Goal: Information Seeking & Learning: Learn about a topic

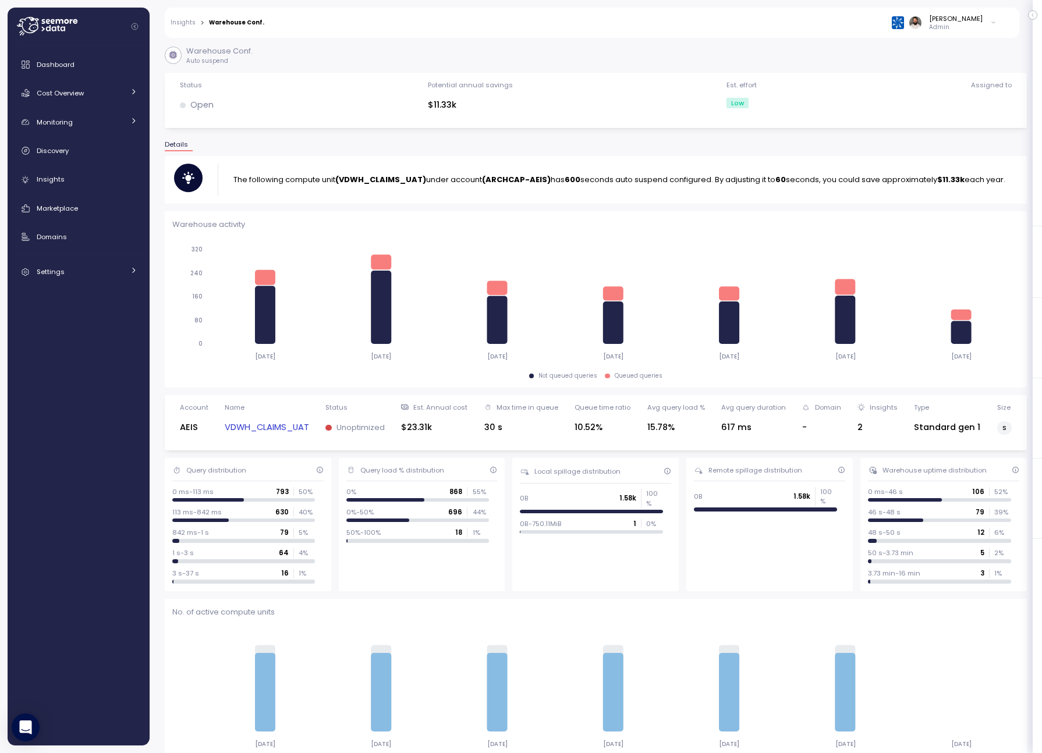
click at [115, 166] on div "Dashboard Cost Overview Compute Workloads Storage Cloud Services Clustering col…" at bounding box center [78, 168] width 133 height 231
click at [115, 169] on link "Insights" at bounding box center [78, 179] width 133 height 23
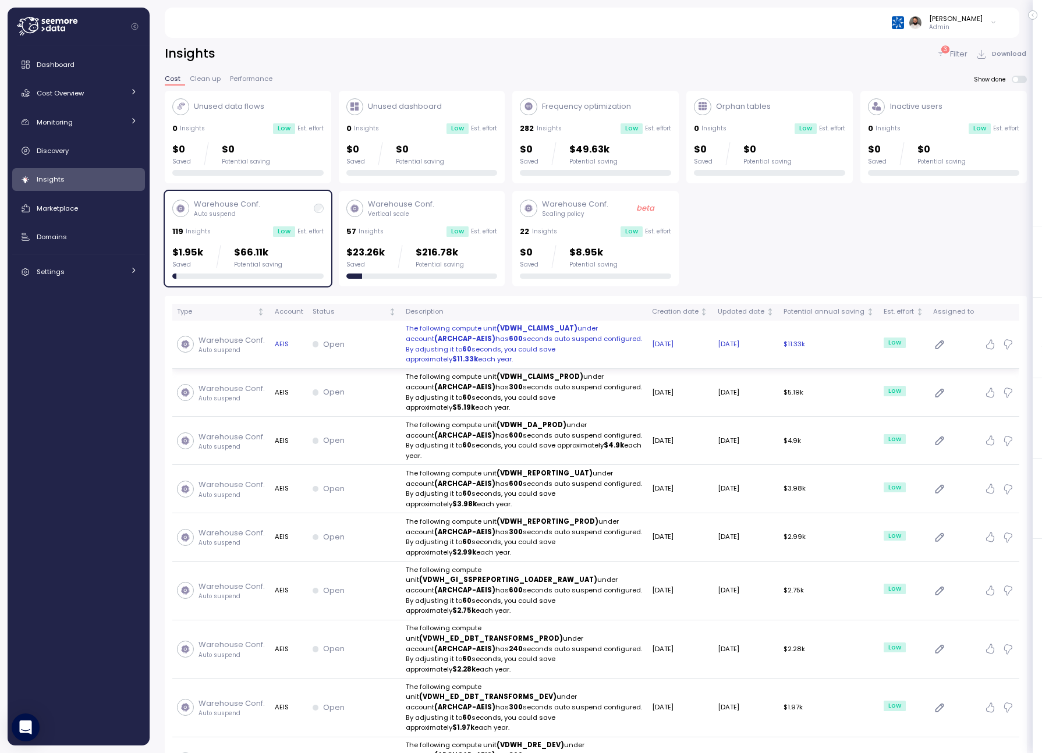
click at [383, 339] on div "Open" at bounding box center [355, 345] width 84 height 12
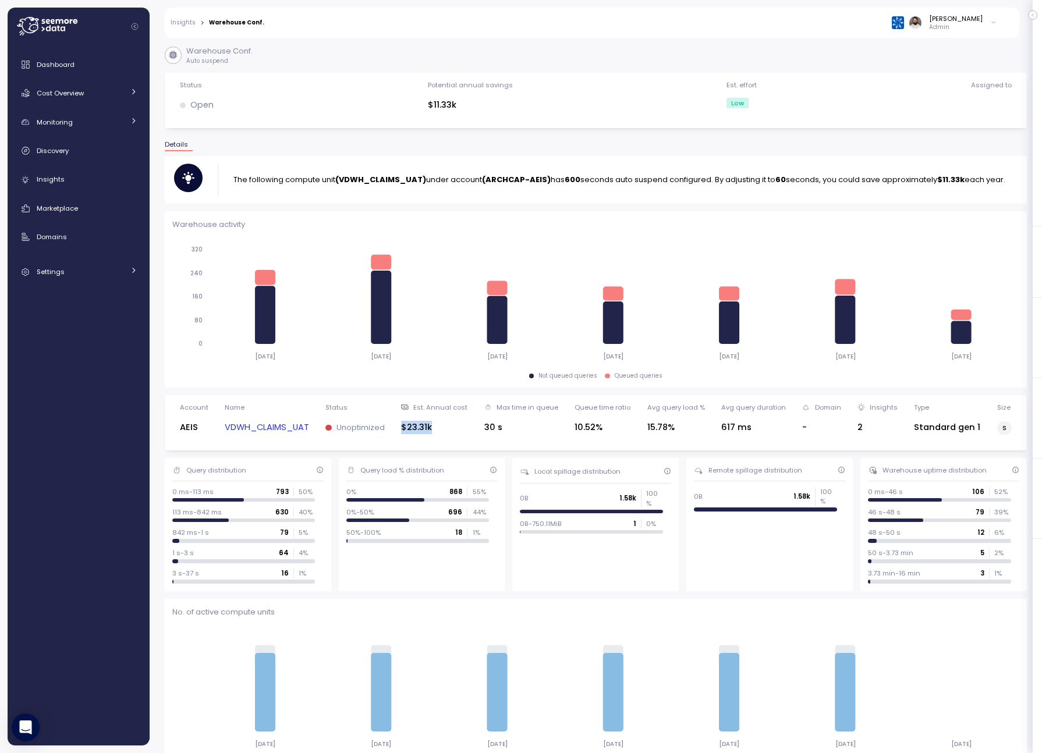
drag, startPoint x: 402, startPoint y: 429, endPoint x: 463, endPoint y: 429, distance: 61.1
click at [463, 429] on div "Account AEIS Name VDWH_CLAIMS_UAT Status Unoptimized Est. Annual cost $23.31k M…" at bounding box center [595, 423] width 847 height 40
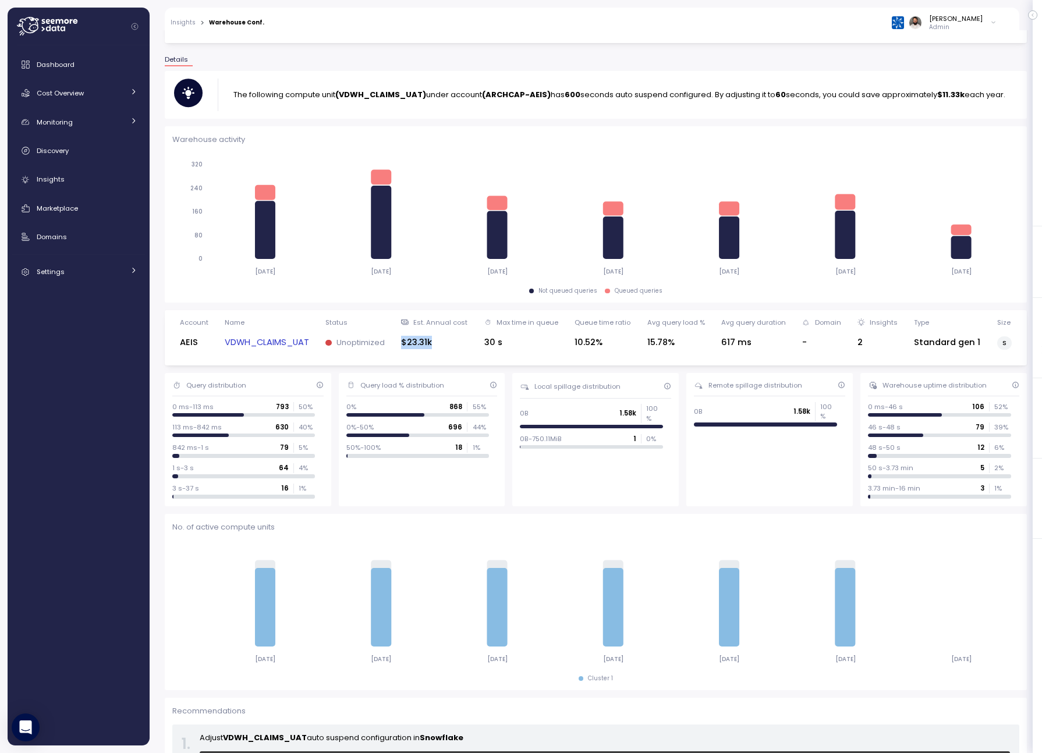
scroll to position [94, 0]
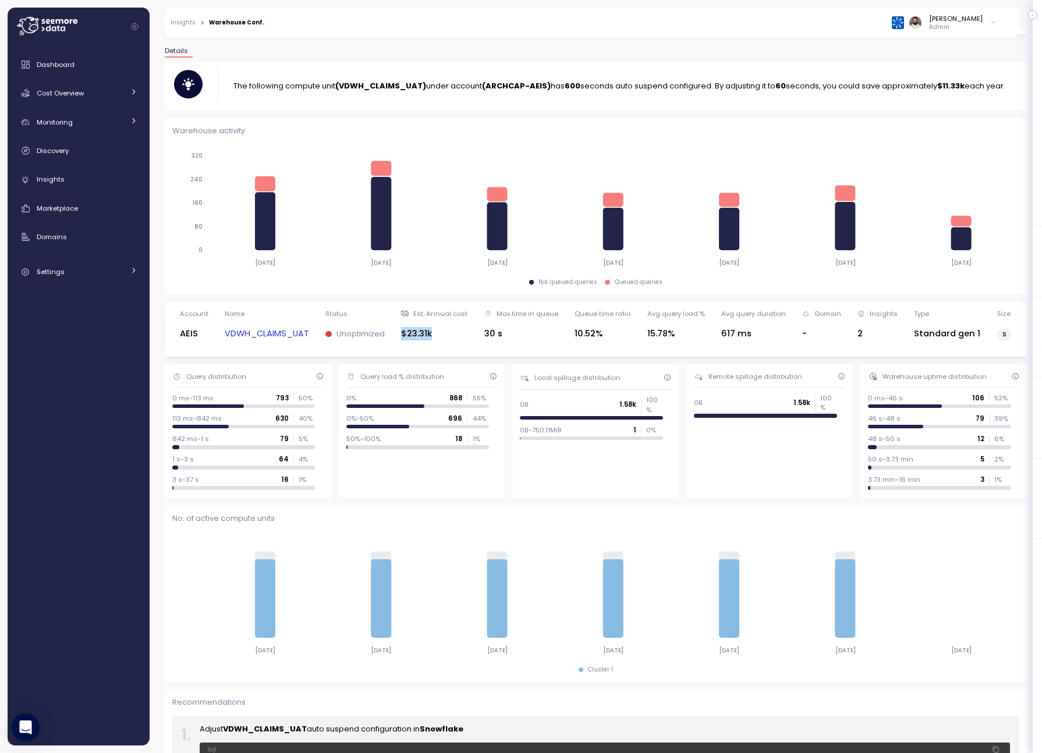
click at [291, 337] on link "VDWH_CLAIMS_UAT" at bounding box center [267, 333] width 84 height 13
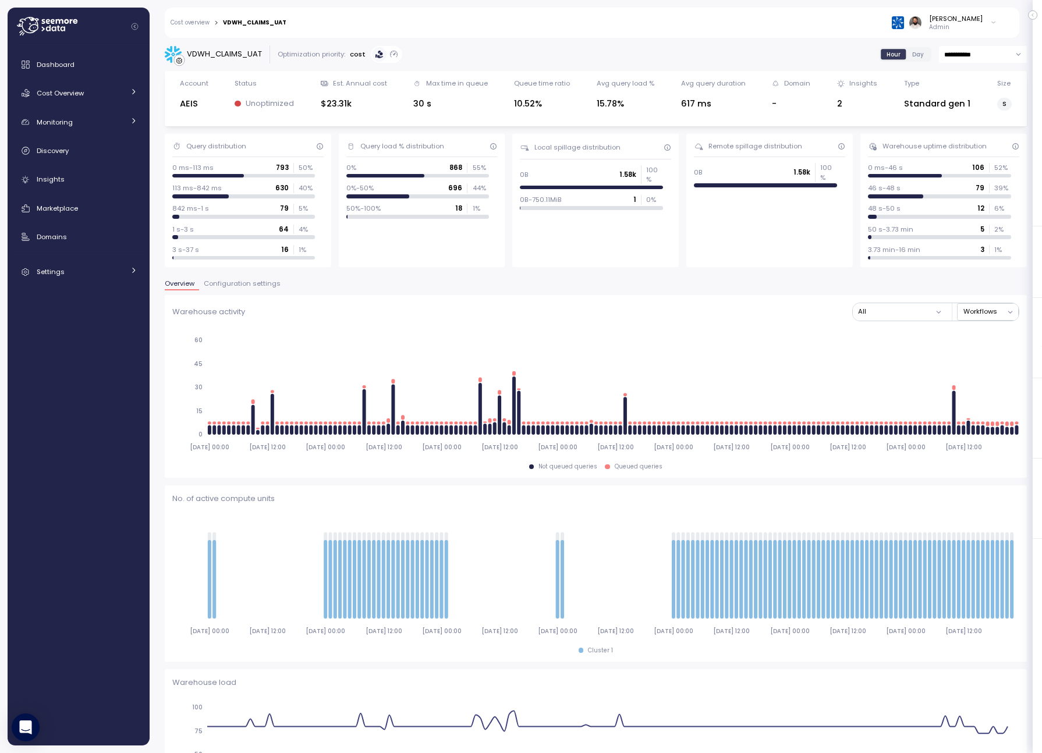
click at [268, 285] on span "Configuration settings" at bounding box center [242, 284] width 77 height 6
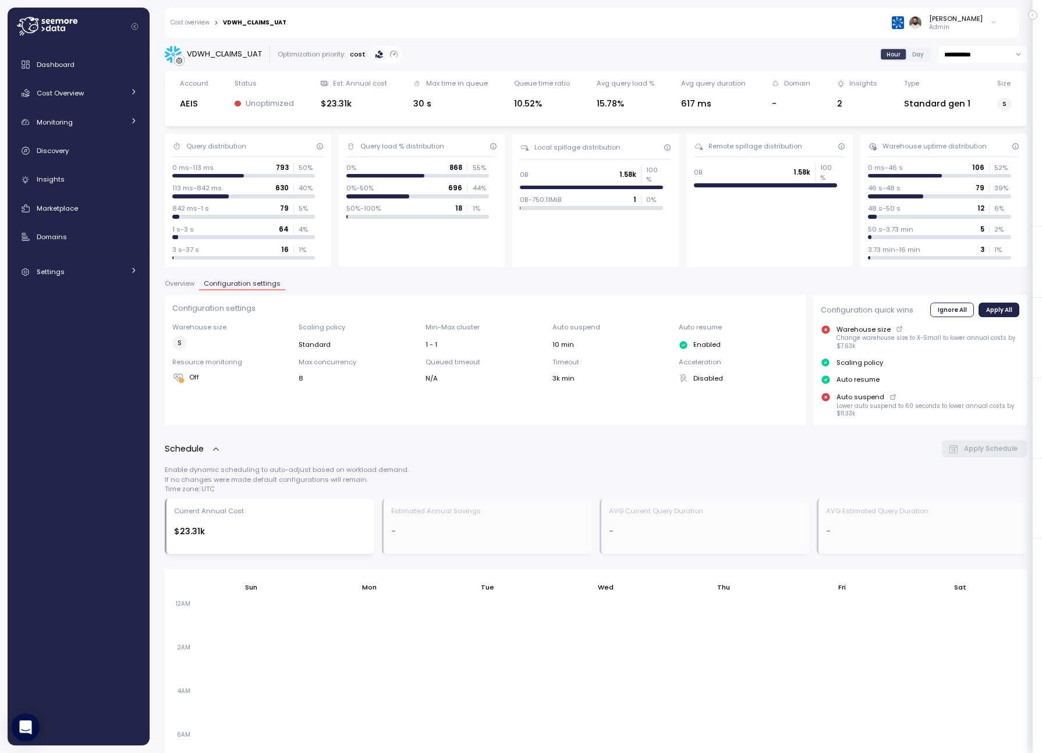
click at [197, 27] on div "Cost overview > VDWH_CLAIMS_UAT Guy Biecher Admin" at bounding box center [585, 23] width 840 height 30
click at [196, 20] on link "Cost overview" at bounding box center [190, 23] width 39 height 6
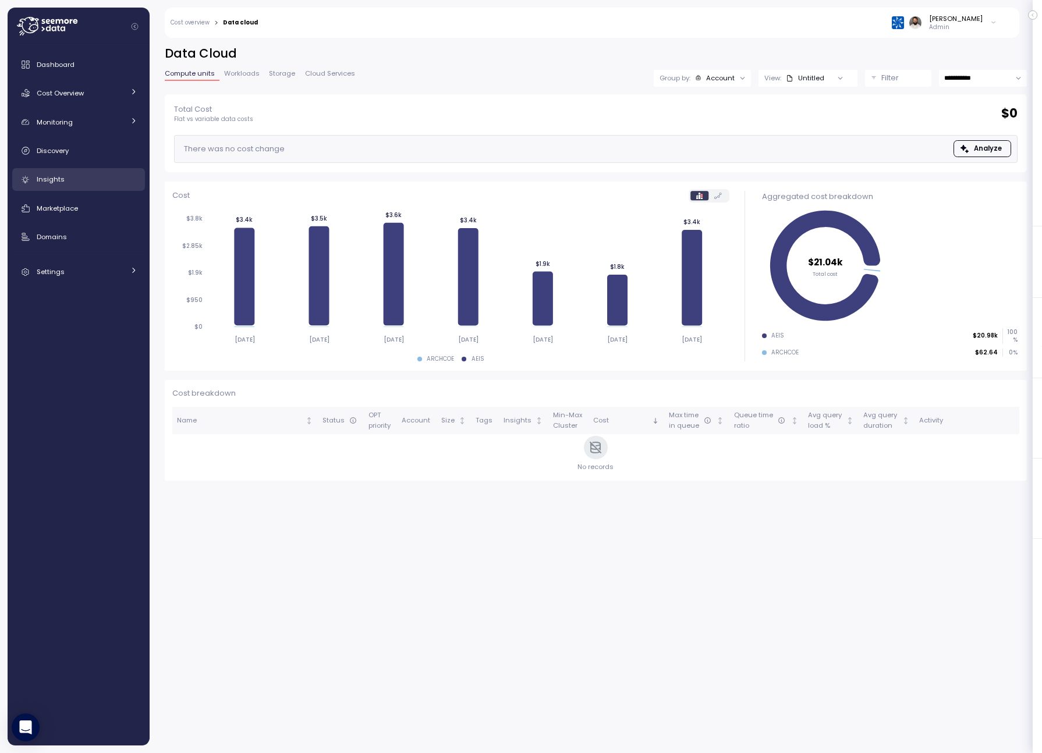
click at [108, 186] on link "Insights" at bounding box center [78, 179] width 133 height 23
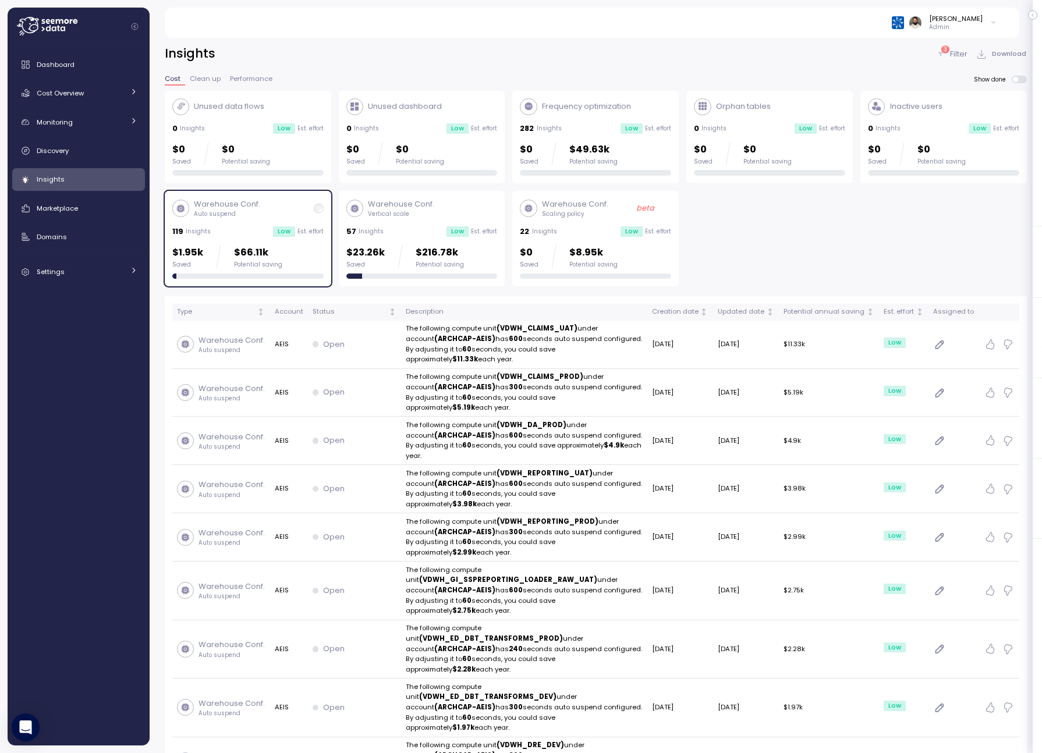
click at [258, 266] on div "Potential saving" at bounding box center [258, 265] width 48 height 8
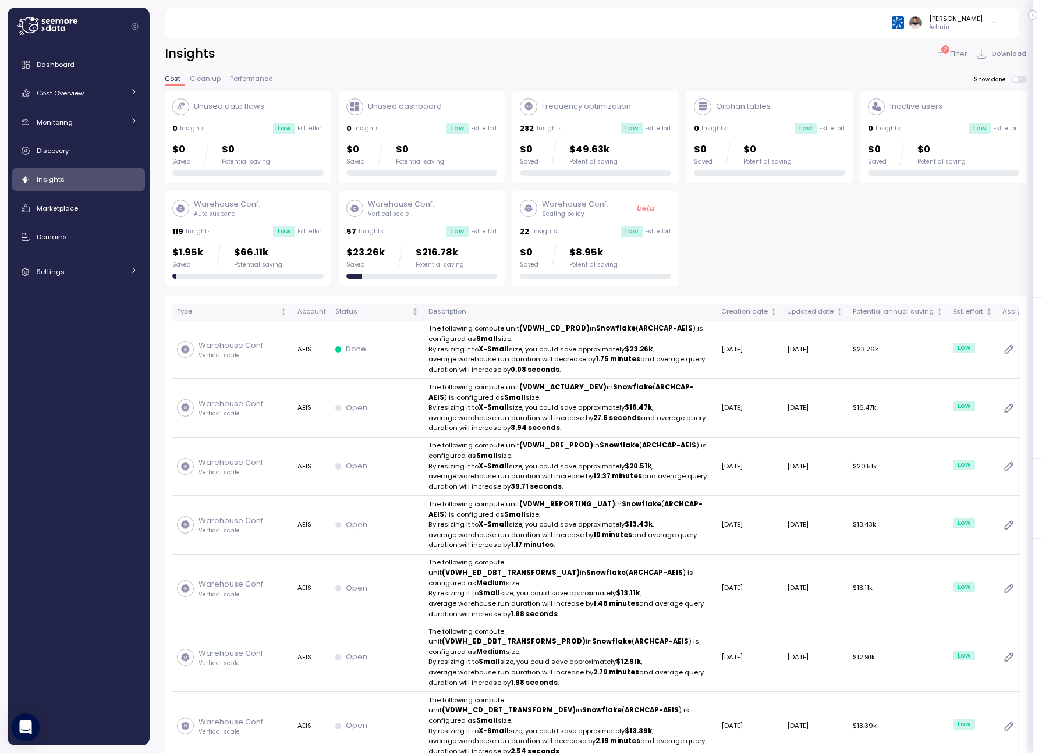
click at [413, 260] on div "$23.26k Saved $216.78k Potential saving" at bounding box center [405, 256] width 118 height 23
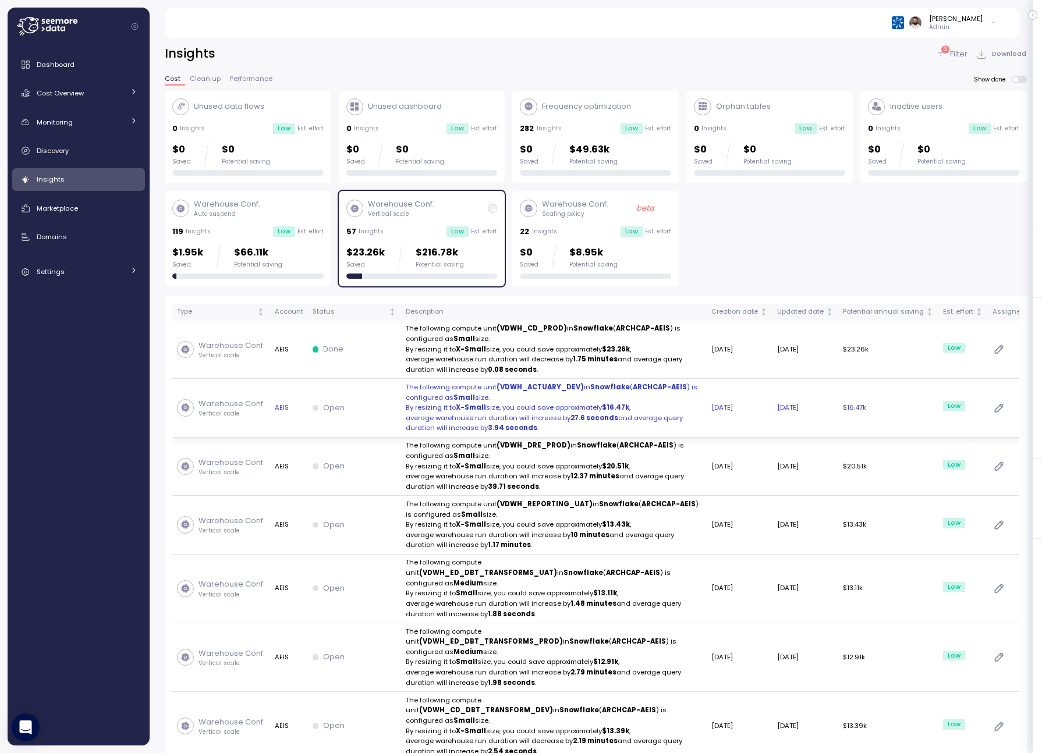
click at [356, 404] on div "Open" at bounding box center [355, 408] width 84 height 12
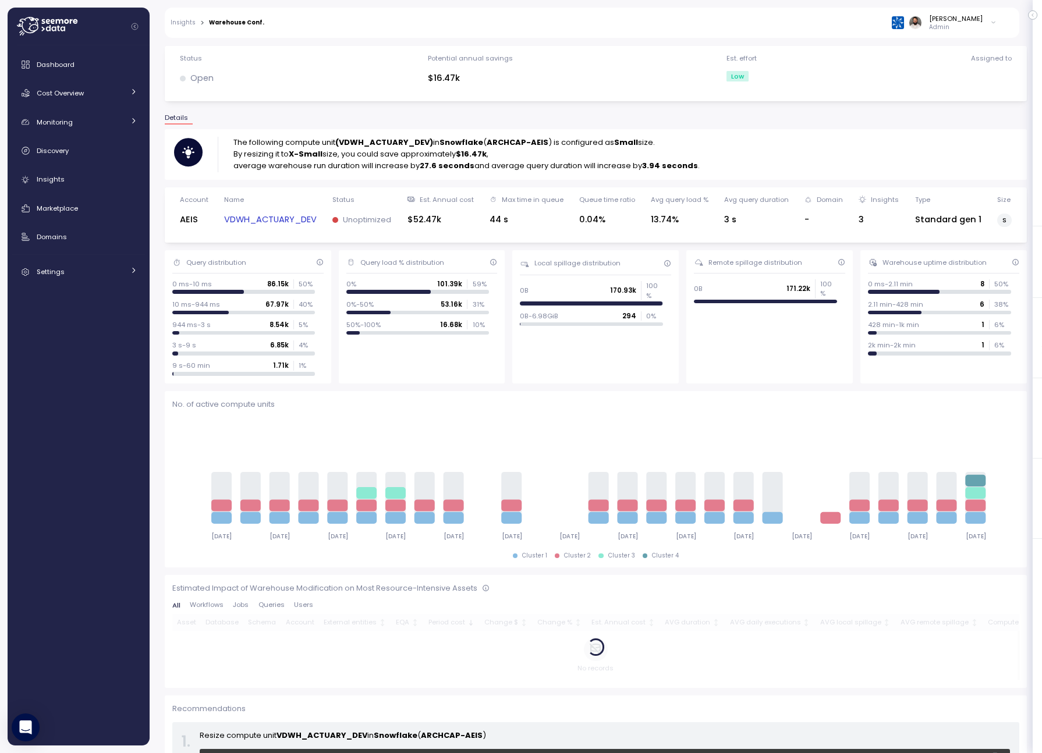
scroll to position [86, 0]
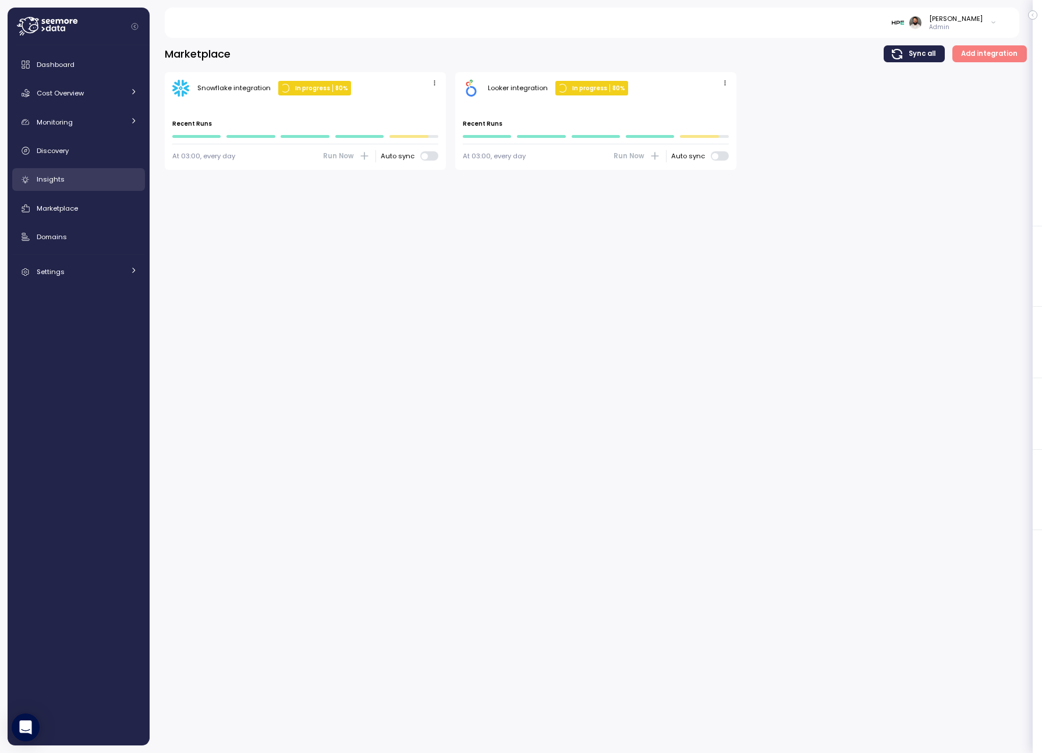
click at [84, 183] on div "Insights" at bounding box center [87, 179] width 101 height 12
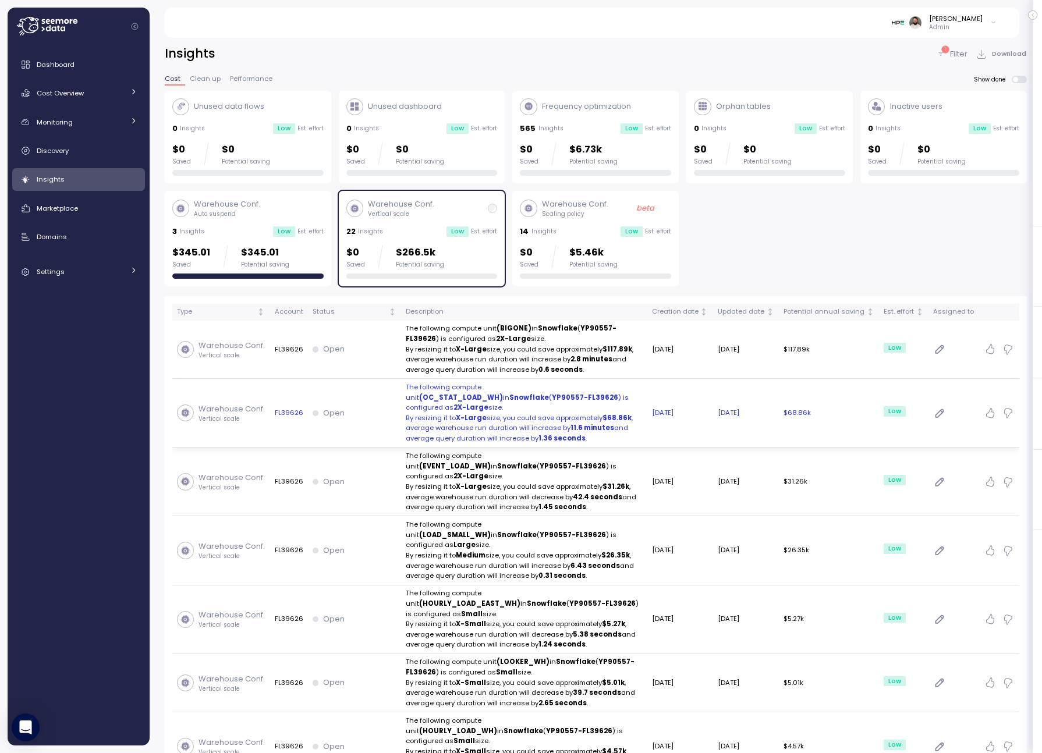
scroll to position [1, 0]
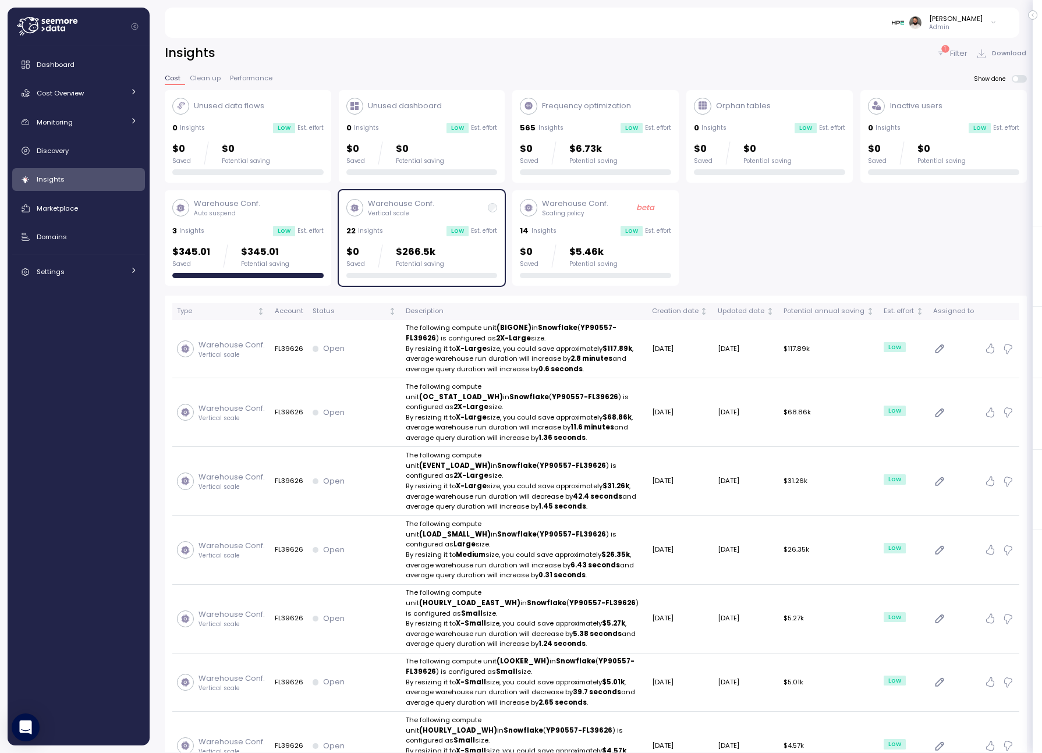
click at [569, 167] on div "$0 Saved $6.73k Potential saving" at bounding box center [595, 158] width 151 height 34
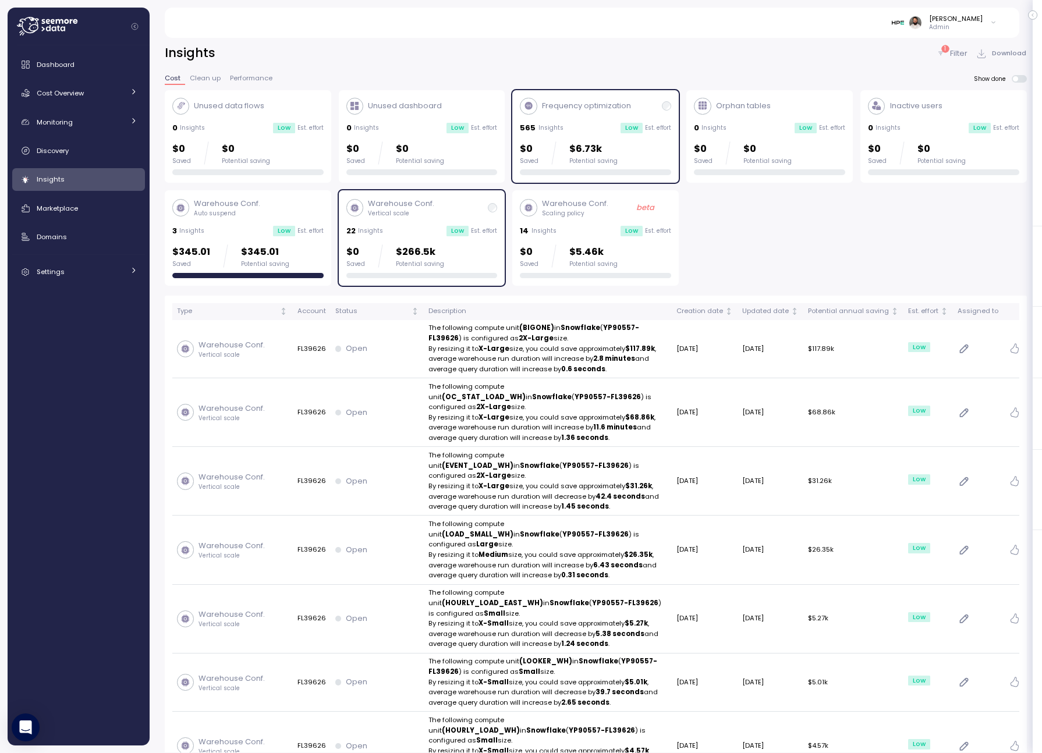
click at [447, 232] on div "Low" at bounding box center [458, 231] width 22 height 10
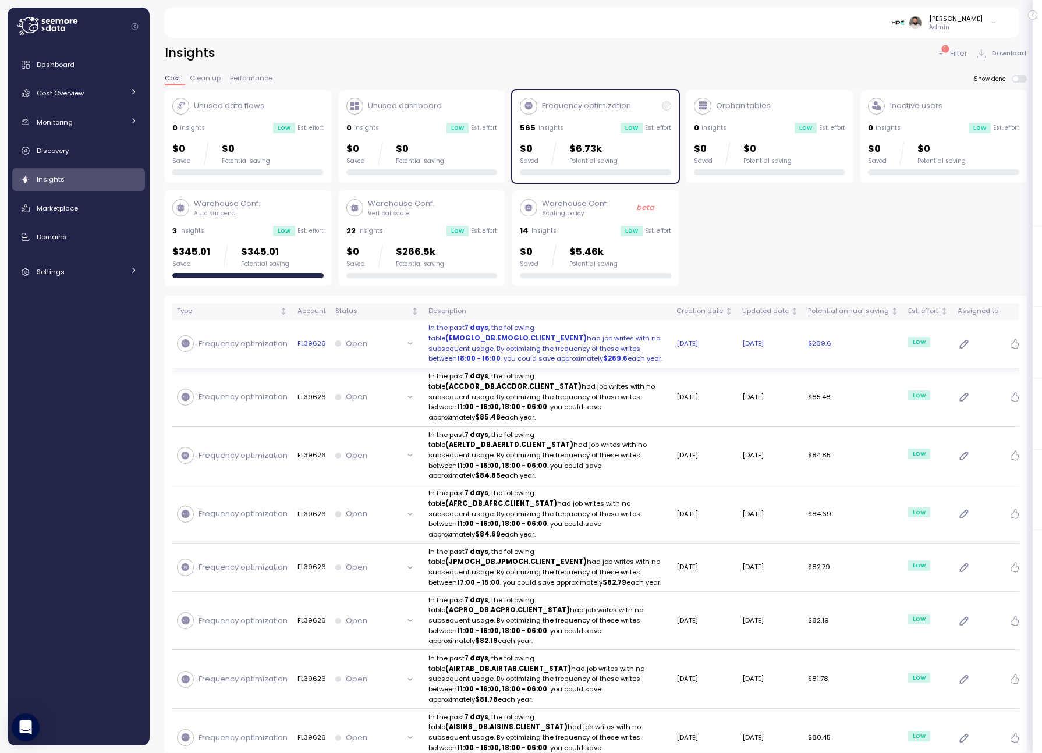
click at [490, 350] on p "In the past 7 days , the following table (EMOGLO_DB.EMOGLO.CLIENT_EVENT) had jo…" at bounding box center [547, 343] width 239 height 41
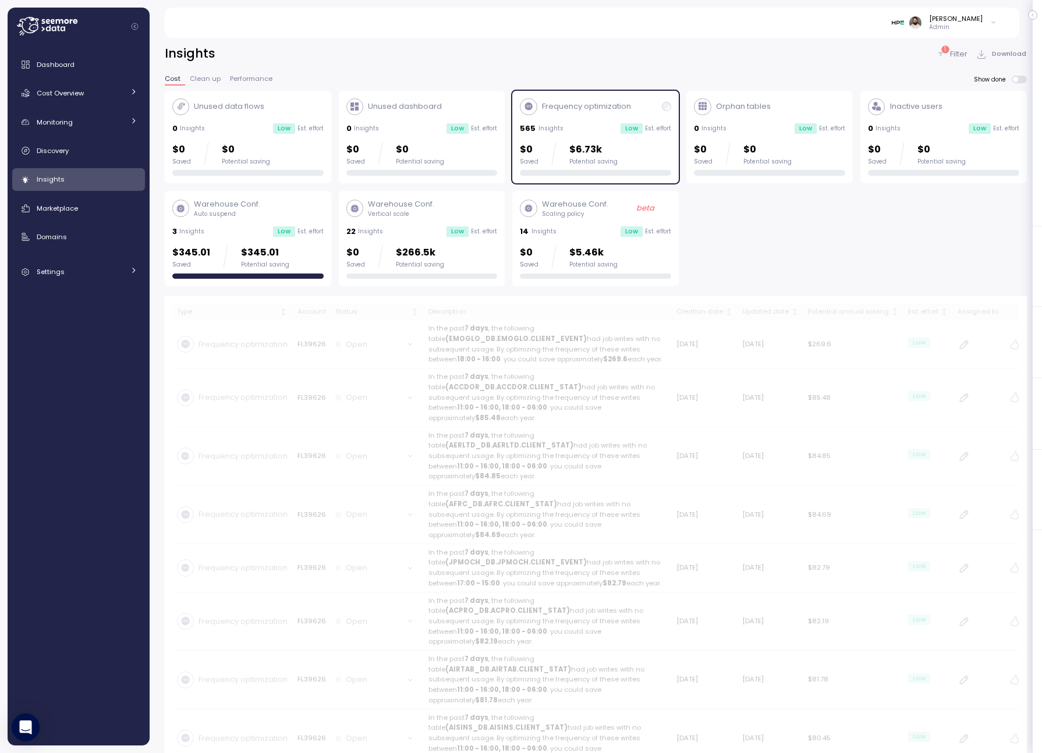
scroll to position [1, 0]
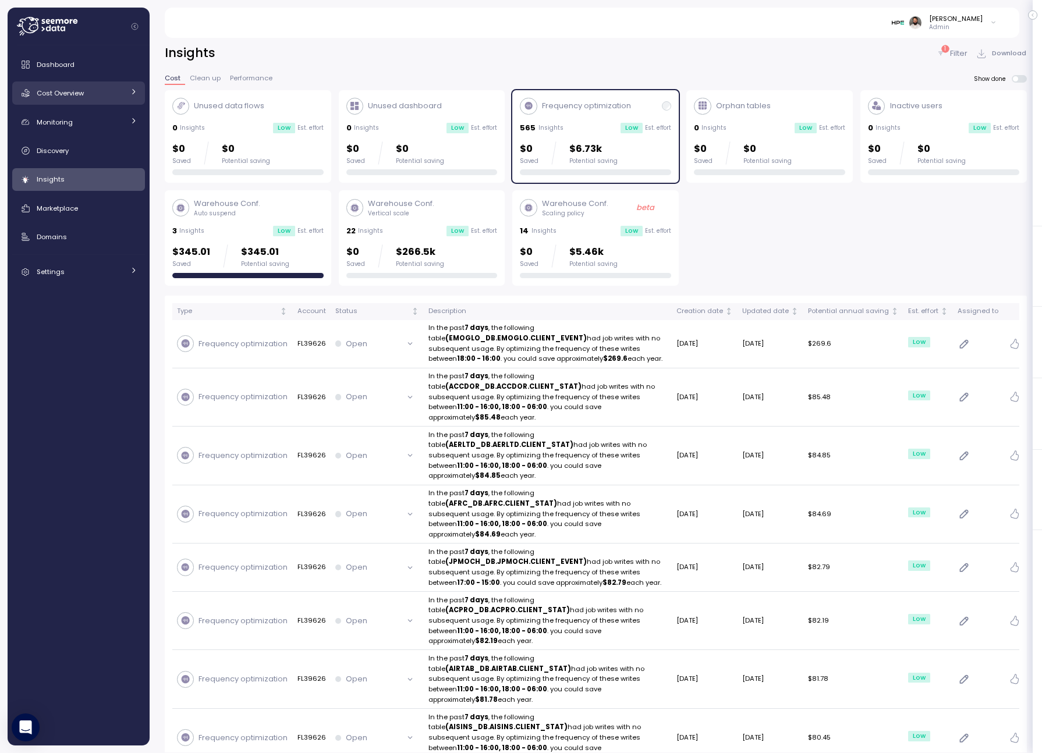
click at [98, 101] on link "Cost Overview" at bounding box center [78, 93] width 133 height 23
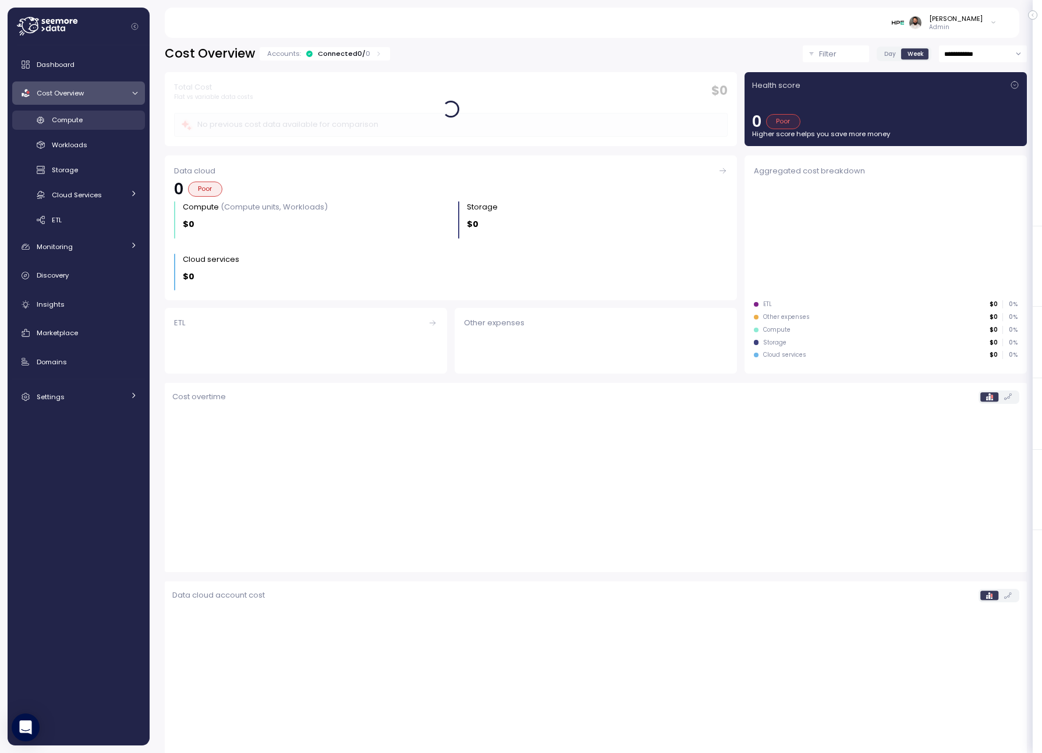
click at [95, 125] on div "Compute" at bounding box center [95, 120] width 86 height 12
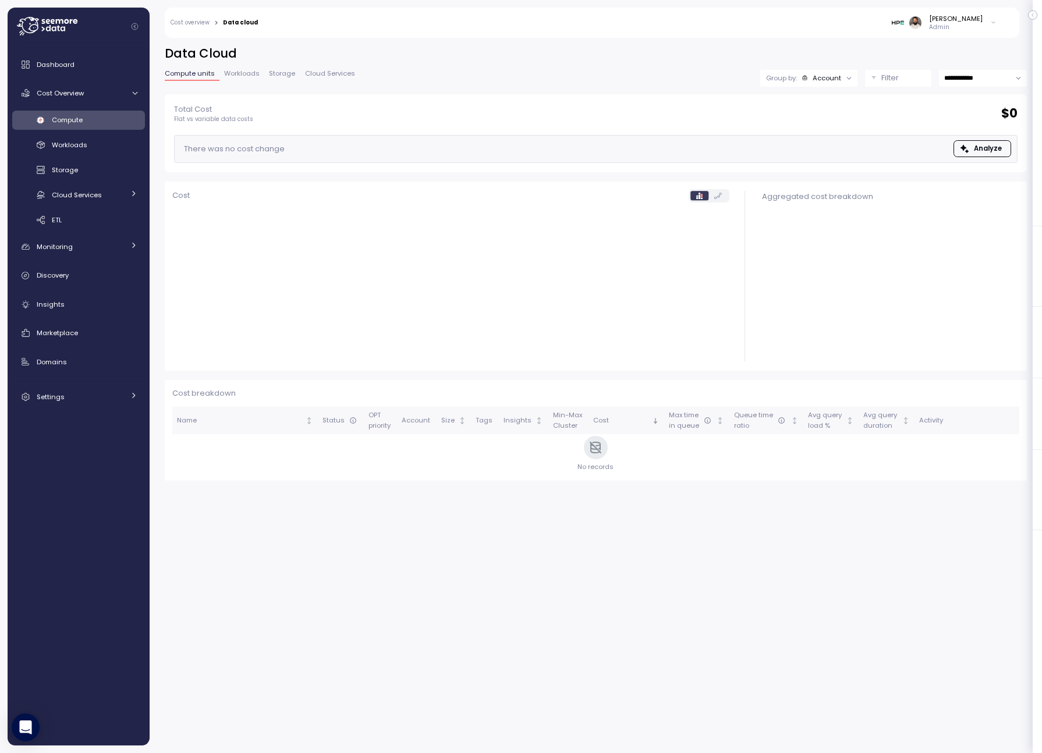
click at [892, 84] on button "Filter" at bounding box center [898, 78] width 66 height 17
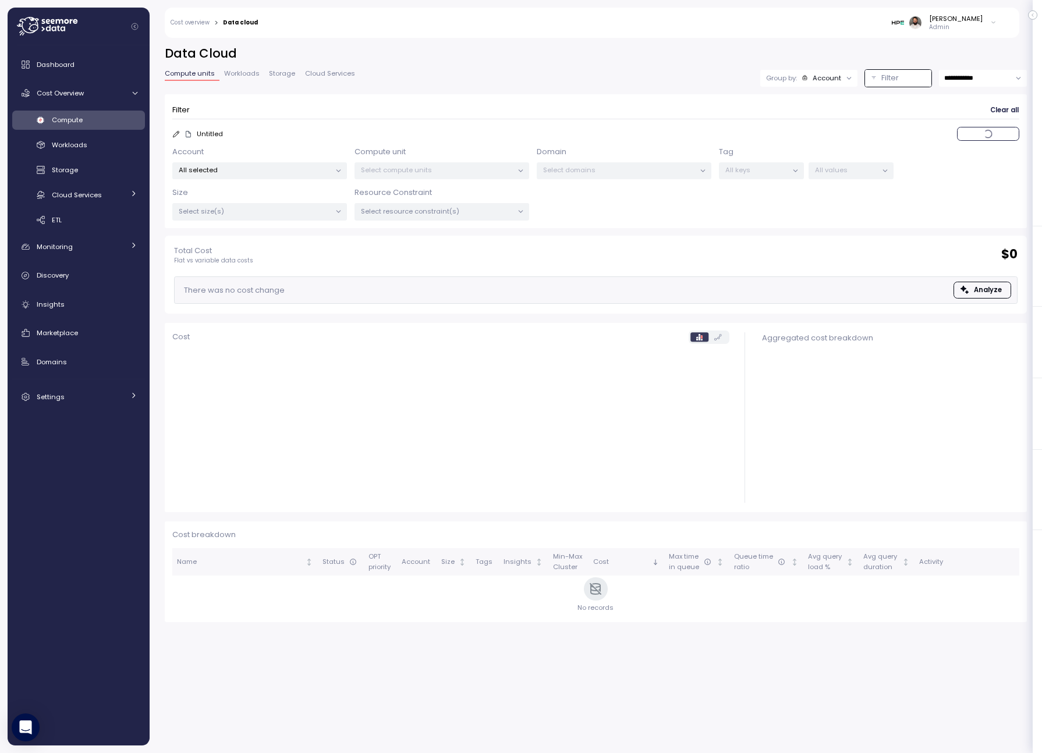
click at [840, 172] on p "All values" at bounding box center [846, 169] width 62 height 9
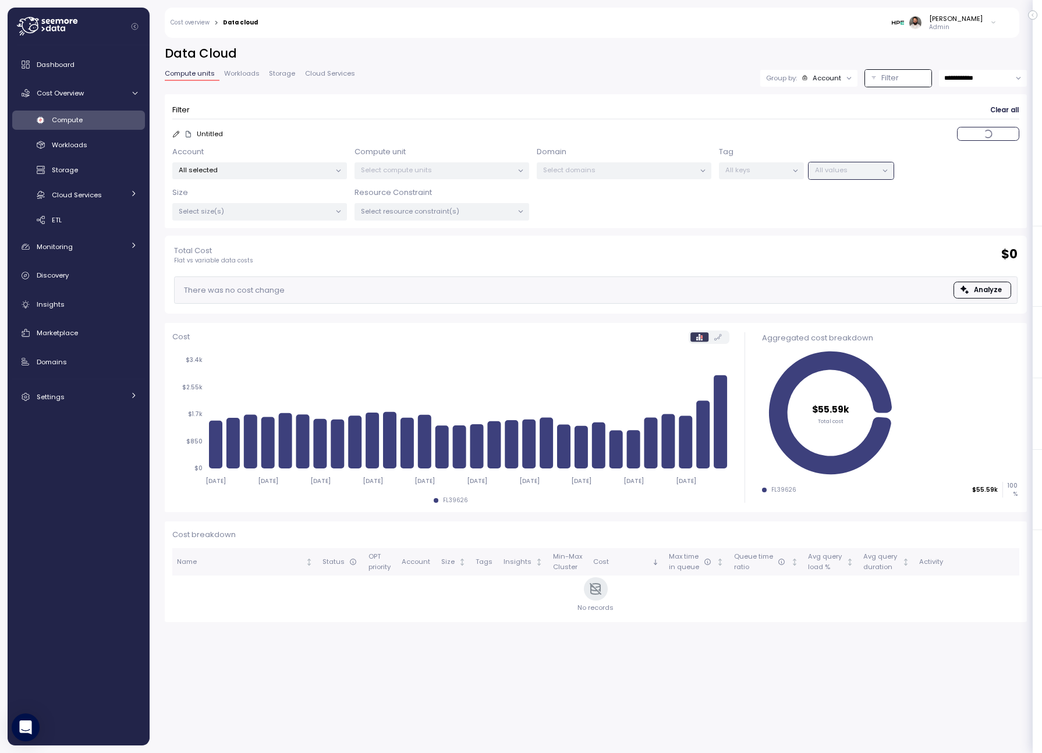
click at [249, 79] on link "Workloads" at bounding box center [241, 75] width 45 height 10
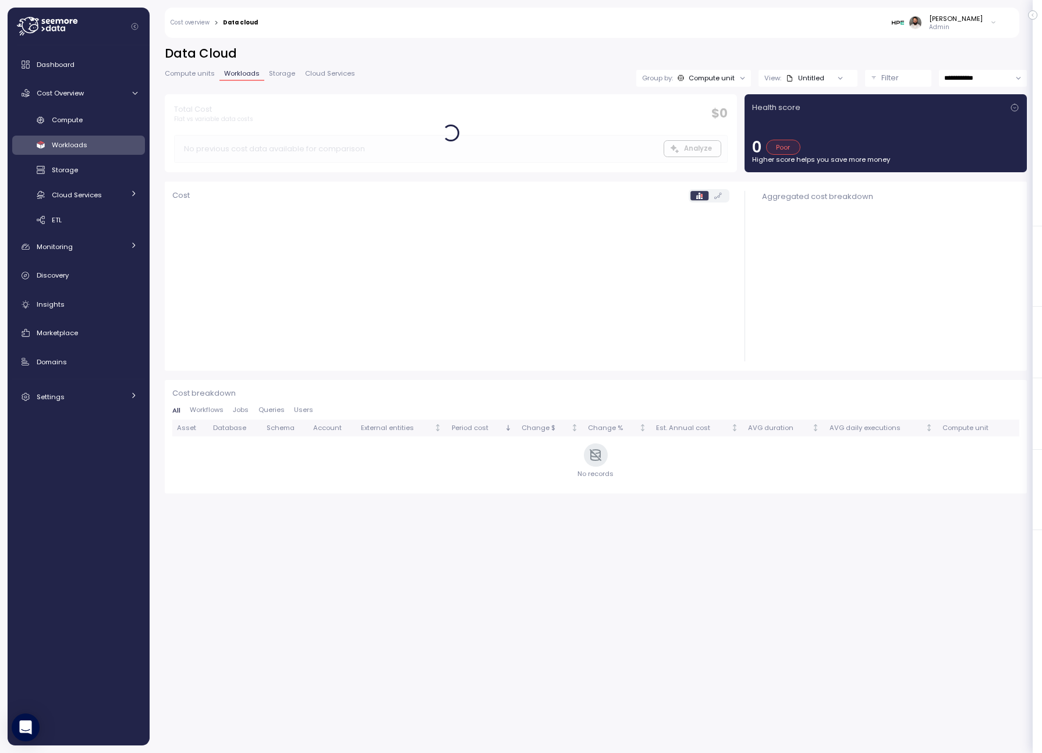
click at [208, 73] on span "Compute units" at bounding box center [190, 73] width 50 height 6
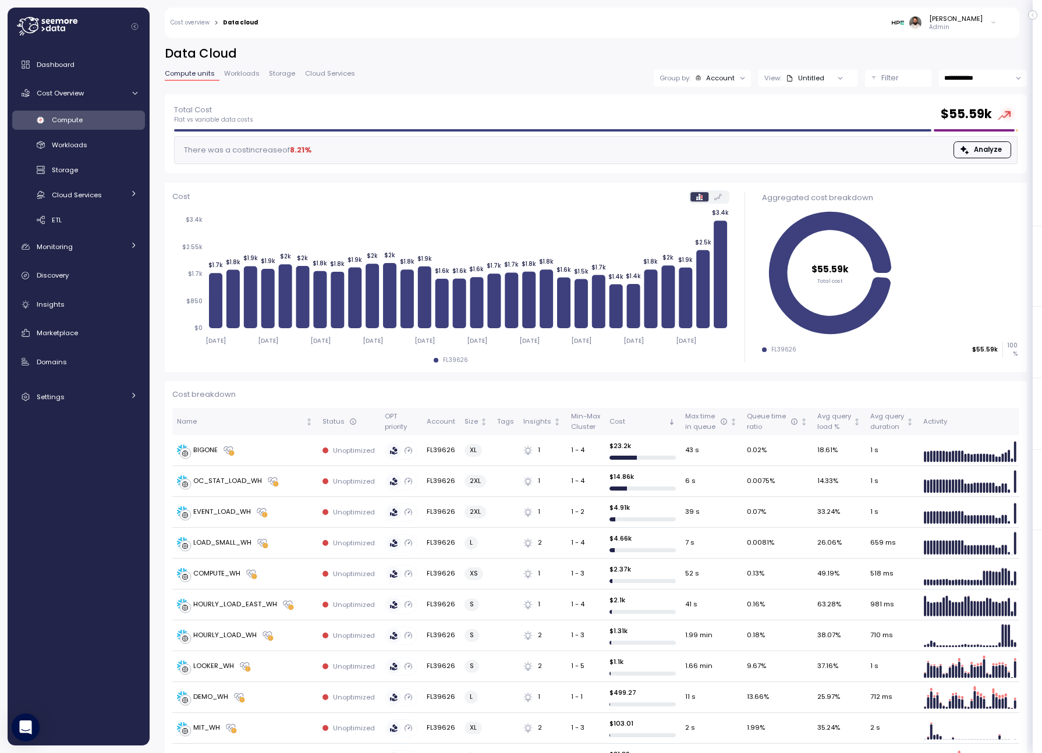
click at [735, 81] on div at bounding box center [743, 78] width 16 height 16
click at [721, 82] on div "Account" at bounding box center [720, 77] width 29 height 9
click at [717, 141] on p "Compute unit" at bounding box center [714, 142] width 46 height 9
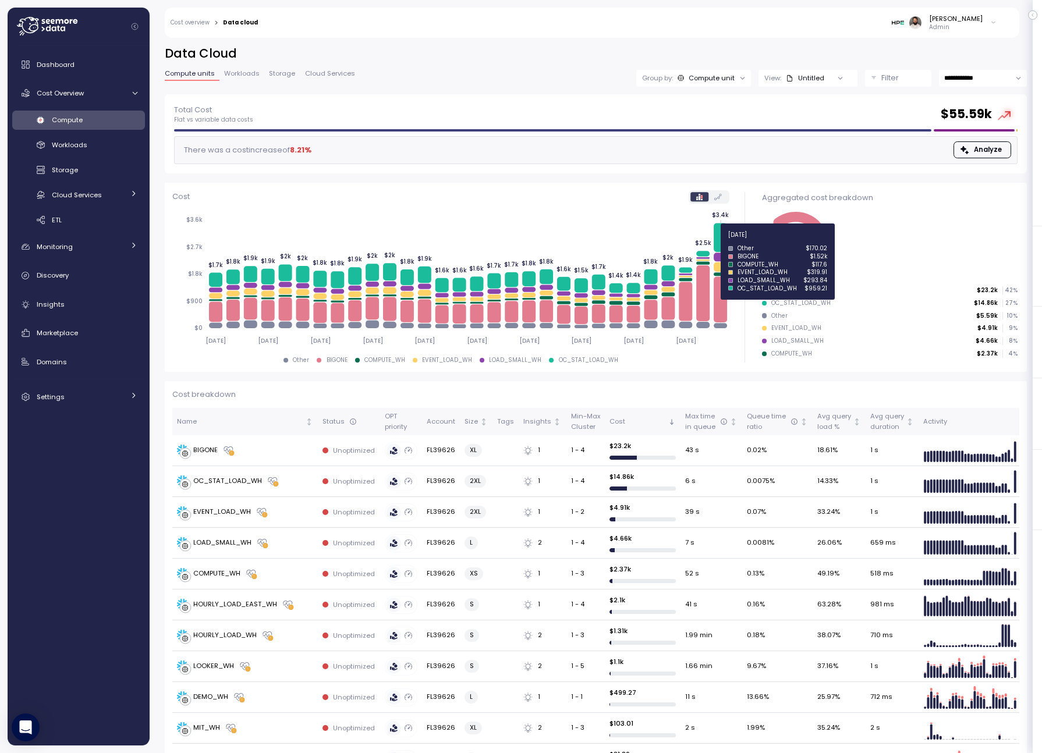
click at [725, 242] on icon at bounding box center [720, 237] width 13 height 29
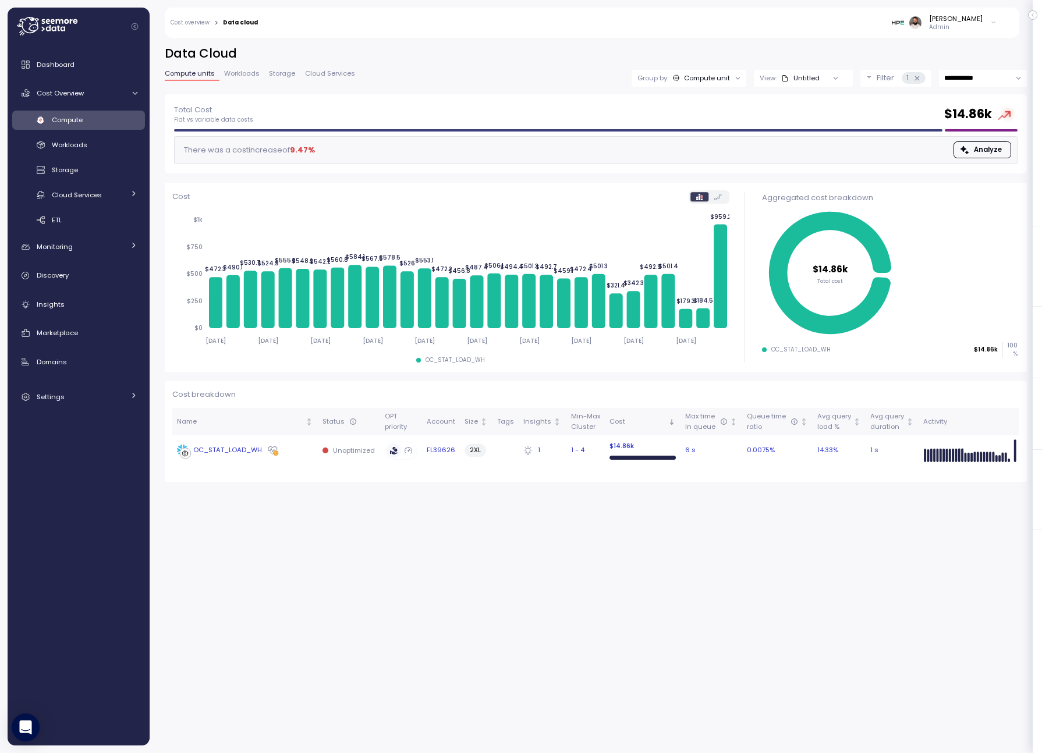
click at [290, 452] on div "OC_STAT_LOAD_WH" at bounding box center [245, 451] width 136 height 12
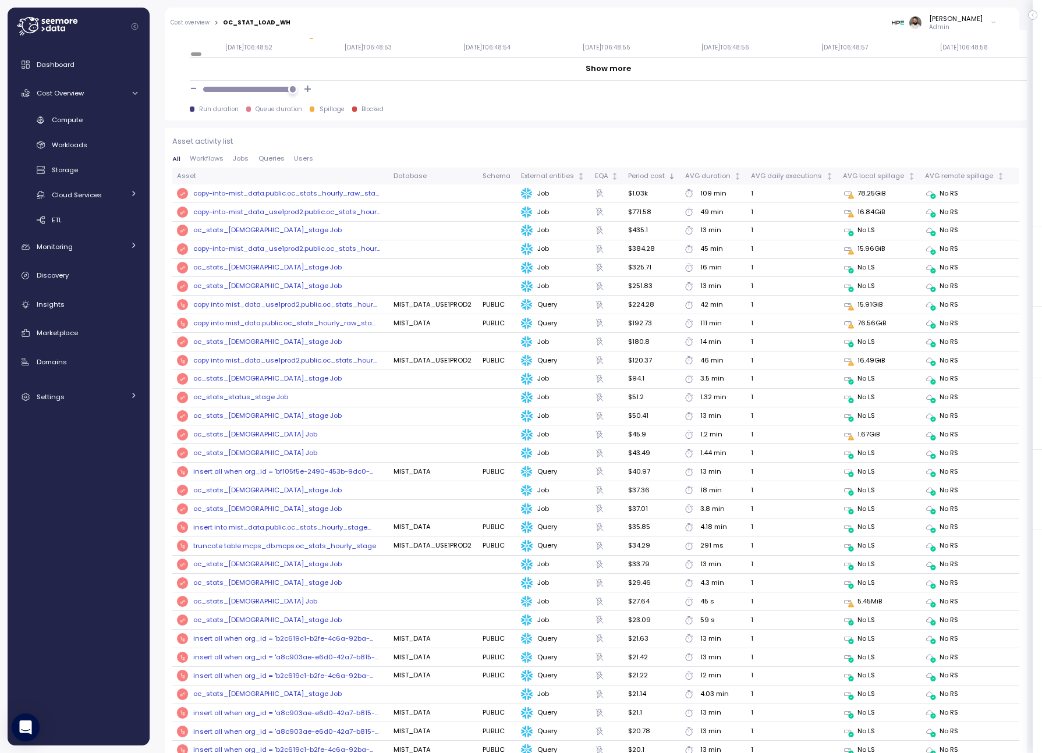
scroll to position [1086, 0]
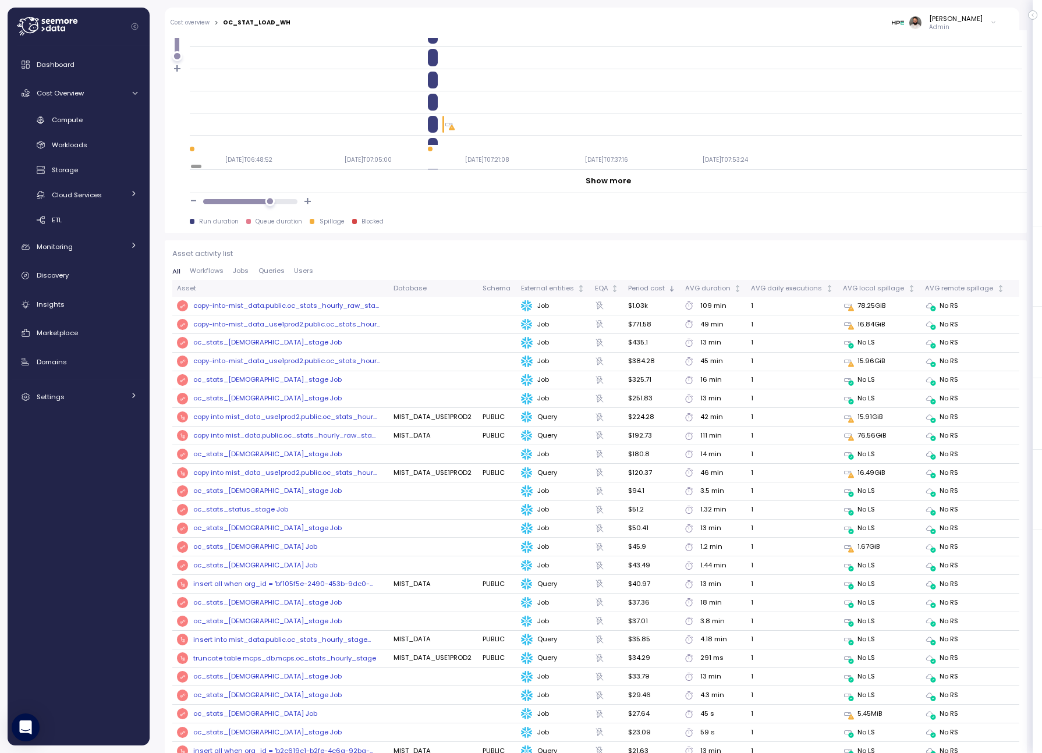
drag, startPoint x: 293, startPoint y: 203, endPoint x: 270, endPoint y: 200, distance: 23.5
click at [270, 200] on div at bounding box center [270, 202] width 10 height 10
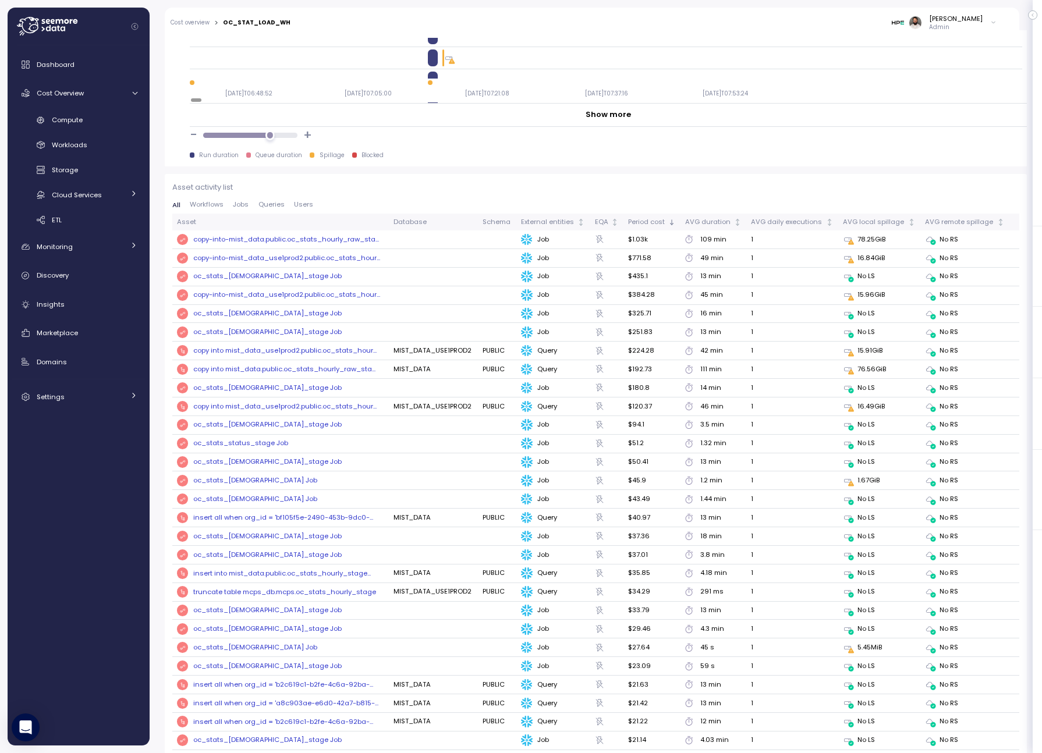
scroll to position [1148, 0]
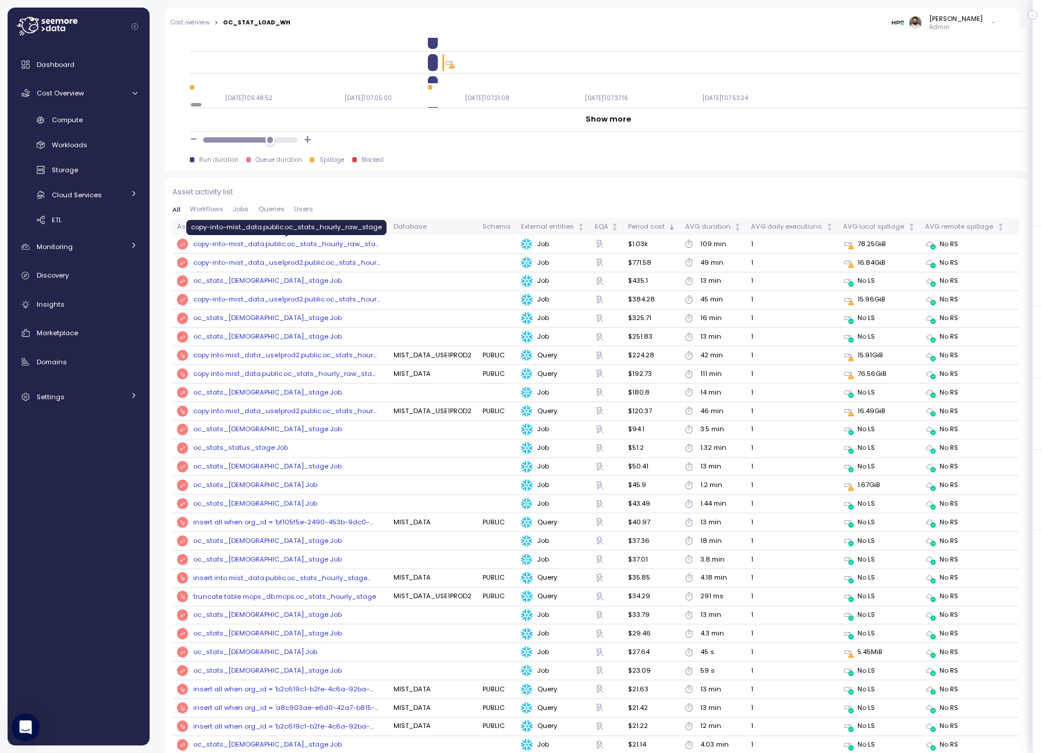
click at [364, 242] on div "copy-into-mist_data.public.oc_stats_hourly_raw_sta ..." at bounding box center [286, 244] width 186 height 10
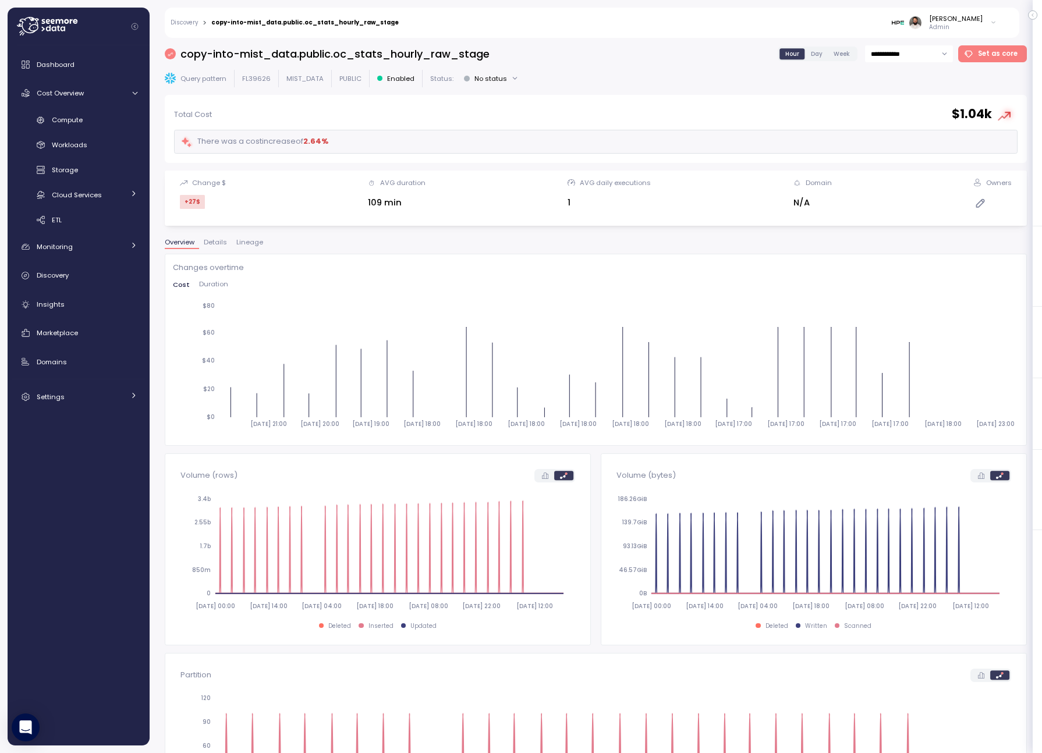
click at [249, 245] on span "Lineage" at bounding box center [249, 242] width 27 height 6
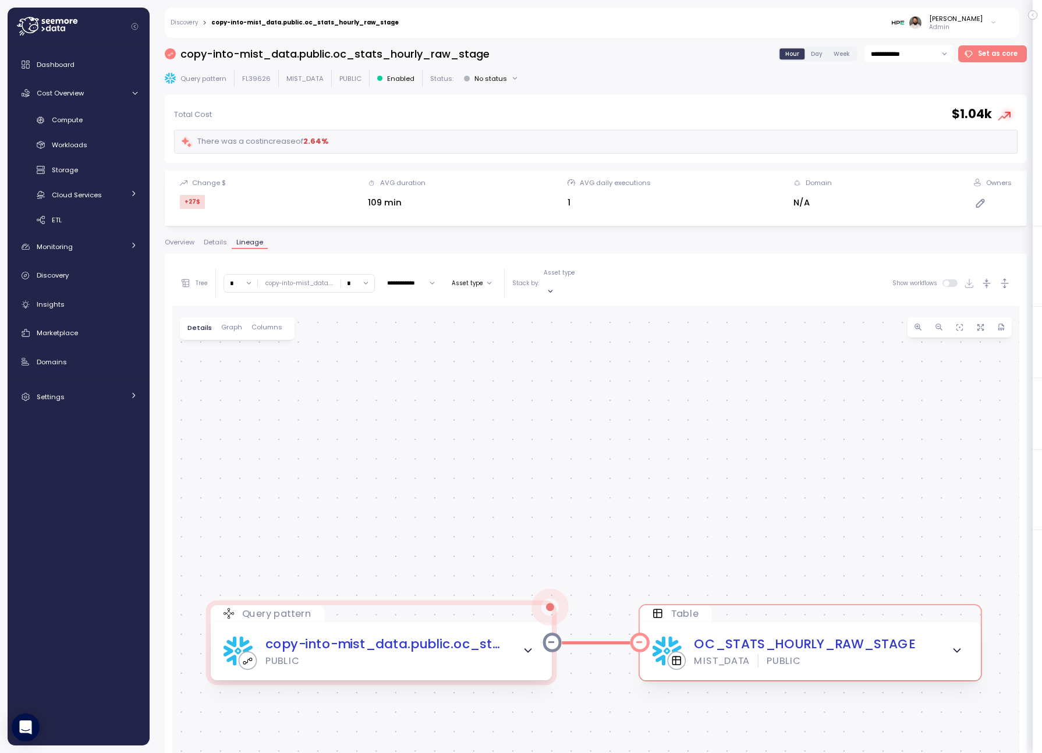
click at [956, 649] on icon "button" at bounding box center [957, 650] width 6 height 3
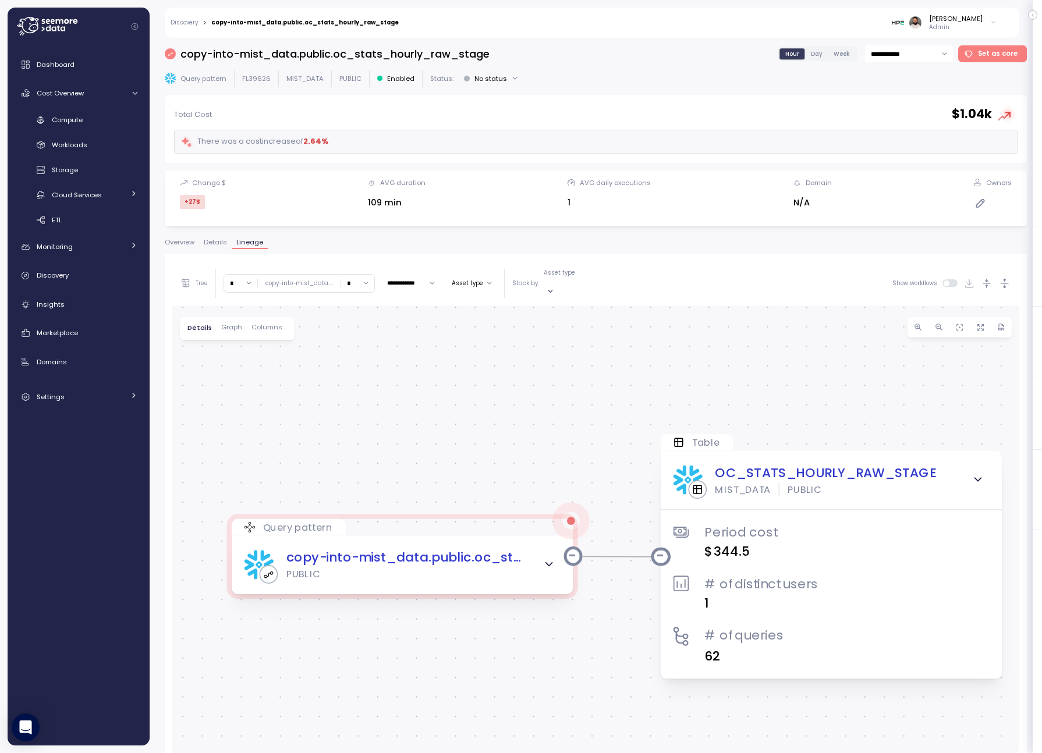
drag, startPoint x: 634, startPoint y: 608, endPoint x: 656, endPoint y: 441, distance: 169.1
click at [656, 441] on div "0 Query pattern copy-into-mist_data.public.oc_stats_hourly_raw_stage PUBLIC Tab…" at bounding box center [595, 638] width 847 height 664
click at [551, 554] on span "button" at bounding box center [550, 564] width 20 height 20
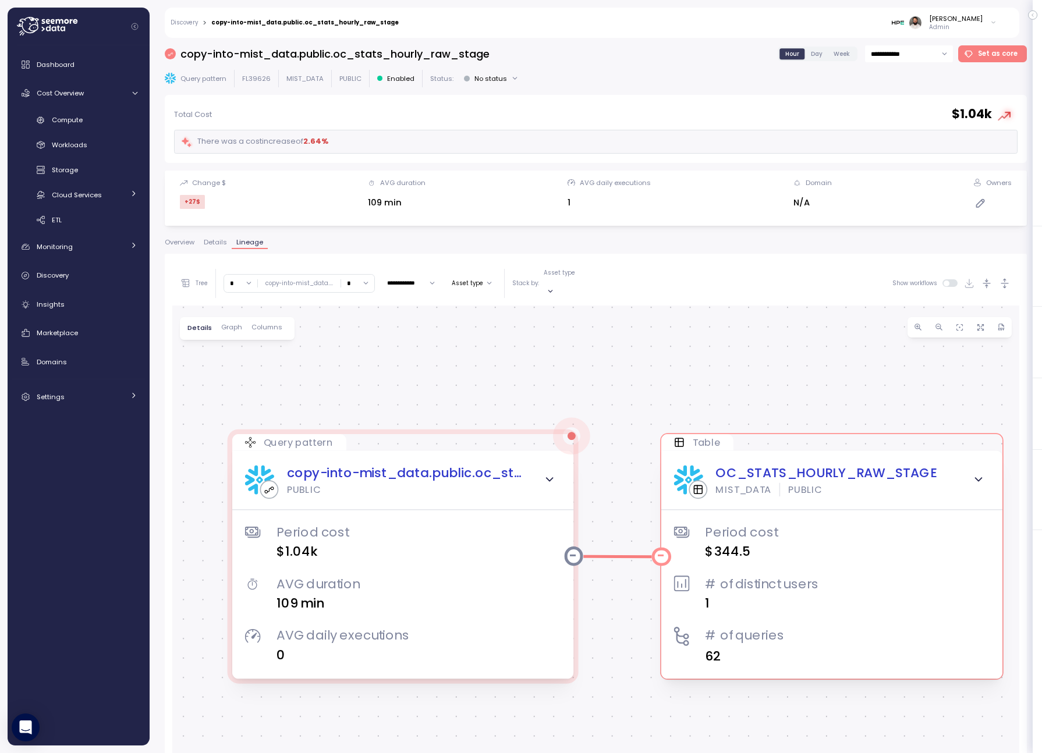
click at [831, 483] on div "MIST_DATA PUBLIC" at bounding box center [826, 489] width 221 height 13
click at [827, 463] on div "OC_STATS_HOURLY_RAW_STAGE" at bounding box center [826, 473] width 221 height 20
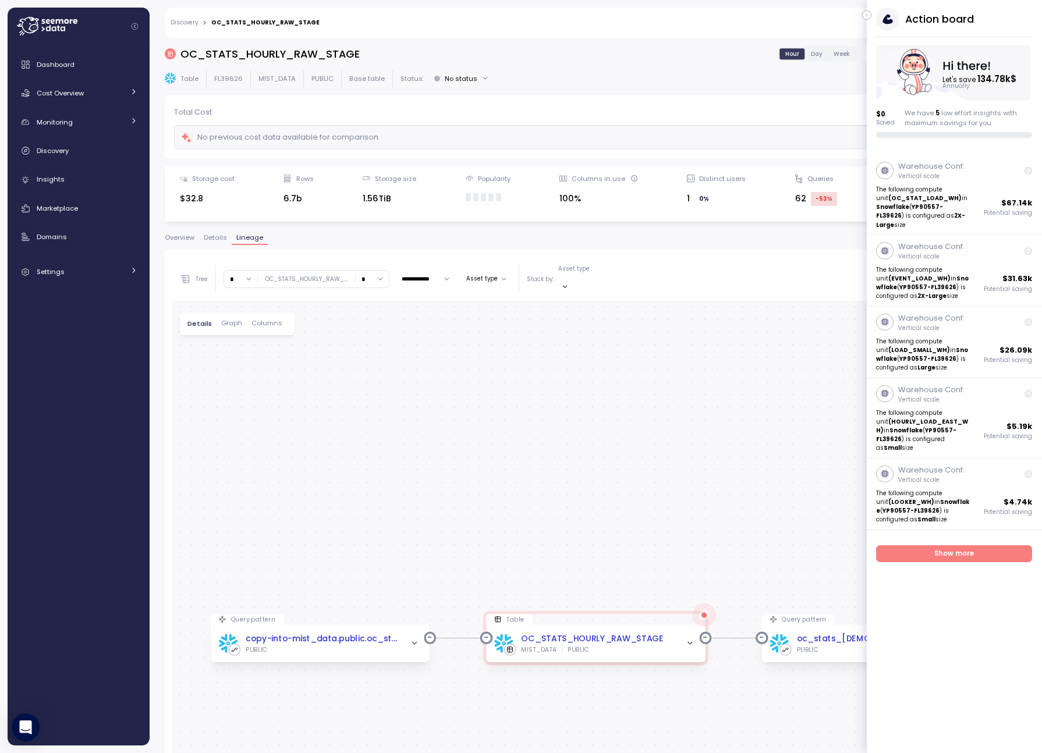
click at [862, 13] on button "button" at bounding box center [866, 14] width 9 height 9
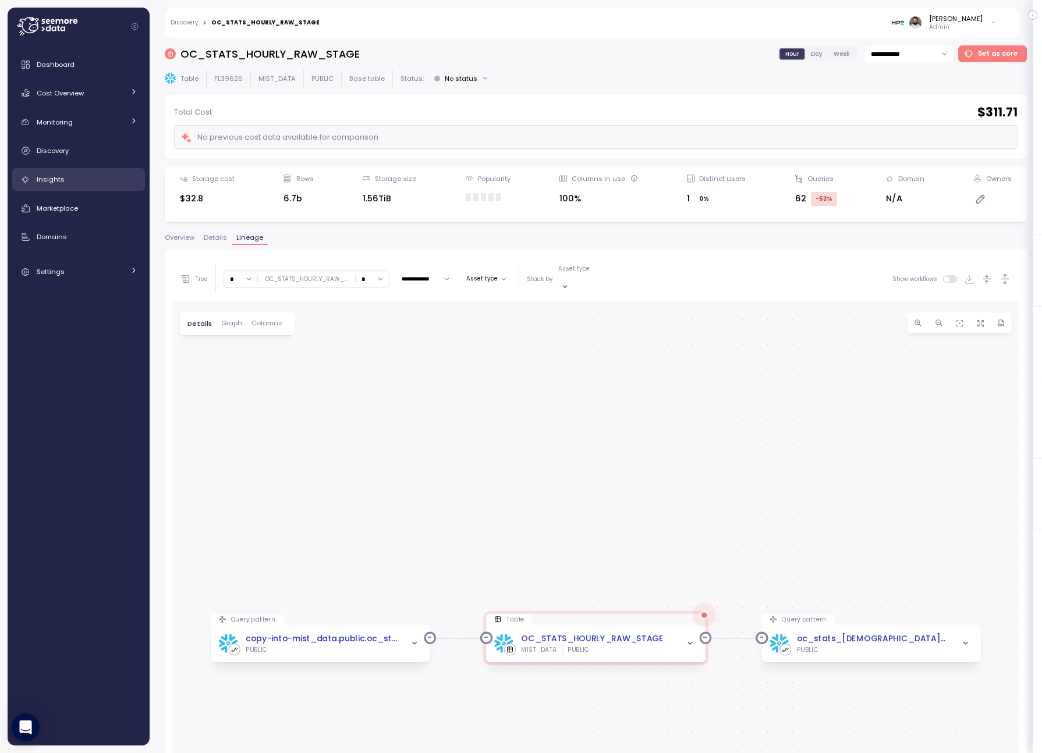
click at [88, 180] on div "Insights" at bounding box center [87, 179] width 101 height 12
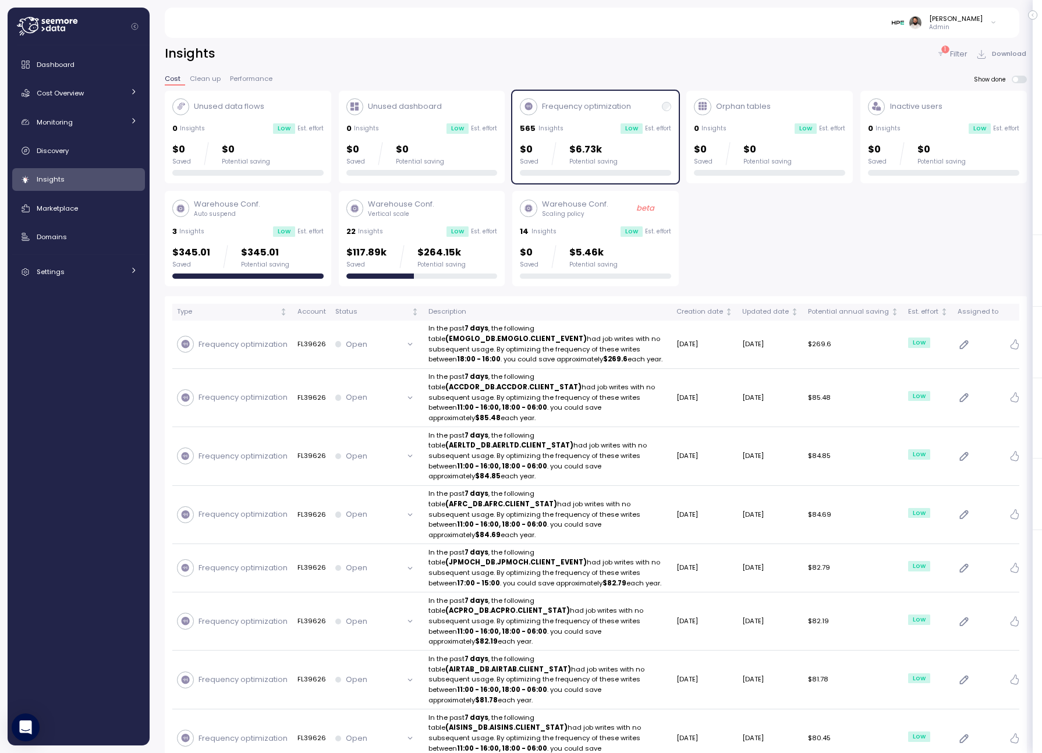
click at [608, 167] on div "$0 Saved $6.73k Potential saving" at bounding box center [595, 159] width 151 height 34
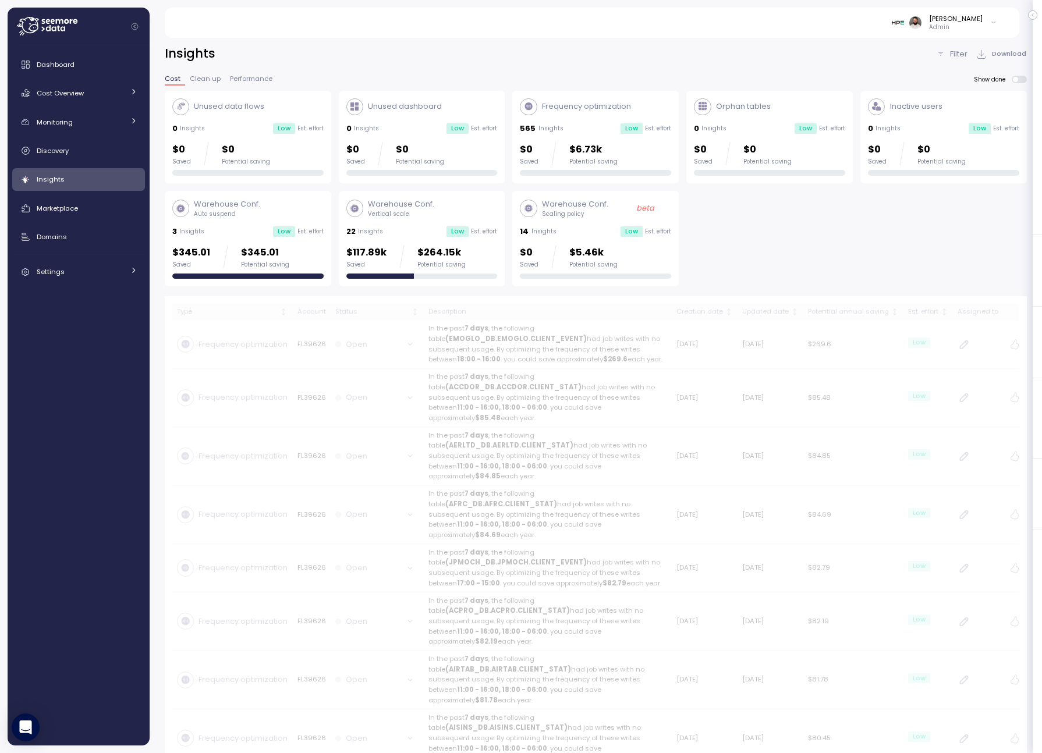
click at [452, 236] on div "Low" at bounding box center [458, 231] width 22 height 10
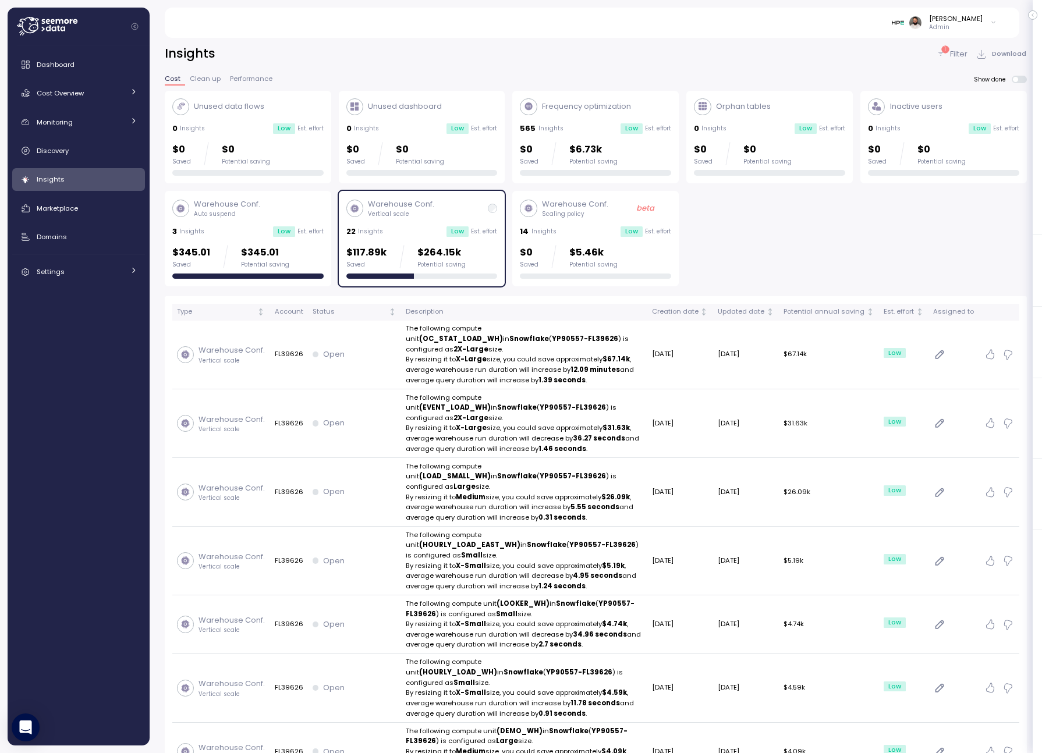
click at [1024, 83] on span at bounding box center [1022, 80] width 9 height 8
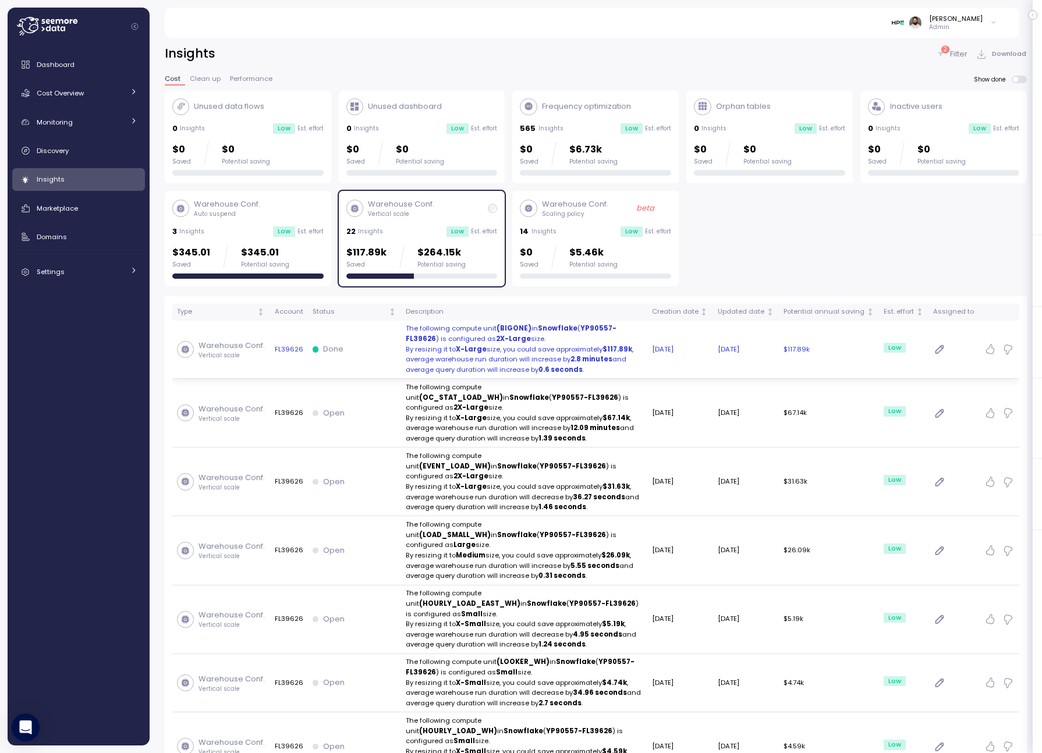
click at [621, 347] on strong "$117.89k" at bounding box center [618, 349] width 30 height 9
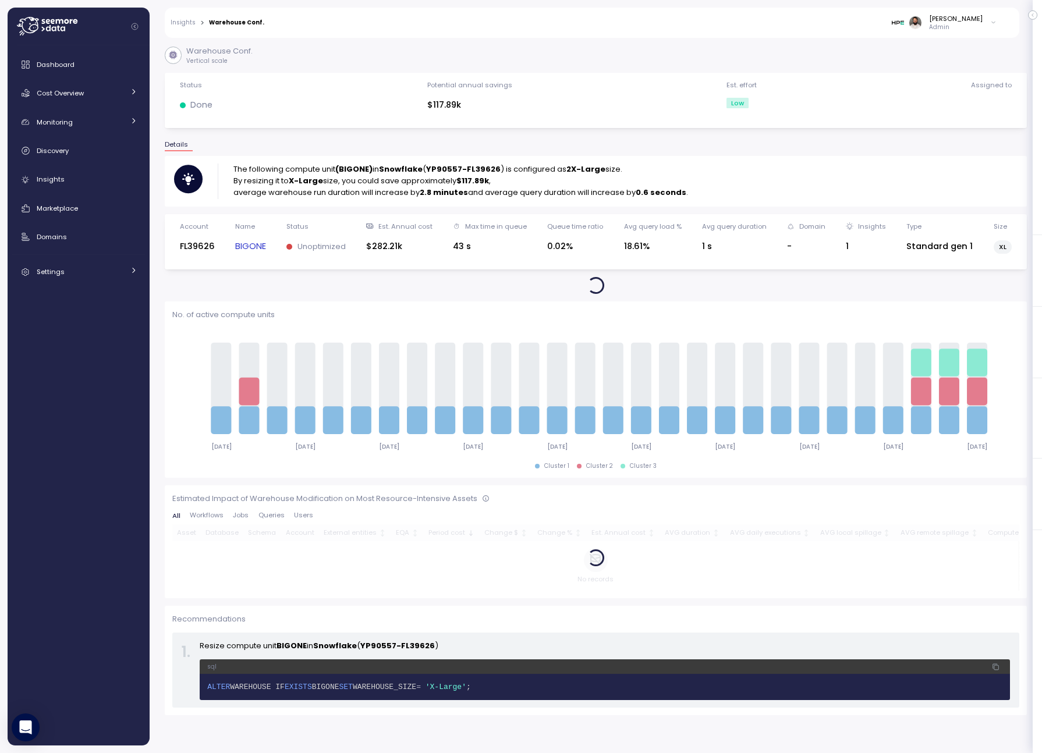
click at [256, 246] on link "BIGONE" at bounding box center [250, 246] width 31 height 13
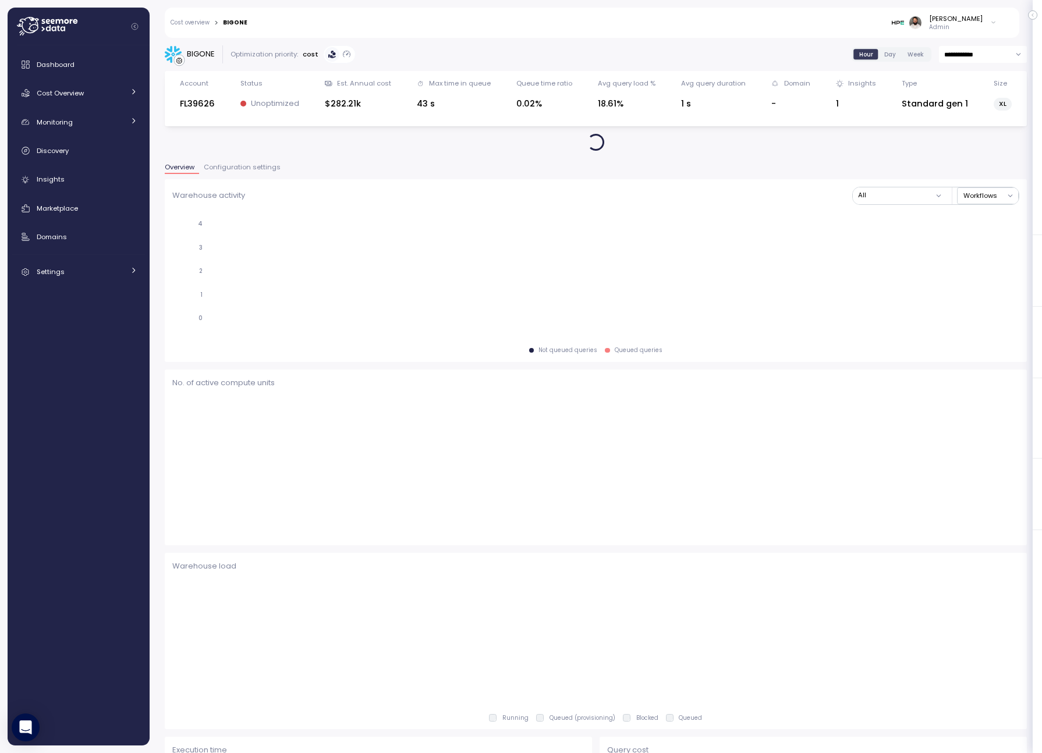
click at [250, 168] on span "Configuration settings" at bounding box center [242, 167] width 77 height 6
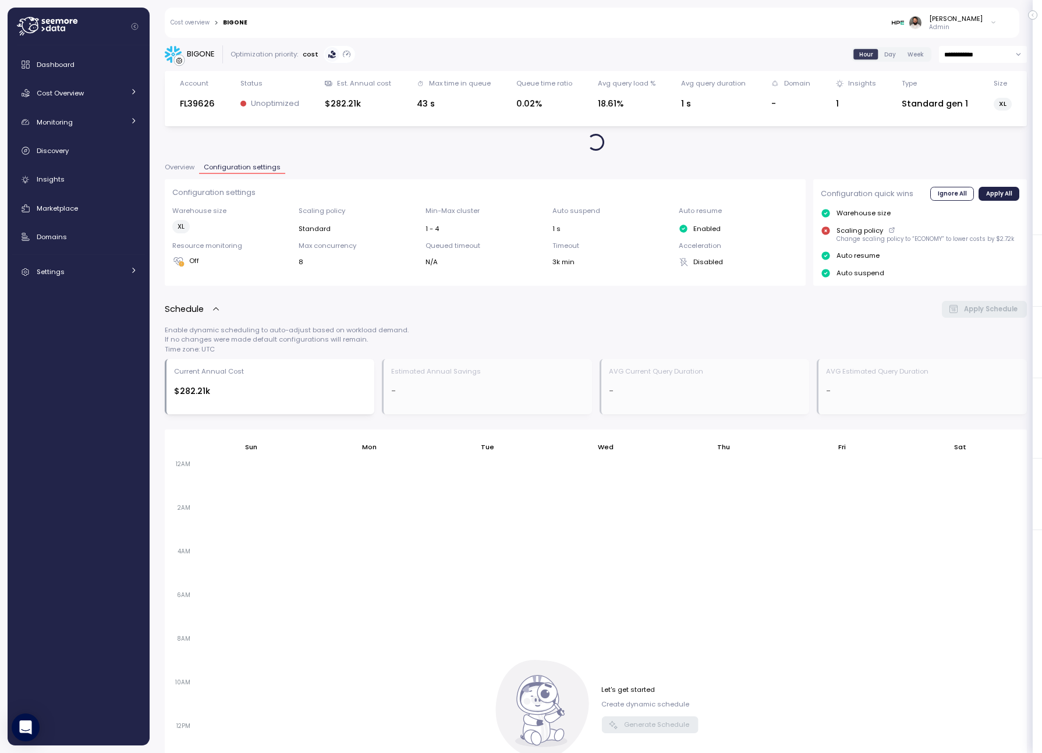
click at [187, 164] on span "Overview" at bounding box center [180, 167] width 30 height 6
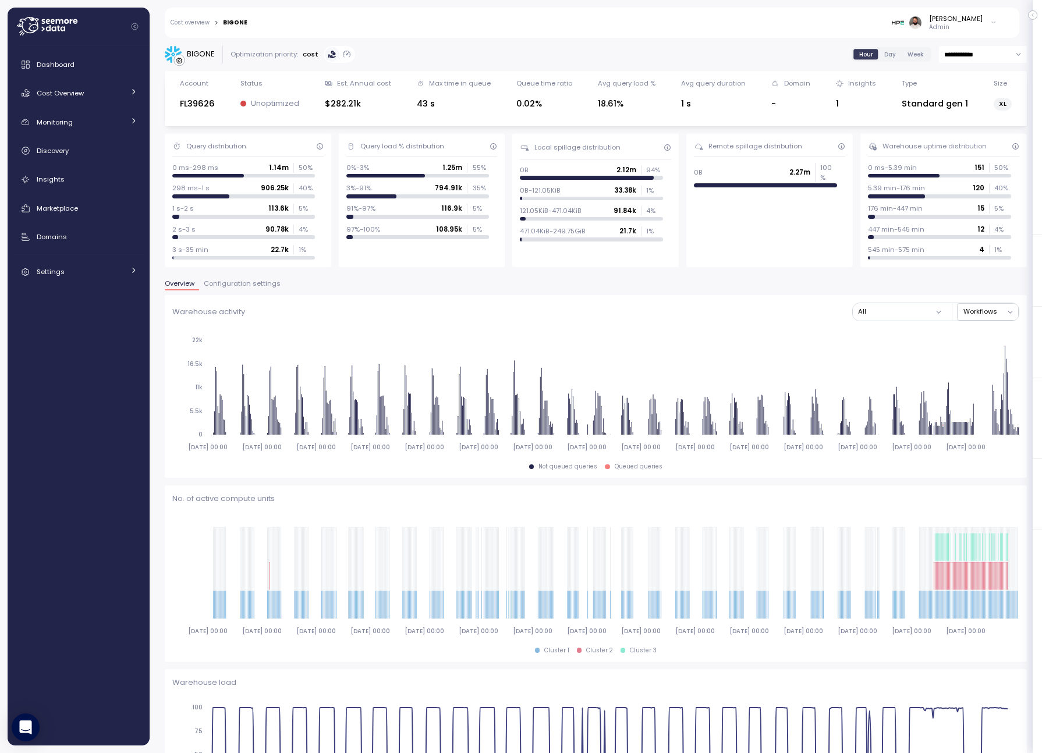
click at [260, 289] on button "Configuration settings" at bounding box center [242, 286] width 86 height 10
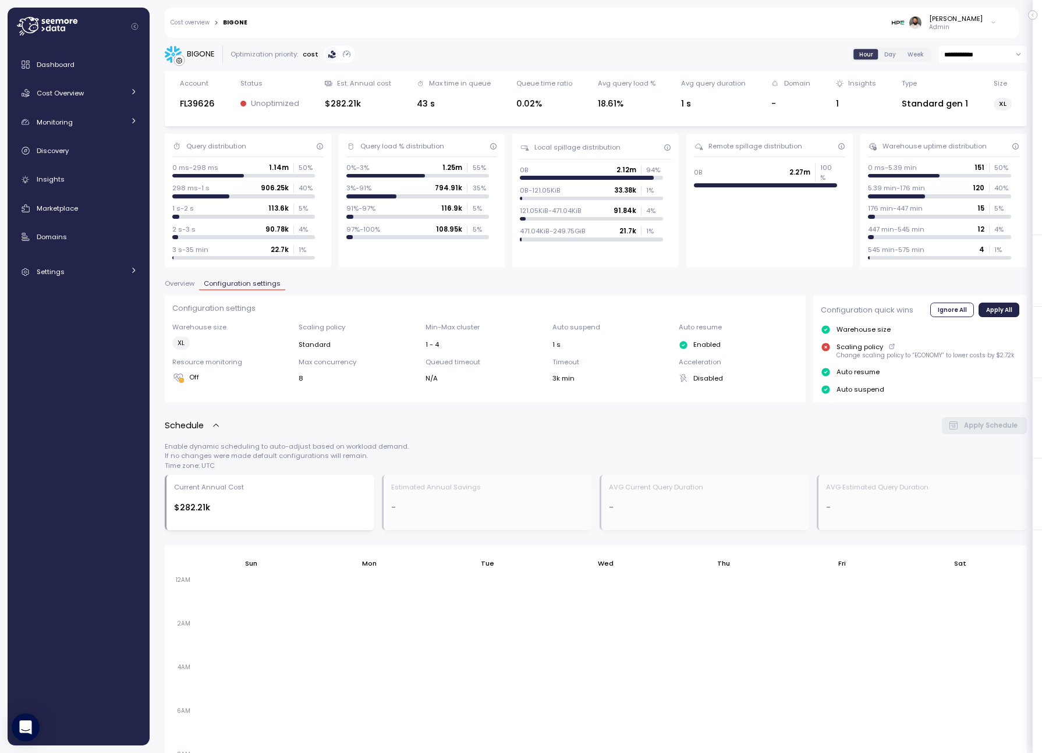
click at [187, 287] on span "Overview" at bounding box center [180, 284] width 30 height 6
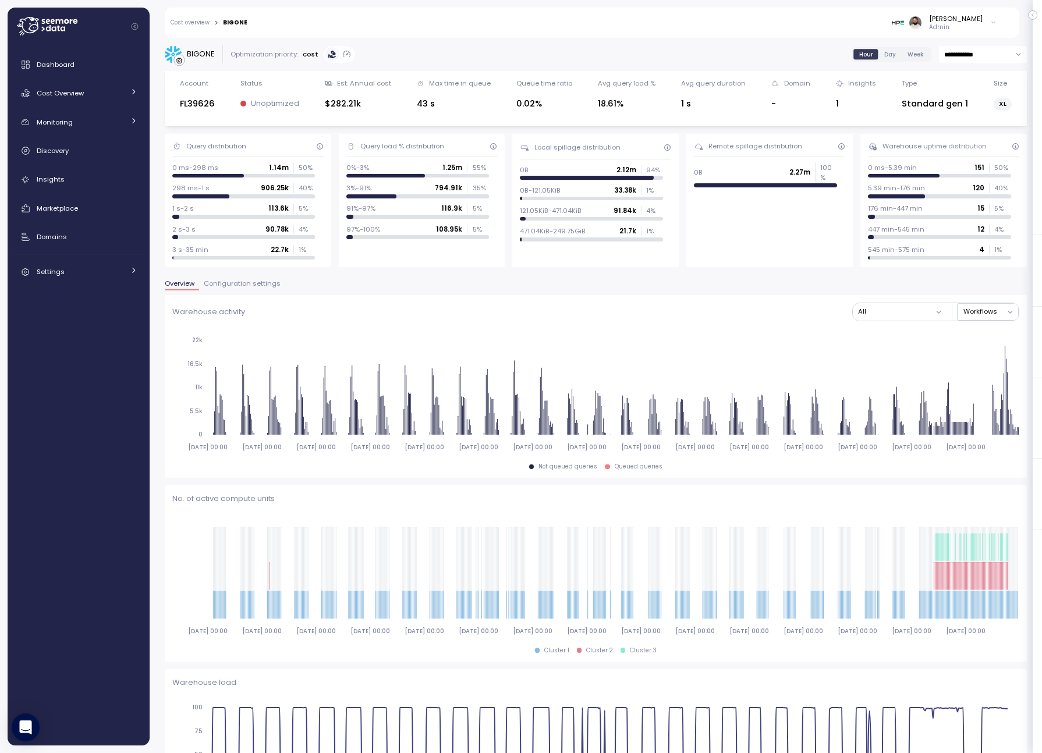
click at [973, 56] on input "**********" at bounding box center [983, 54] width 88 height 17
click at [965, 111] on span "Last 7 days" at bounding box center [964, 110] width 38 height 10
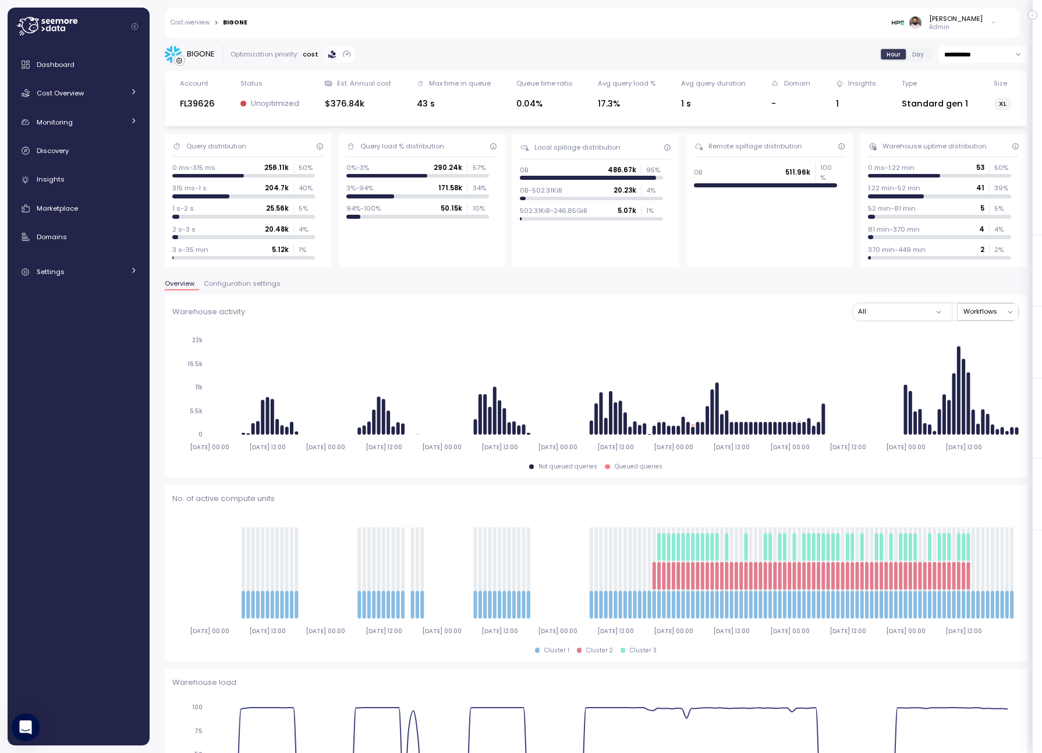
click at [957, 58] on input "**********" at bounding box center [983, 54] width 88 height 17
click at [958, 126] on span "Last 14 days" at bounding box center [965, 126] width 41 height 10
type input "**********"
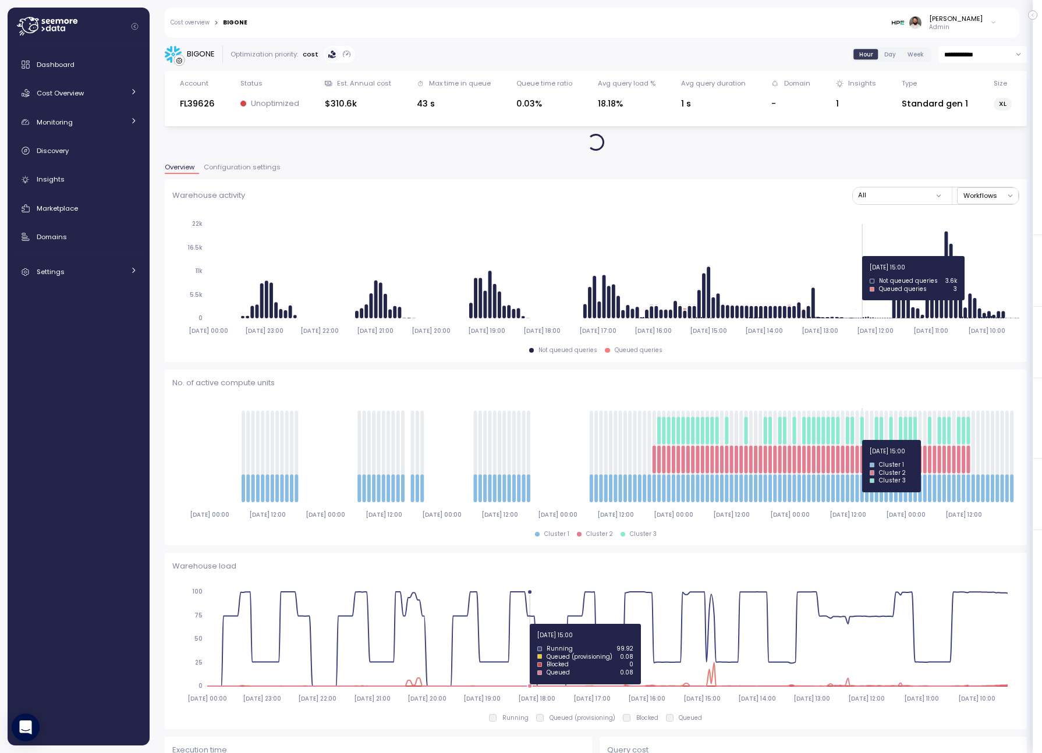
scroll to position [10, 0]
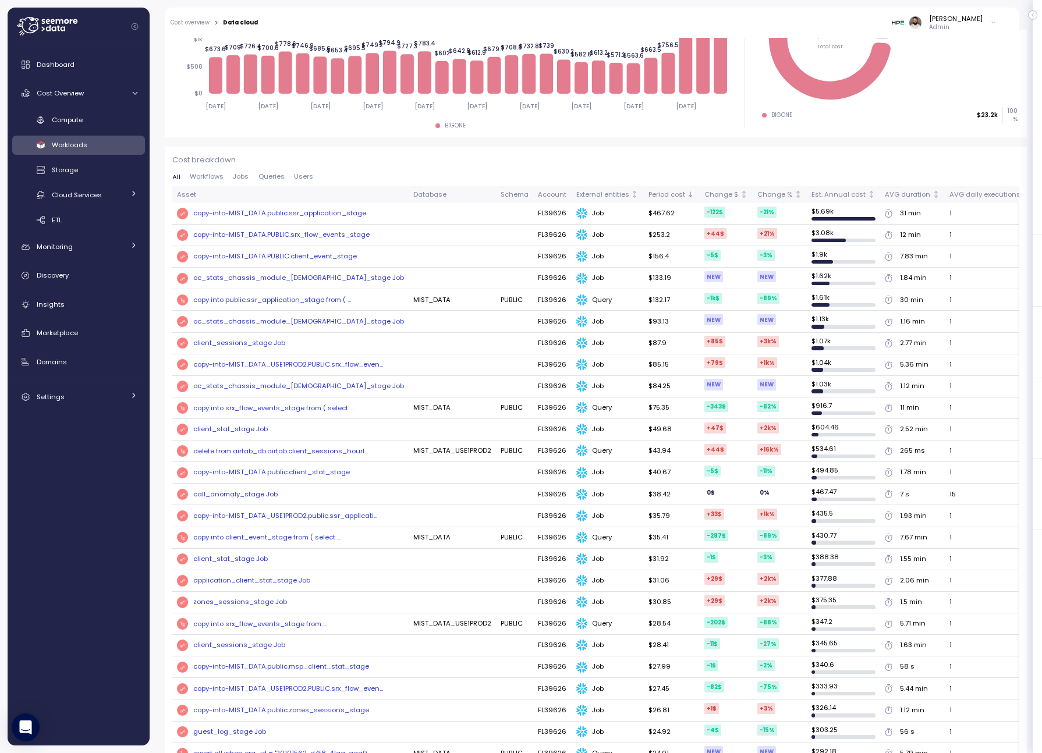
scroll to position [228, 0]
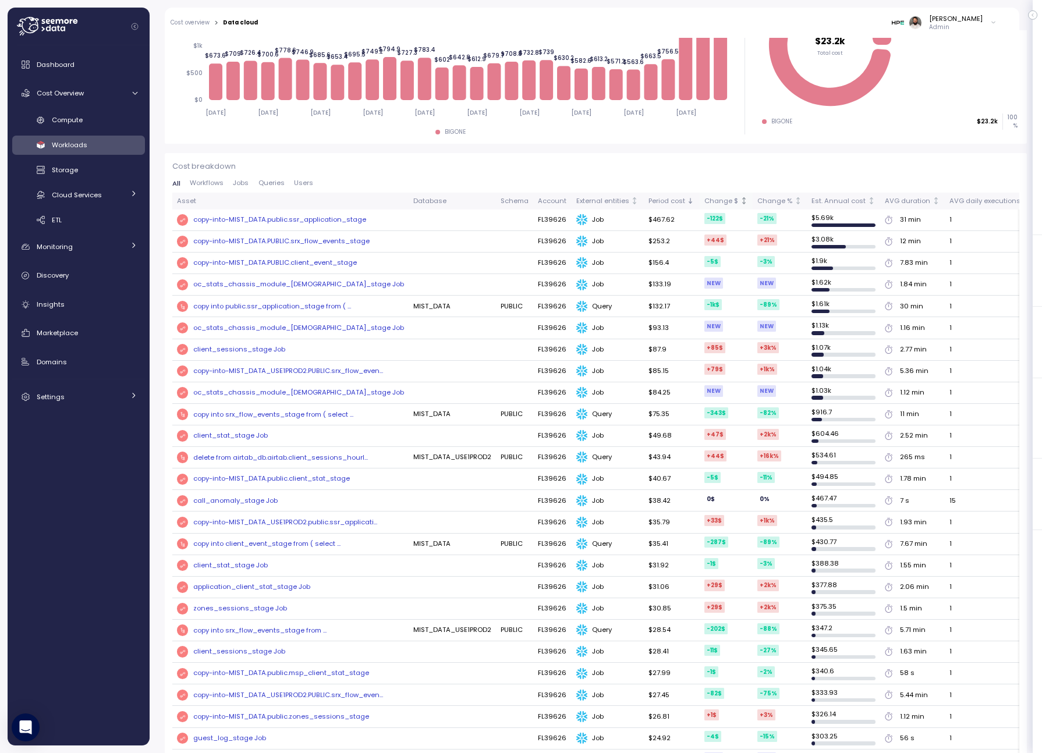
click at [704, 202] on div "Change $" at bounding box center [721, 201] width 34 height 10
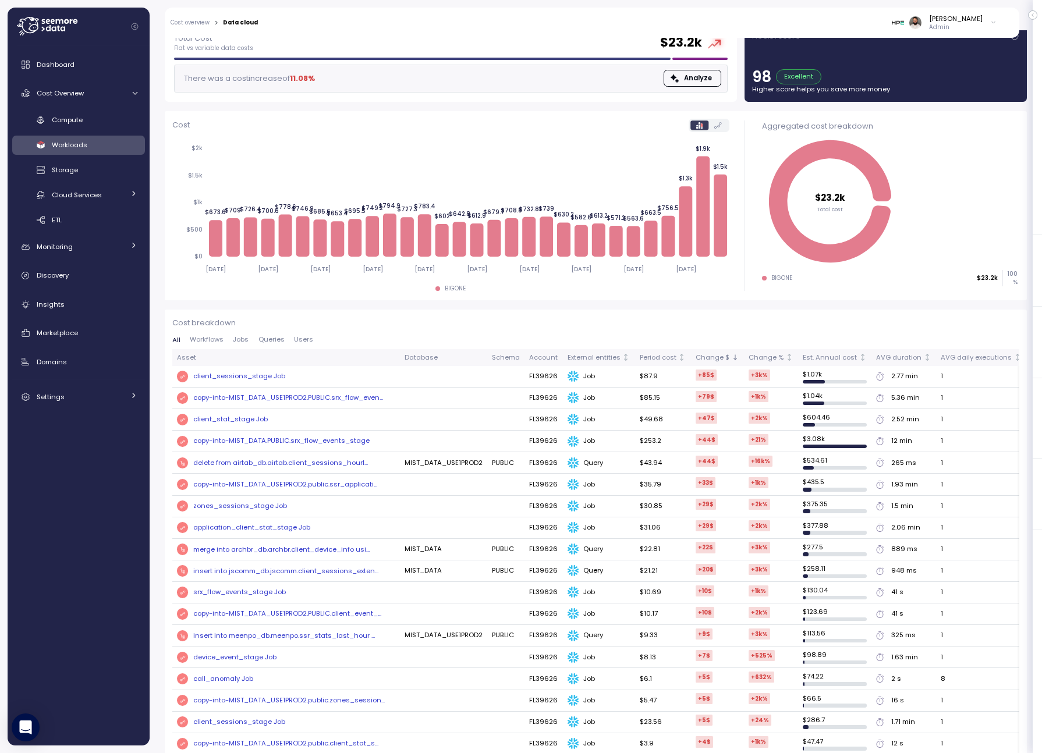
scroll to position [72, 0]
click at [262, 378] on div "client_sessions_stage Job" at bounding box center [239, 376] width 92 height 10
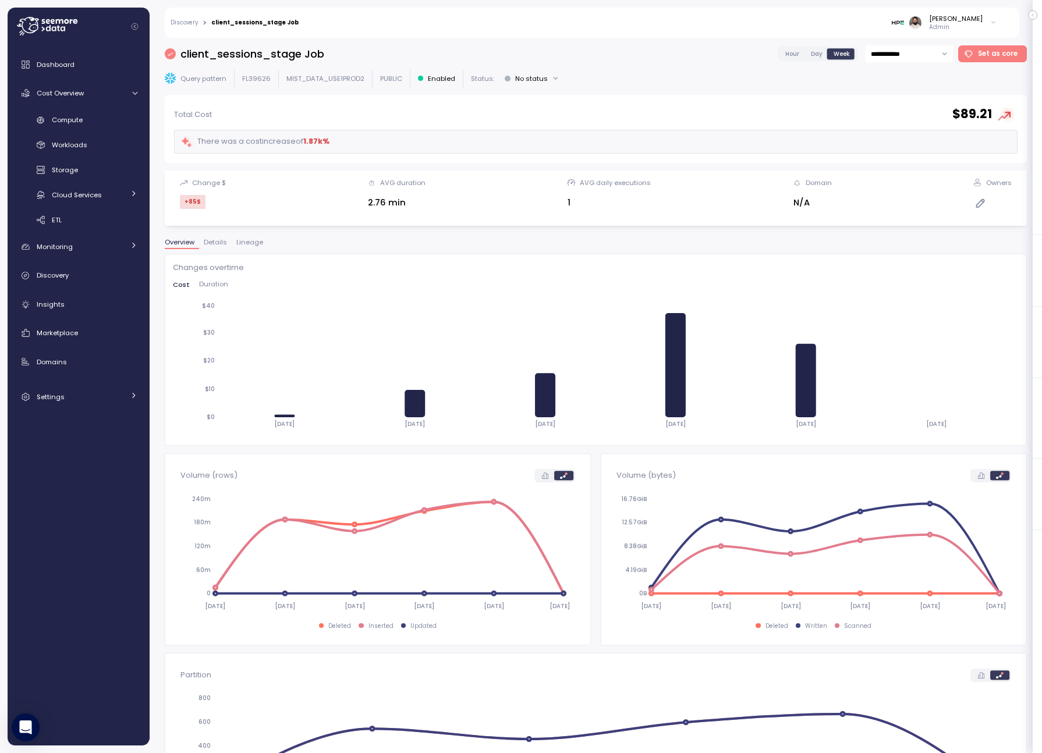
click at [798, 50] on span "Hour" at bounding box center [792, 53] width 14 height 9
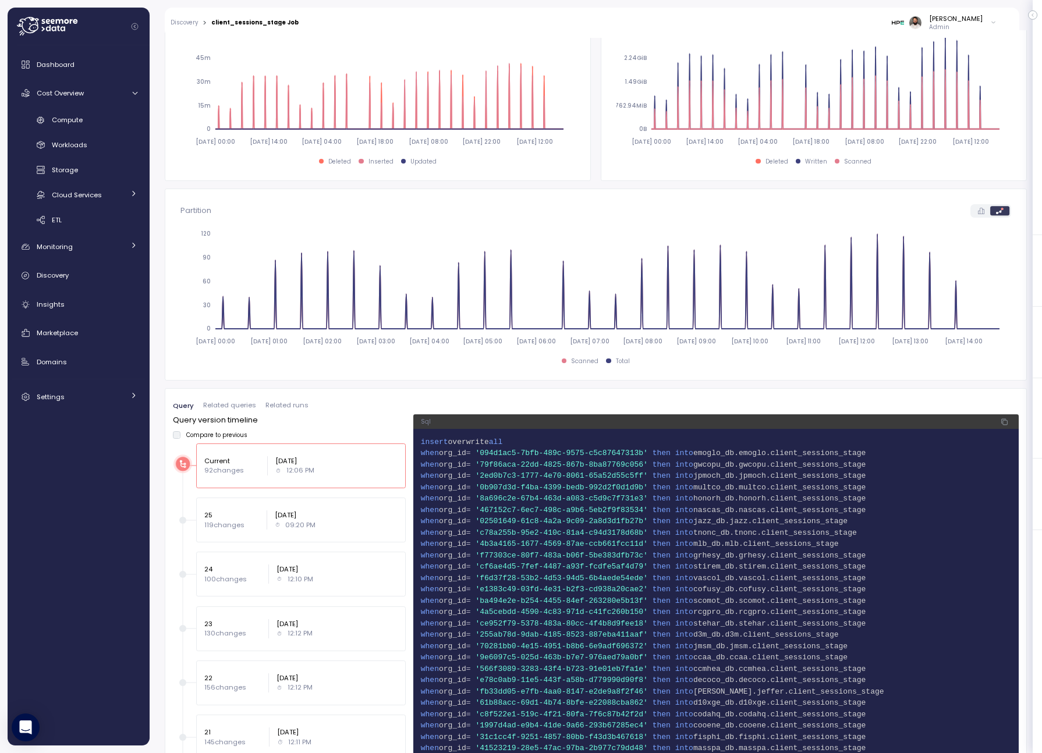
scroll to position [468, 0]
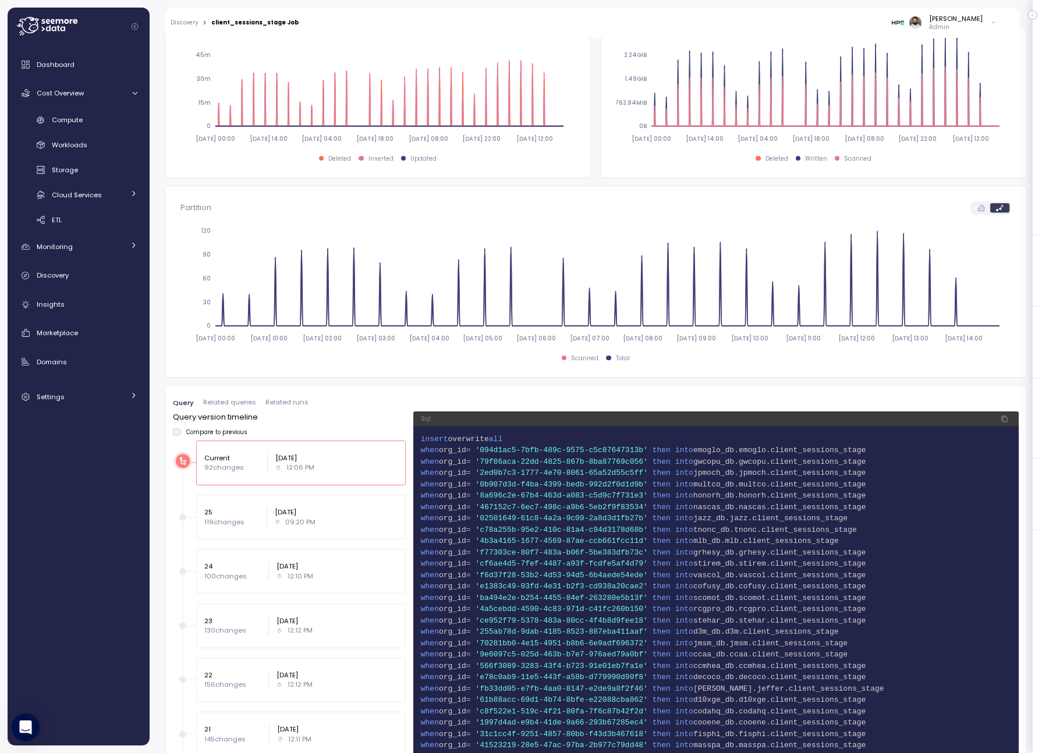
click at [235, 400] on span "Related queries" at bounding box center [229, 402] width 53 height 6
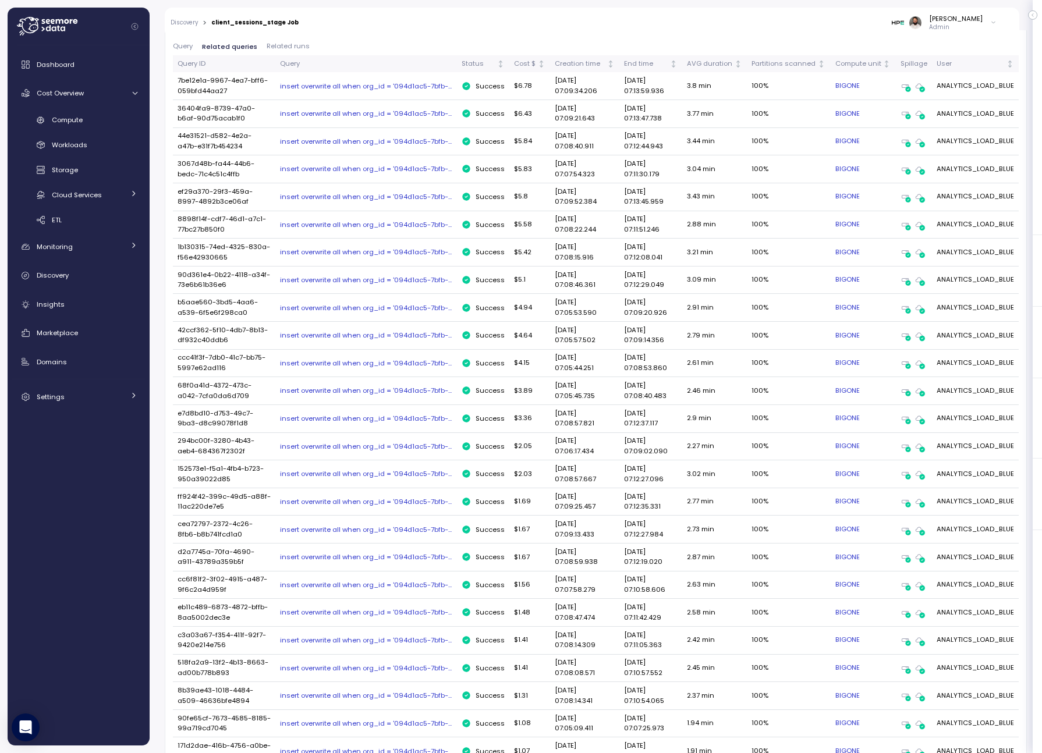
scroll to position [504, 0]
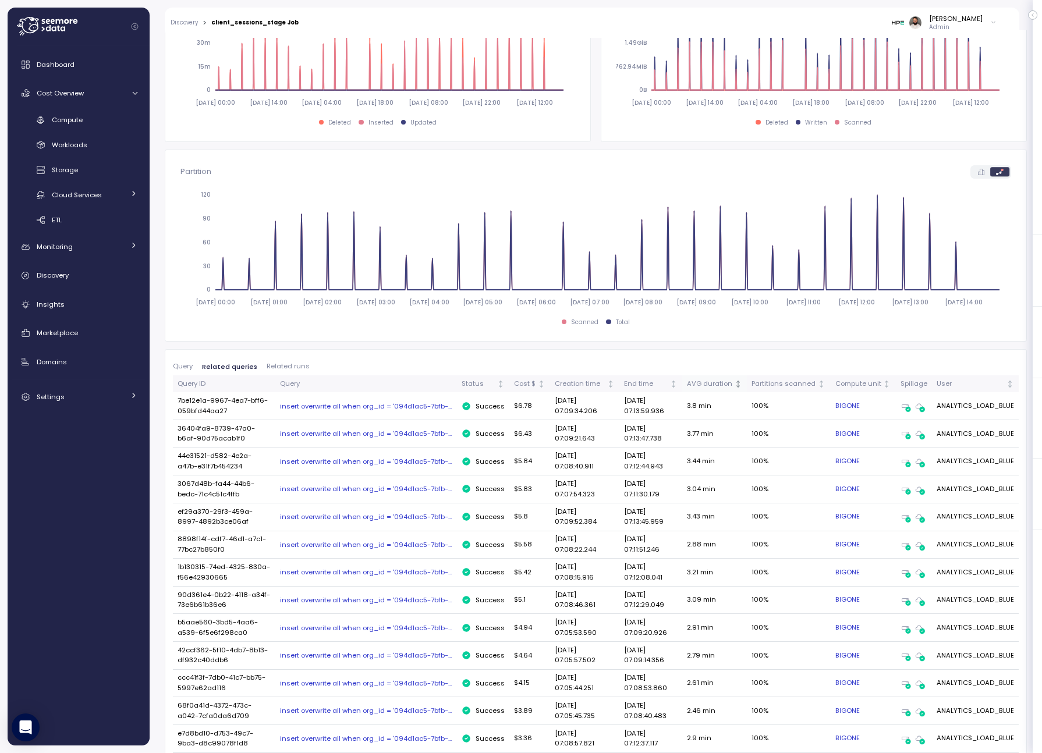
click at [732, 386] on div "AVG duration" at bounding box center [709, 384] width 45 height 10
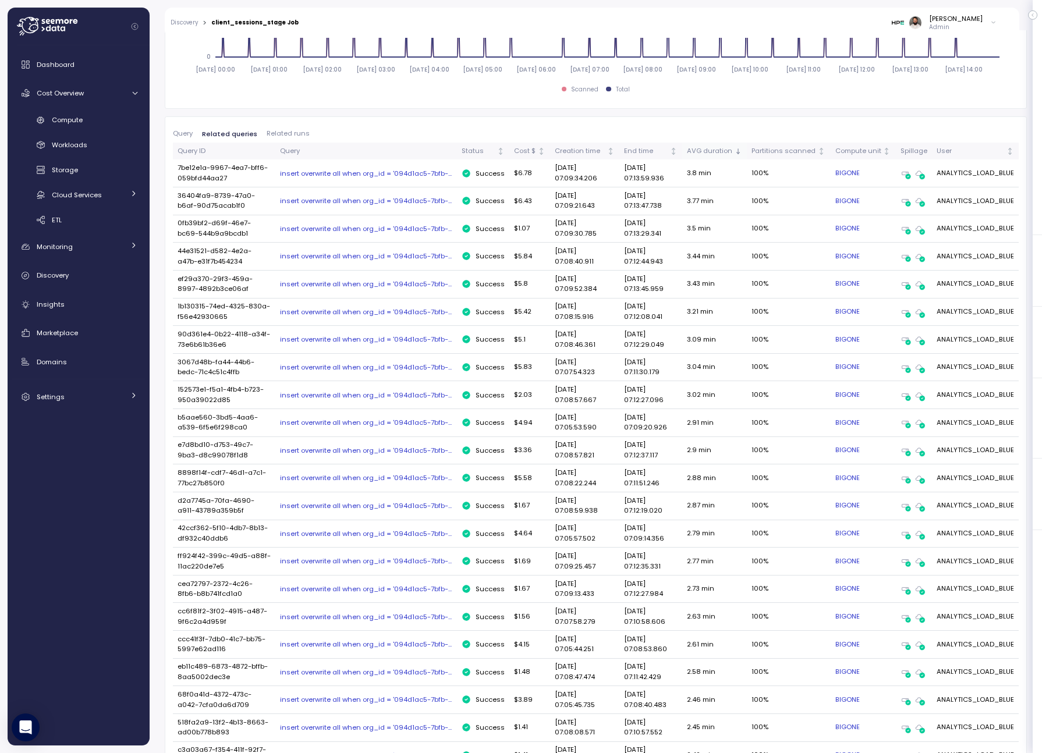
scroll to position [736, 0]
click at [668, 158] on th "End time" at bounding box center [650, 151] width 63 height 17
click at [668, 157] on th "End time" at bounding box center [650, 151] width 63 height 17
click at [668, 158] on th "End time" at bounding box center [650, 151] width 63 height 17
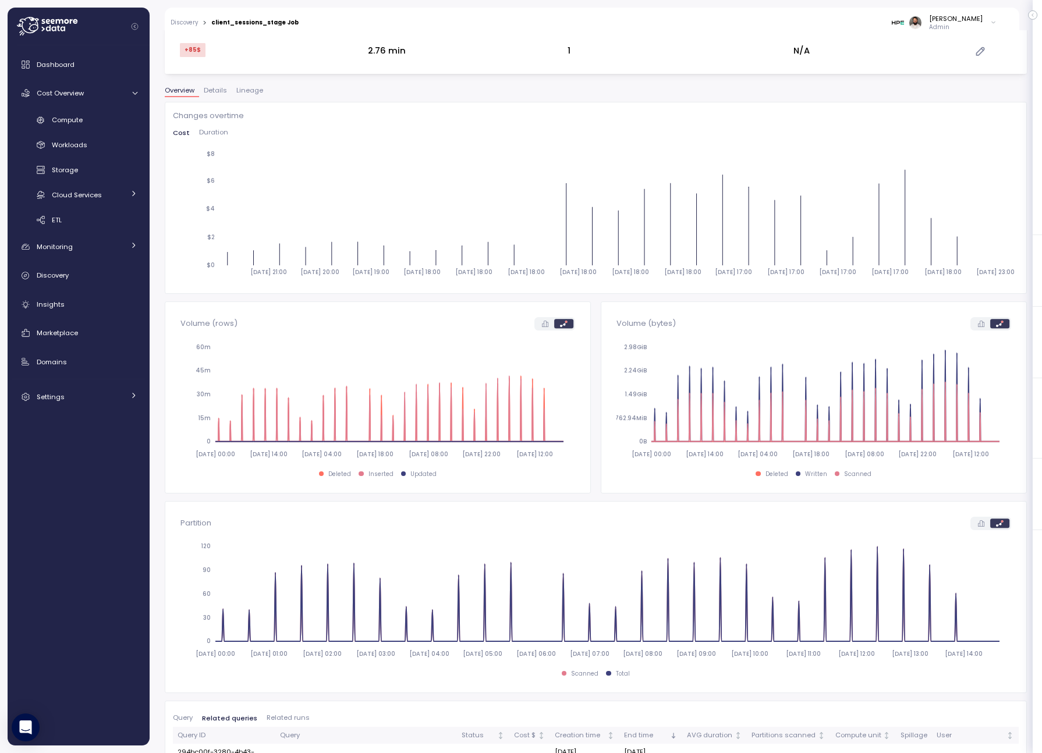
scroll to position [110, 0]
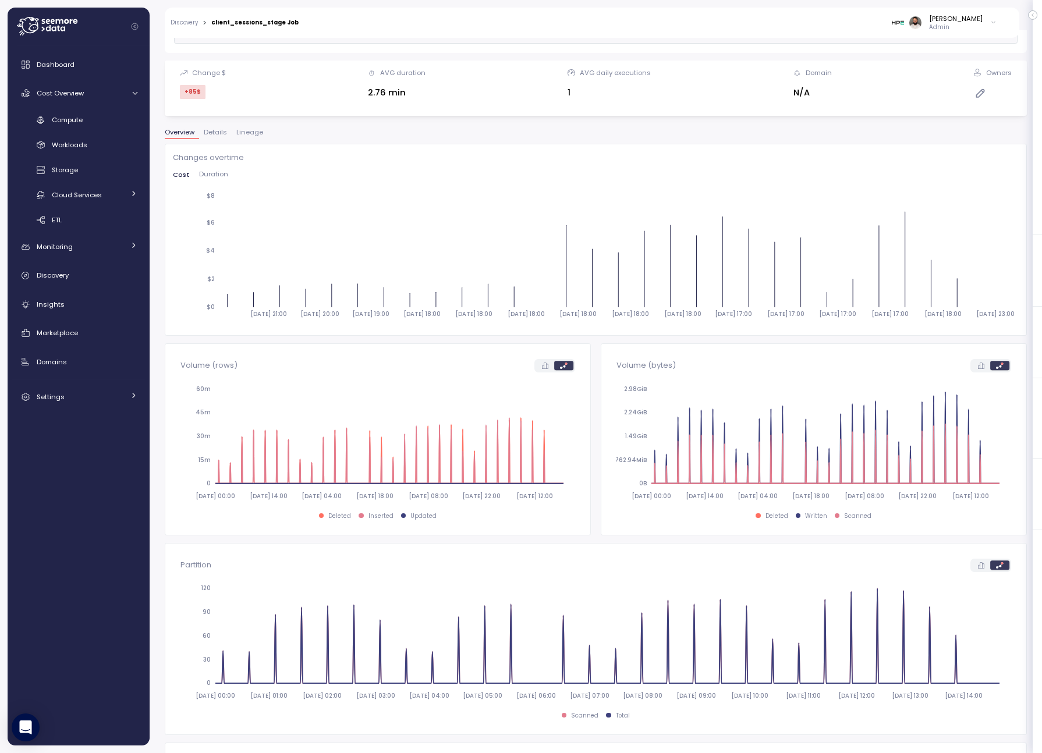
click at [227, 168] on div "Changes overtime Cost Duration 2025-07-14 21:00 2025-07-16 20:00 2025-07-18 19:…" at bounding box center [596, 240] width 846 height 176
click at [219, 180] on div "Cost Duration" at bounding box center [596, 177] width 846 height 13
click at [214, 180] on div "Cost Duration" at bounding box center [596, 177] width 846 height 13
click at [214, 173] on span "Duration" at bounding box center [213, 174] width 29 height 6
click at [176, 173] on span "Cost" at bounding box center [181, 174] width 16 height 6
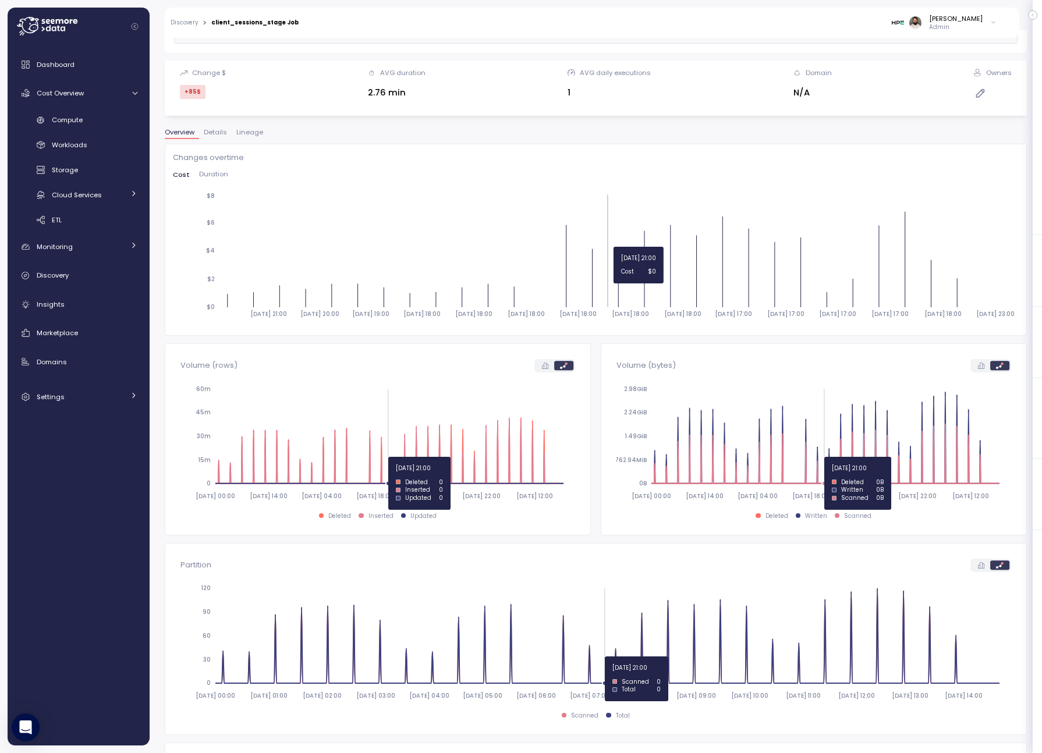
scroll to position [0, 0]
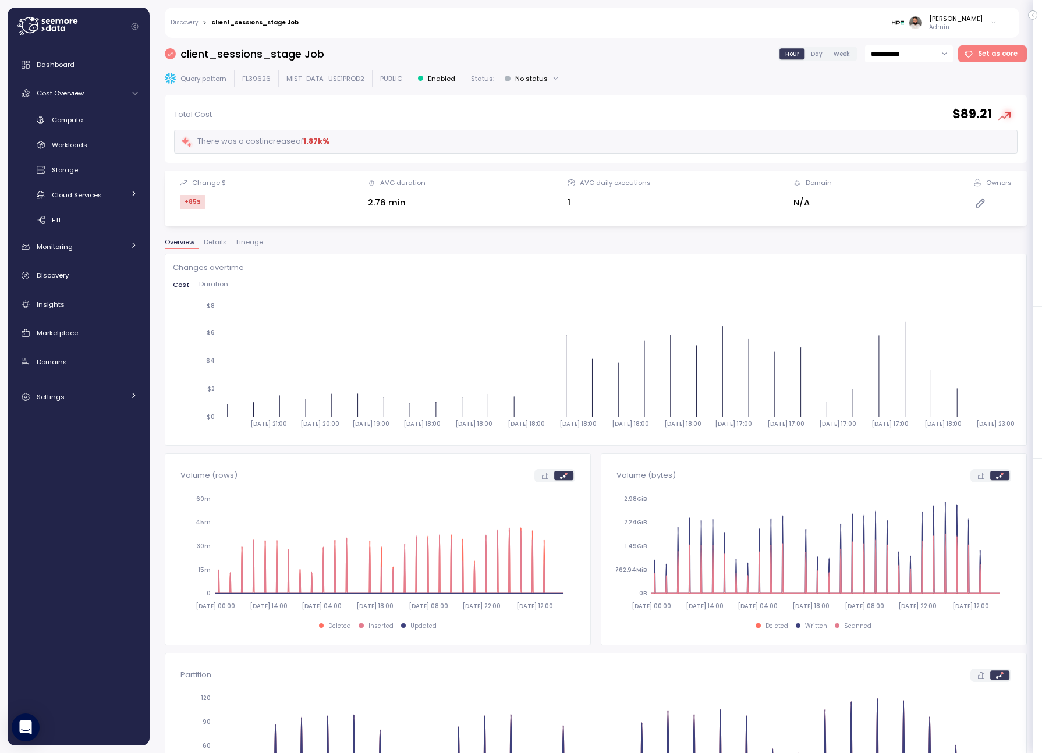
click at [215, 244] on span "Details" at bounding box center [215, 242] width 23 height 6
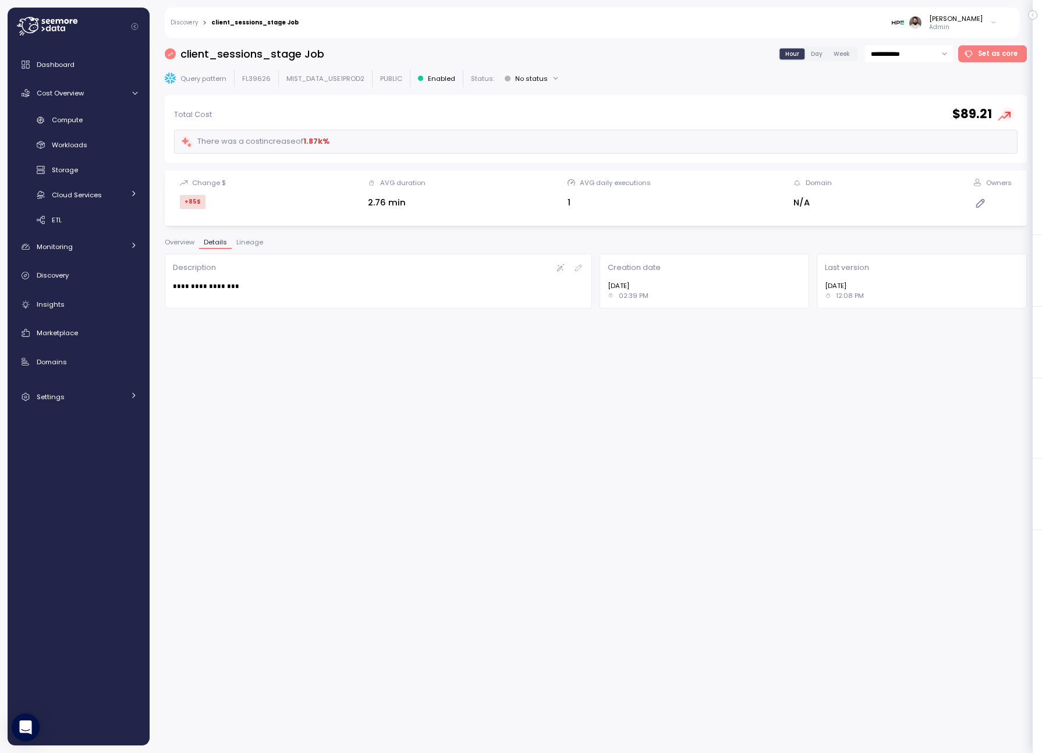
click at [251, 243] on span "Lineage" at bounding box center [249, 242] width 27 height 6
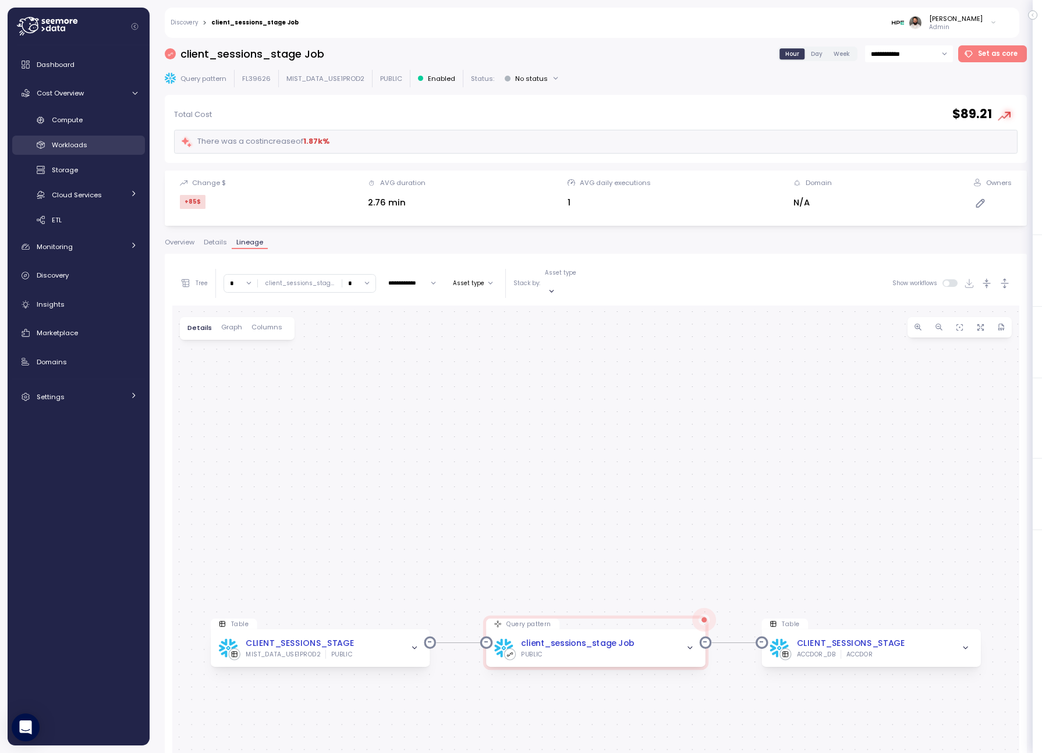
click at [81, 136] on link "Workloads" at bounding box center [78, 145] width 133 height 19
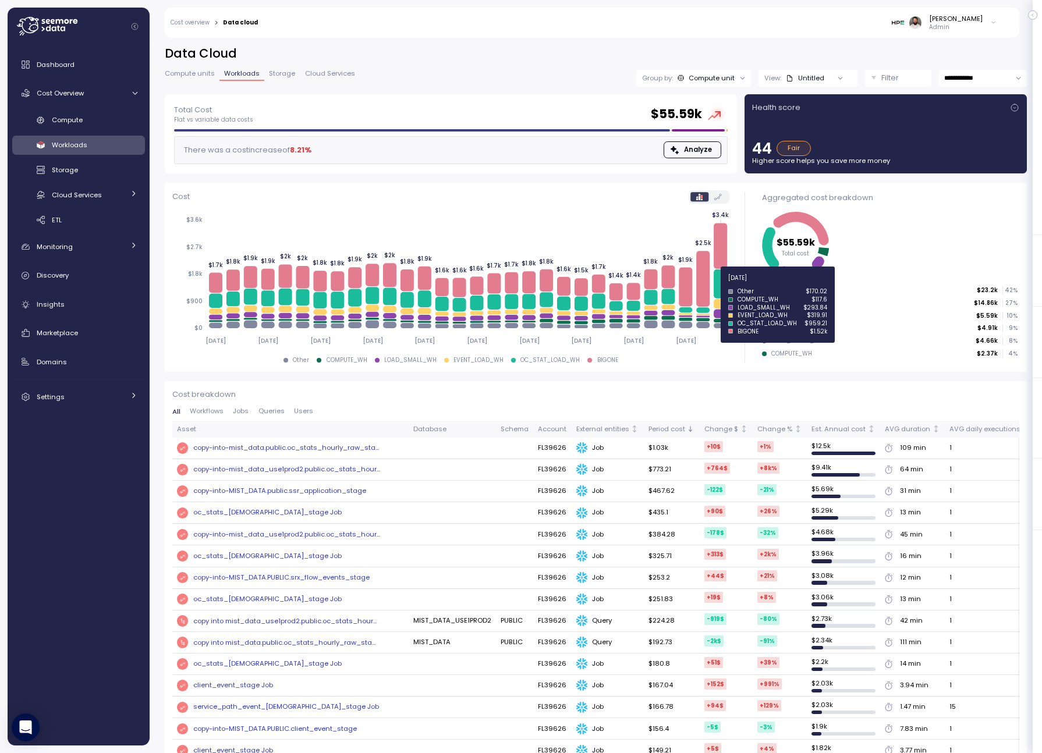
click at [721, 287] on icon at bounding box center [720, 284] width 13 height 29
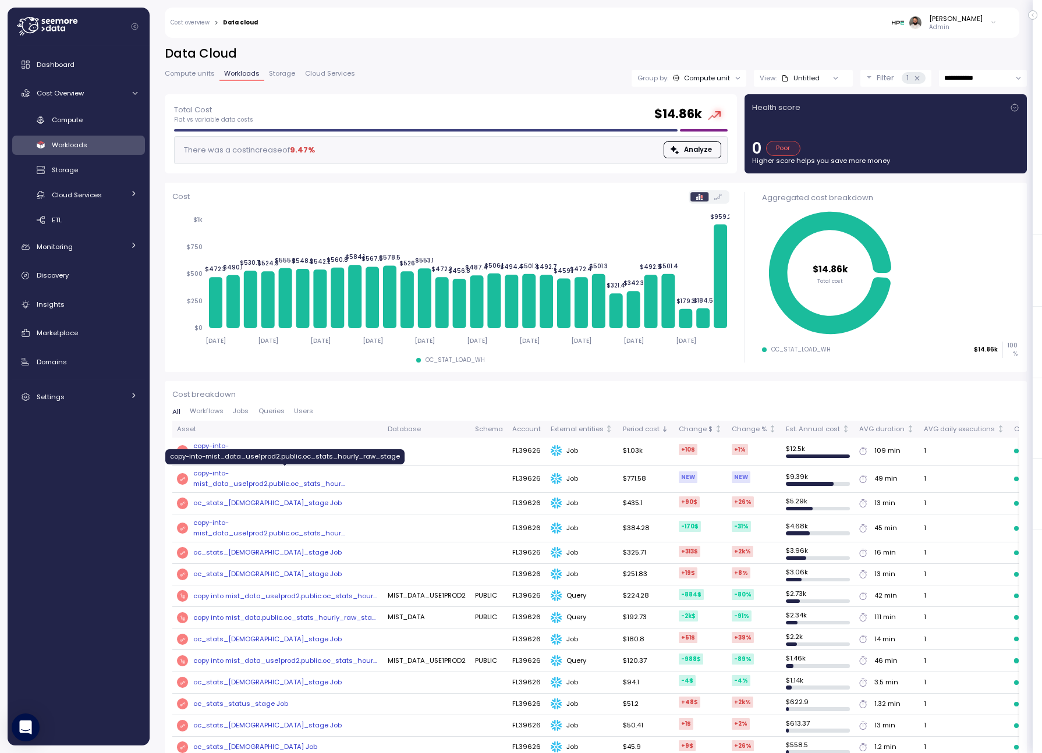
click at [300, 480] on div "copy-into-mist_data_use1prod2.public.oc_stats_hour ..." at bounding box center [285, 479] width 185 height 20
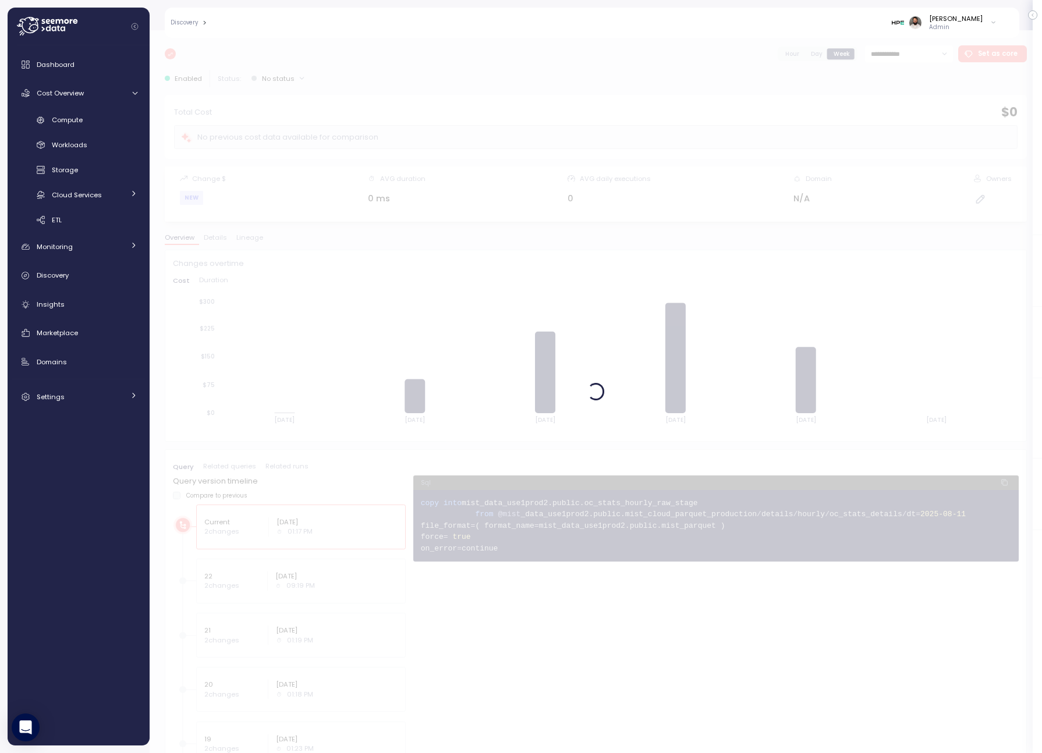
click at [796, 61] on div at bounding box center [596, 391] width 893 height 723
click at [796, 55] on div at bounding box center [596, 391] width 893 height 723
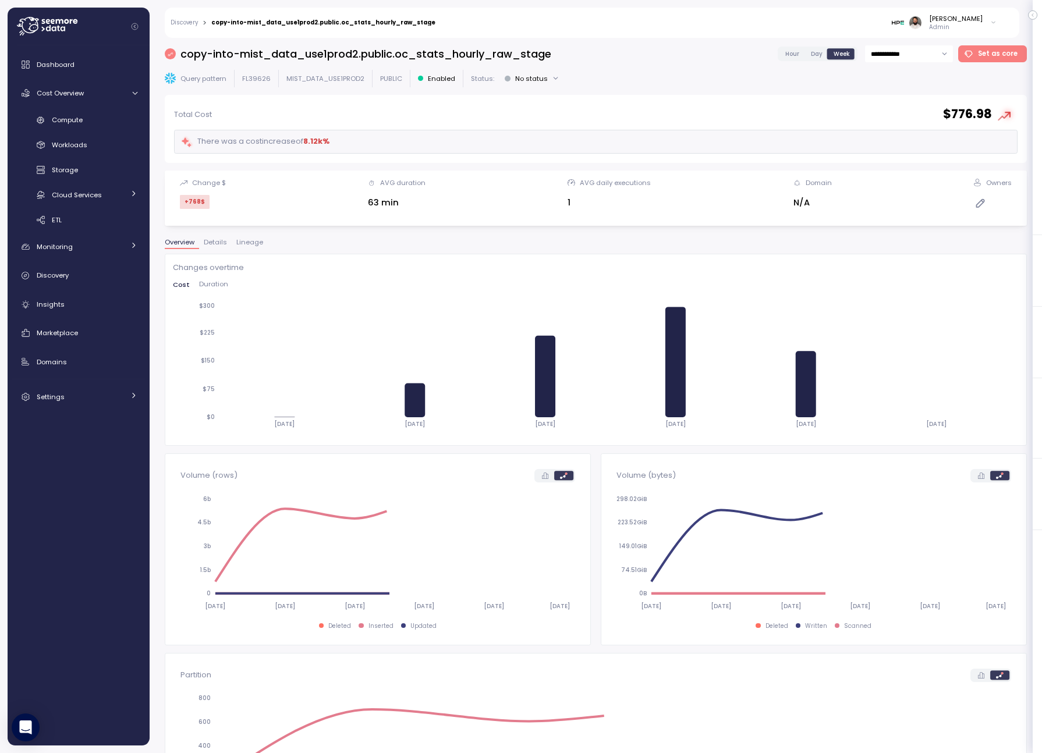
click at [798, 55] on span "Hour" at bounding box center [792, 53] width 14 height 9
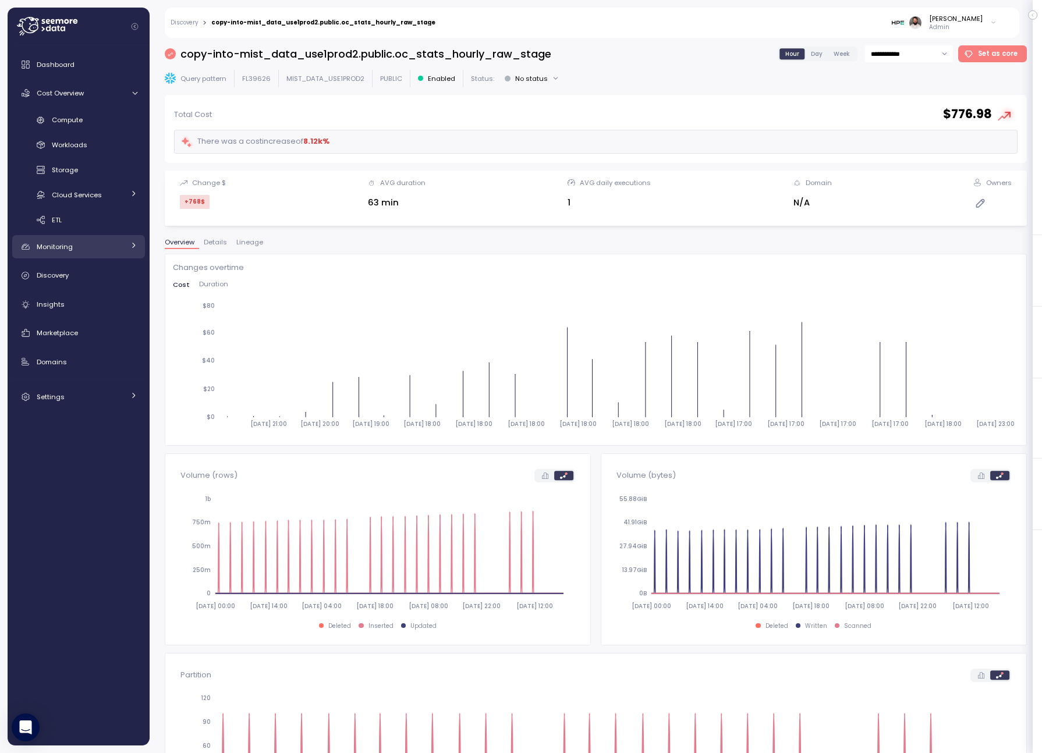
click at [68, 252] on div "Monitoring" at bounding box center [80, 247] width 87 height 12
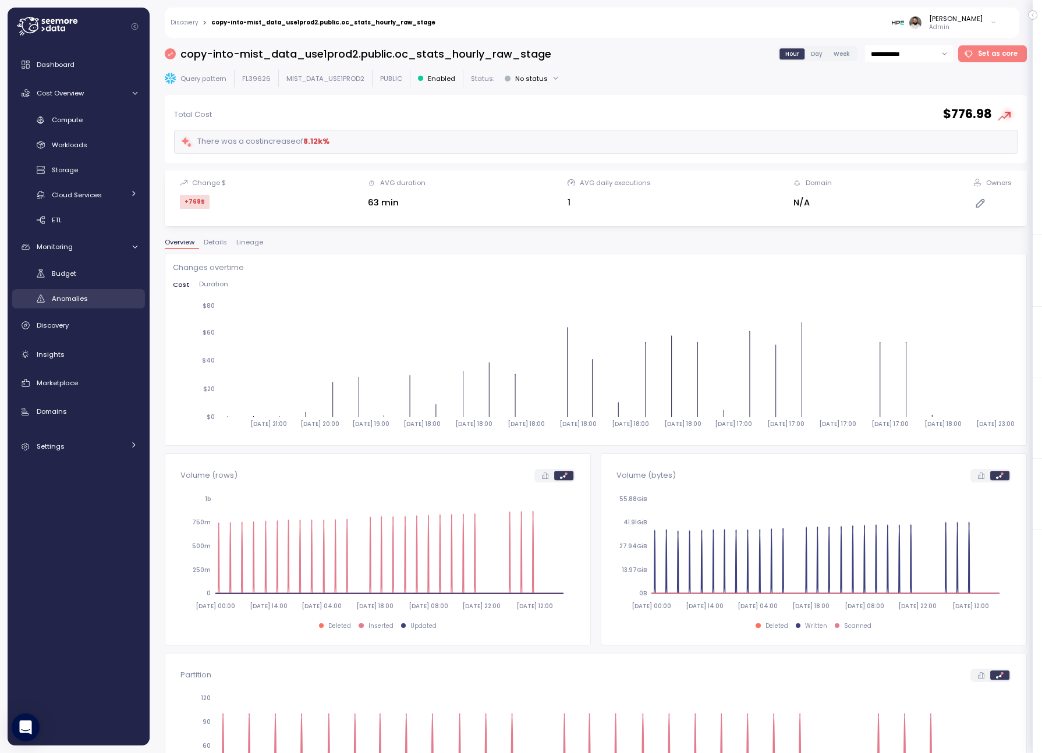
click at [74, 304] on div "Anomalies" at bounding box center [95, 299] width 86 height 12
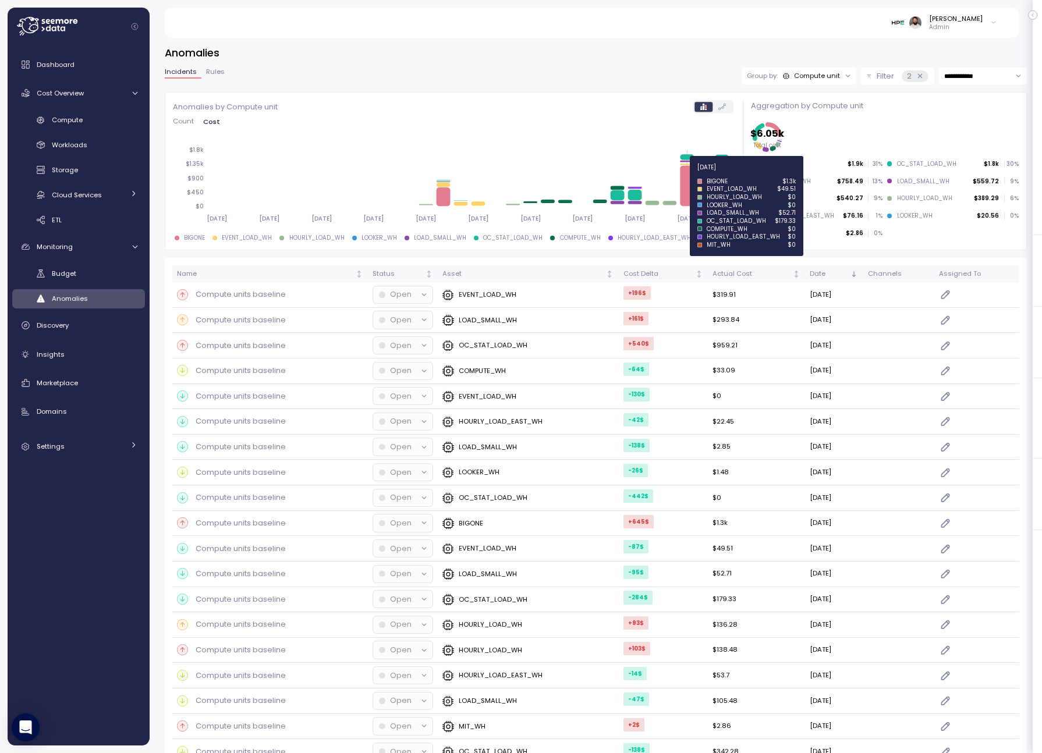
click at [688, 194] on icon at bounding box center [689, 186] width 14 height 41
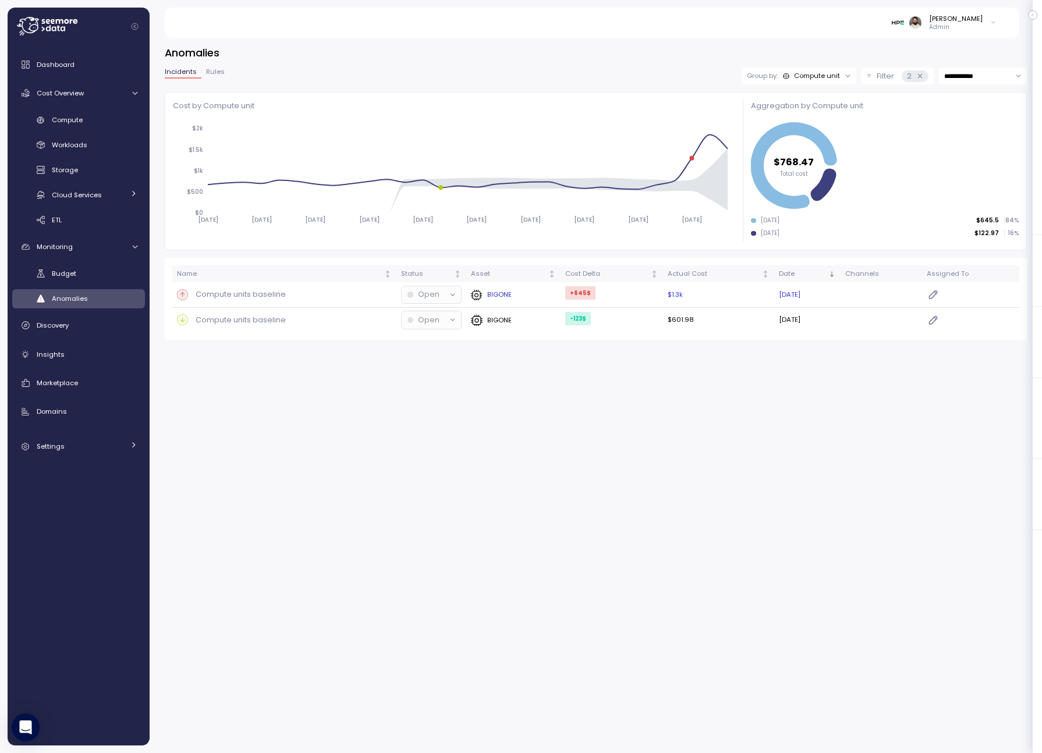
click at [307, 291] on div "Compute units baseline" at bounding box center [284, 295] width 215 height 12
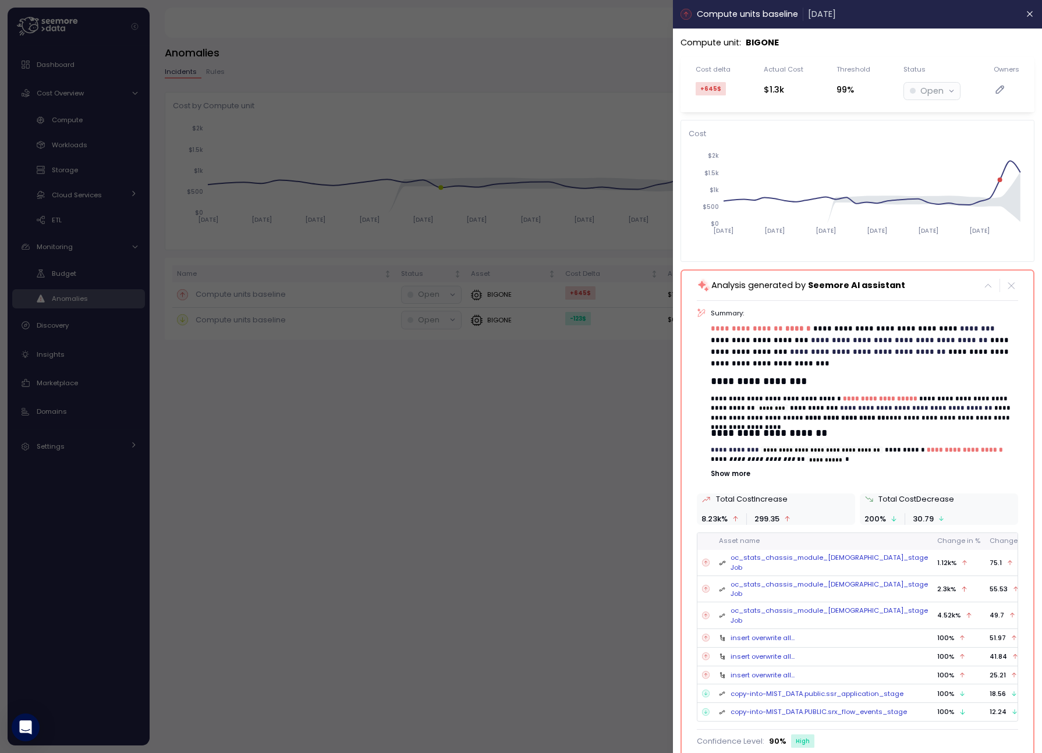
click at [738, 477] on p "Show more" at bounding box center [864, 473] width 307 height 9
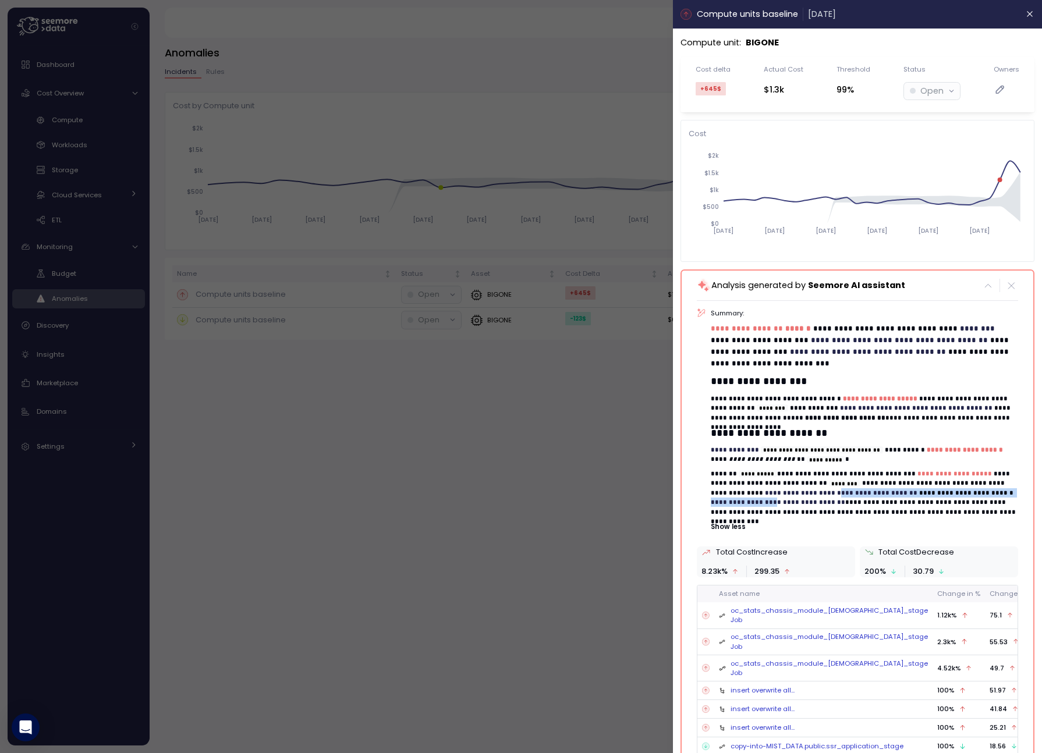
drag, startPoint x: 713, startPoint y: 499, endPoint x: 791, endPoint y: 491, distance: 78.4
click at [791, 491] on p "**********" at bounding box center [864, 493] width 307 height 48
click at [791, 491] on span "**********" at bounding box center [842, 493] width 153 height 6
drag, startPoint x: 771, startPoint y: 503, endPoint x: 797, endPoint y: 508, distance: 26.6
click at [797, 508] on p "**********" at bounding box center [864, 493] width 307 height 48
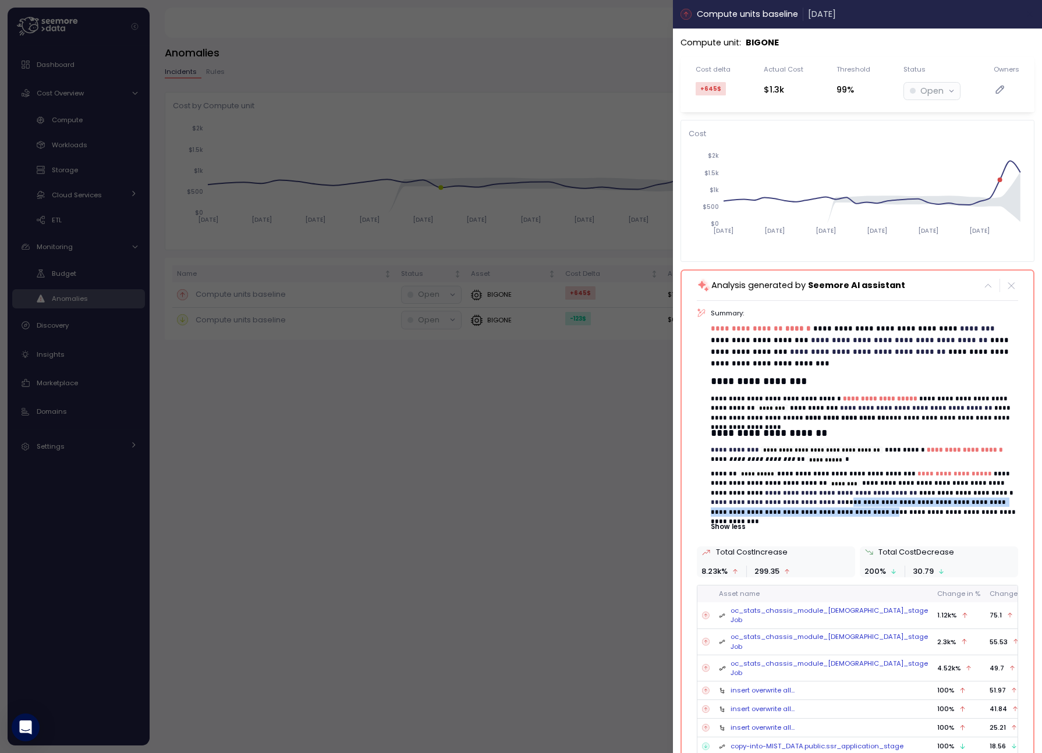
click at [1028, 16] on icon "button" at bounding box center [1030, 14] width 5 height 5
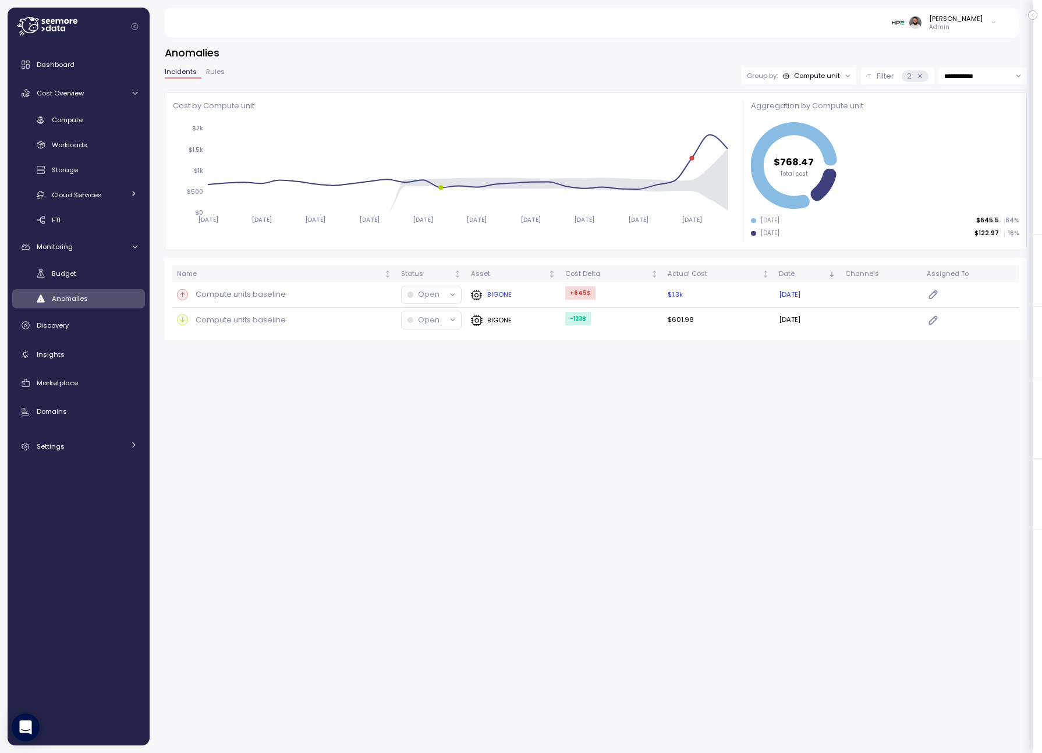
click at [301, 296] on div "Compute units baseline" at bounding box center [284, 295] width 215 height 12
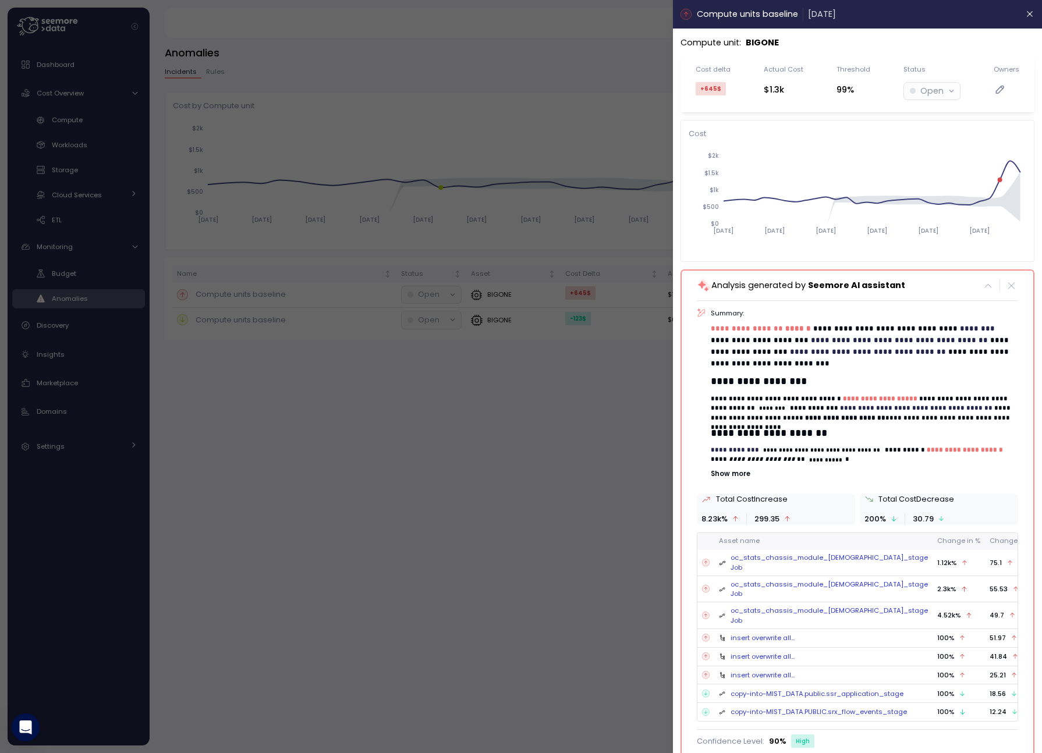
click at [636, 415] on div at bounding box center [521, 376] width 1042 height 753
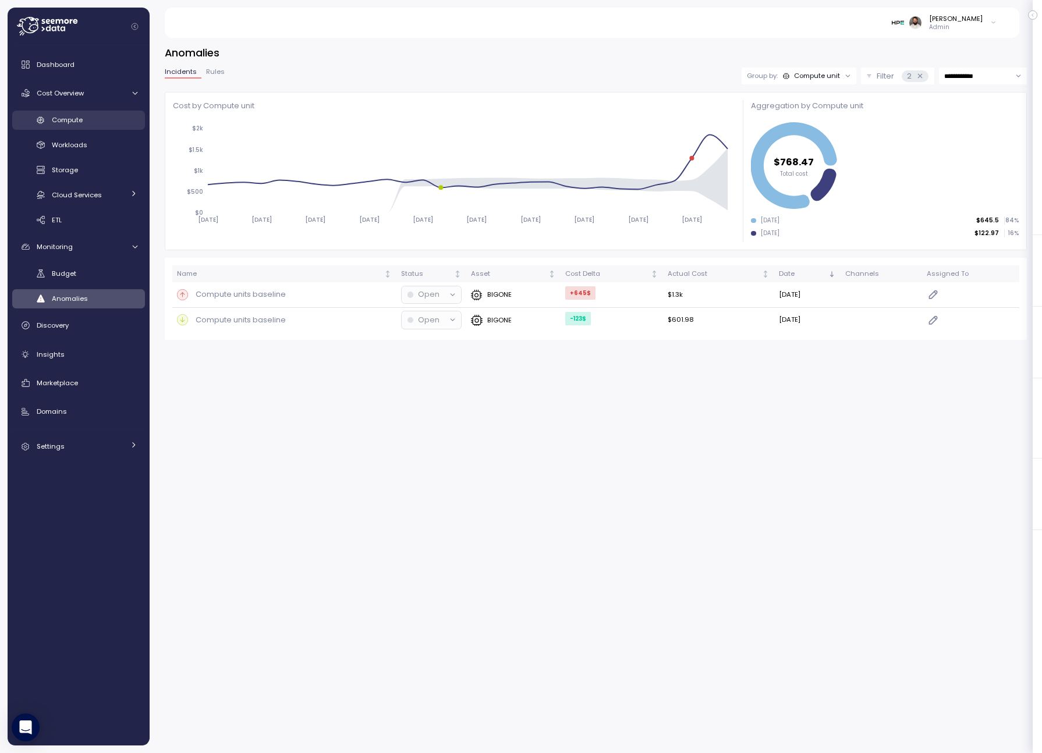
click at [83, 113] on link "Compute" at bounding box center [78, 120] width 133 height 19
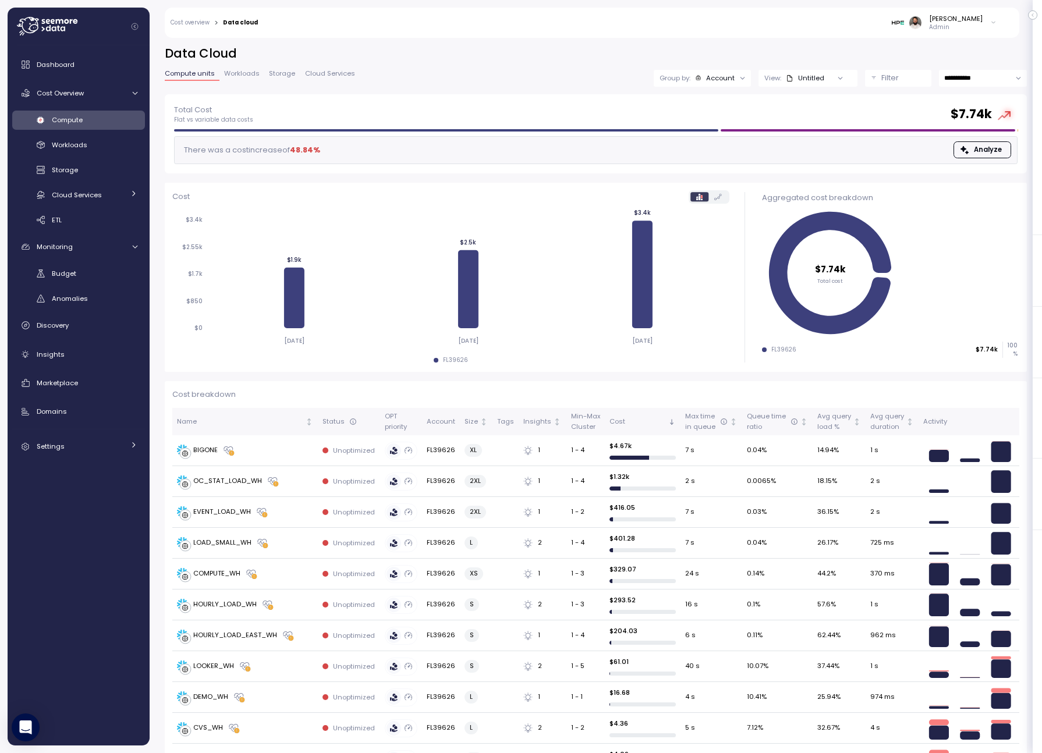
click at [951, 82] on input "**********" at bounding box center [983, 78] width 88 height 17
click at [971, 137] on span "Last 7 days" at bounding box center [964, 134] width 38 height 10
type input "**********"
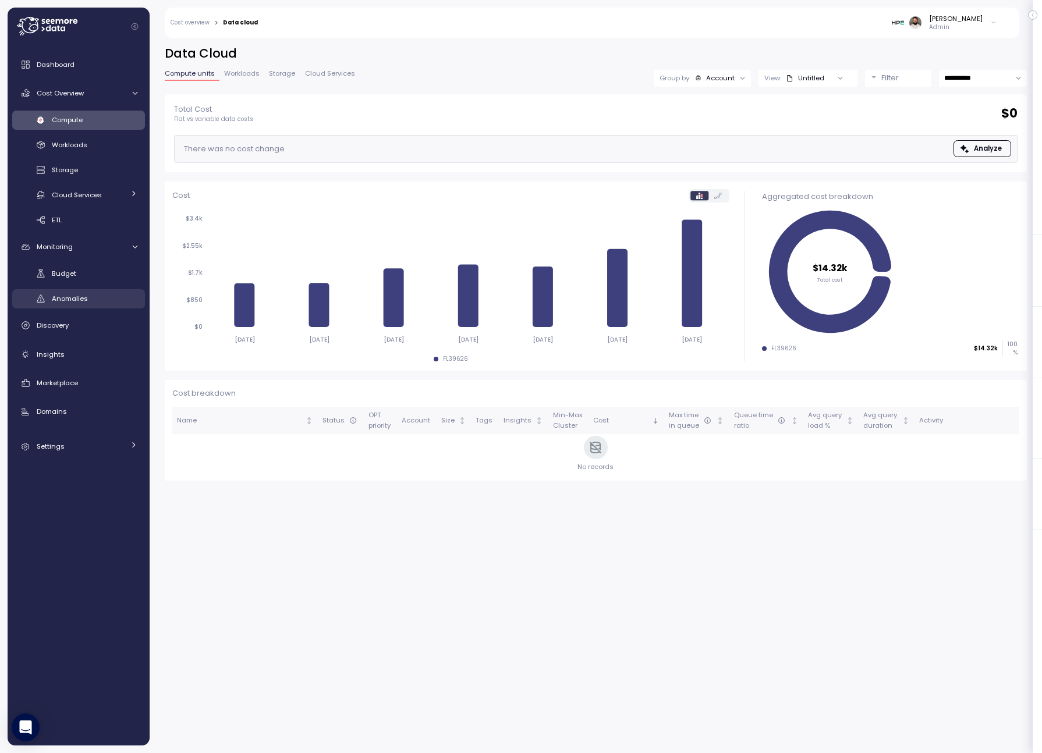
click at [115, 293] on div "Anomalies" at bounding box center [95, 299] width 86 height 12
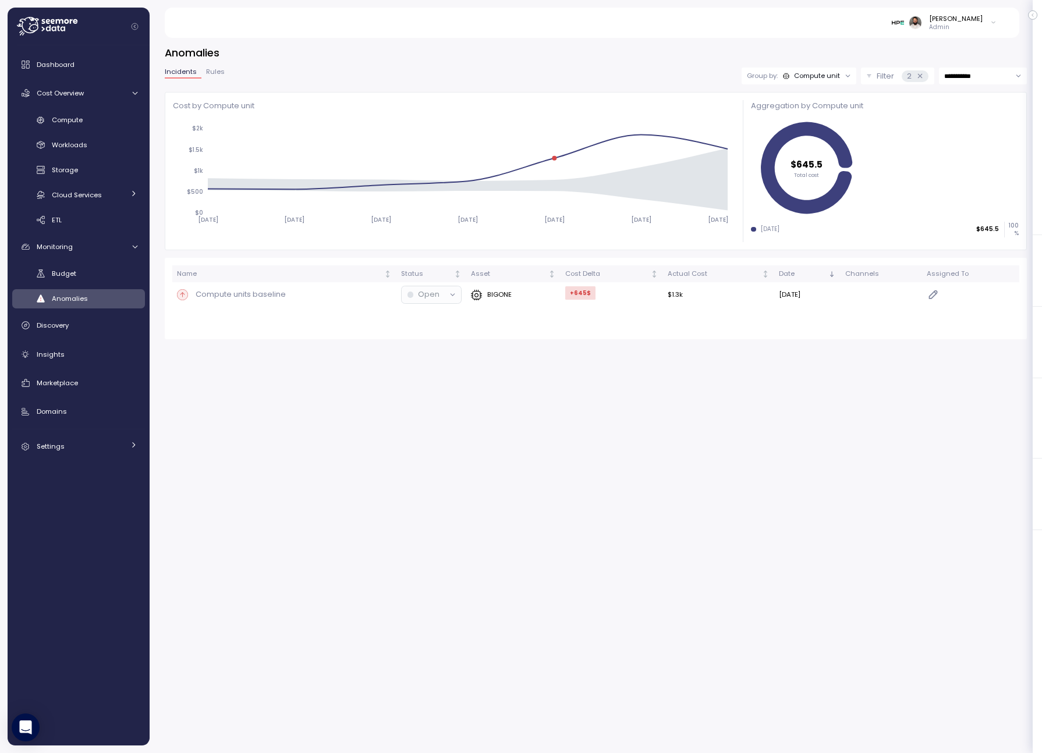
click at [841, 77] on div at bounding box center [848, 76] width 16 height 16
click at [826, 73] on div "Compute unit" at bounding box center [817, 75] width 46 height 9
click at [817, 107] on div "Account" at bounding box center [798, 101] width 70 height 14
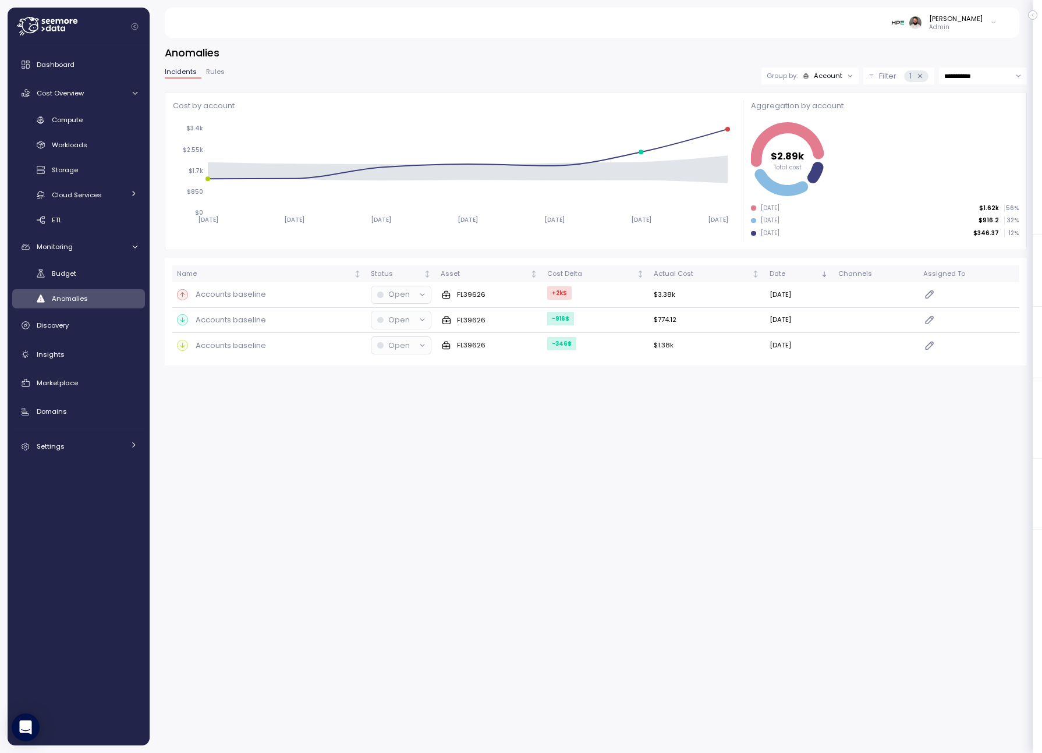
click at [847, 79] on icon at bounding box center [851, 76] width 8 height 8
click at [838, 77] on div "Account" at bounding box center [828, 75] width 29 height 9
click at [835, 73] on div "Account" at bounding box center [828, 75] width 29 height 9
click at [834, 122] on p "Compute unit" at bounding box center [820, 120] width 46 height 9
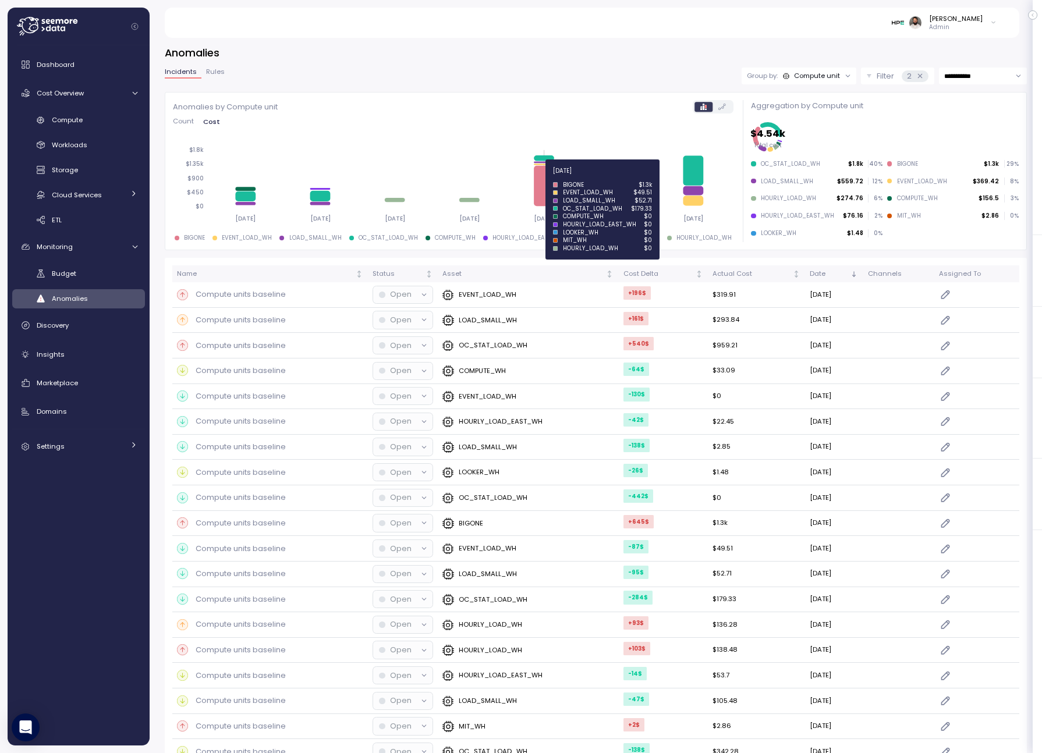
click at [547, 198] on icon at bounding box center [545, 186] width 20 height 41
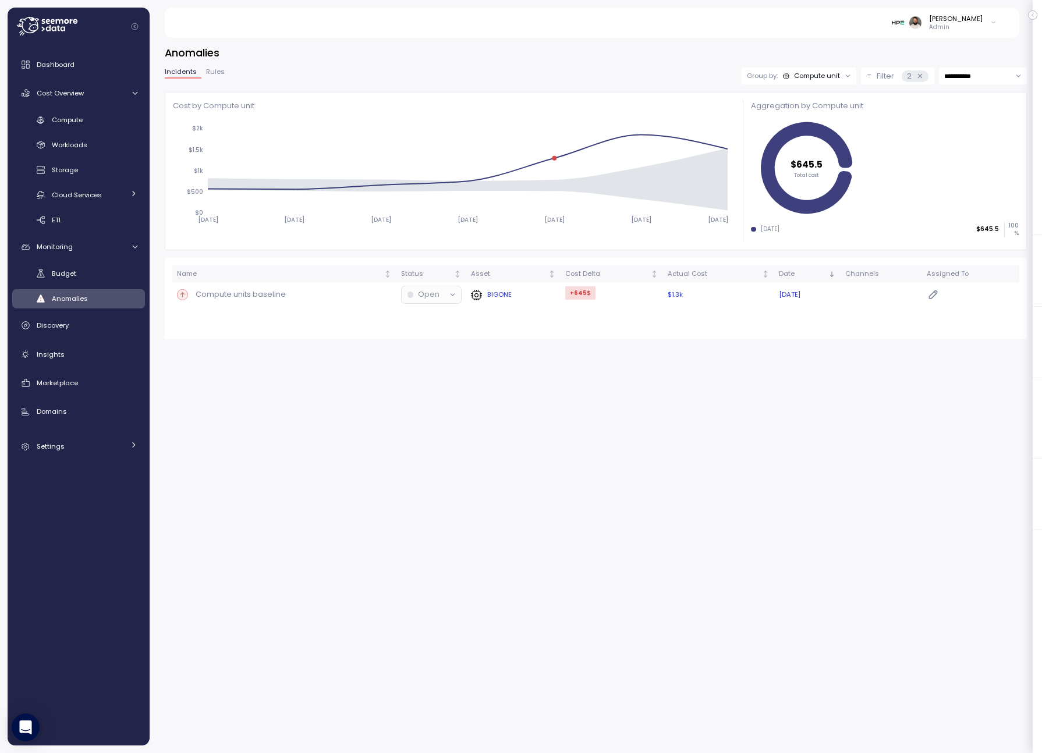
click at [340, 295] on div "Compute units baseline" at bounding box center [284, 295] width 215 height 12
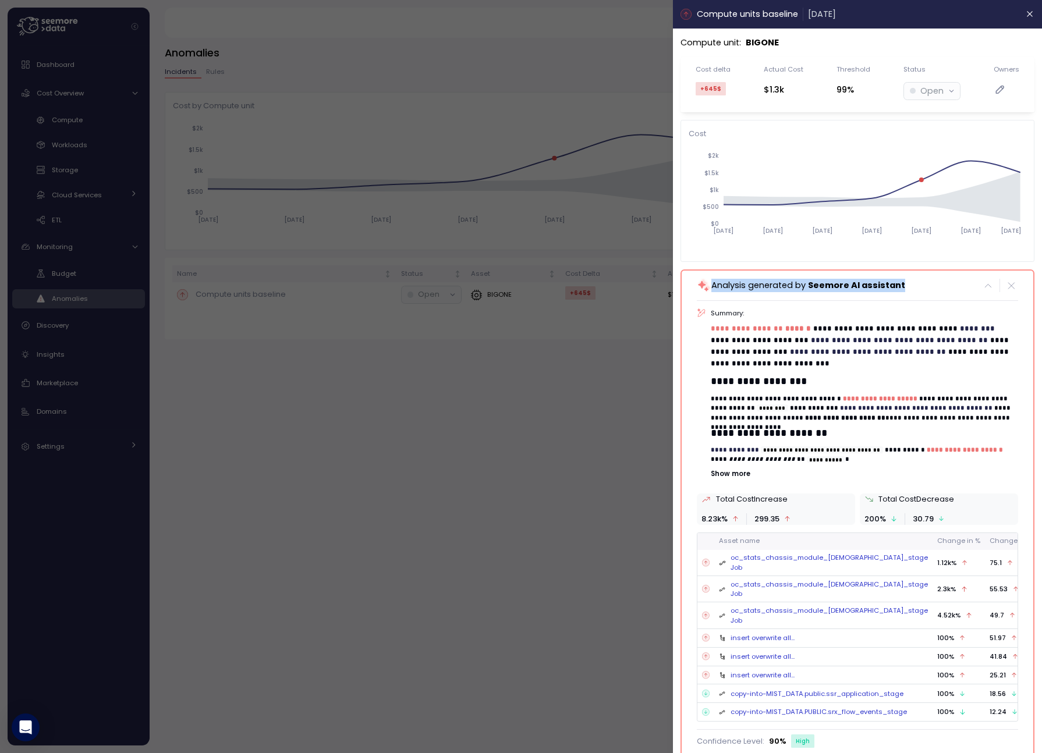
drag, startPoint x: 910, startPoint y: 285, endPoint x: 713, endPoint y: 288, distance: 197.4
click at [713, 288] on div "Analysis generated by Seemore AI assistant" at bounding box center [857, 285] width 321 height 15
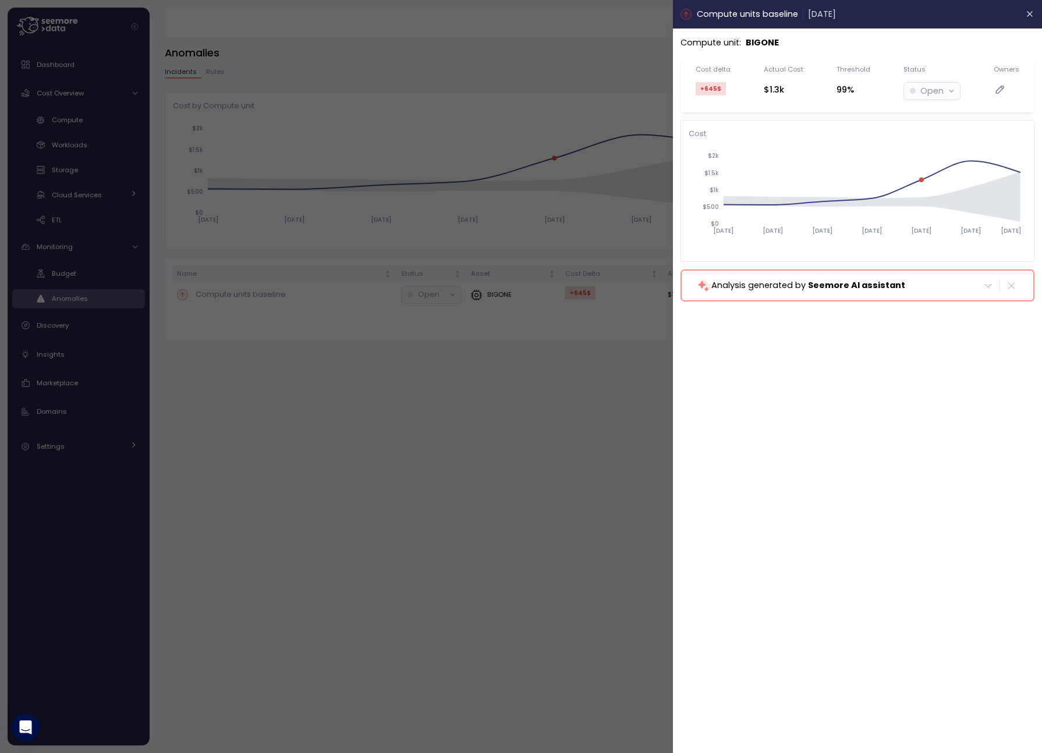
click at [739, 289] on p "Analysis generated by Seemore AI assistant" at bounding box center [808, 285] width 194 height 13
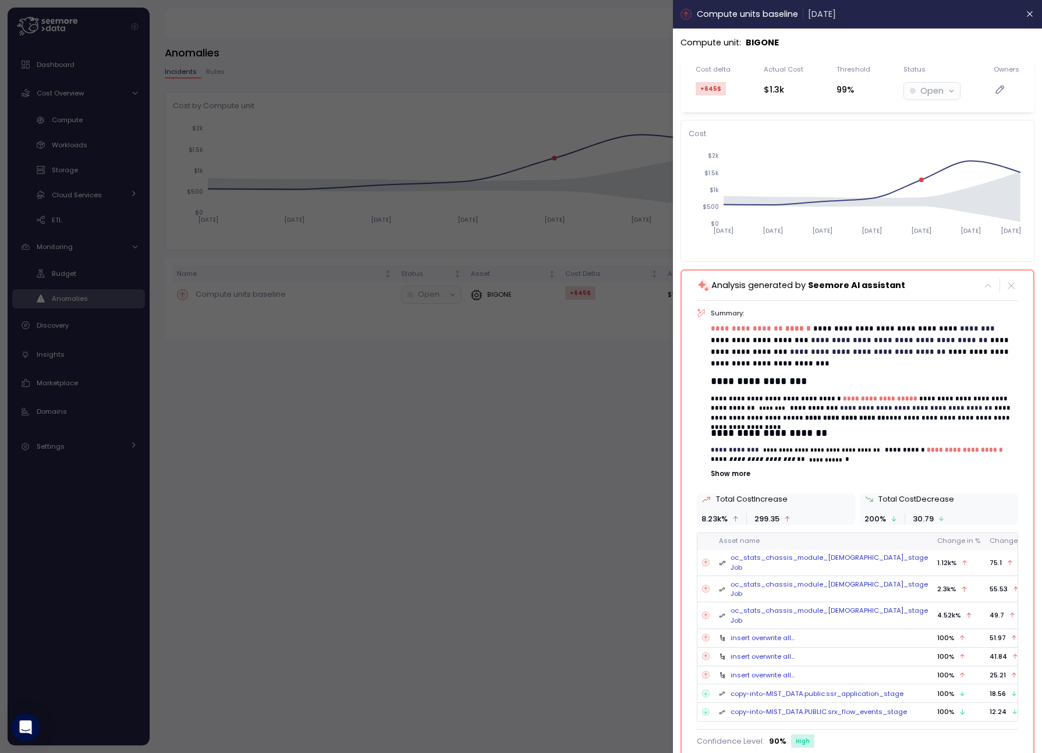
click at [739, 289] on p "Analysis generated by Seemore AI assistant" at bounding box center [808, 285] width 194 height 13
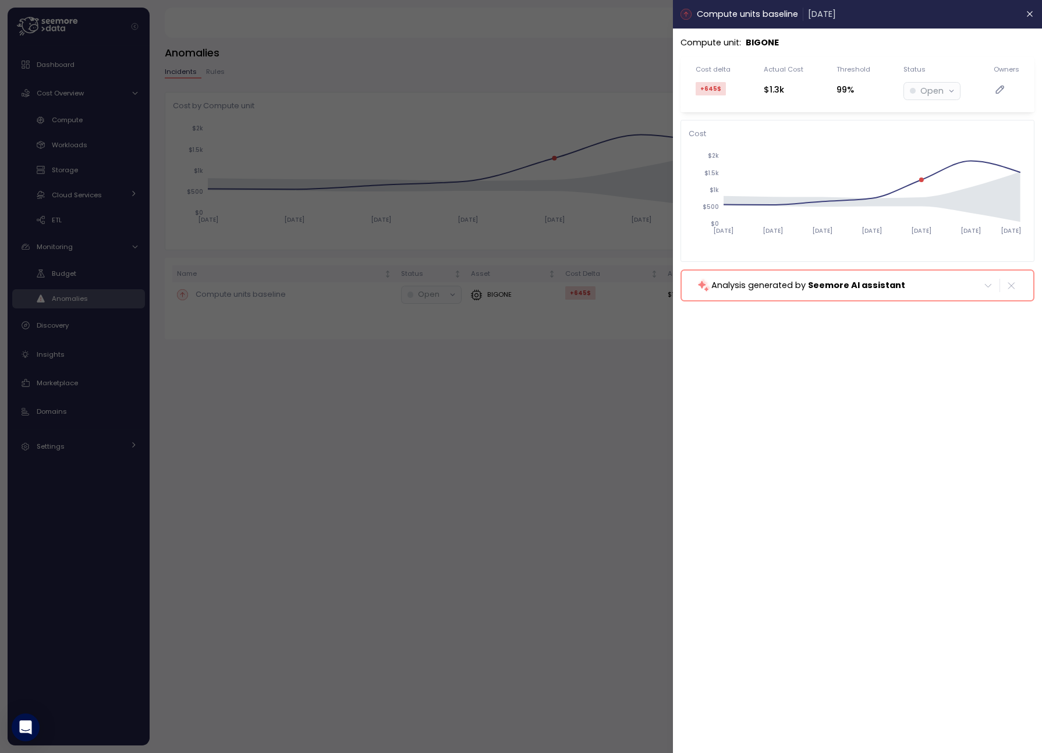
click at [739, 289] on p "Analysis generated by Seemore AI assistant" at bounding box center [808, 285] width 194 height 13
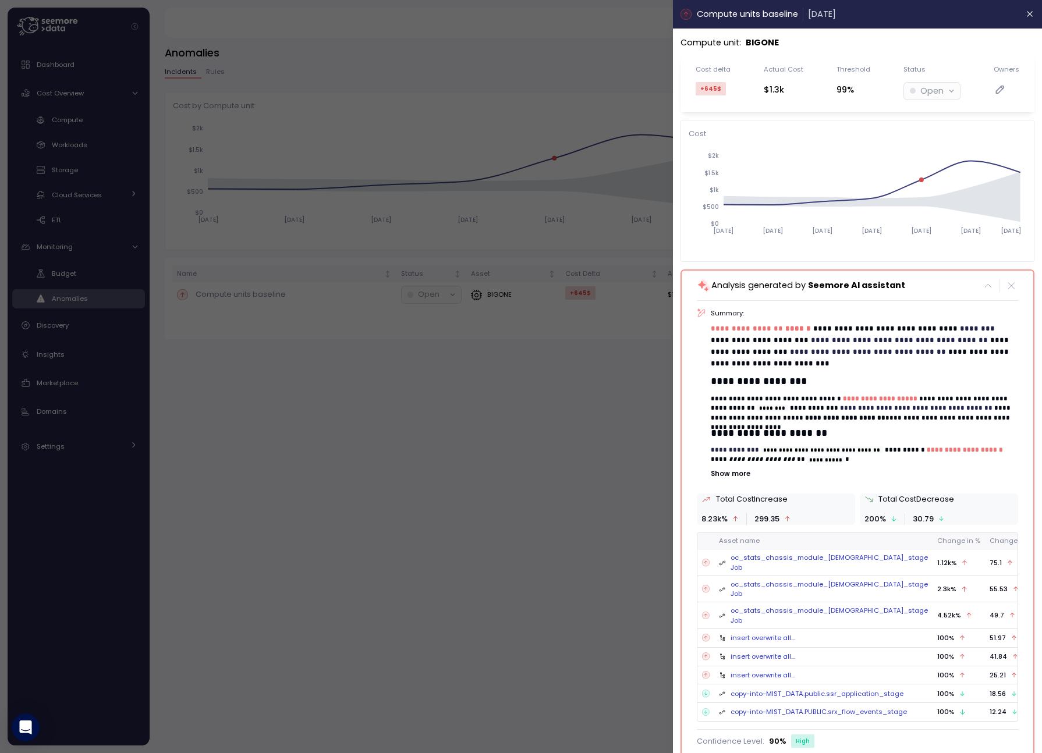
click at [702, 286] on icon at bounding box center [704, 286] width 10 height 10
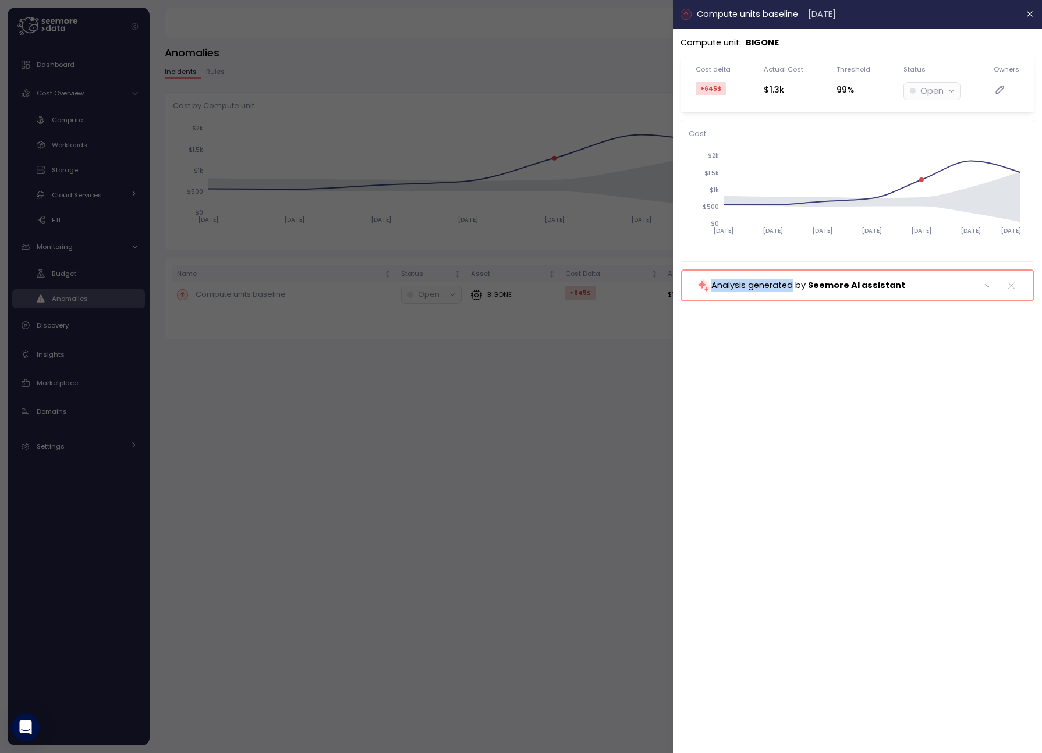
drag, startPoint x: 728, startPoint y: 286, endPoint x: 783, endPoint y: 286, distance: 55.3
click at [783, 286] on div "Analysis generated by Seemore AI assistant" at bounding box center [801, 285] width 208 height 15
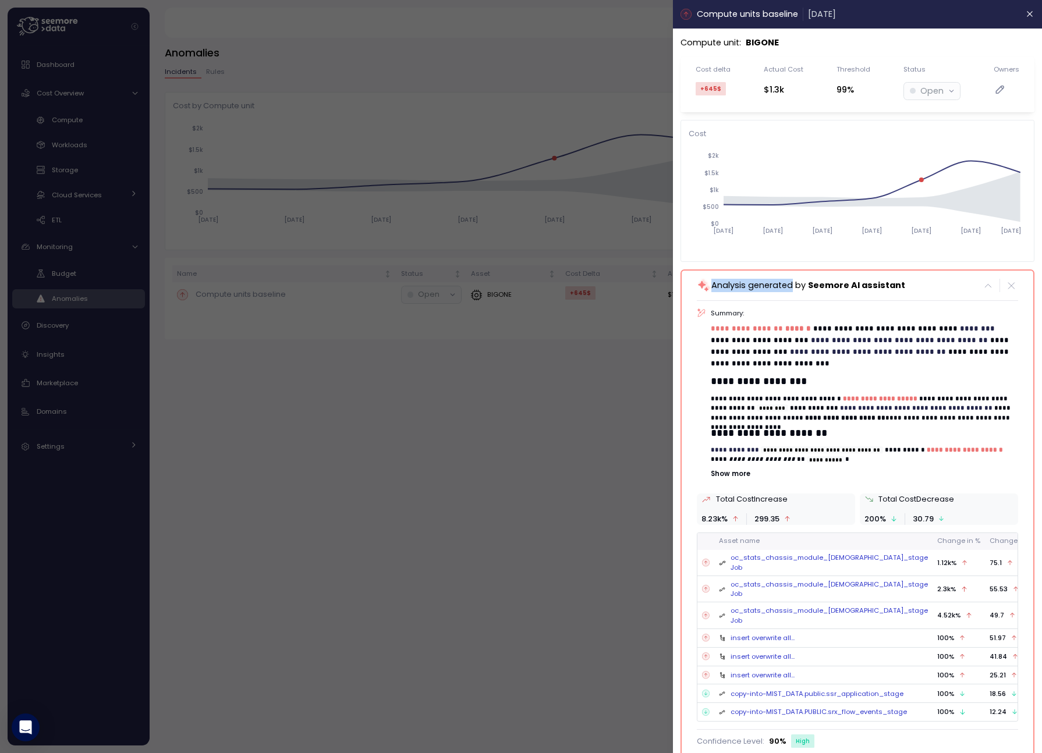
click at [783, 286] on p "Analysis generated by Seemore AI assistant" at bounding box center [808, 285] width 194 height 13
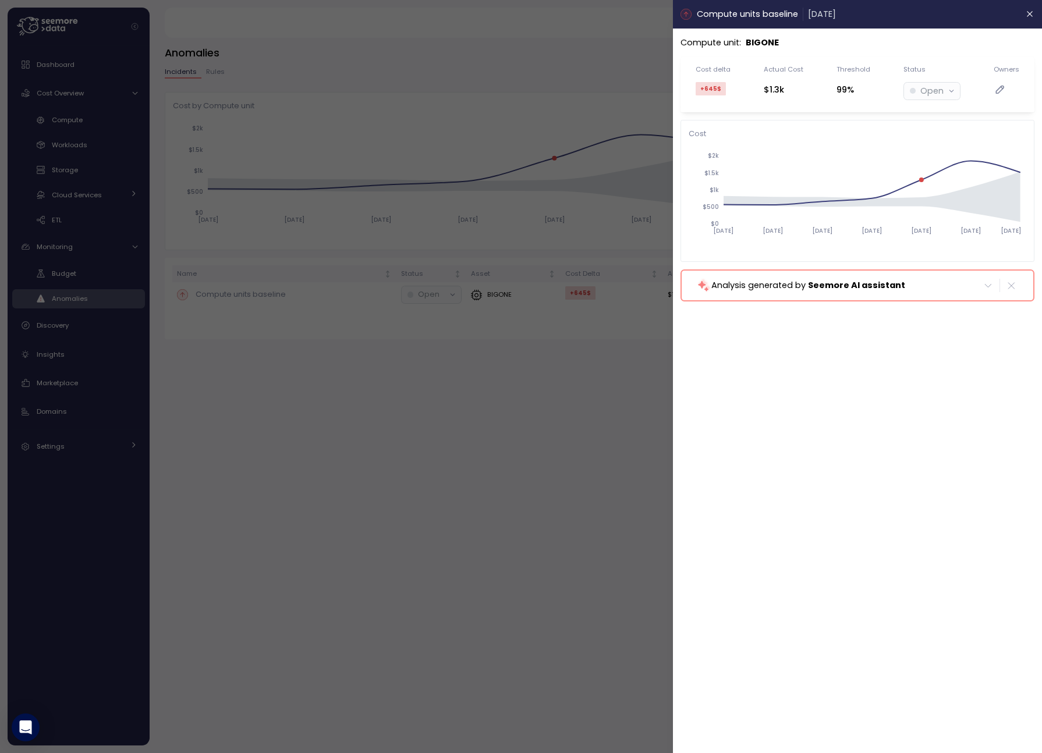
click at [783, 286] on p "Analysis generated by Seemore AI assistant" at bounding box center [808, 285] width 194 height 13
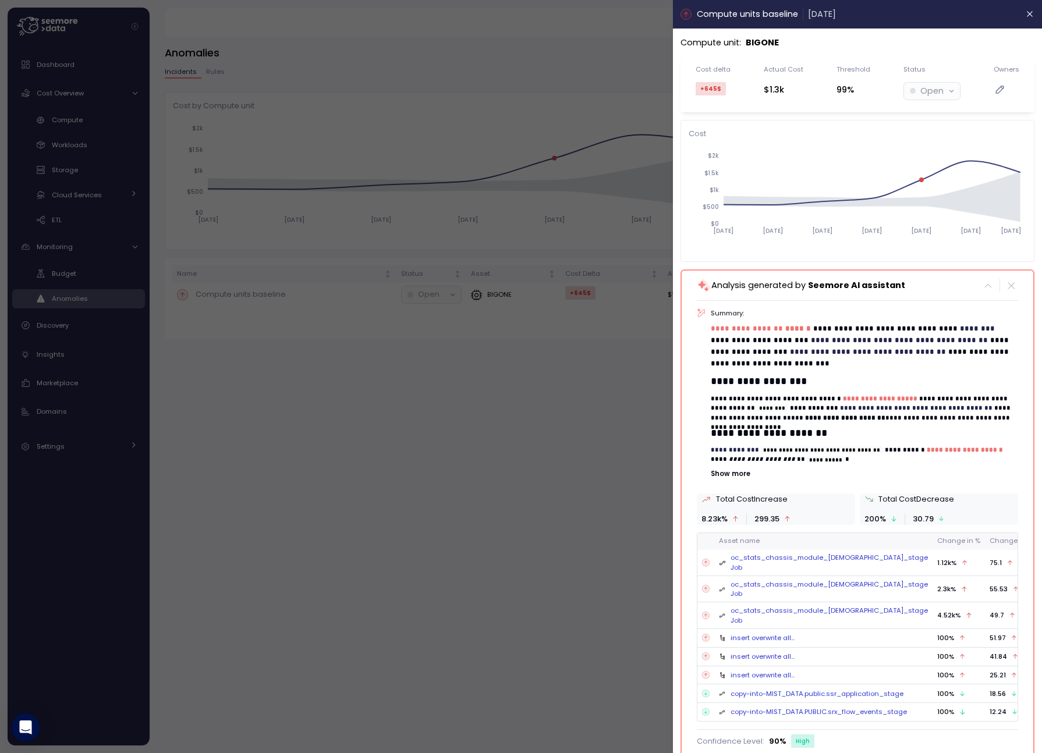
drag, startPoint x: 738, startPoint y: 412, endPoint x: 780, endPoint y: 412, distance: 42.5
click at [780, 412] on p "**********" at bounding box center [864, 408] width 307 height 29
drag, startPoint x: 718, startPoint y: 425, endPoint x: 845, endPoint y: 425, distance: 126.9
click at [845, 425] on div "**********" at bounding box center [864, 419] width 307 height 90
click at [738, 470] on p "Show more" at bounding box center [864, 473] width 307 height 9
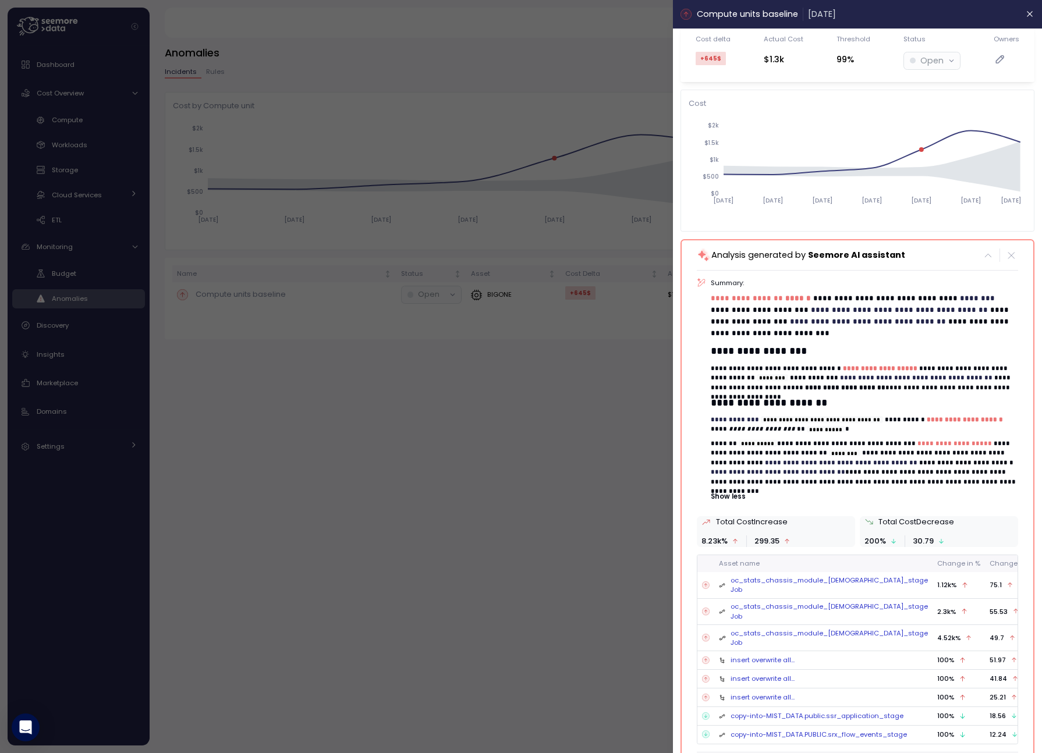
scroll to position [33, 0]
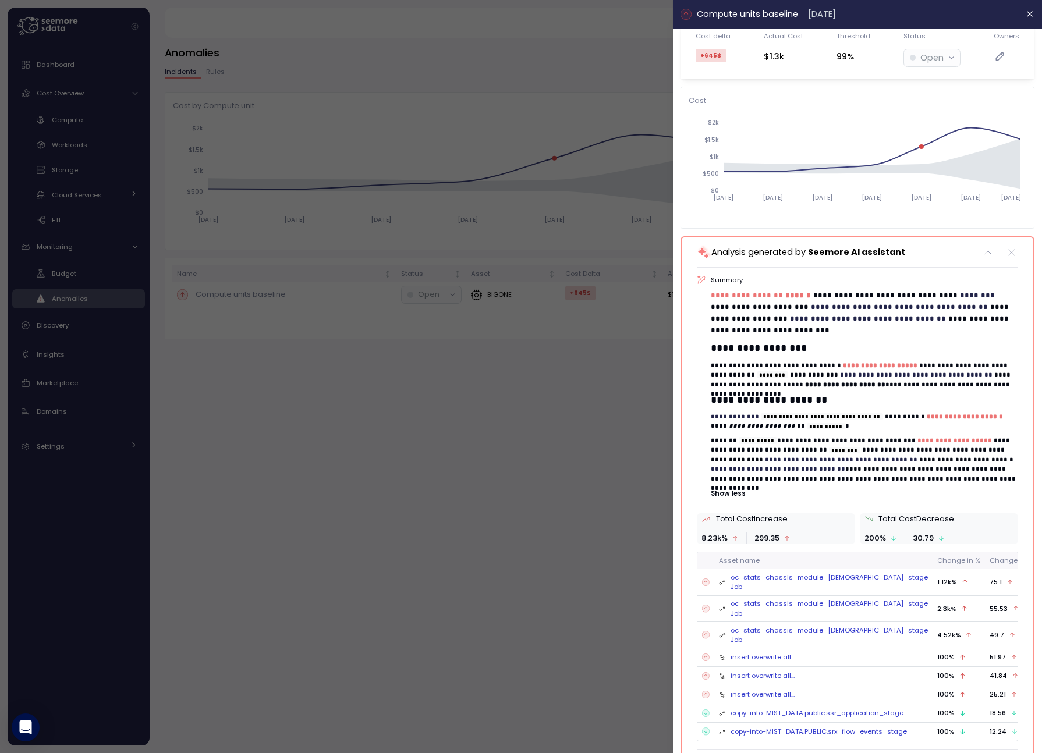
click at [782, 580] on link "oc_stats_chassis_module_[DEMOGRAPHIC_DATA]_stage Job" at bounding box center [829, 582] width 197 height 19
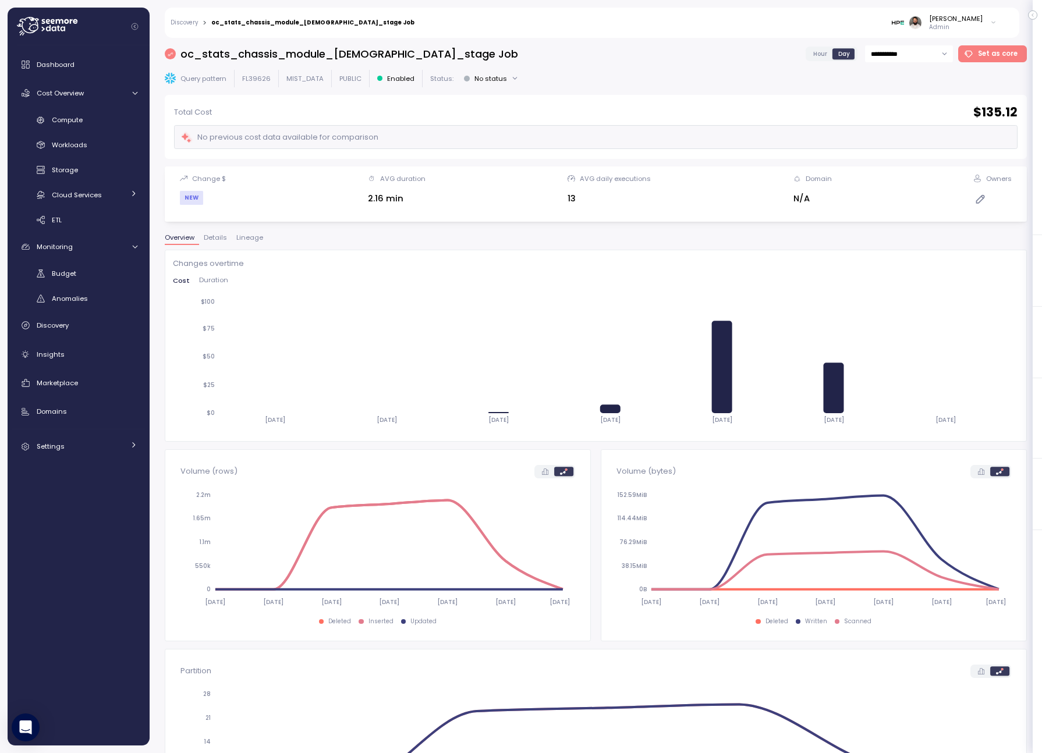
click at [212, 238] on span "Details" at bounding box center [215, 238] width 23 height 6
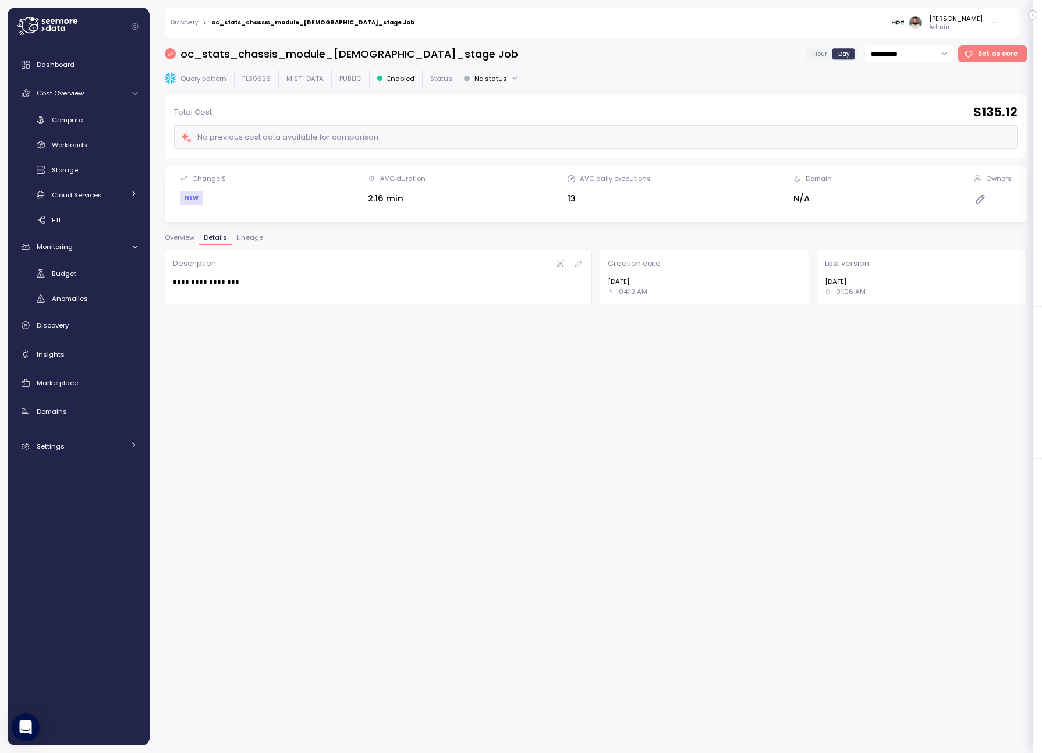
click at [243, 240] on span "Lineage" at bounding box center [249, 238] width 27 height 6
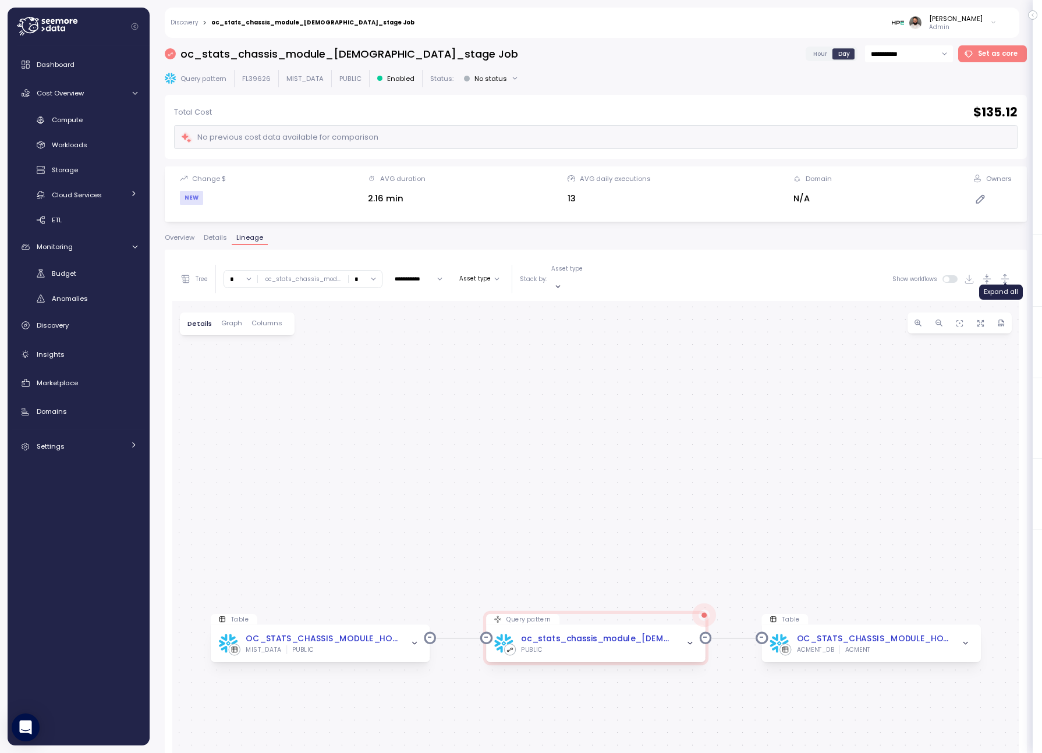
click at [1002, 274] on icon "button" at bounding box center [1005, 279] width 12 height 12
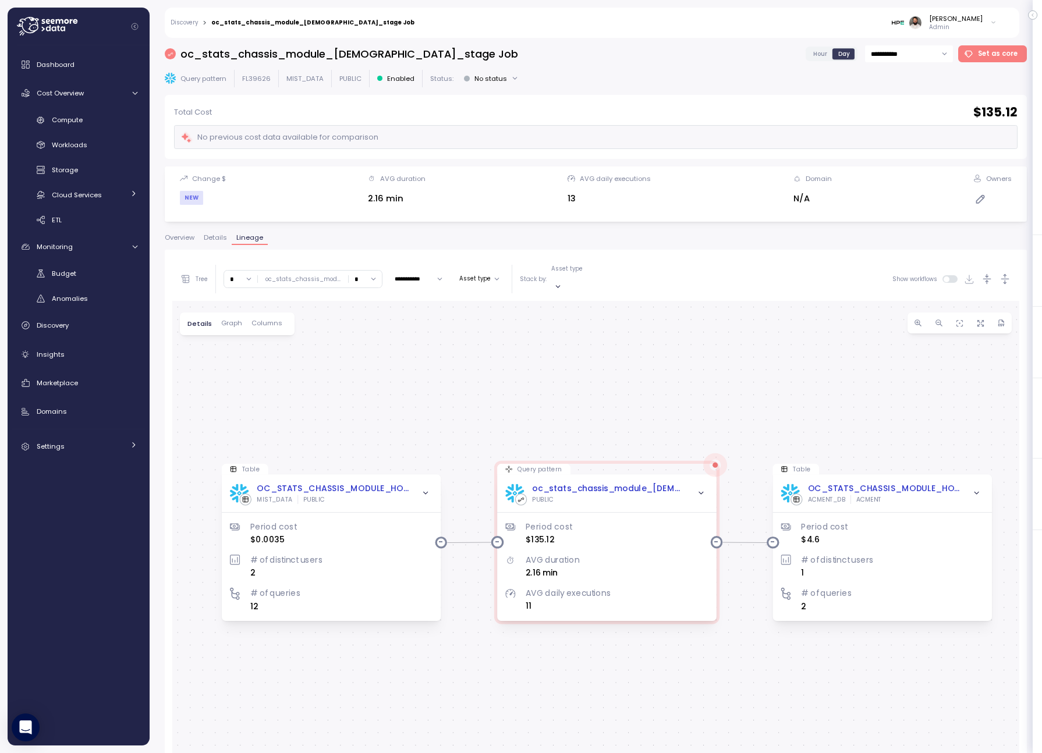
drag, startPoint x: 777, startPoint y: 408, endPoint x: 782, endPoint y: 344, distance: 63.7
click at [782, 344] on div "0 0 Table OC_STATS_CHASSIS_MODULE_HOURLY_STAGE MIST_DATA PUBLIC Period cost $0.…" at bounding box center [595, 633] width 847 height 664
click at [246, 277] on input "*" at bounding box center [240, 279] width 33 height 17
click at [246, 368] on div "3" at bounding box center [241, 361] width 28 height 16
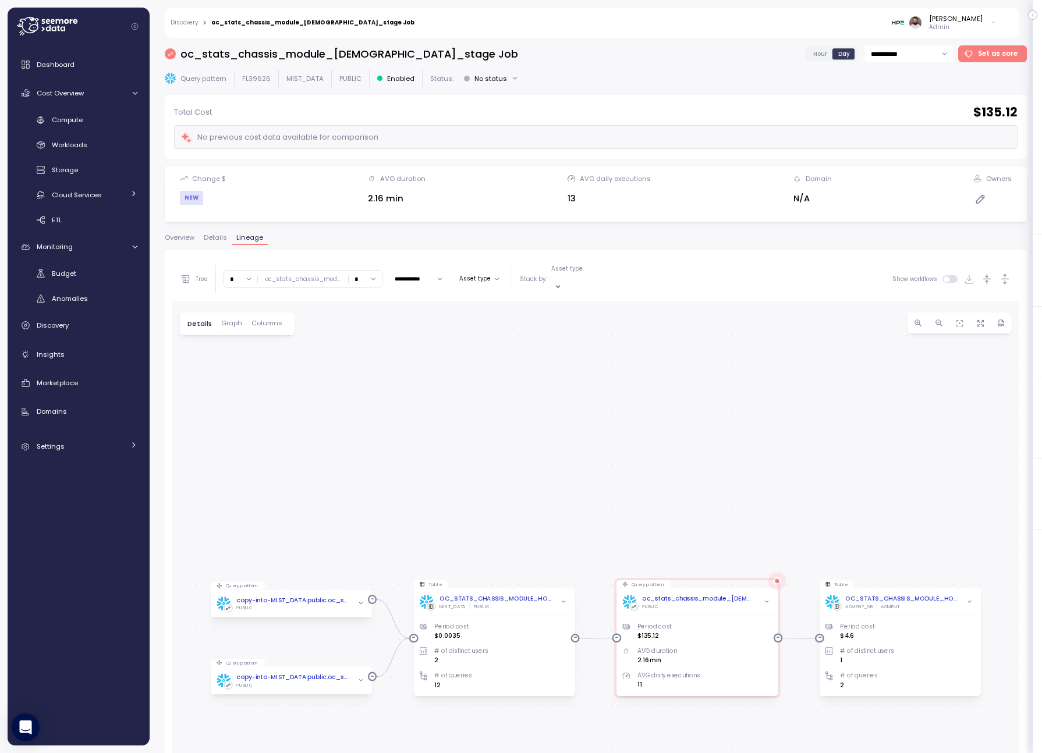
click at [244, 280] on input "*" at bounding box center [240, 279] width 33 height 17
click at [239, 388] on div "5" at bounding box center [241, 393] width 28 height 16
type input "*"
click at [369, 273] on input "*" at bounding box center [365, 279] width 33 height 17
click at [363, 371] on div "4" at bounding box center [362, 377] width 28 height 16
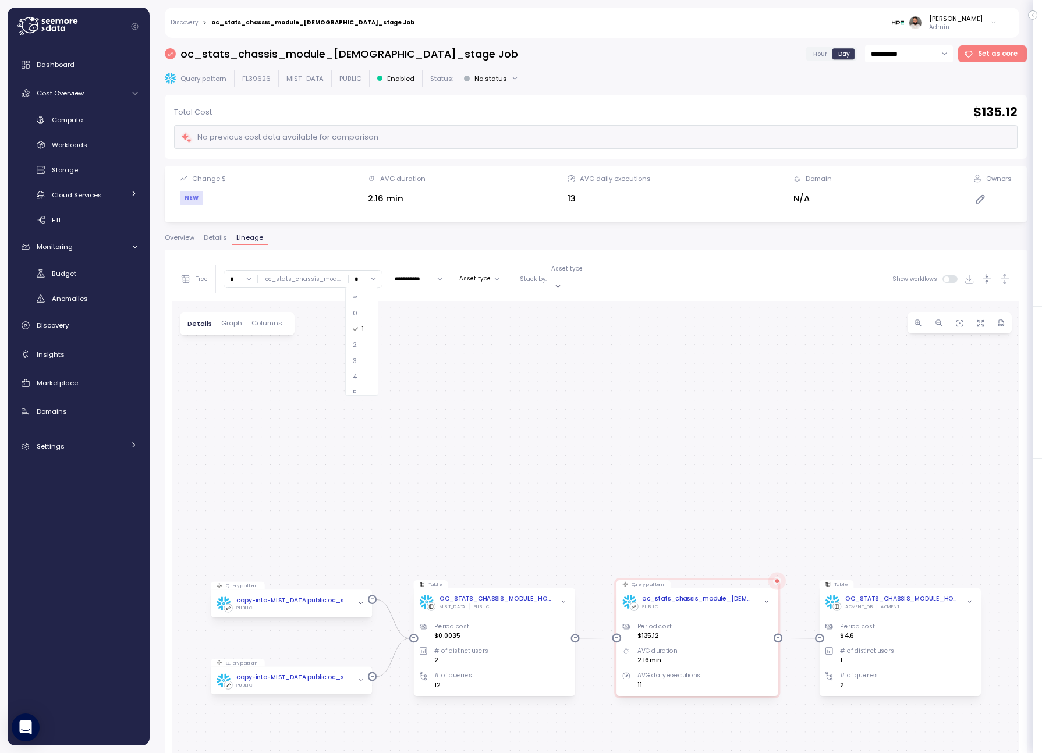
type input "*"
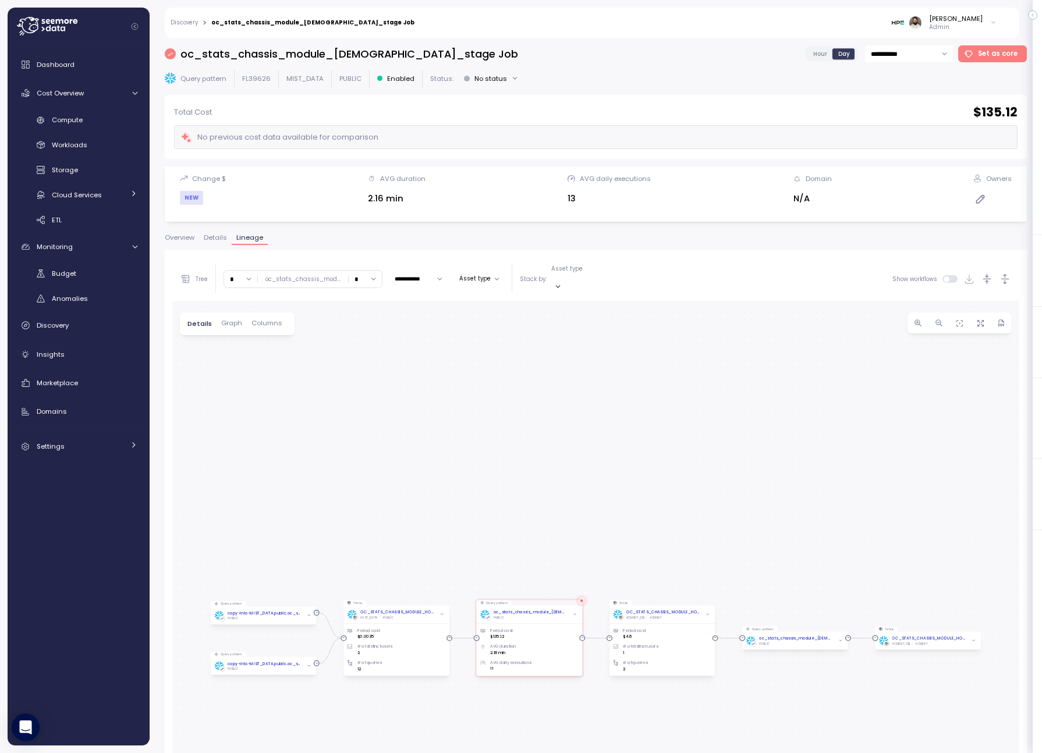
click at [1007, 282] on div "**********" at bounding box center [595, 279] width 847 height 44
click at [1007, 278] on icon "button" at bounding box center [1005, 279] width 12 height 12
drag, startPoint x: 807, startPoint y: 482, endPoint x: 832, endPoint y: 320, distance: 163.8
click at [832, 320] on div "0 0 0 0 0 0 Table OC_STATS_CHASSIS_MODULE_HOURLY_STAGE MIST_DATA PUBLIC Period …" at bounding box center [595, 633] width 847 height 664
click at [220, 275] on div "**********" at bounding box center [391, 279] width 423 height 29
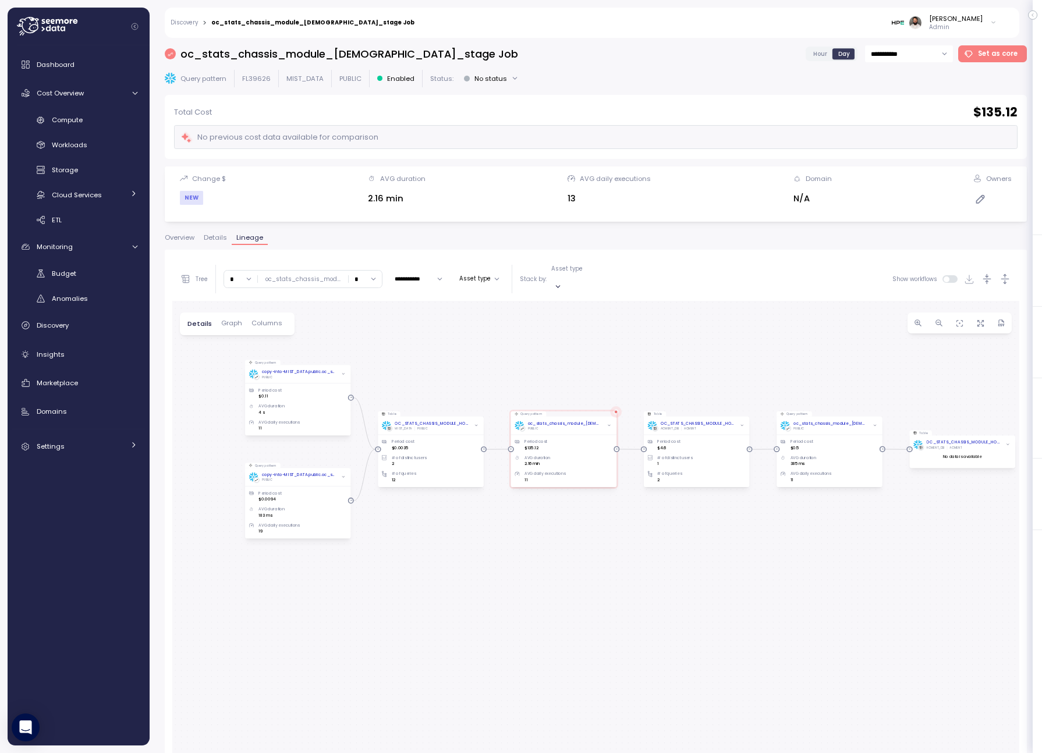
click at [238, 275] on input "*" at bounding box center [240, 279] width 33 height 17
click at [241, 367] on div "4" at bounding box center [241, 370] width 28 height 16
type input "*"
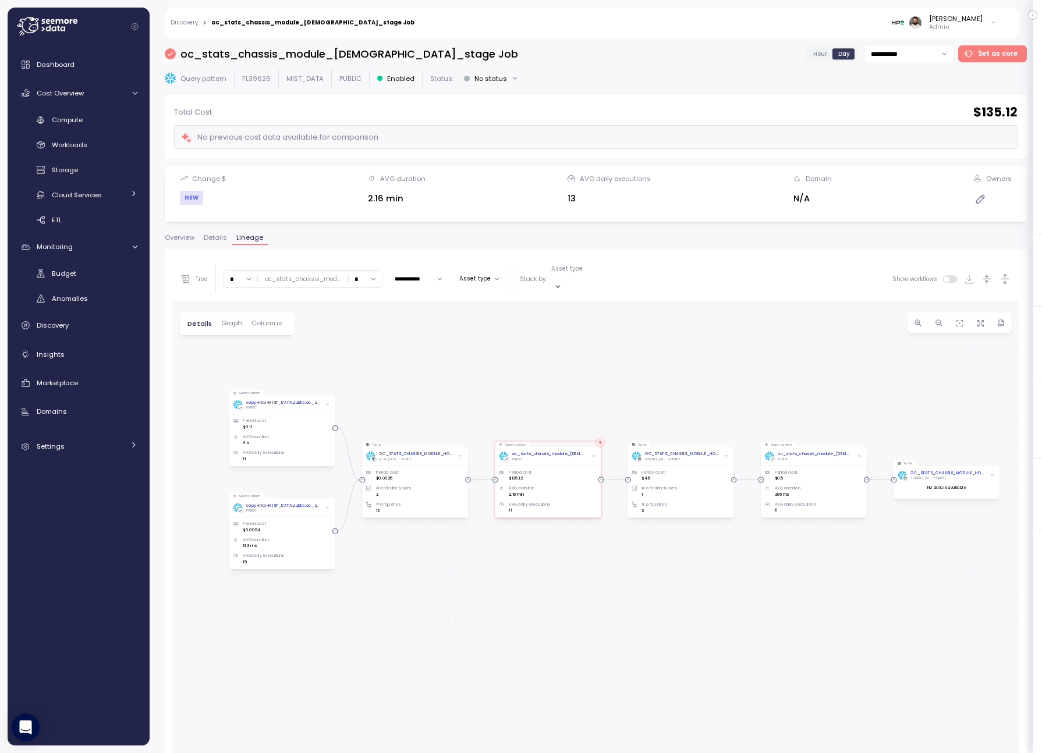
drag, startPoint x: 453, startPoint y: 508, endPoint x: 472, endPoint y: 350, distance: 159.5
click at [472, 350] on div "0 0 0 0 0 0 Table OC_STATS_CHASSIS_MODULE_HOURLY_STAGE MIST_DATA PUBLIC Period …" at bounding box center [595, 633] width 847 height 664
click at [183, 242] on button "Overview" at bounding box center [182, 240] width 34 height 10
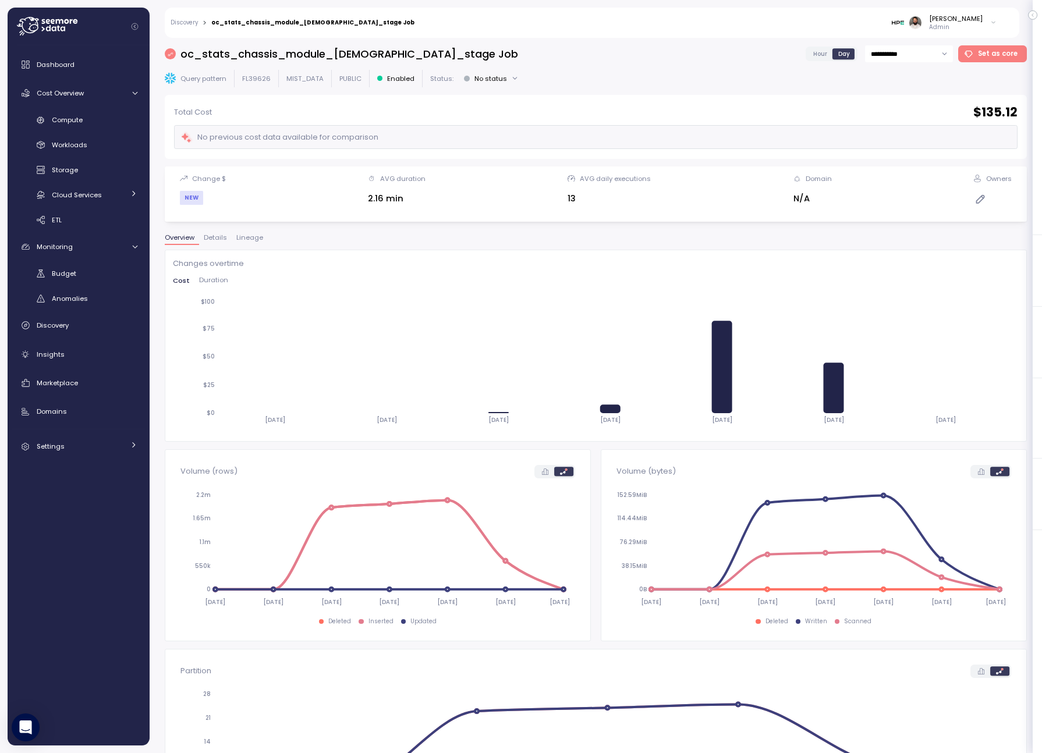
click at [255, 241] on span "Lineage" at bounding box center [249, 238] width 27 height 6
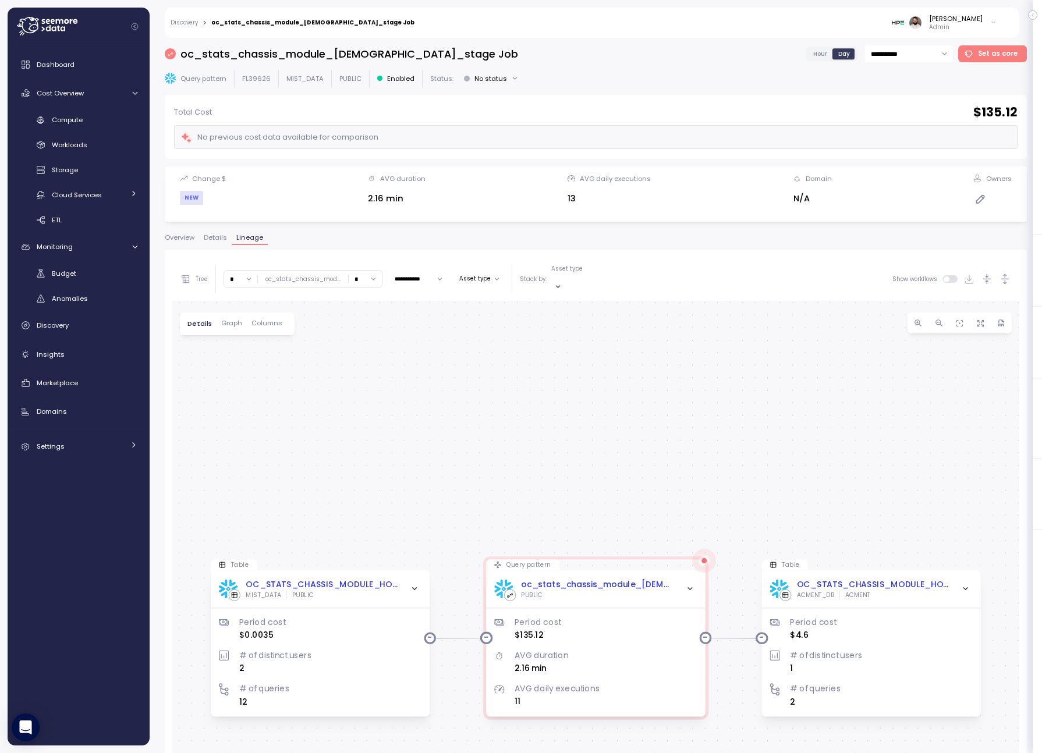
click at [187, 232] on div "**********" at bounding box center [596, 395] width 862 height 700
click at [187, 235] on span "Overview" at bounding box center [180, 238] width 30 height 6
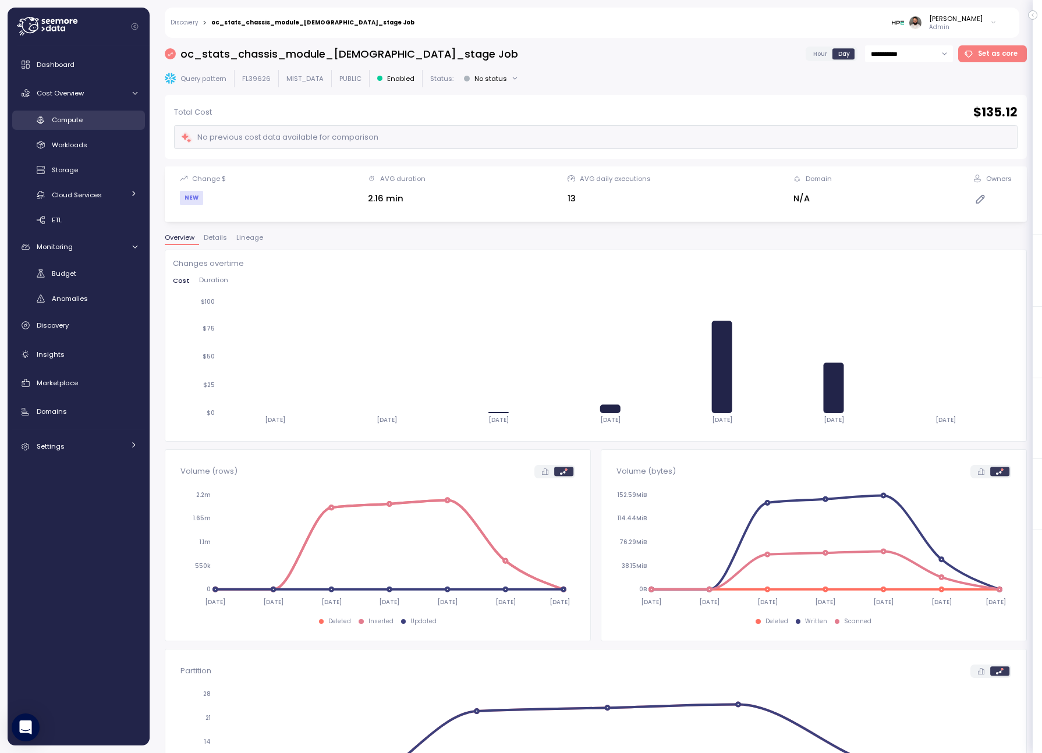
click at [66, 120] on span "Compute" at bounding box center [67, 119] width 31 height 9
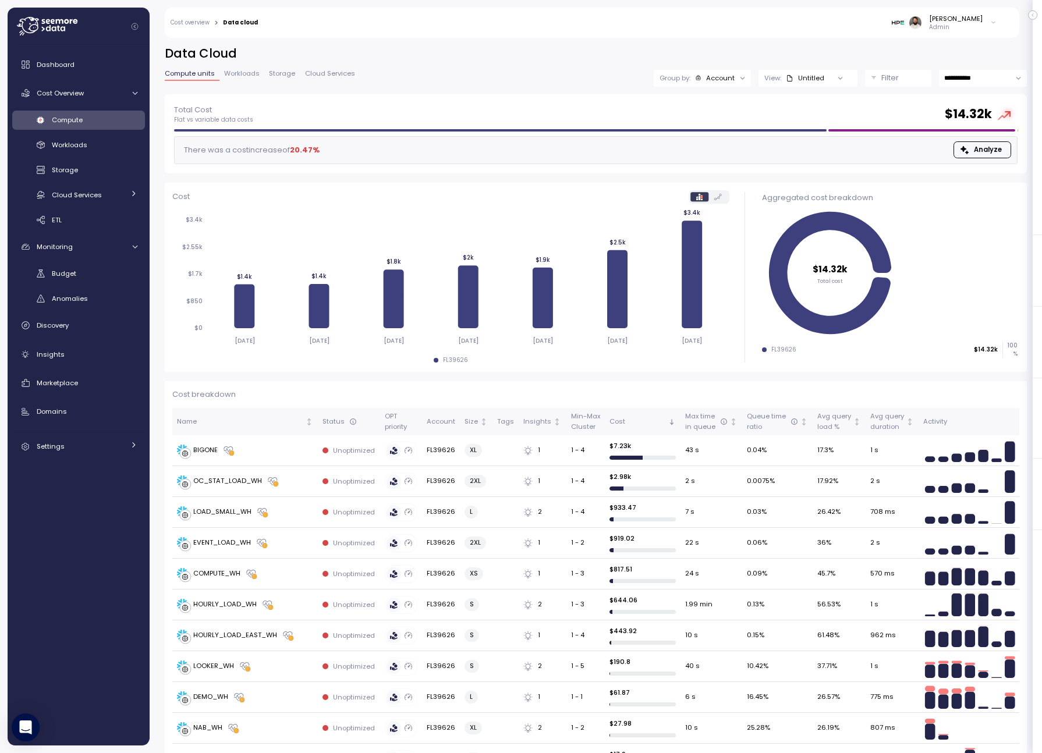
click at [976, 81] on input "**********" at bounding box center [983, 78] width 88 height 17
click at [982, 146] on span "Last 14 days" at bounding box center [965, 149] width 41 height 10
type input "**********"
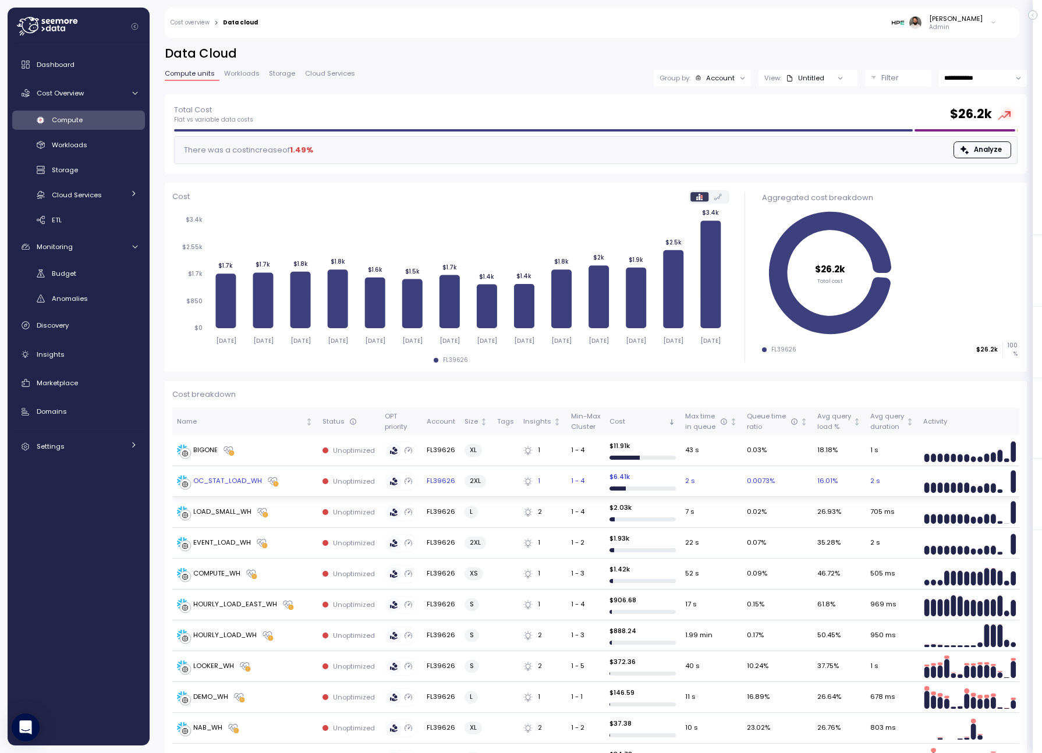
click at [303, 488] on td "OC_STAT_LOAD_WH" at bounding box center [245, 481] width 146 height 31
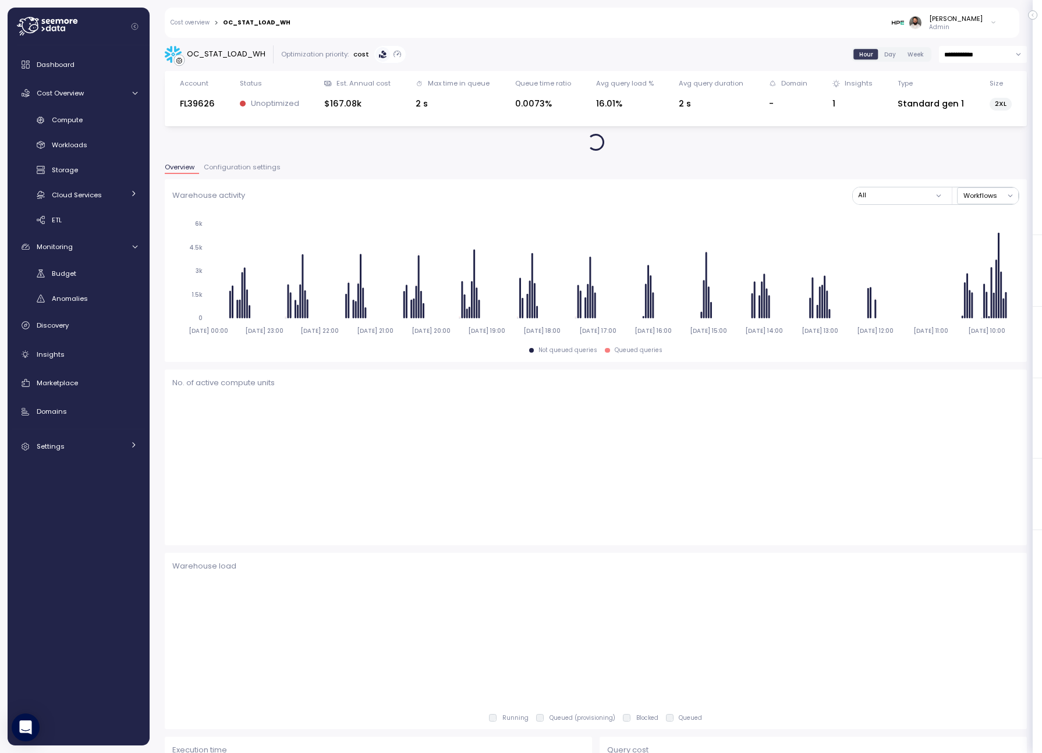
click at [257, 175] on div "Overview Configuration settings" at bounding box center [596, 171] width 862 height 15
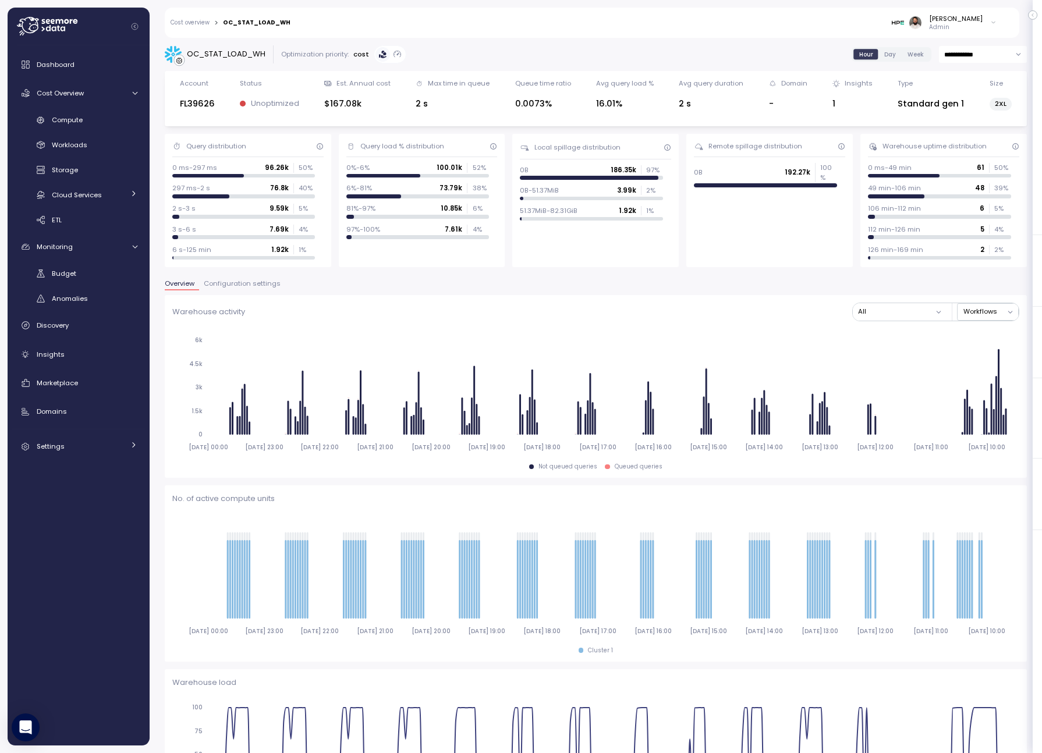
click at [253, 285] on span "Configuration settings" at bounding box center [242, 284] width 77 height 6
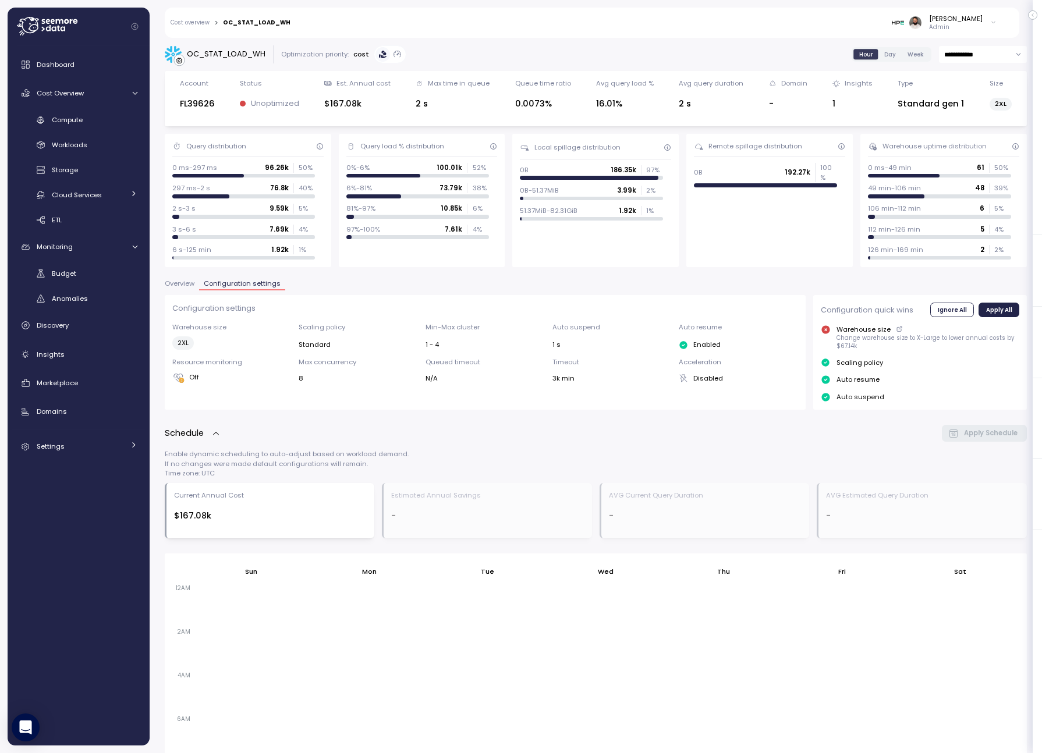
click at [187, 281] on span "Overview" at bounding box center [180, 284] width 30 height 6
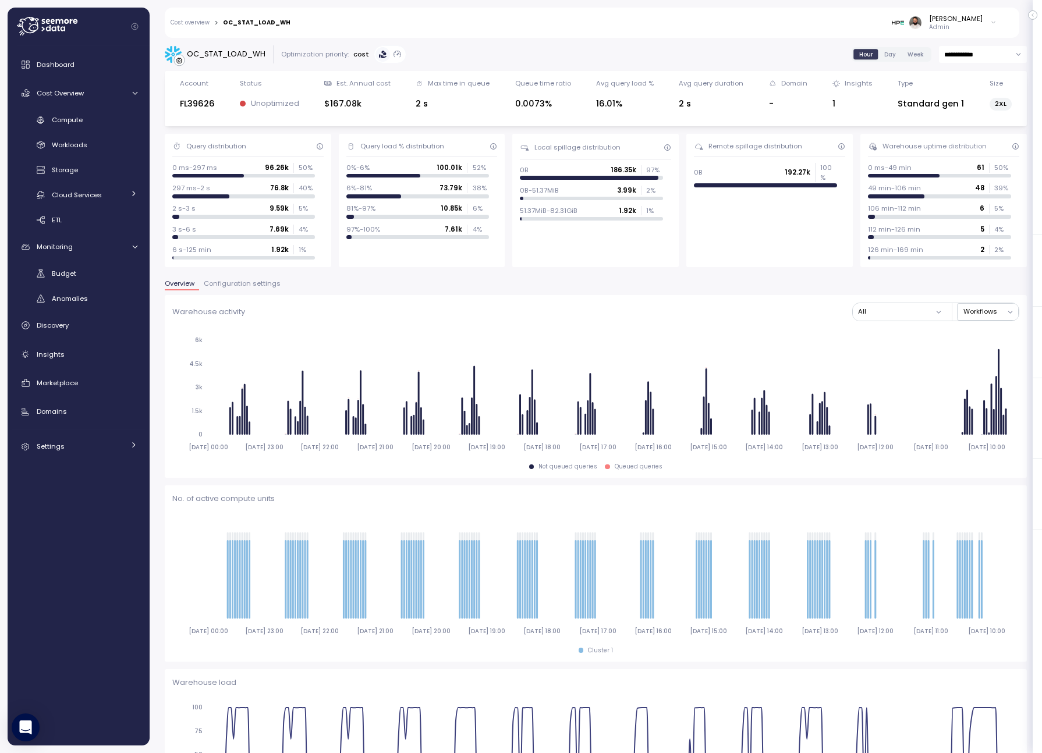
click at [253, 281] on span "Configuration settings" at bounding box center [242, 284] width 77 height 6
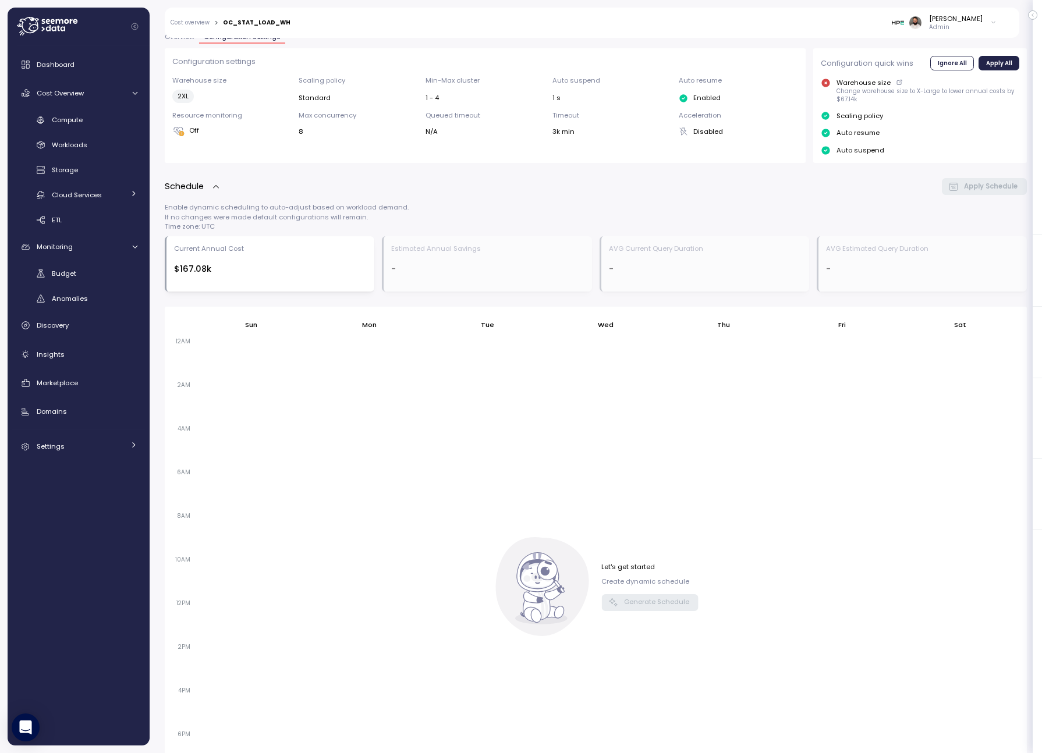
scroll to position [242, 0]
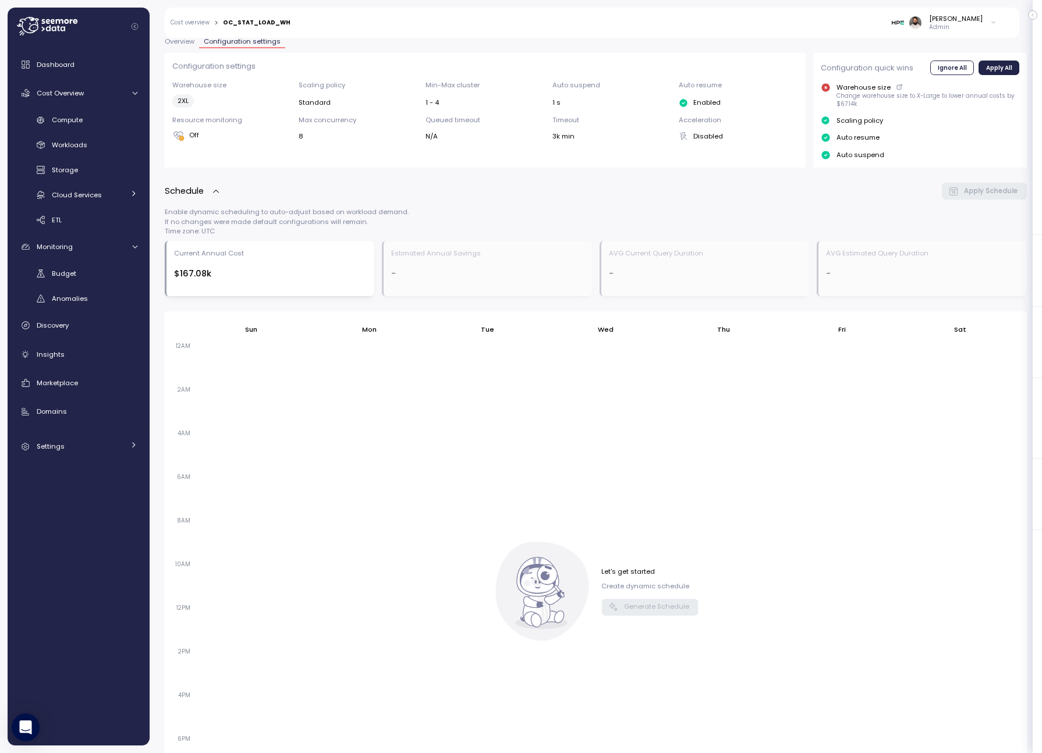
click at [260, 278] on div "$167.08k" at bounding box center [270, 273] width 193 height 13
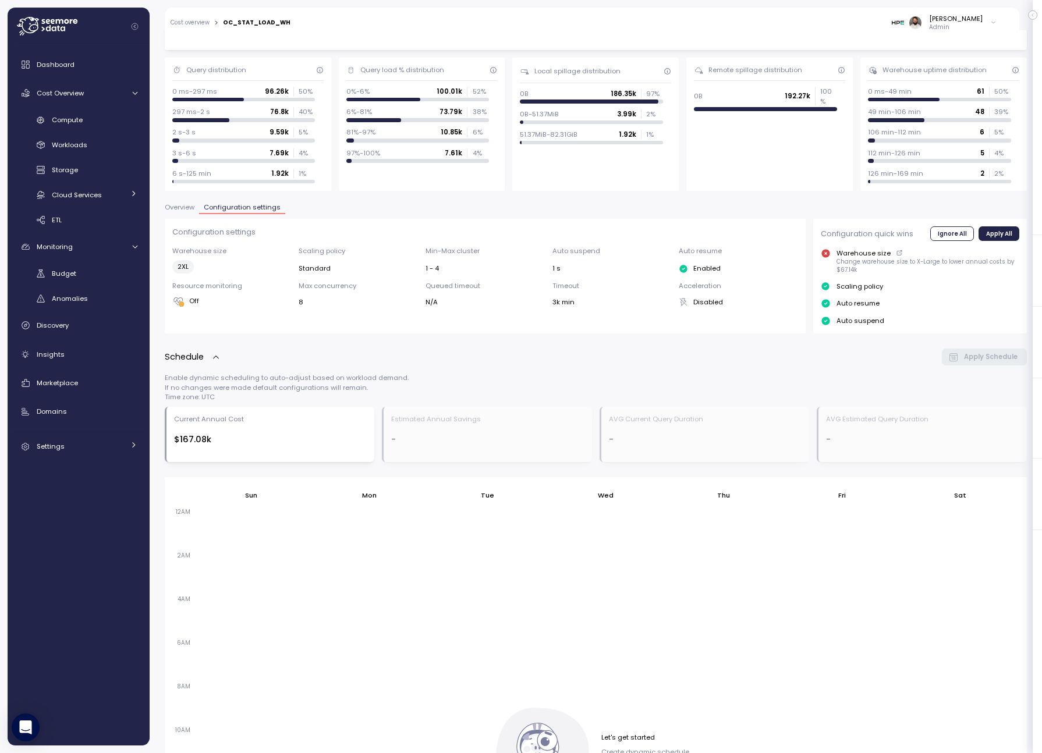
scroll to position [0, 0]
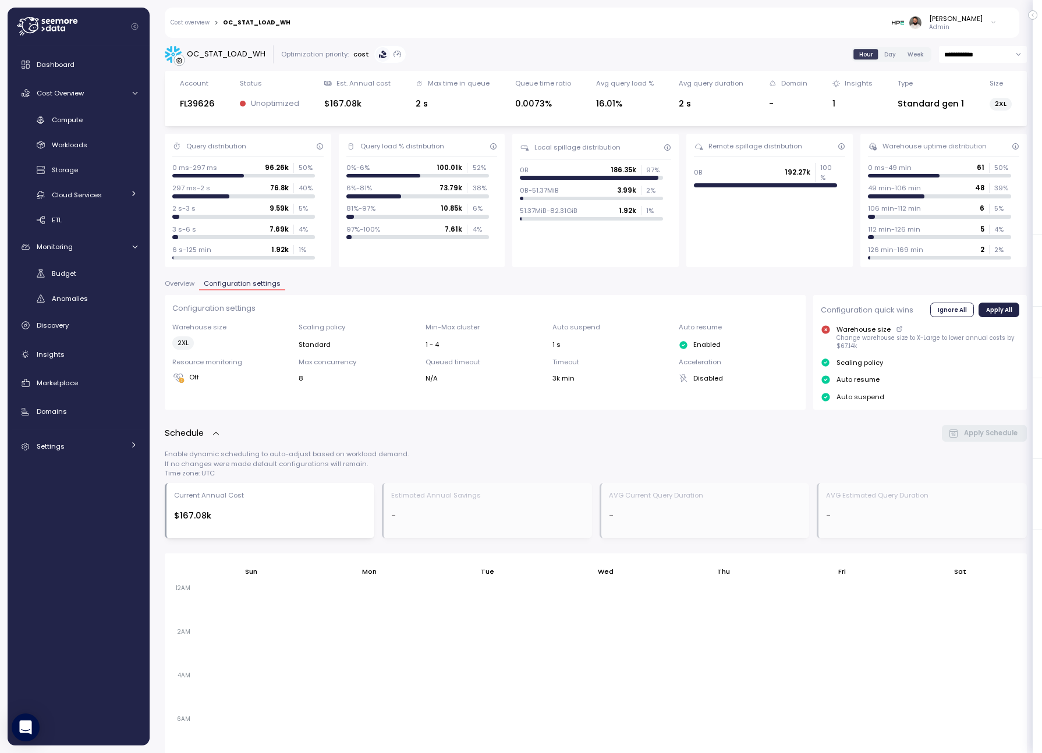
click at [183, 284] on span "Overview" at bounding box center [180, 284] width 30 height 6
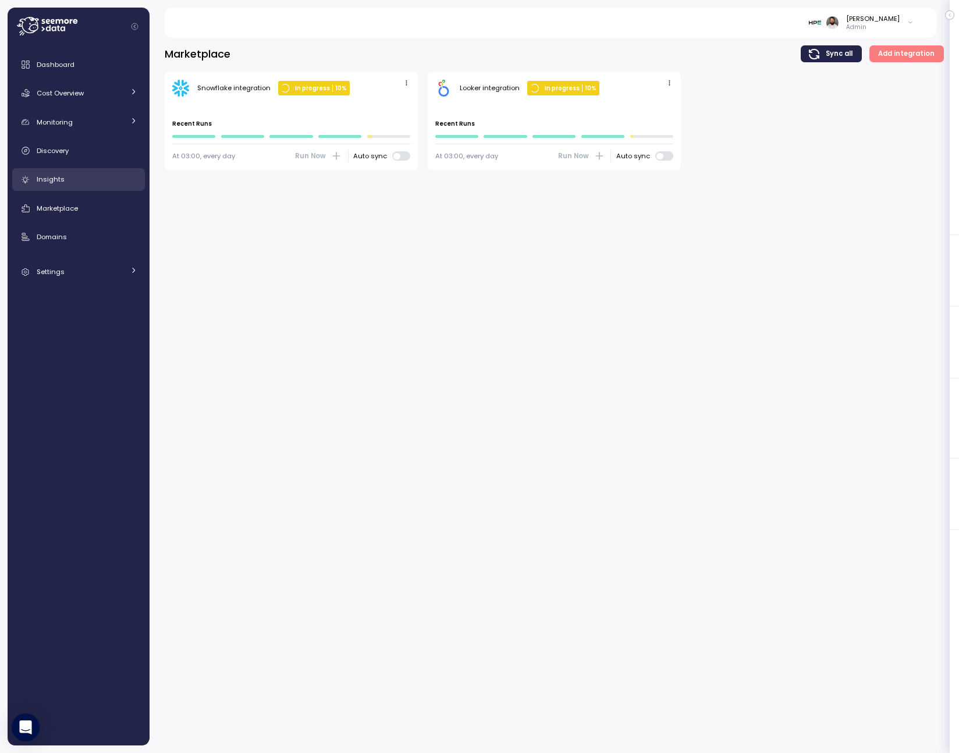
click at [88, 169] on link "Insights" at bounding box center [78, 179] width 133 height 23
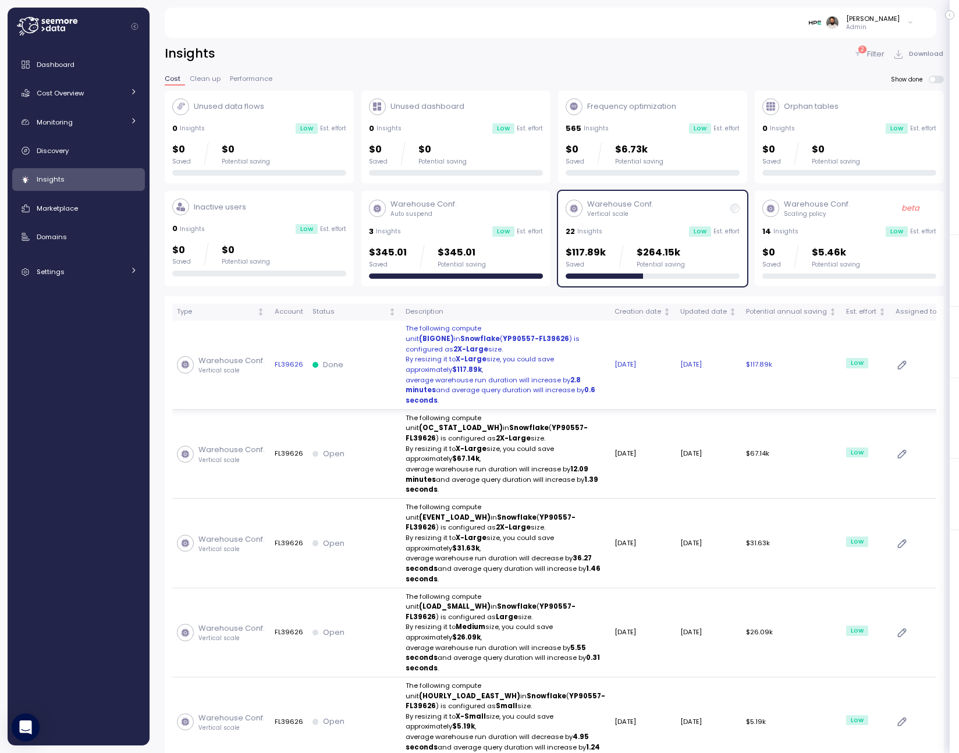
click at [373, 366] on div "Done" at bounding box center [355, 365] width 84 height 12
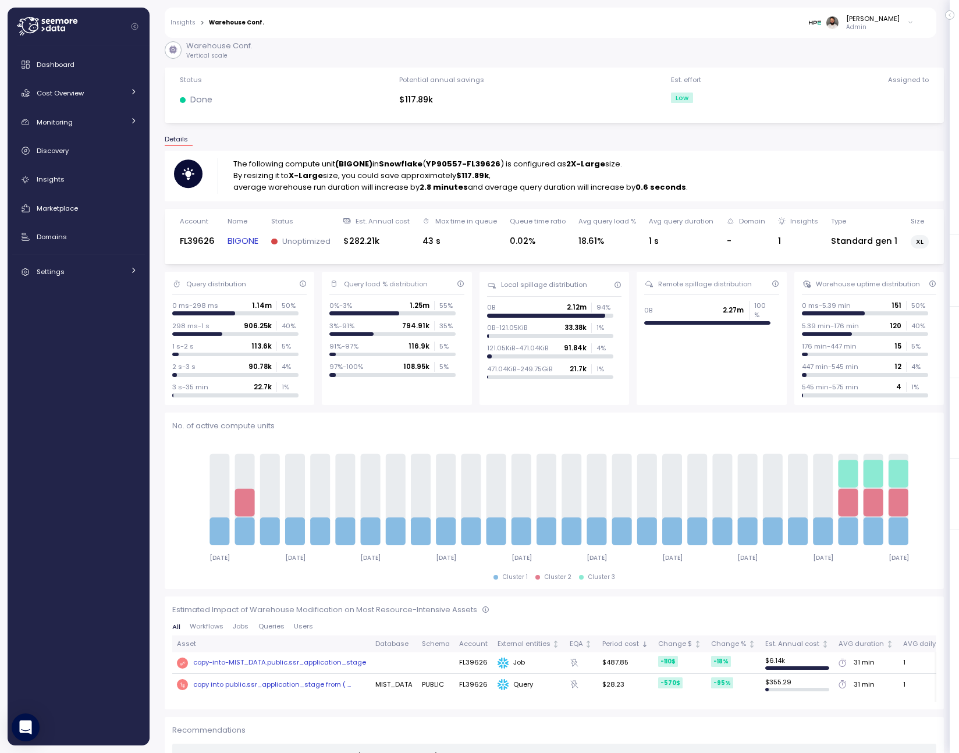
scroll to position [4, 0]
click at [245, 245] on link "BIGONE" at bounding box center [243, 242] width 31 height 13
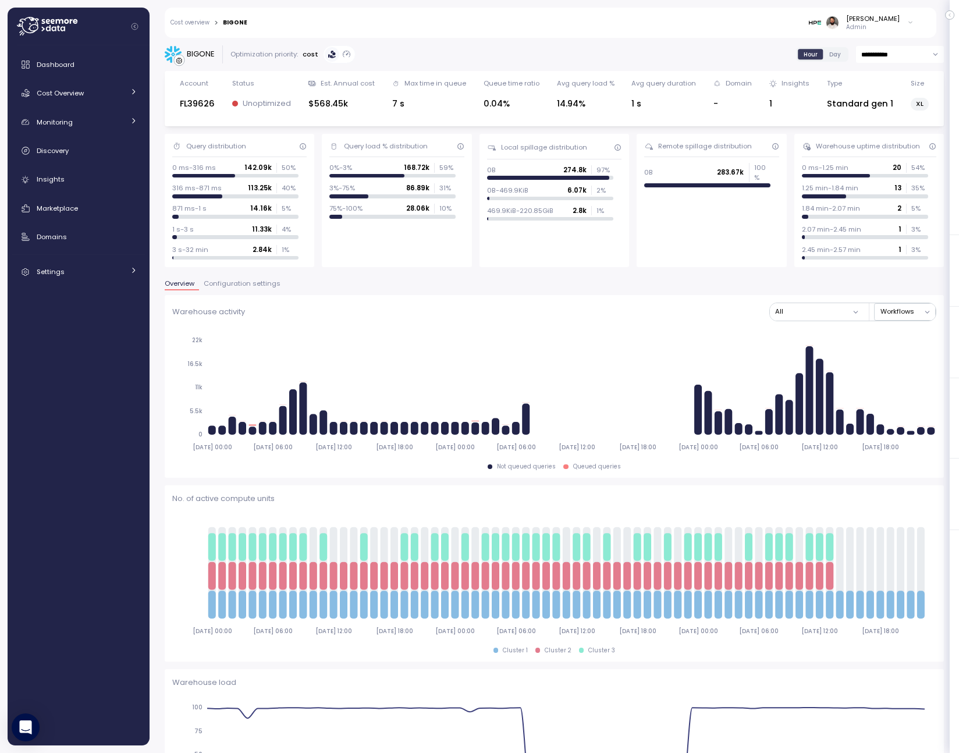
click at [267, 288] on button "Configuration settings" at bounding box center [242, 286] width 86 height 10
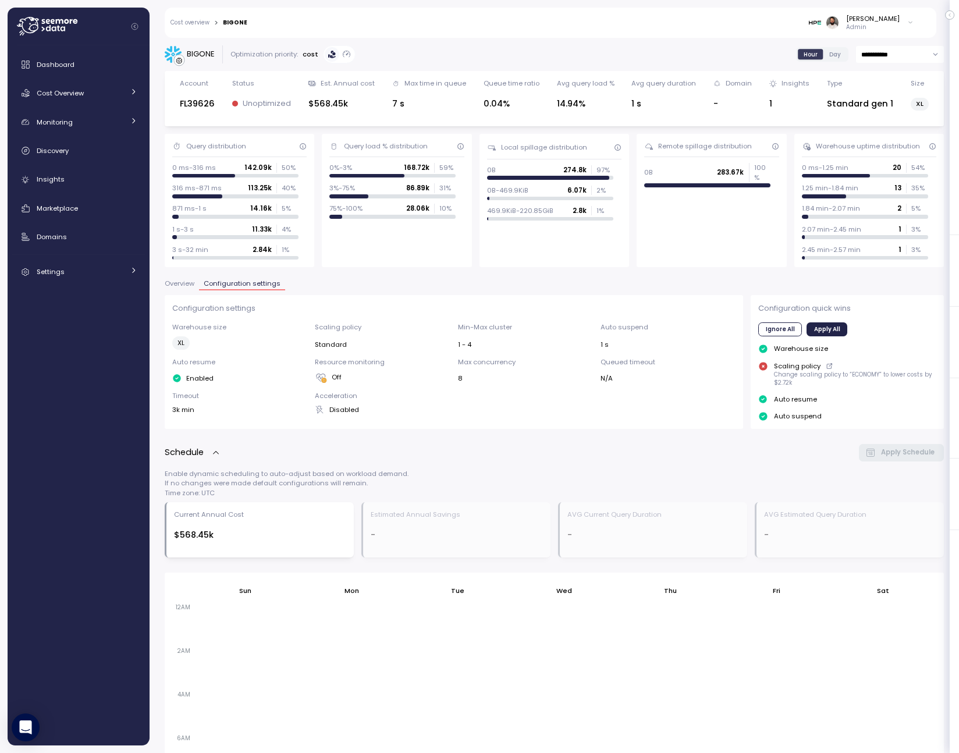
click at [191, 287] on span "Overview" at bounding box center [180, 284] width 30 height 6
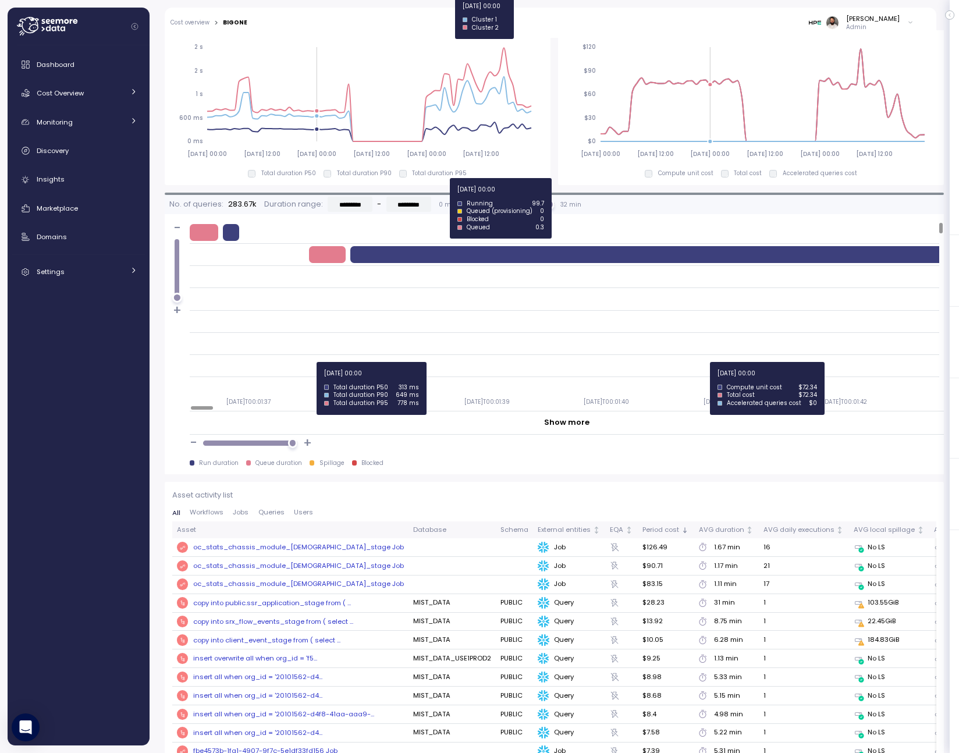
scroll to position [849, 0]
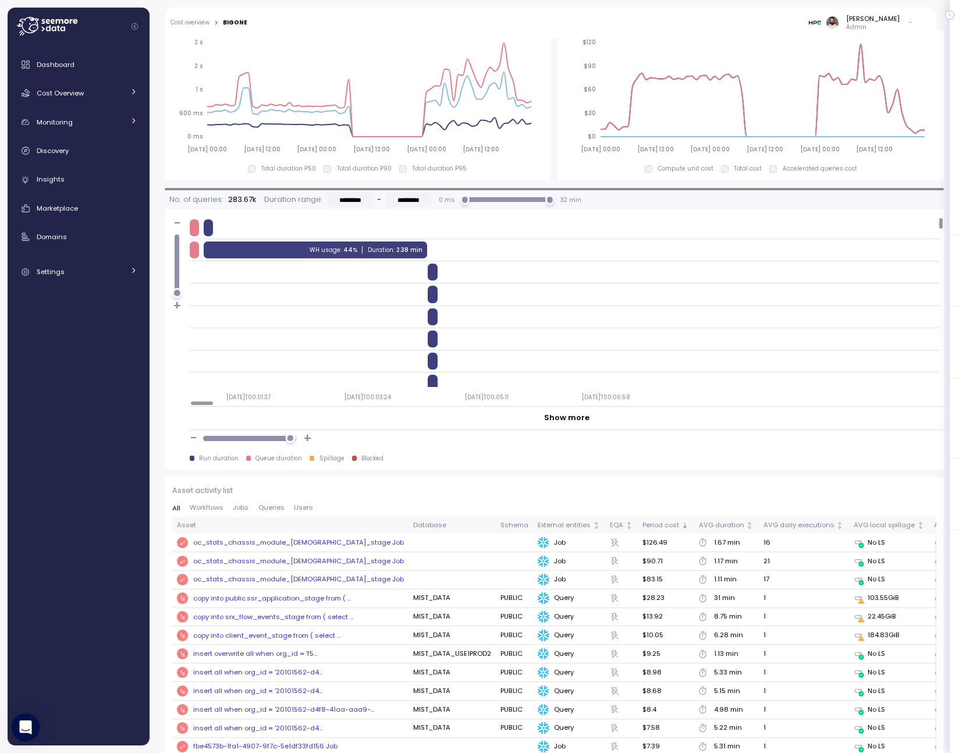
click at [290, 442] on div at bounding box center [290, 439] width 10 height 10
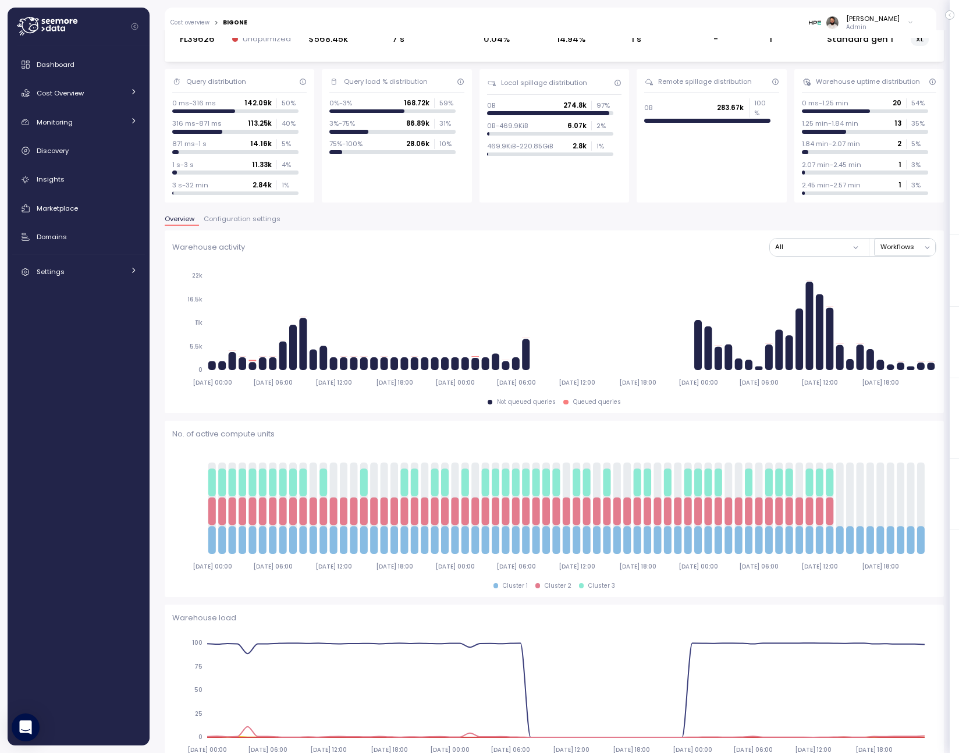
scroll to position [2, 0]
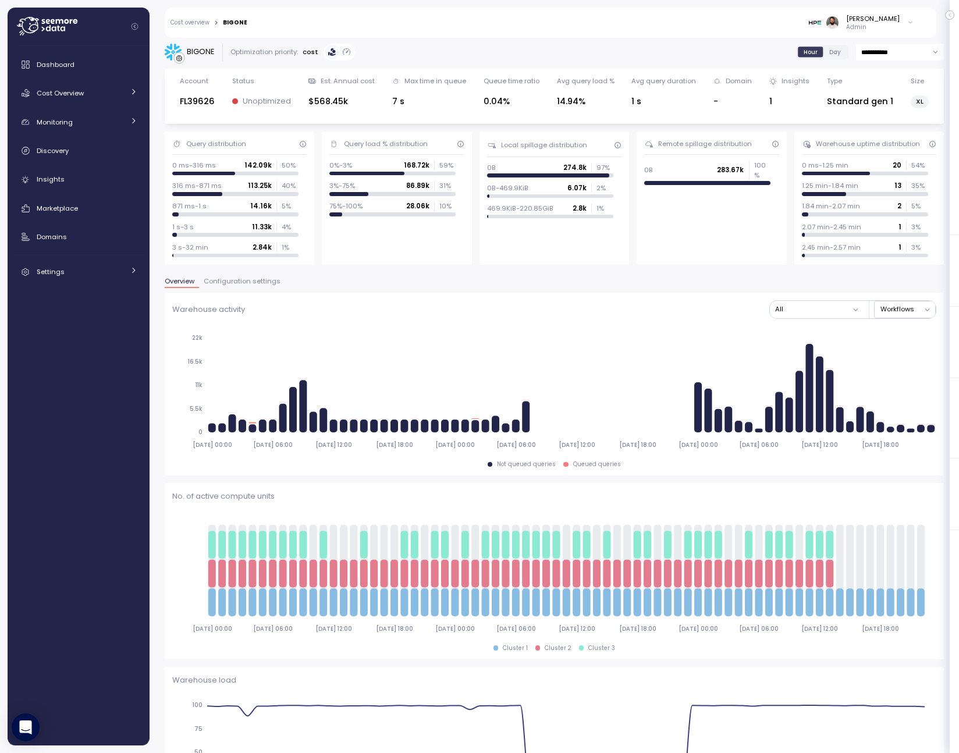
click at [882, 56] on input "**********" at bounding box center [900, 52] width 88 height 17
click at [883, 107] on span "Last 7 days" at bounding box center [881, 107] width 38 height 10
type input "**********"
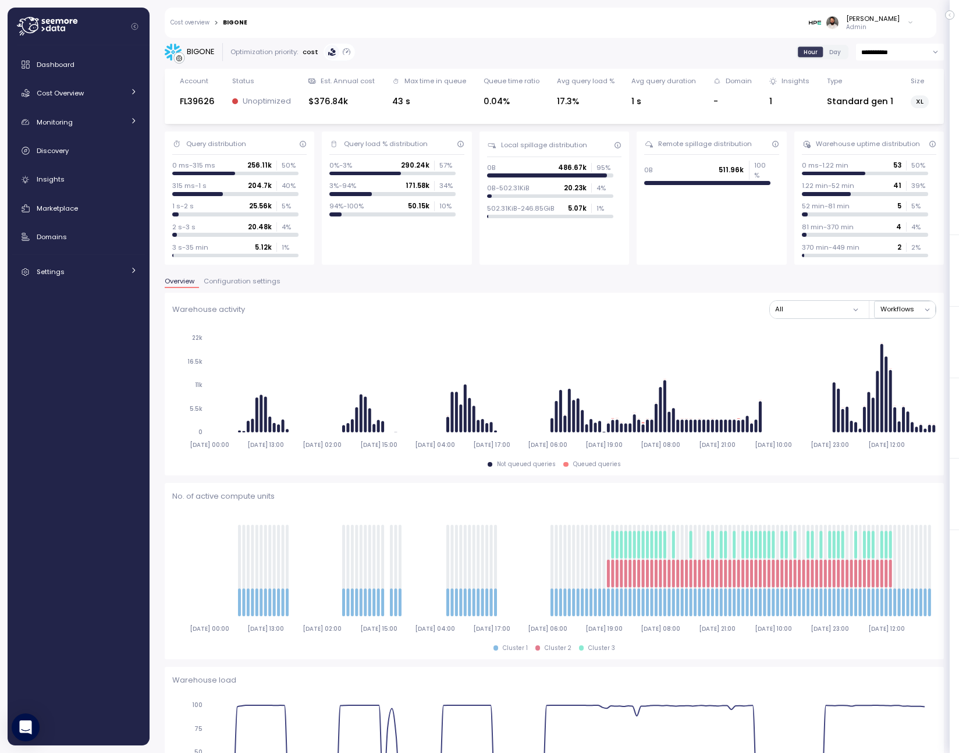
click at [247, 281] on span "Configuration settings" at bounding box center [242, 281] width 77 height 6
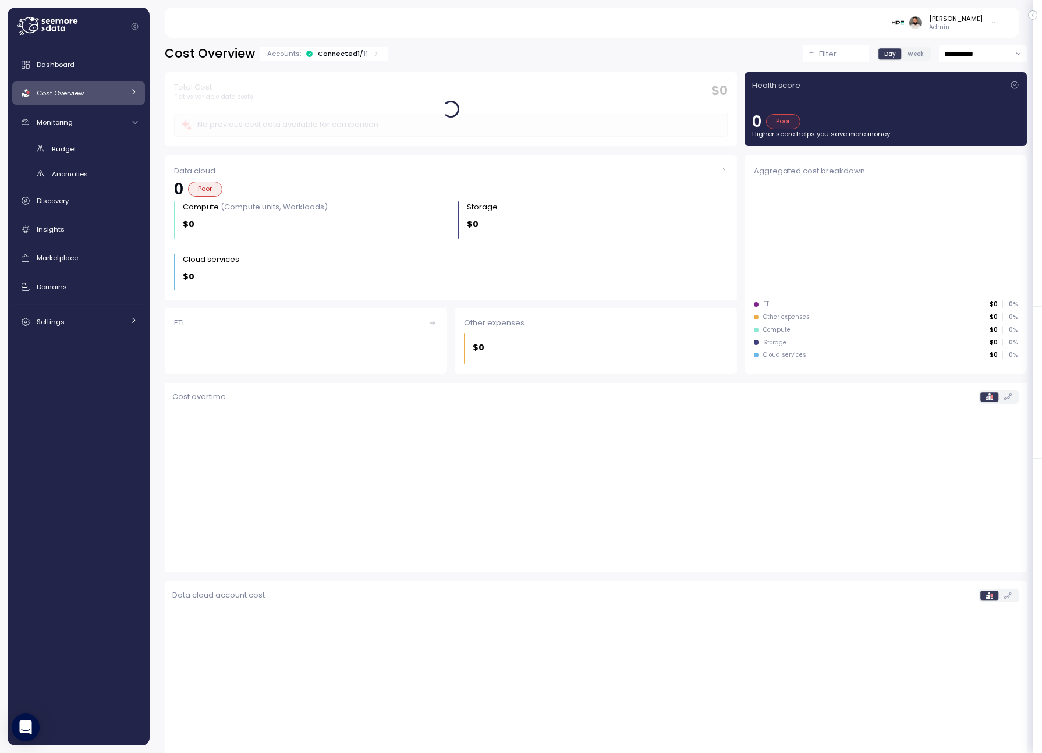
click at [377, 47] on div "Accounts: Connected 1 / 11" at bounding box center [324, 53] width 128 height 13
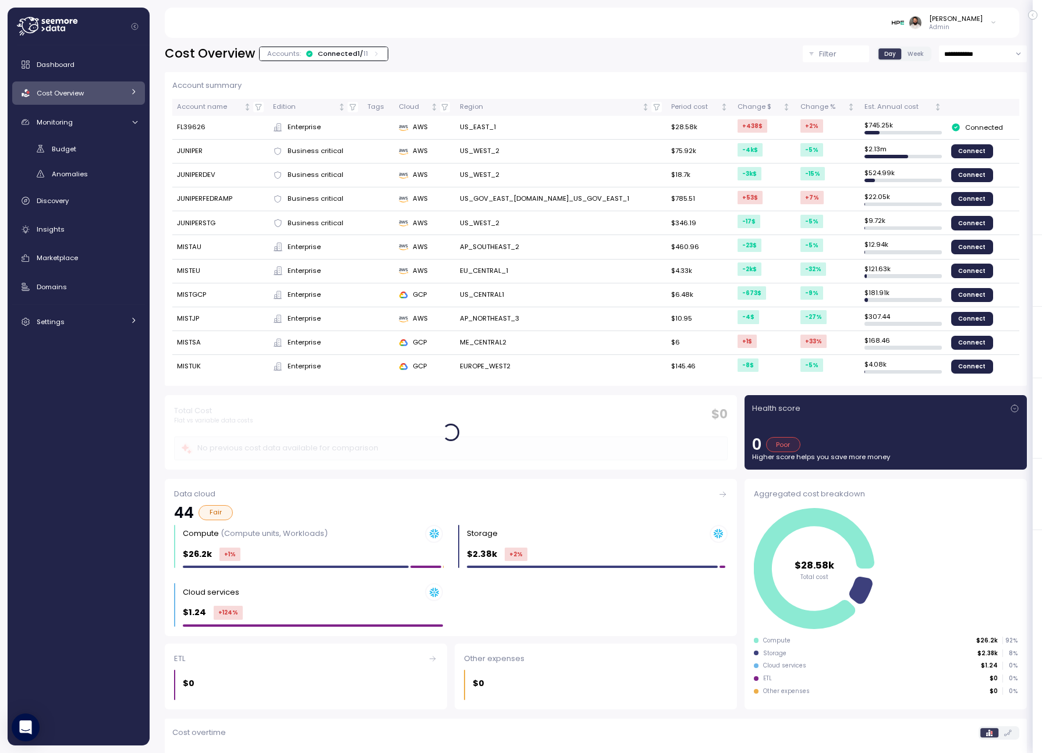
click at [368, 54] on div "Accounts: Connected 1 / 11" at bounding box center [323, 53] width 113 height 9
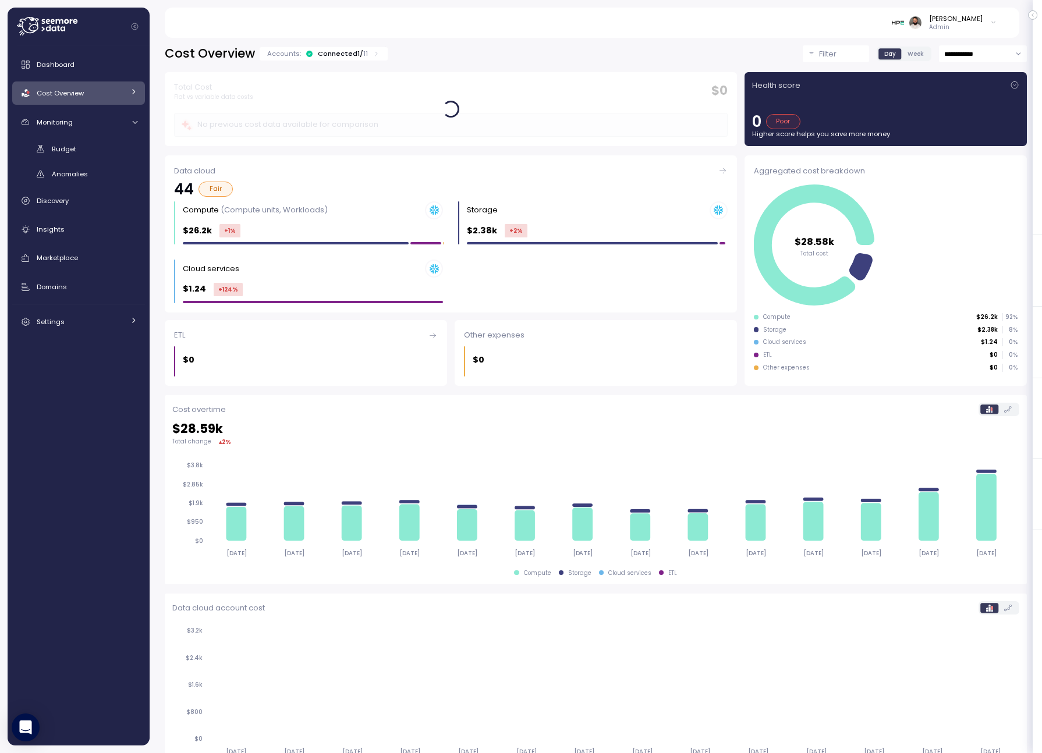
click at [368, 54] on div "Accounts: Connected 1 / 11" at bounding box center [323, 53] width 113 height 9
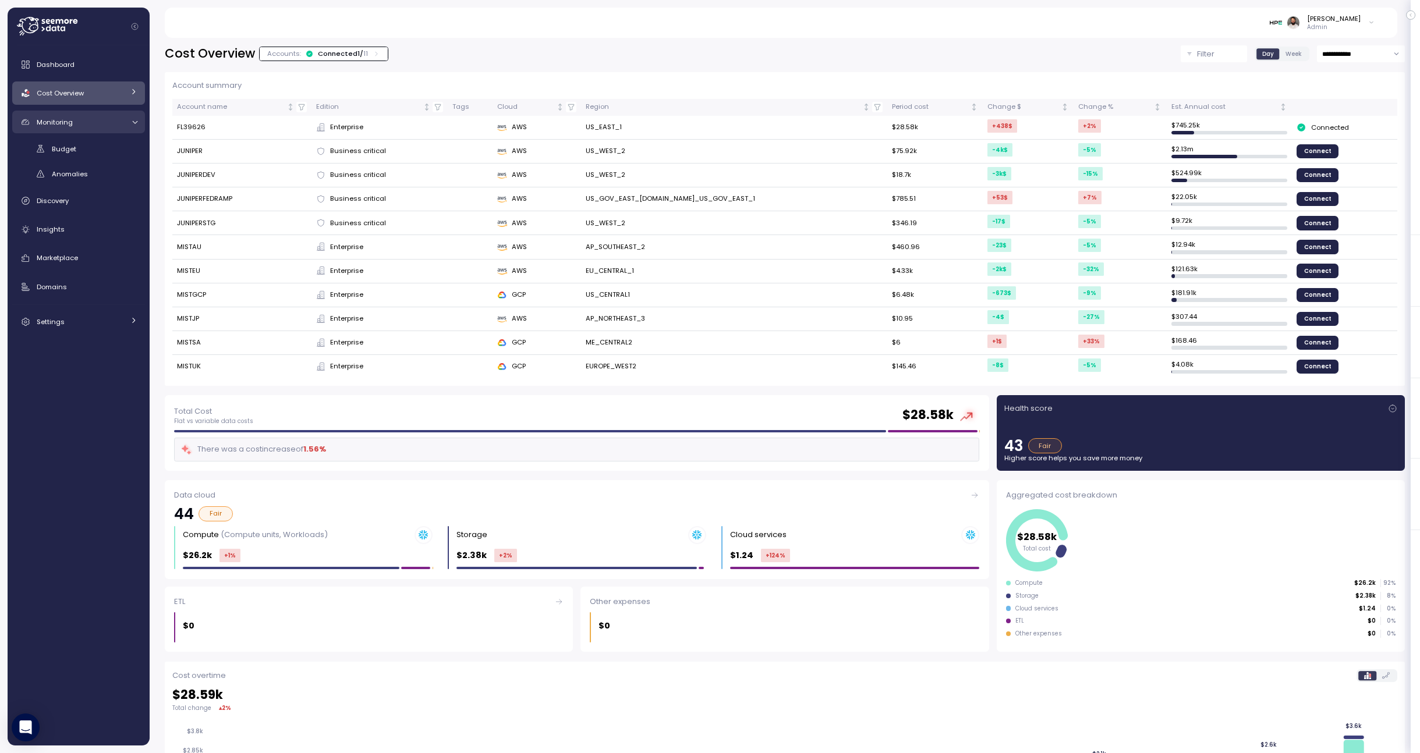
click at [93, 128] on link "Monitoring" at bounding box center [78, 122] width 133 height 23
click at [97, 101] on link "Cost Overview" at bounding box center [78, 93] width 133 height 23
click at [88, 125] on div "Compute" at bounding box center [95, 120] width 86 height 12
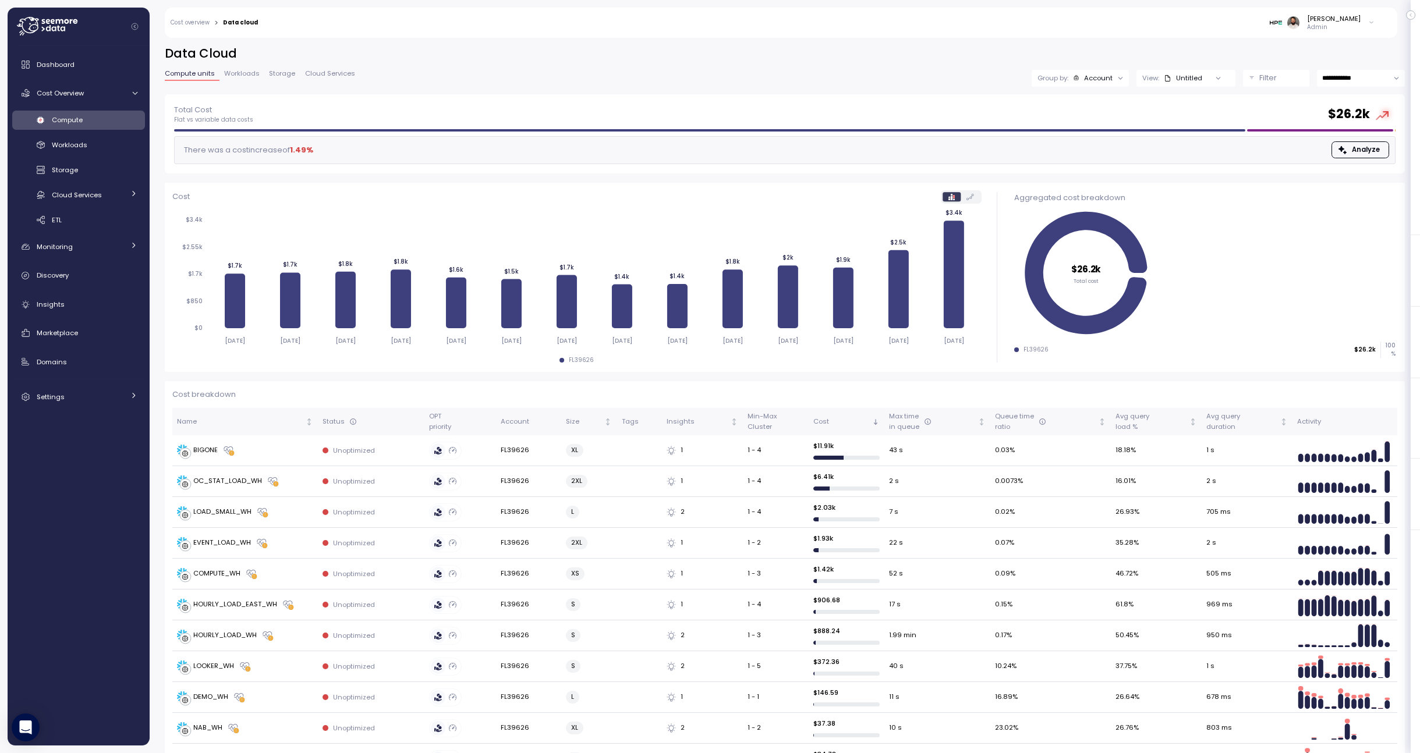
click at [1042, 83] on div at bounding box center [1121, 78] width 16 height 16
click at [1042, 80] on div "Account" at bounding box center [1098, 77] width 29 height 9
click at [1042, 139] on p "Compute unit" at bounding box center [1092, 142] width 46 height 9
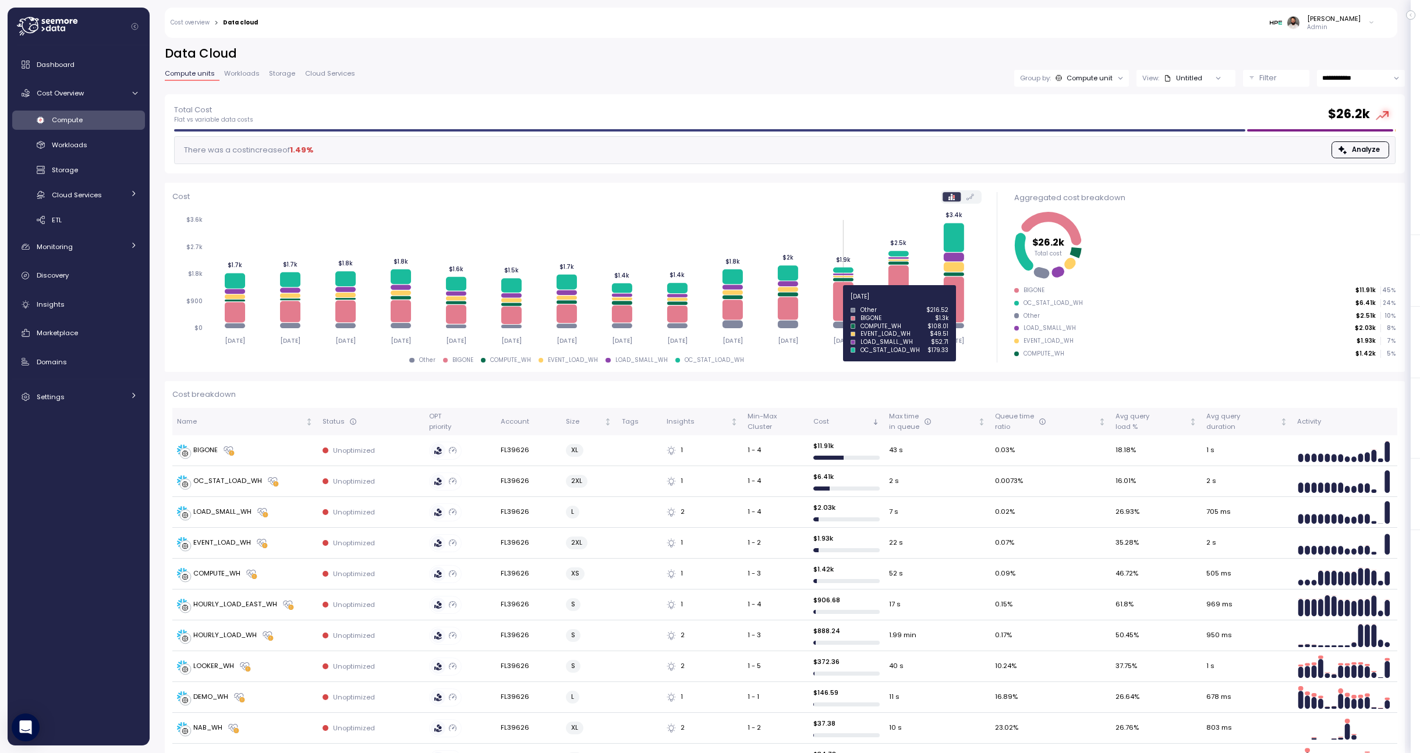
click at [842, 301] on icon at bounding box center [843, 301] width 20 height 39
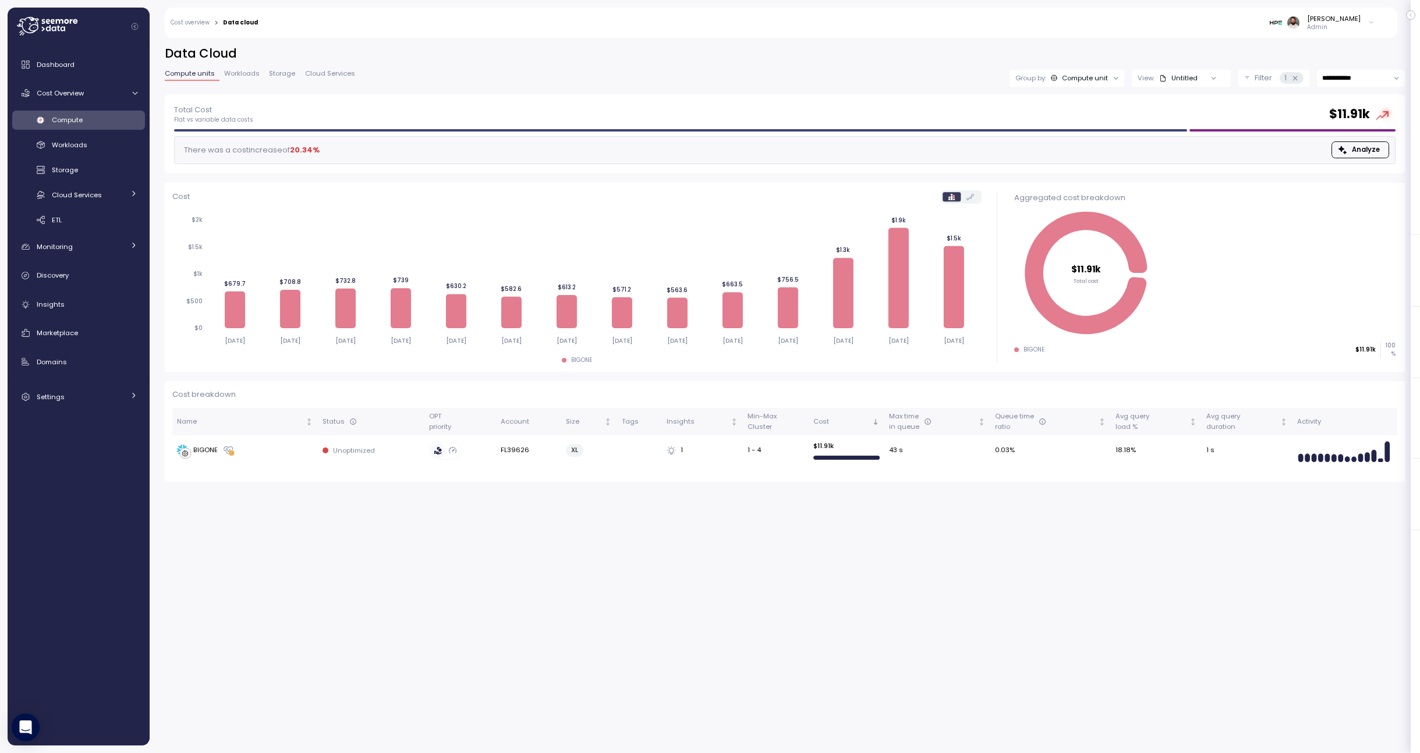
click at [247, 75] on span "Workloads" at bounding box center [242, 73] width 36 height 6
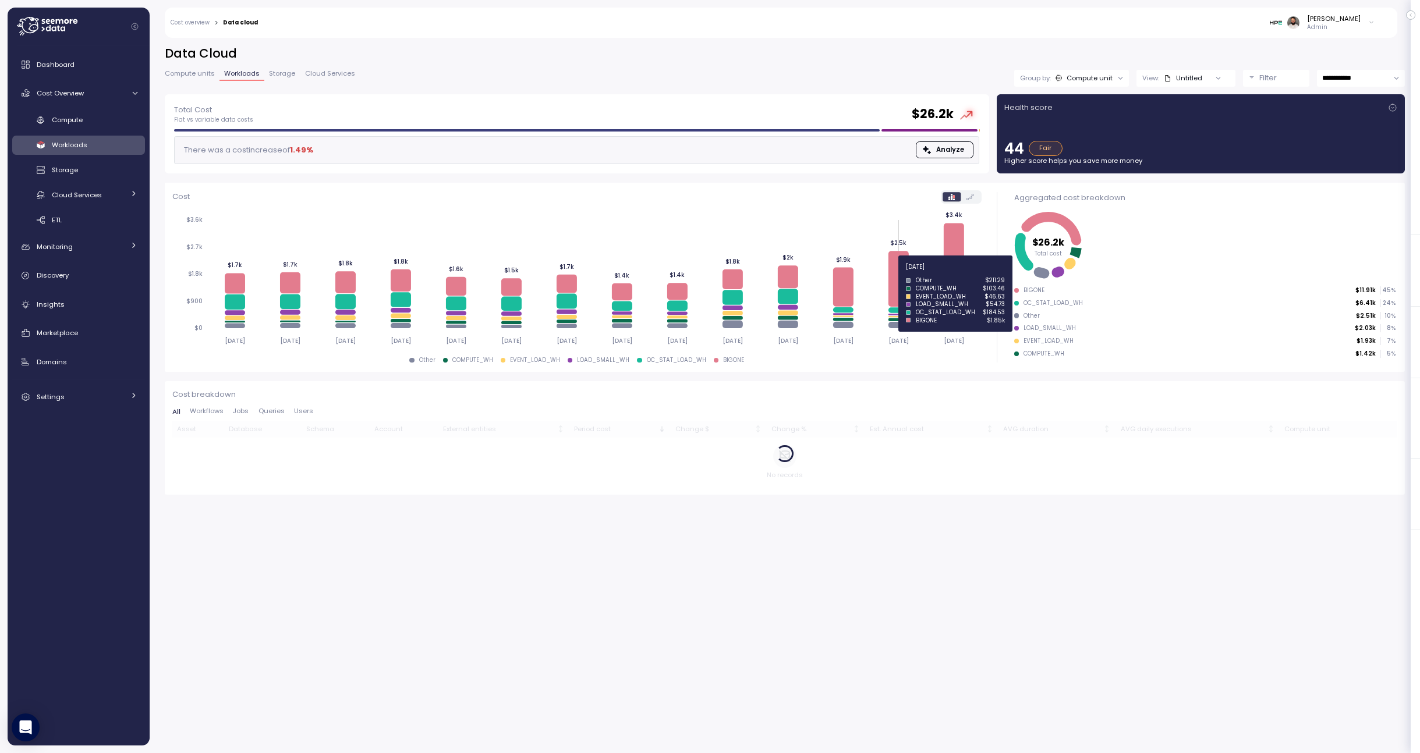
click at [895, 274] on icon at bounding box center [898, 279] width 20 height 56
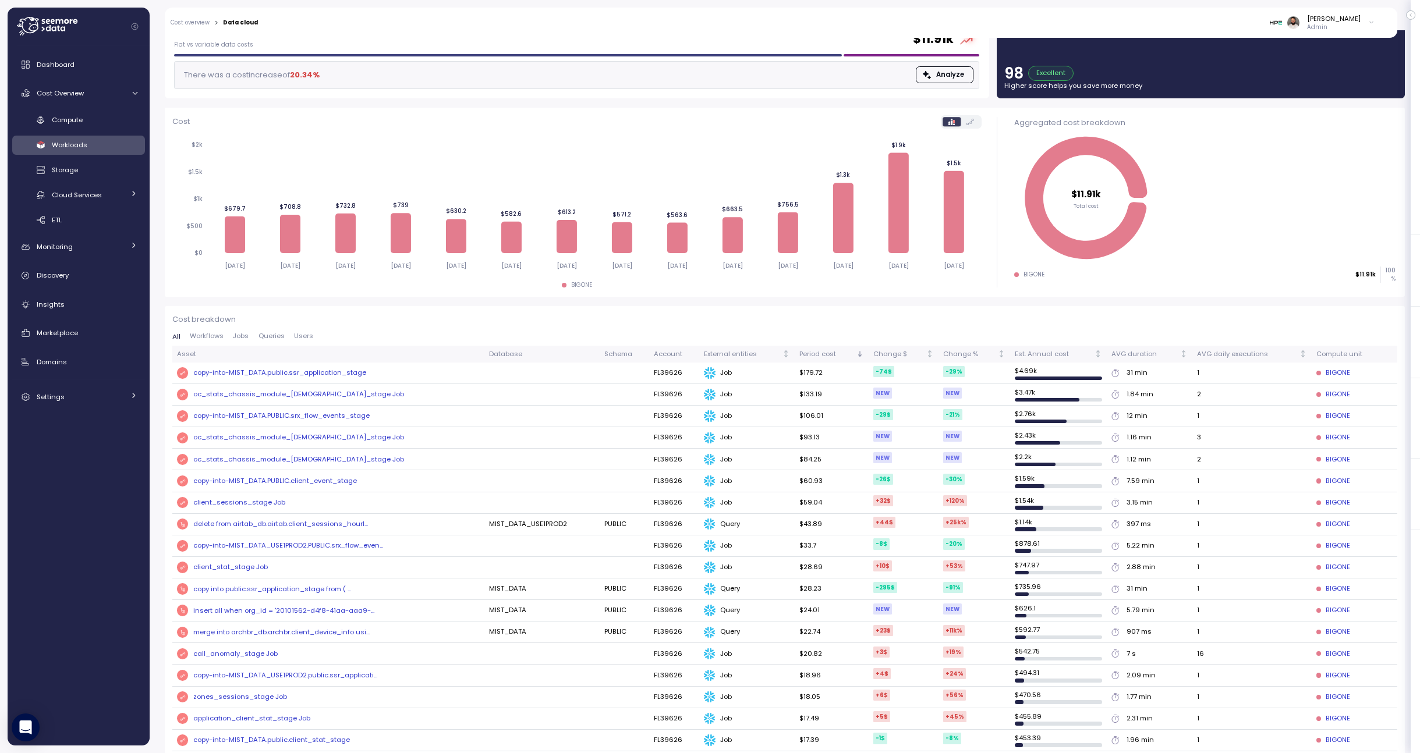
scroll to position [82, 0]
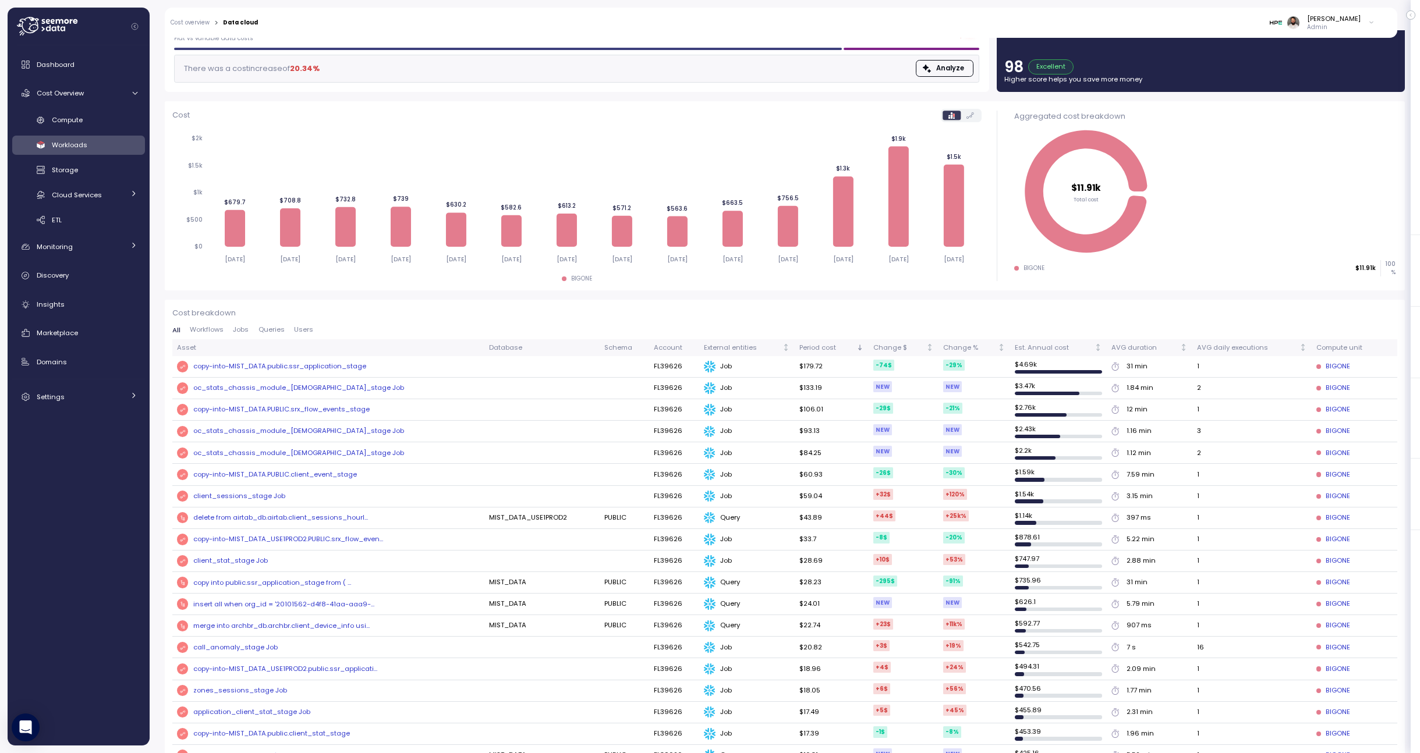
click at [297, 427] on div "oc_stats_chassis_module_[DEMOGRAPHIC_DATA]_stage Job" at bounding box center [298, 431] width 211 height 10
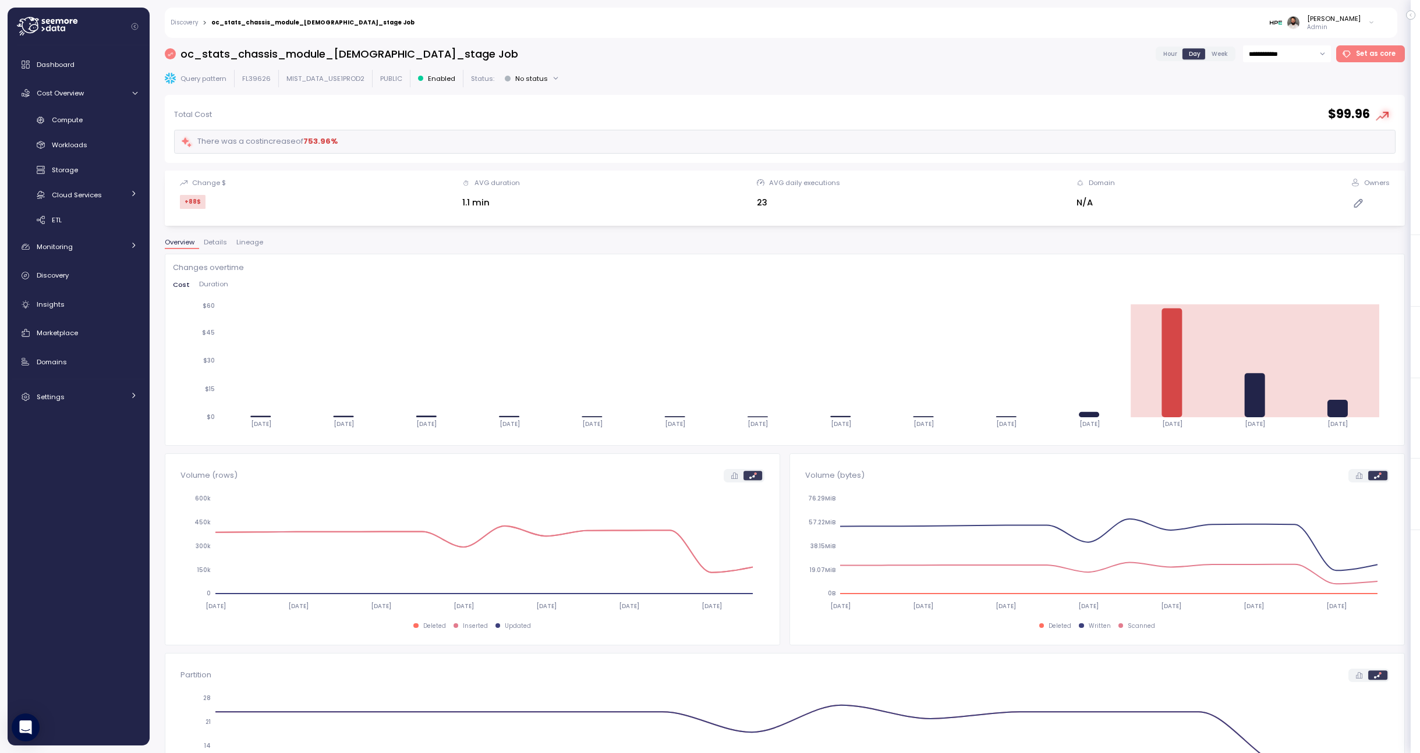
click at [1042, 56] on label "Hour" at bounding box center [1170, 53] width 26 height 10
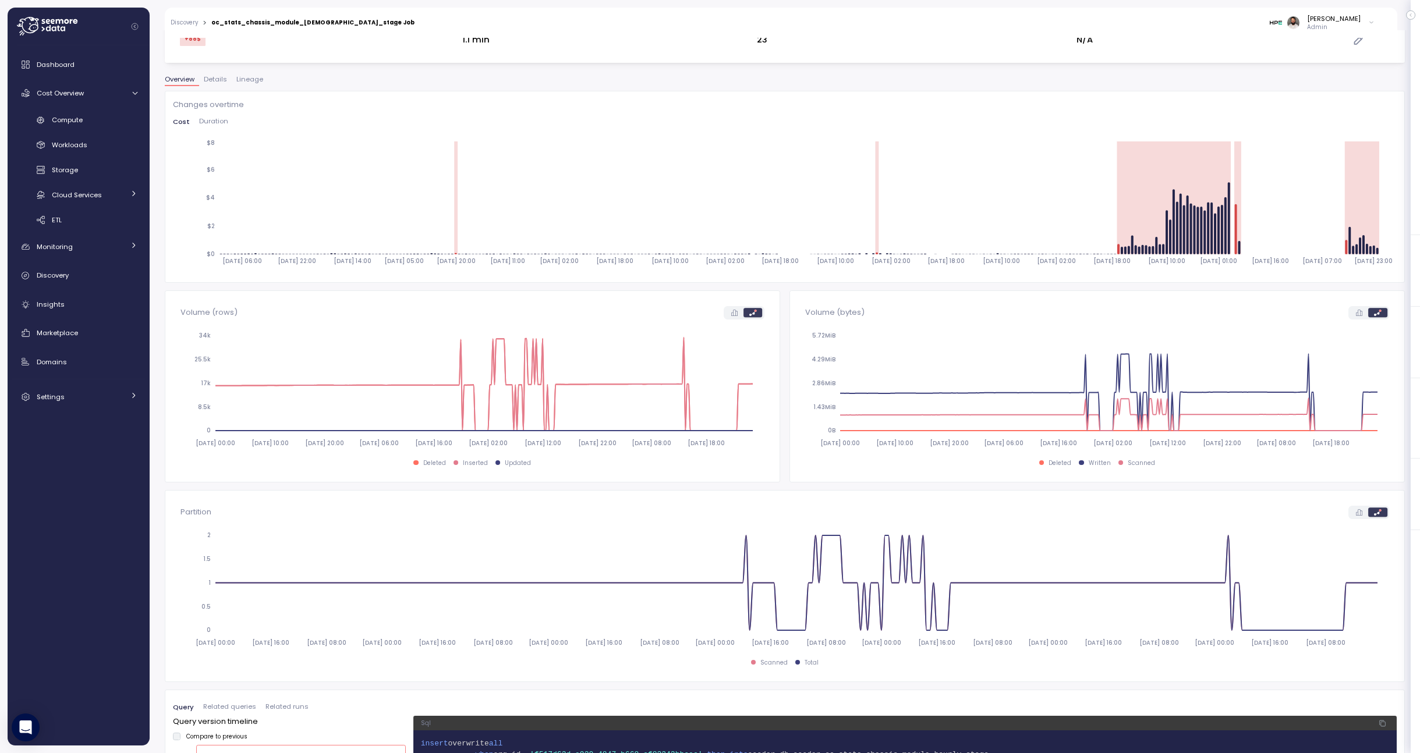
scroll to position [163, 0]
click at [222, 118] on span "Duration" at bounding box center [213, 121] width 29 height 6
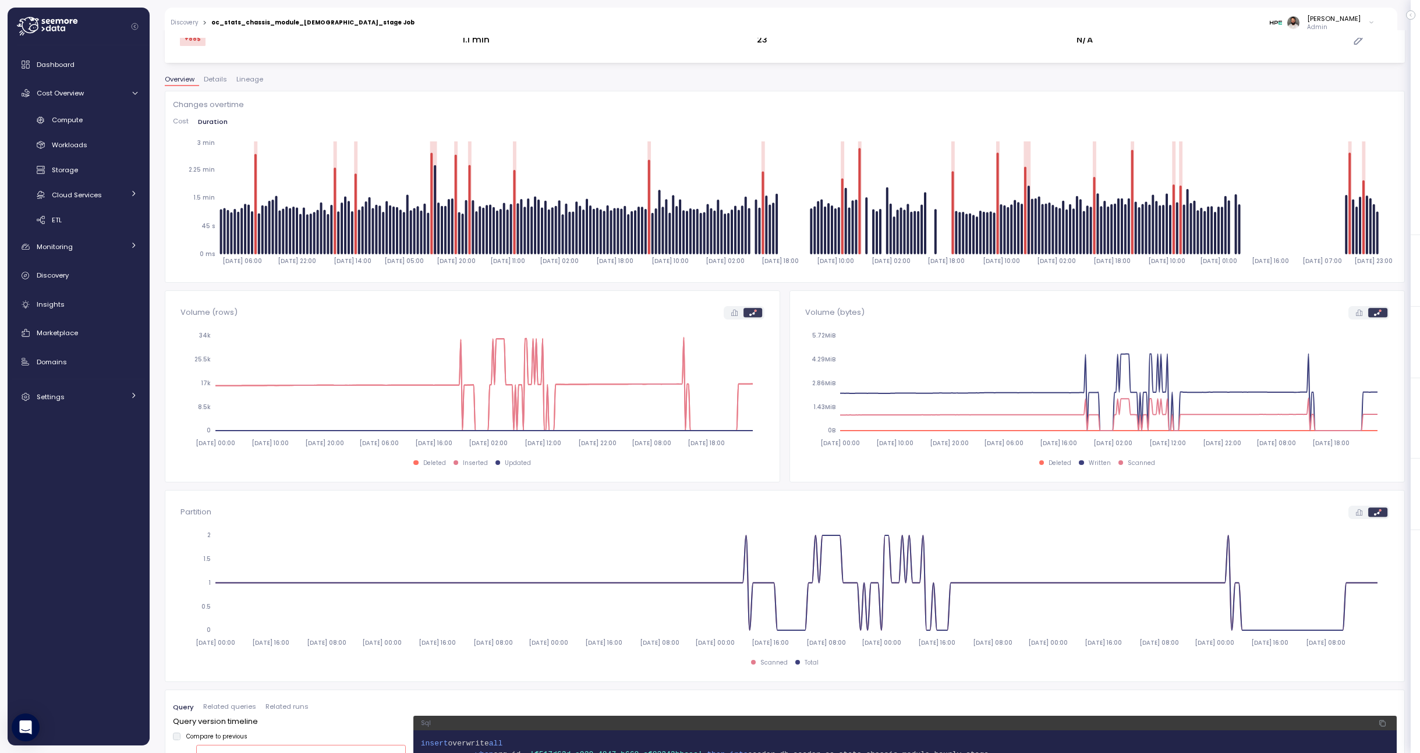
click at [173, 125] on span "Cost" at bounding box center [181, 121] width 16 height 6
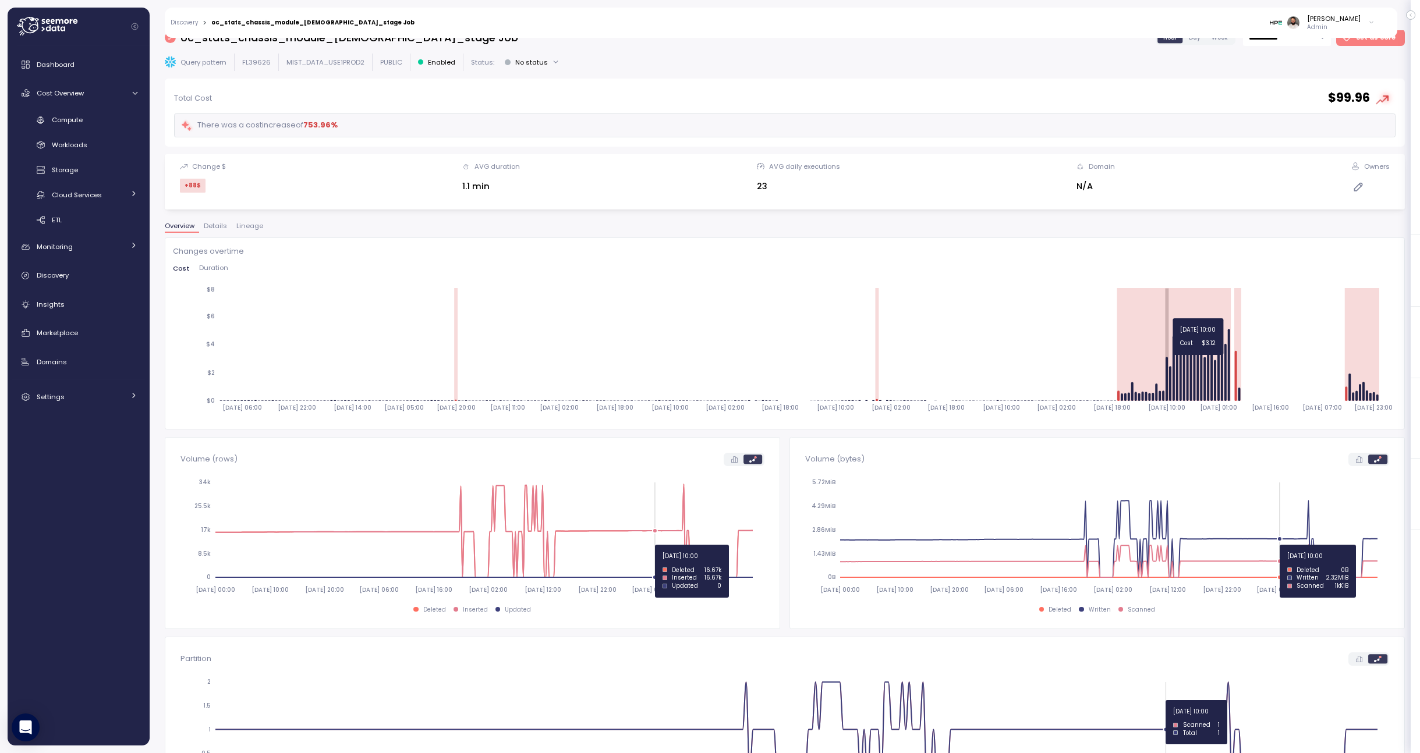
scroll to position [0, 0]
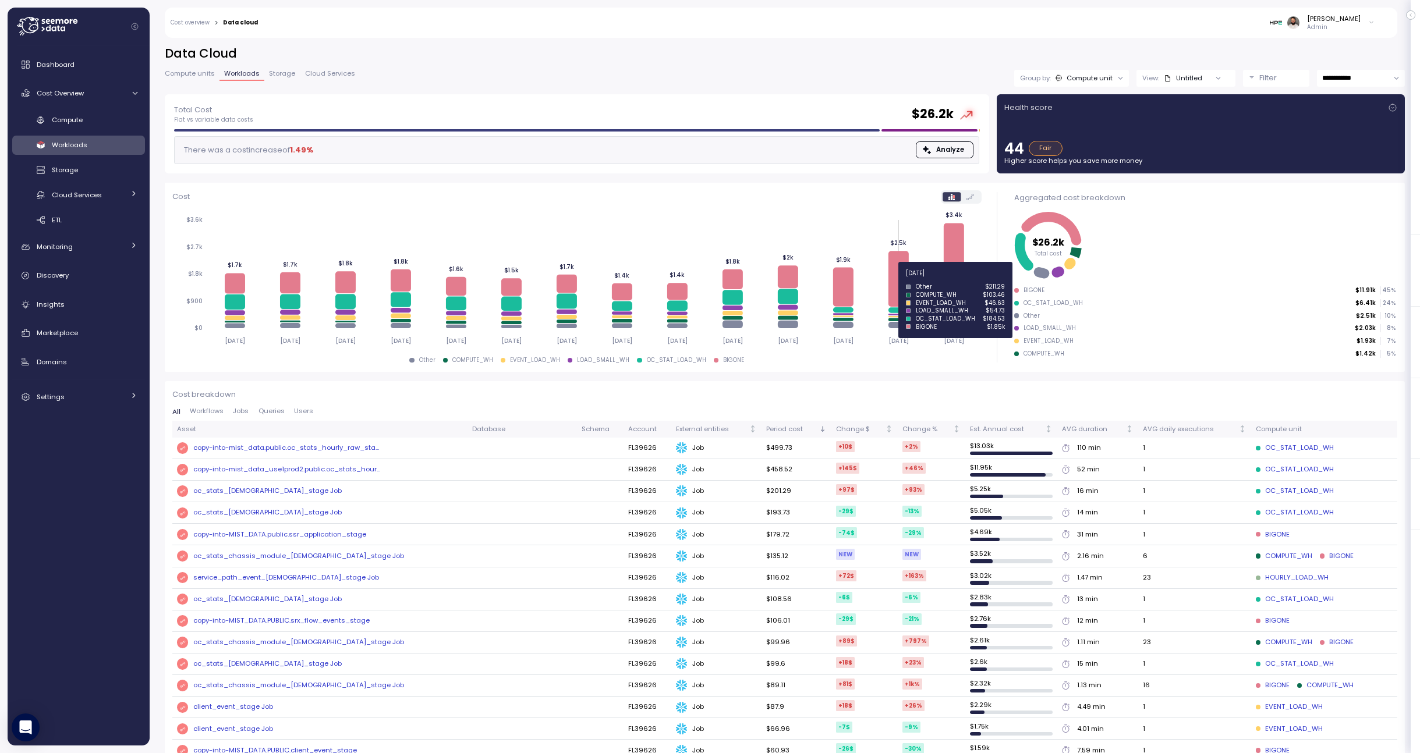
click at [897, 280] on icon at bounding box center [898, 279] width 20 height 56
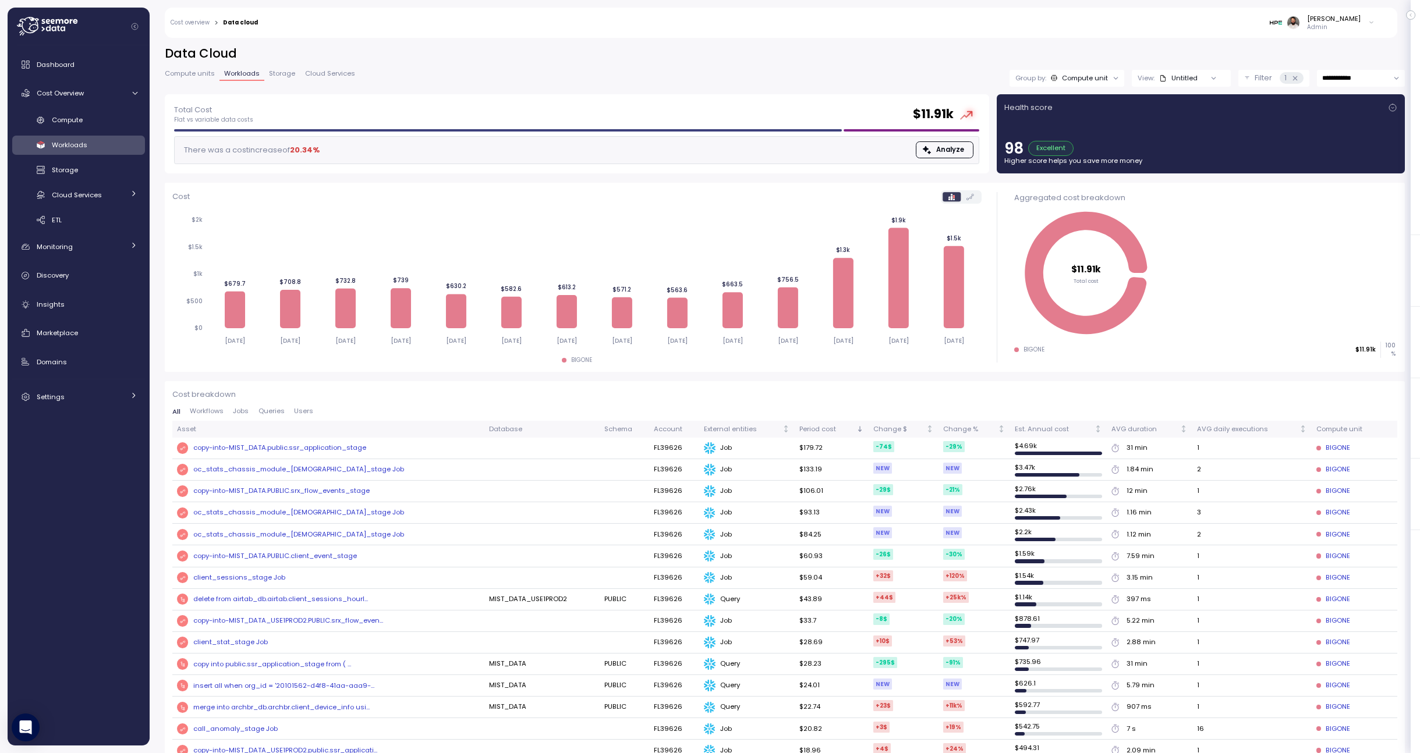
click at [1042, 82] on div at bounding box center [1213, 78] width 33 height 16
click at [1042, 79] on div "Compute unit" at bounding box center [1085, 77] width 46 height 9
click at [1014, 36] on div "Guy Biecher Admin" at bounding box center [823, 23] width 1117 height 30
click at [1042, 79] on icon at bounding box center [1295, 79] width 8 height 8
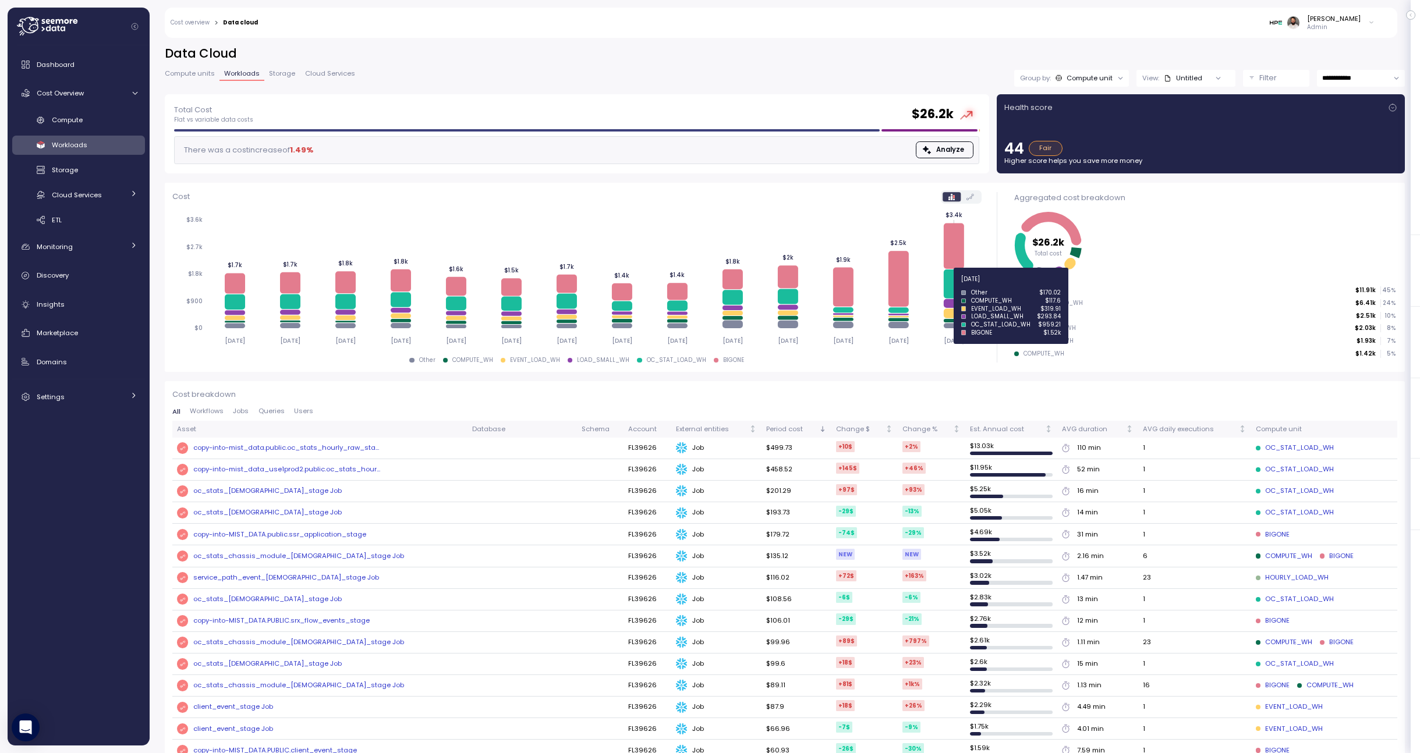
click at [951, 286] on icon at bounding box center [954, 284] width 20 height 29
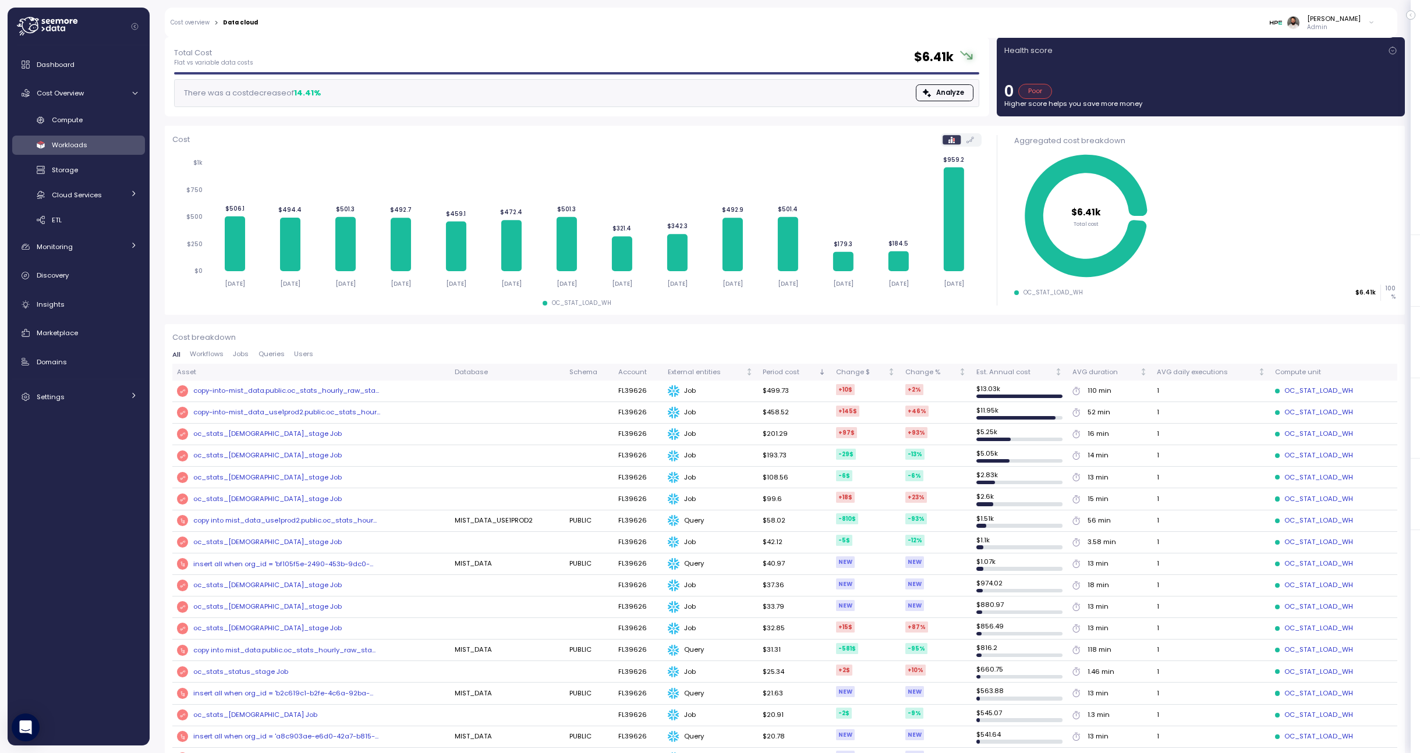
scroll to position [61, 0]
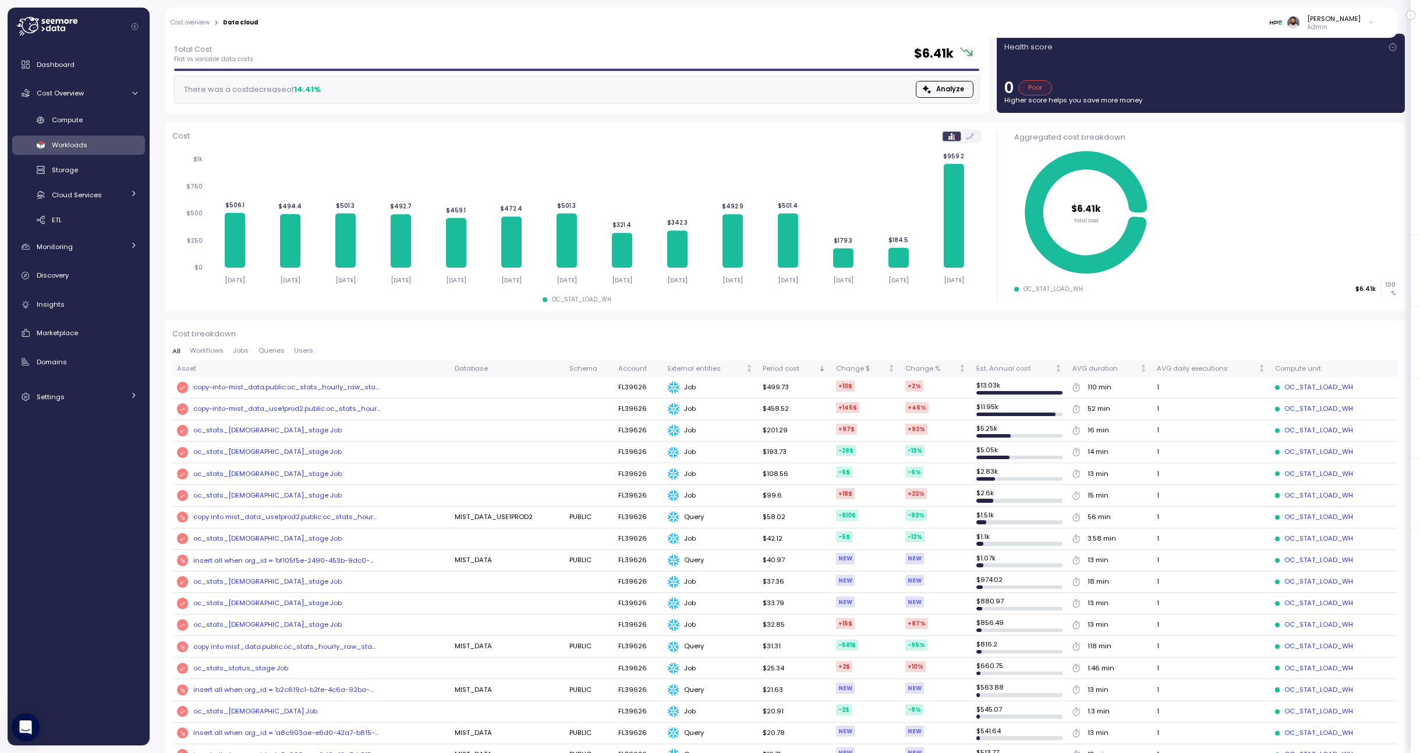
click at [256, 579] on div "oc_stats_[DEMOGRAPHIC_DATA]_stage Job" at bounding box center [267, 582] width 148 height 10
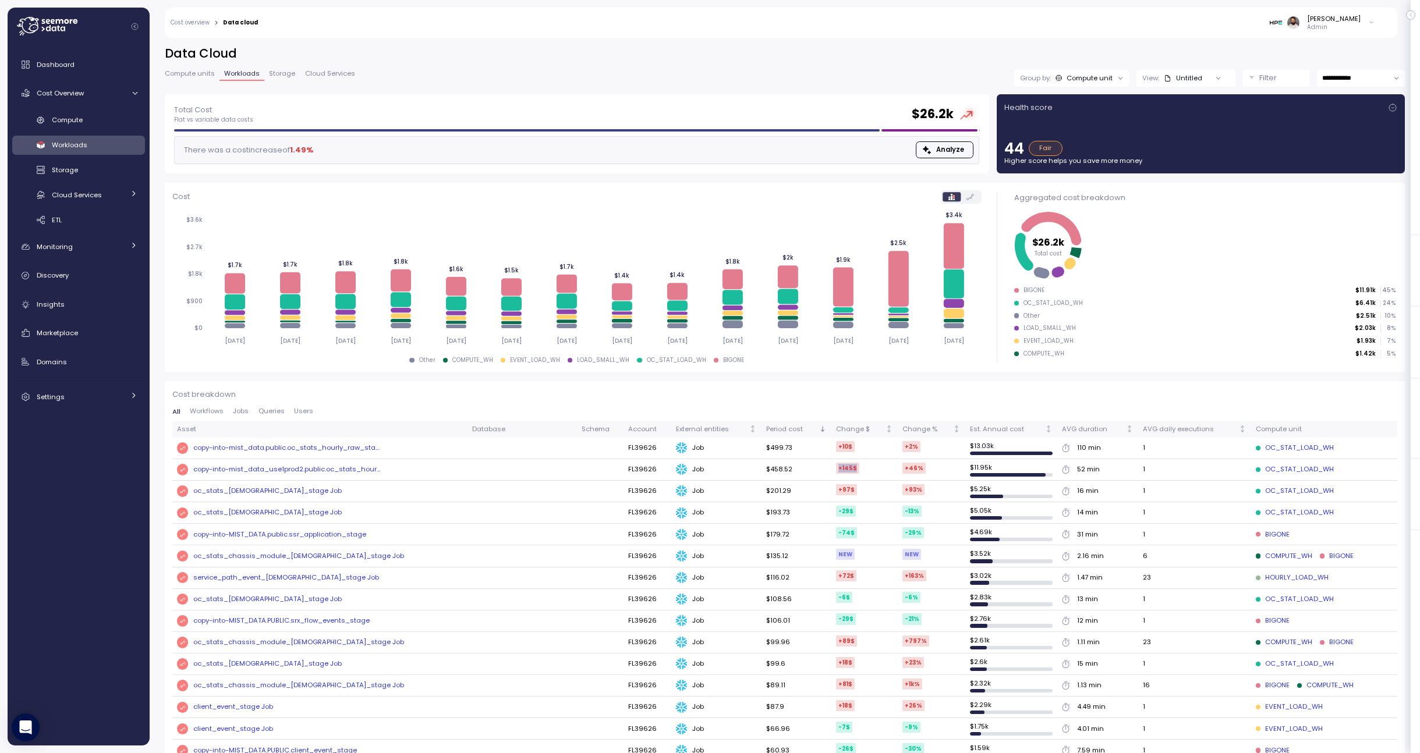
drag, startPoint x: 830, startPoint y: 469, endPoint x: 859, endPoint y: 470, distance: 29.2
click at [858, 470] on td "+145 $" at bounding box center [864, 470] width 66 height 22
click at [899, 280] on icon at bounding box center [898, 279] width 20 height 56
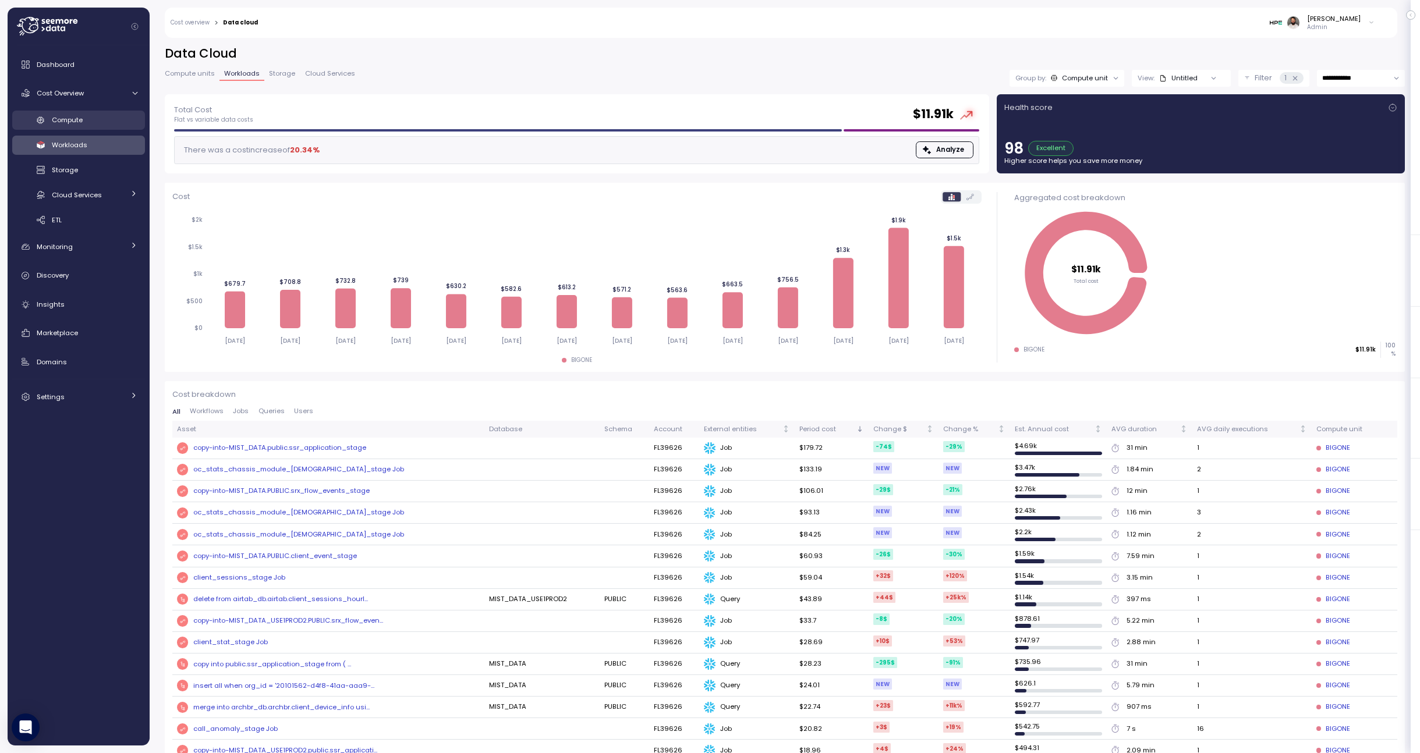
click at [80, 121] on span "Compute" at bounding box center [67, 119] width 31 height 9
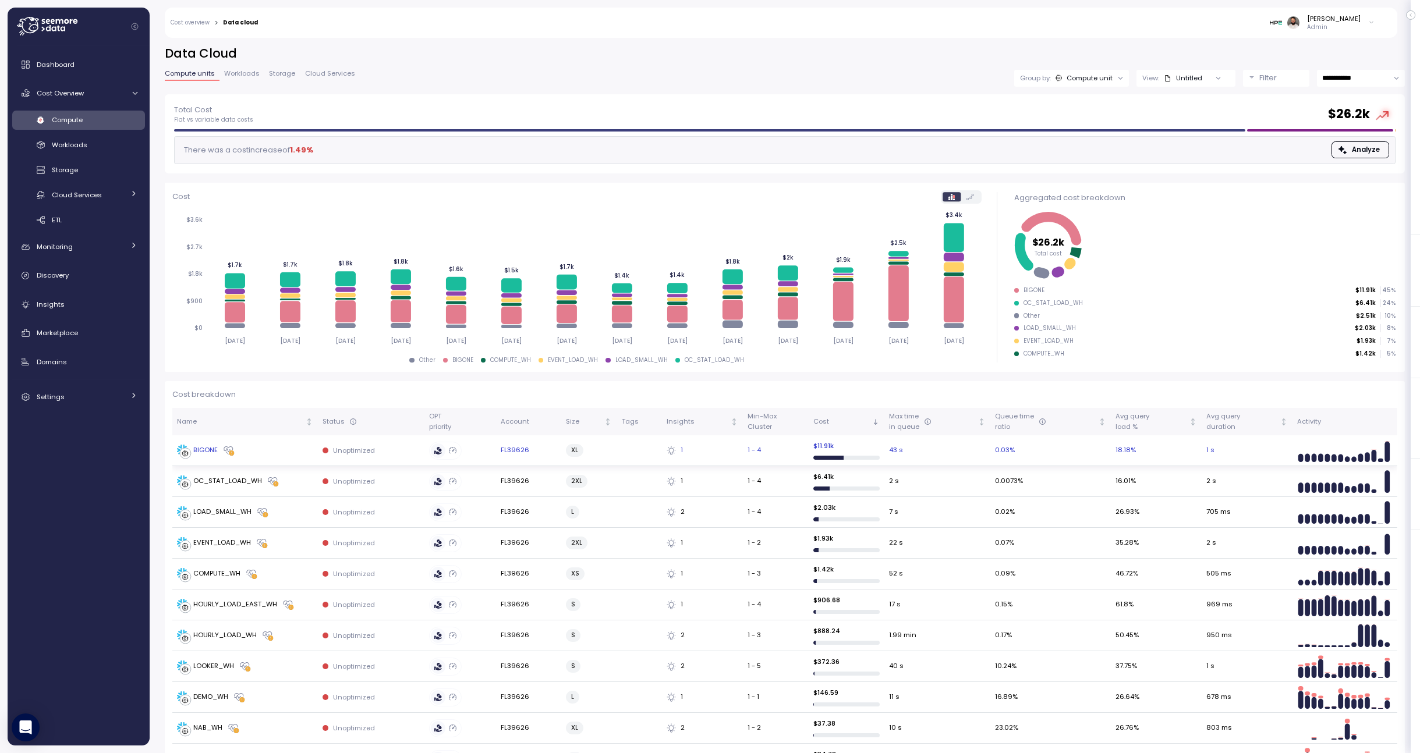
click at [301, 454] on div "BIGONE" at bounding box center [245, 451] width 136 height 12
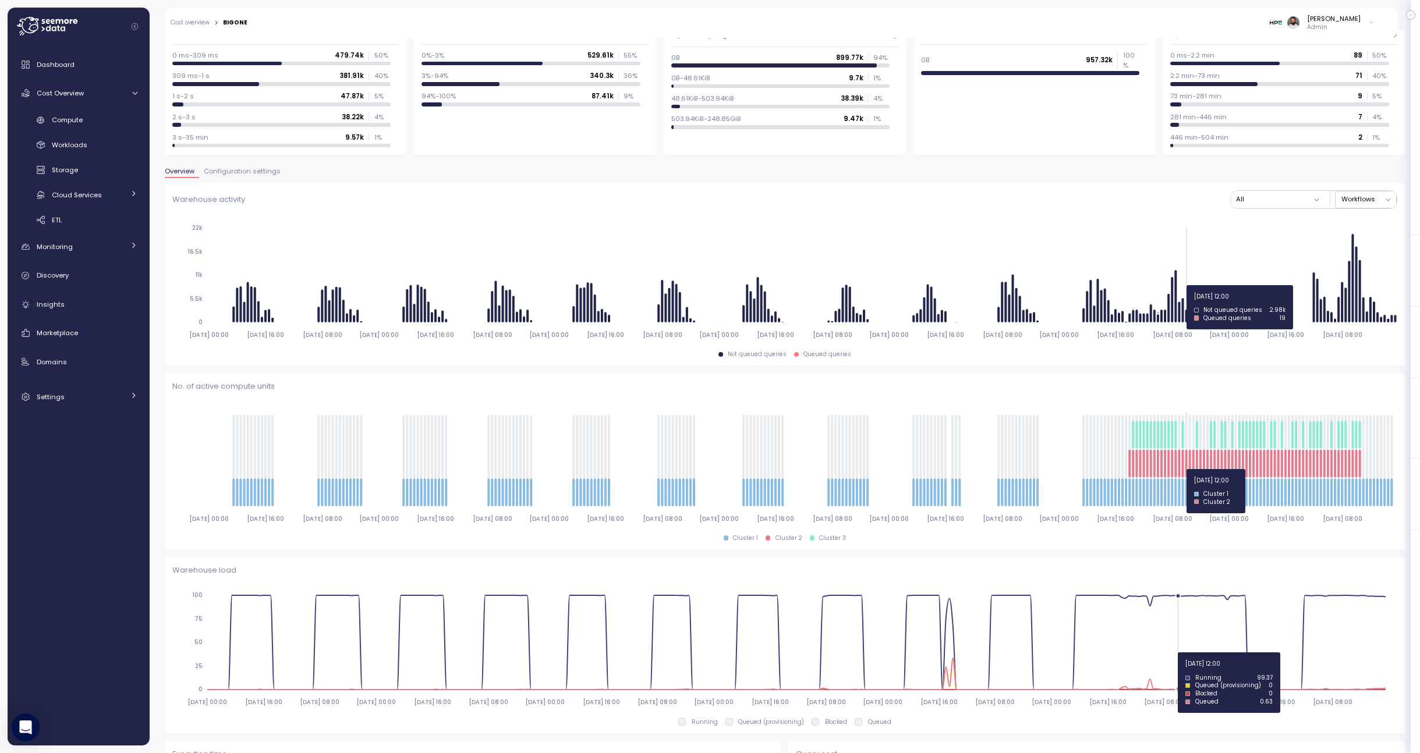
scroll to position [118, 0]
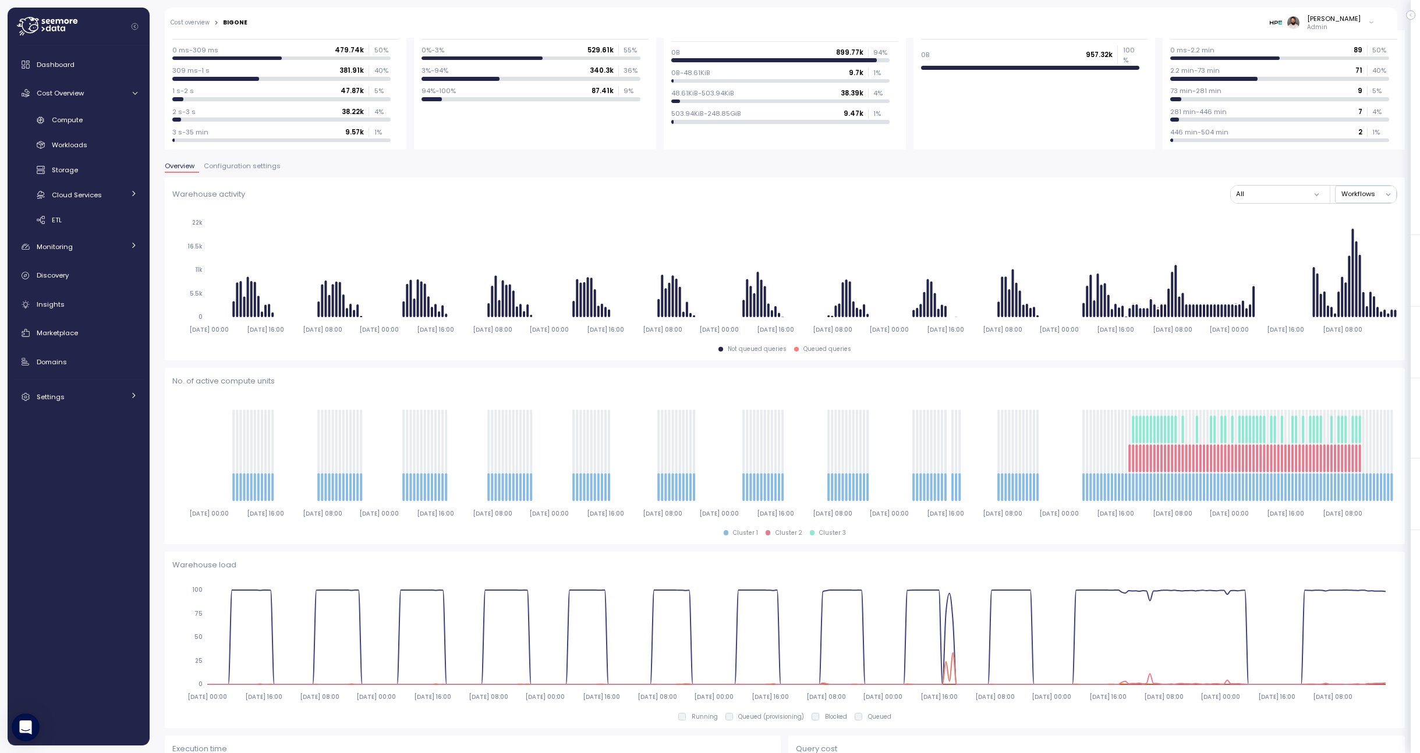
click at [254, 169] on span "Configuration settings" at bounding box center [242, 166] width 77 height 6
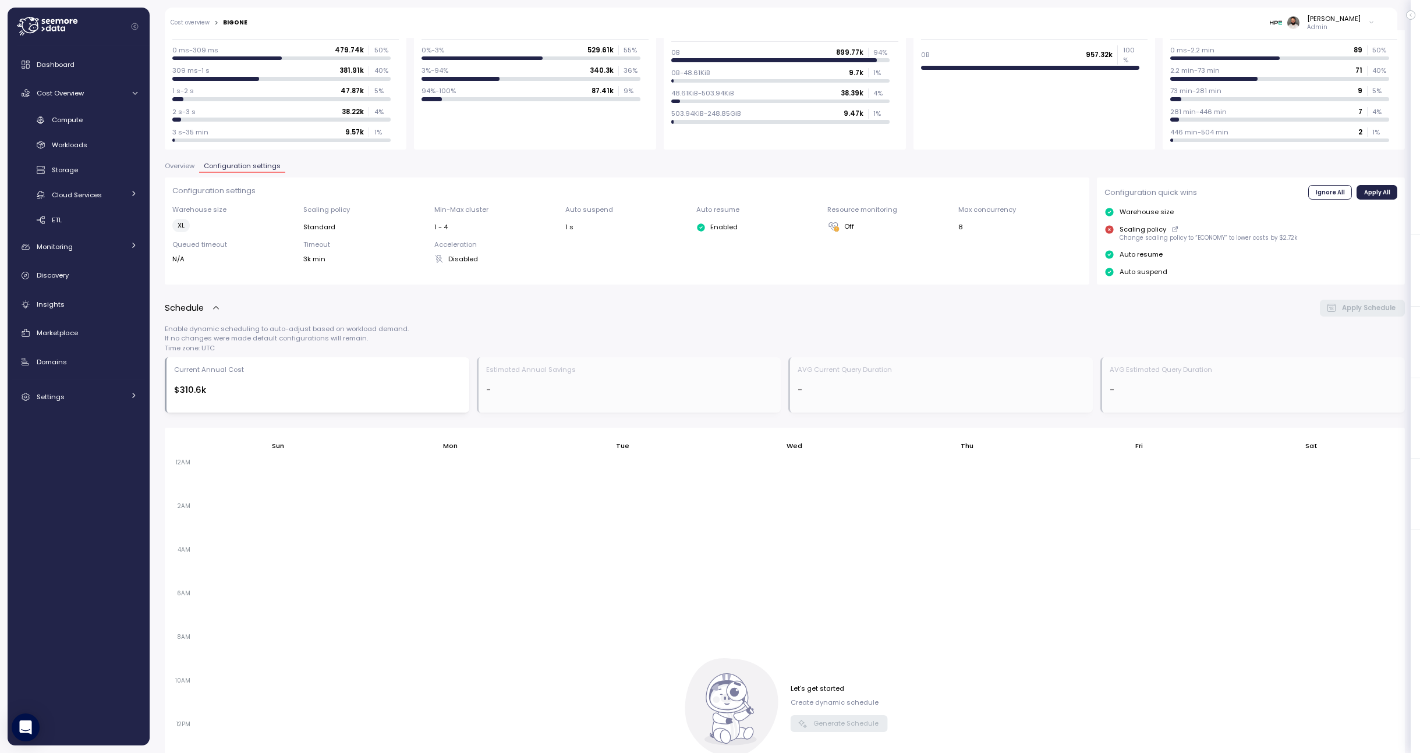
click at [185, 160] on div "**********" at bounding box center [785, 458] width 1240 height 1060
click at [185, 163] on span "Overview" at bounding box center [180, 166] width 30 height 6
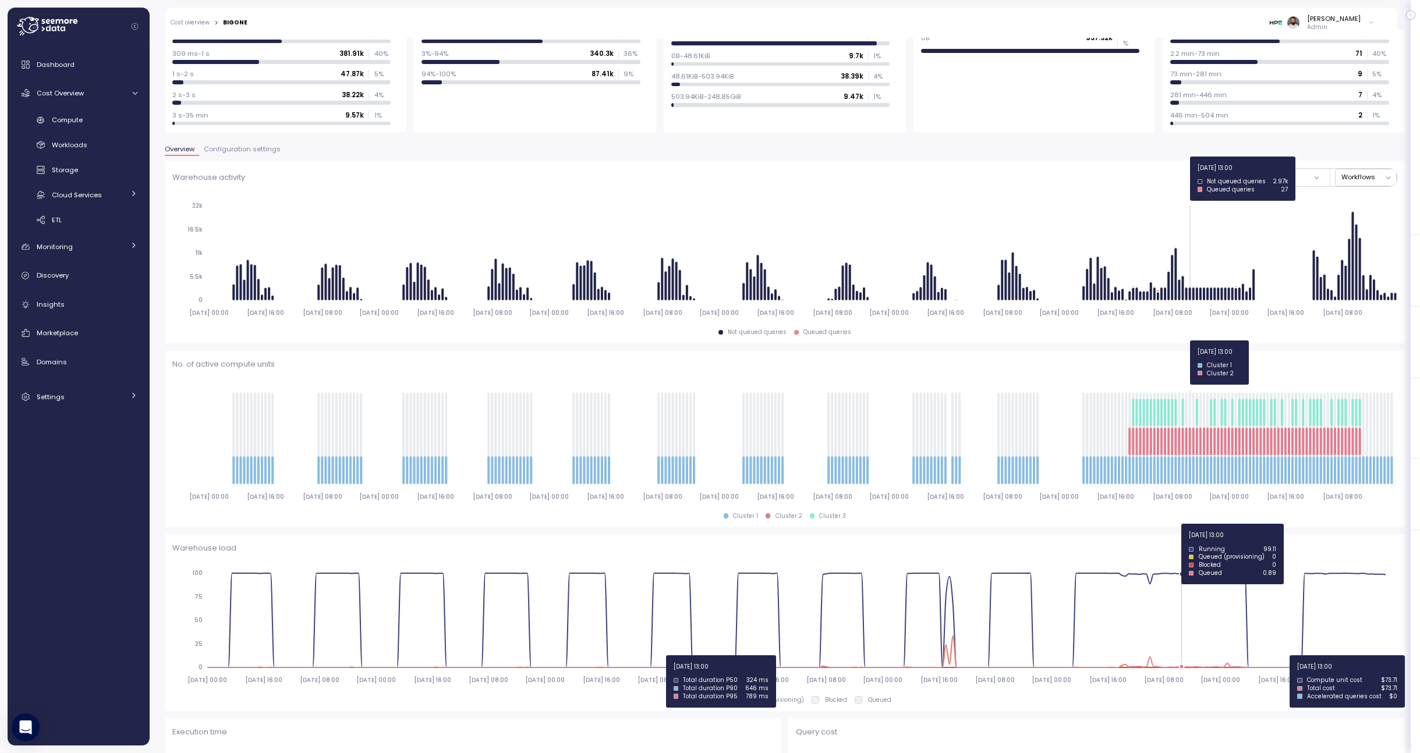
scroll to position [137, 0]
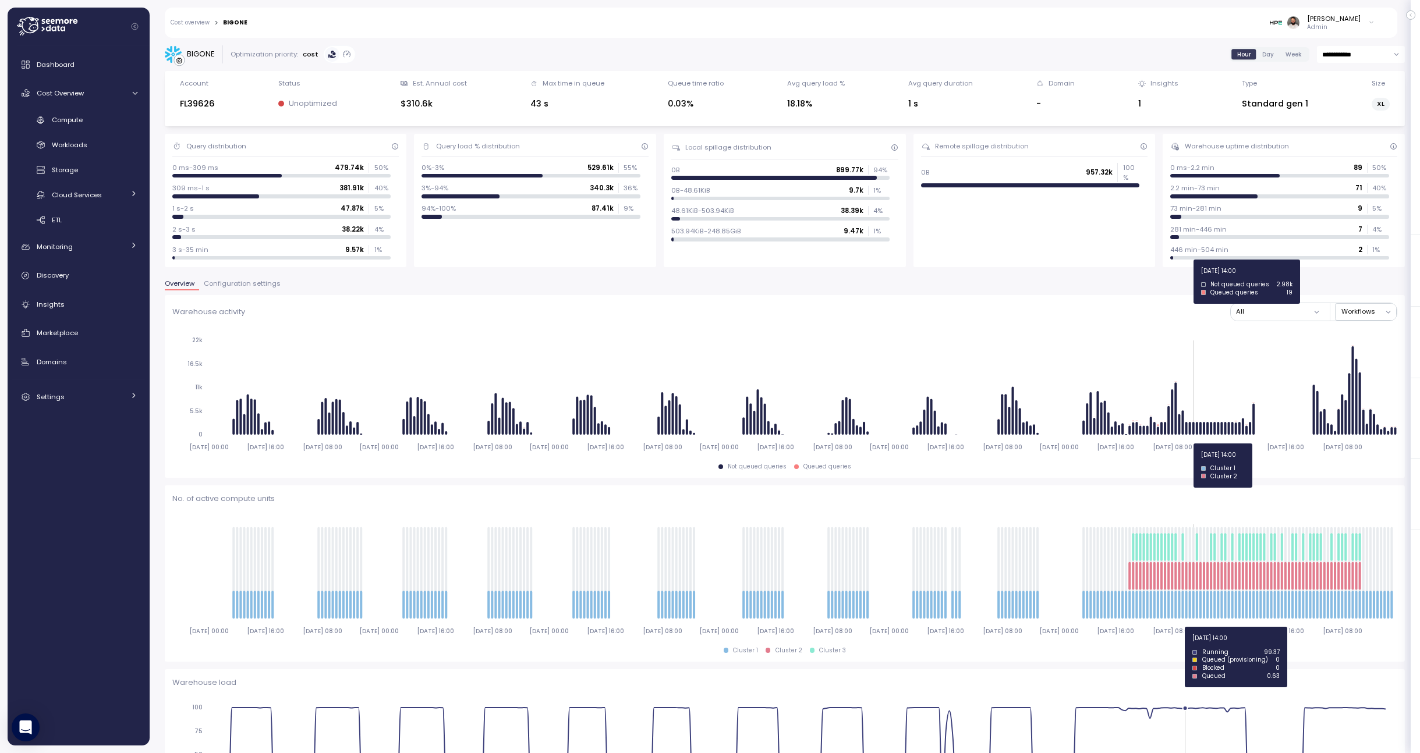
scroll to position [137, 0]
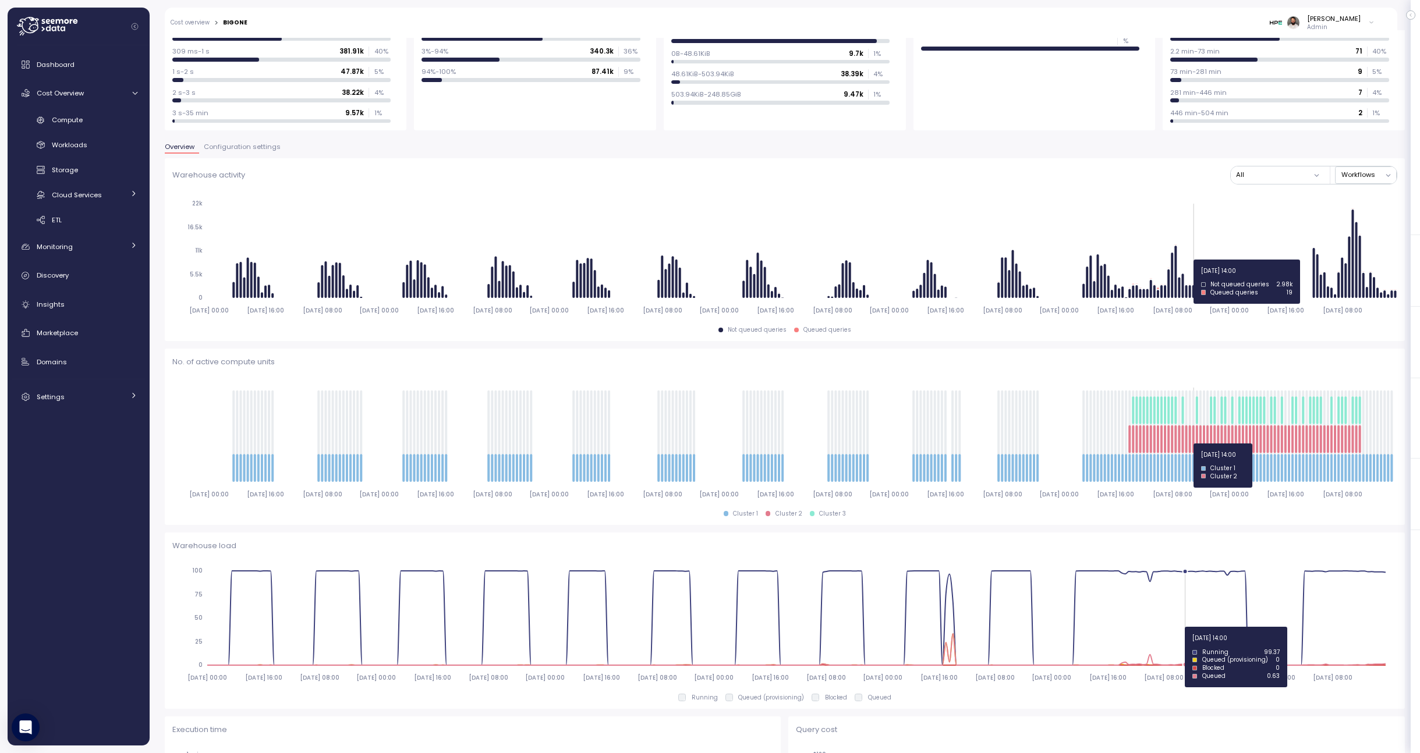
click at [1071, 431] on icon "2025-07-29 00:00 2025-07-29 16:00 2025-07-30 08:00 2025-07-31 00:00 2025-07-31 …" at bounding box center [784, 440] width 1225 height 129
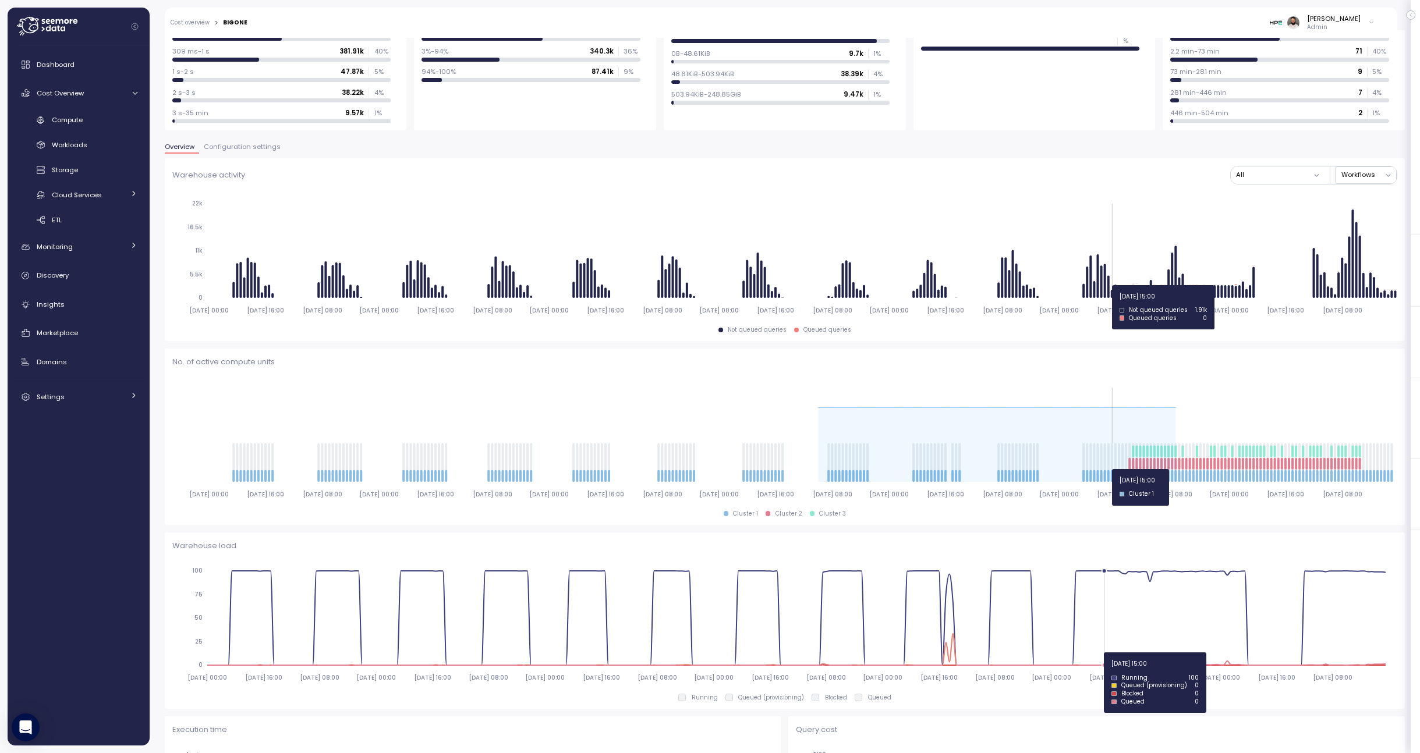
click at [1111, 285] on icon "2025-07-29 00:00 2025-07-29 16:00 2025-07-30 08:00 2025-07-31 00:00 2025-07-31 …" at bounding box center [784, 256] width 1225 height 129
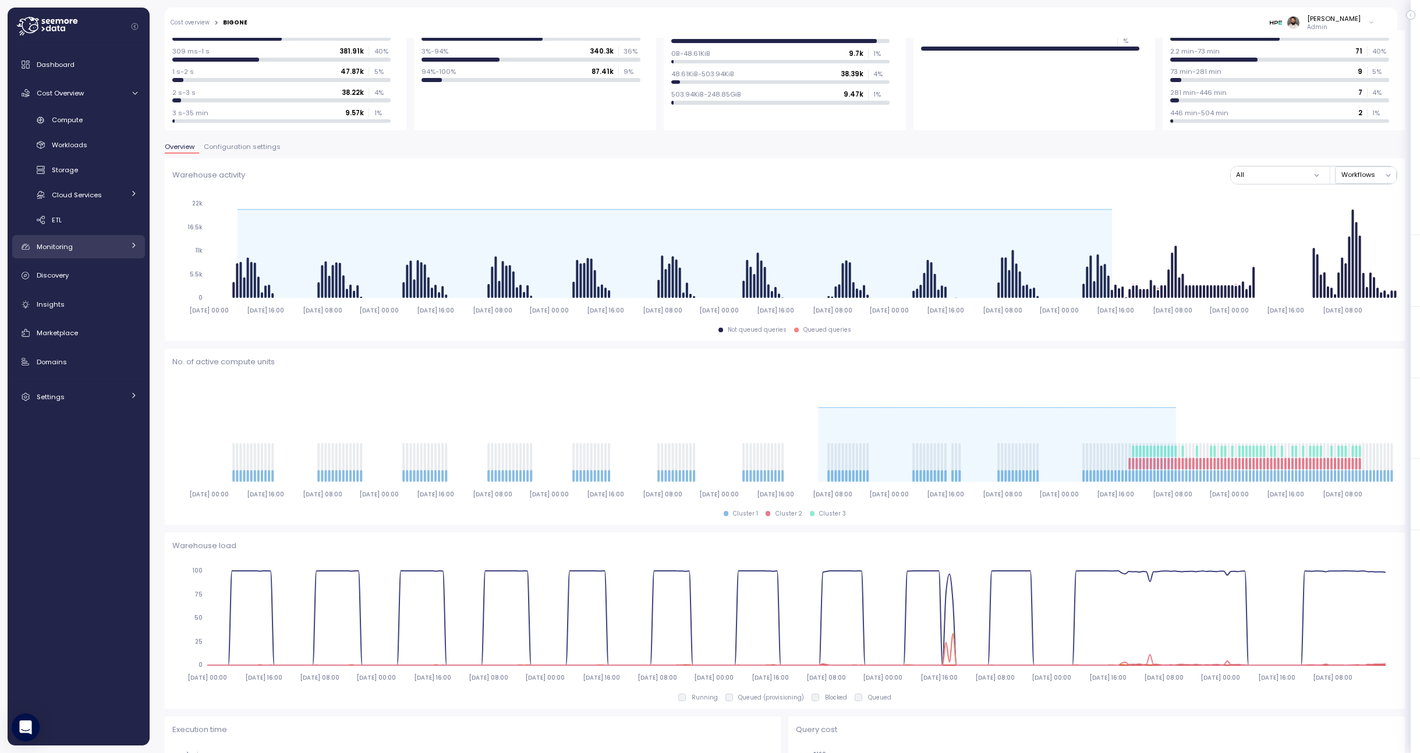
click at [77, 256] on link "Monitoring" at bounding box center [78, 246] width 133 height 23
click at [89, 291] on link "Anomalies" at bounding box center [78, 298] width 133 height 19
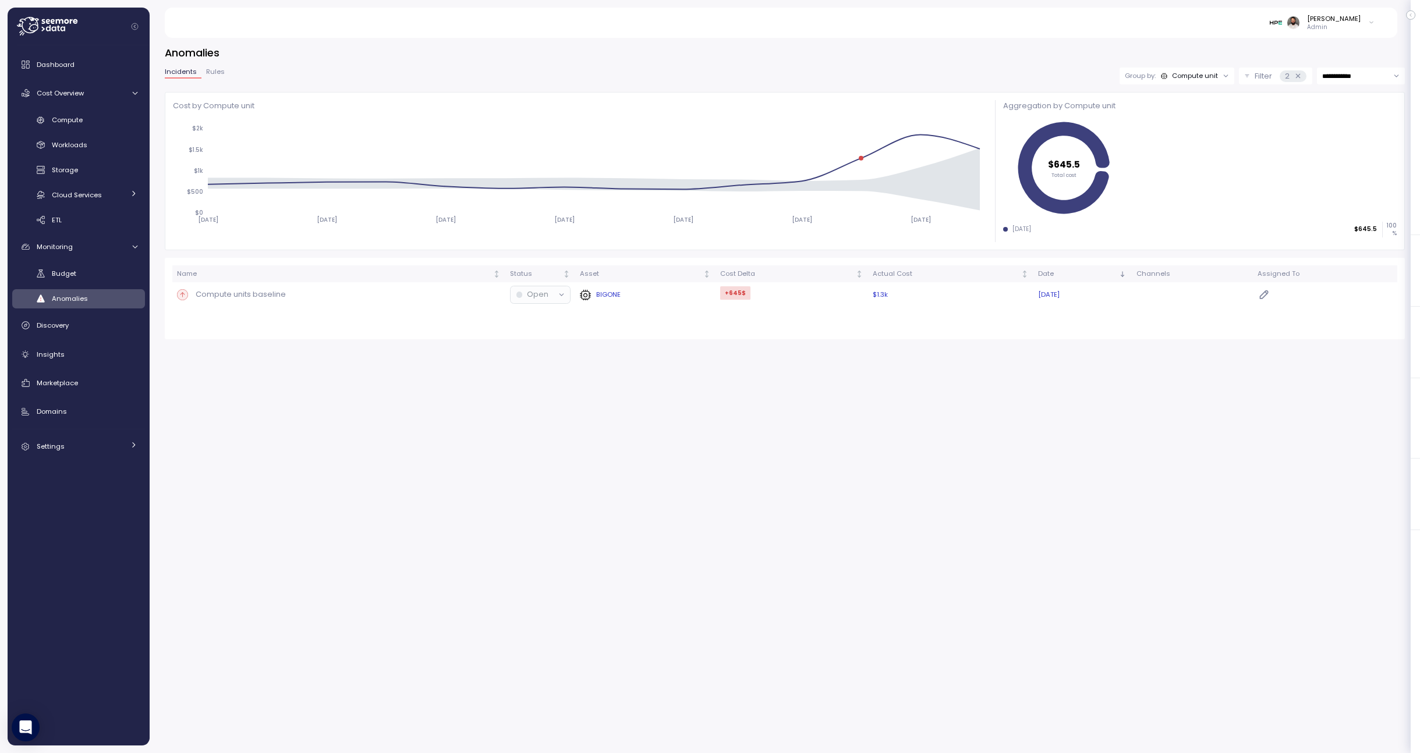
click at [427, 294] on div "Compute units baseline" at bounding box center [339, 295] width 324 height 12
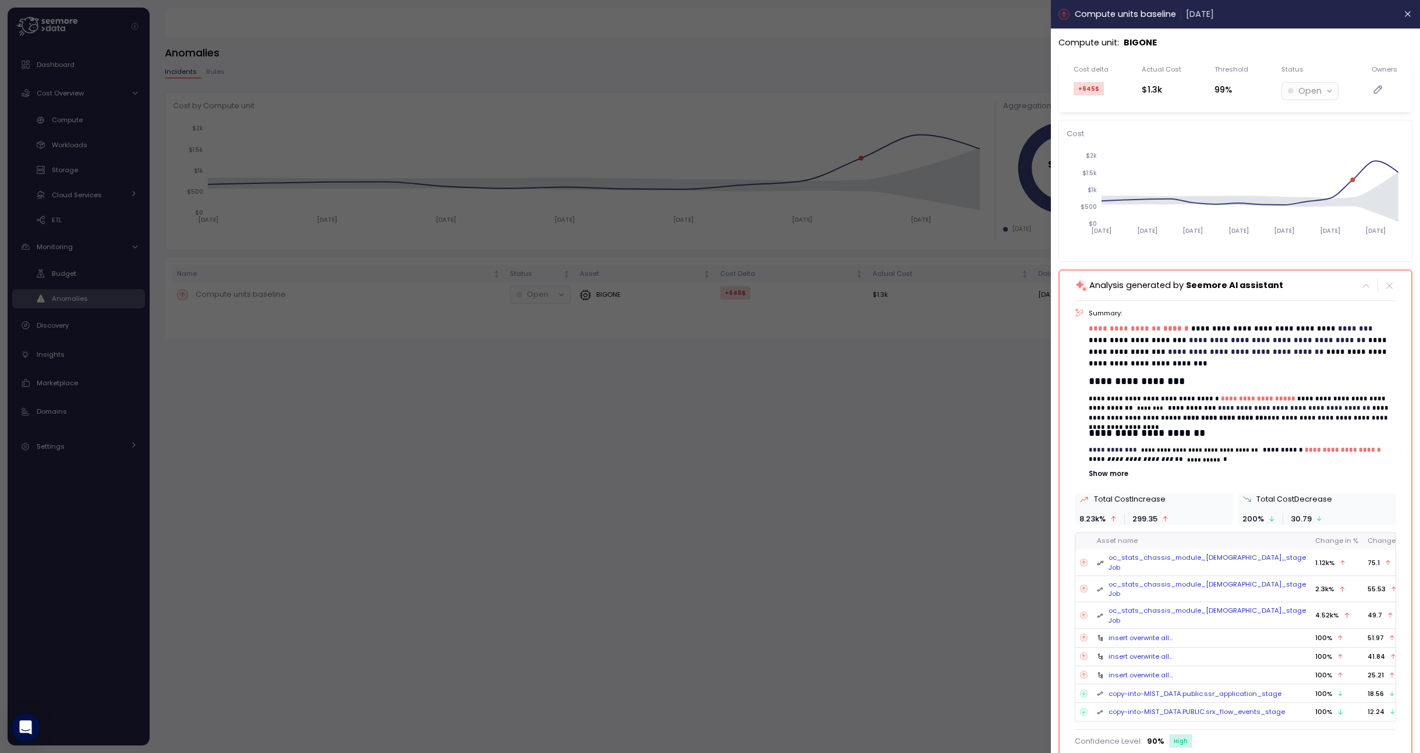
click at [1114, 475] on p "Show more" at bounding box center [1242, 473] width 307 height 9
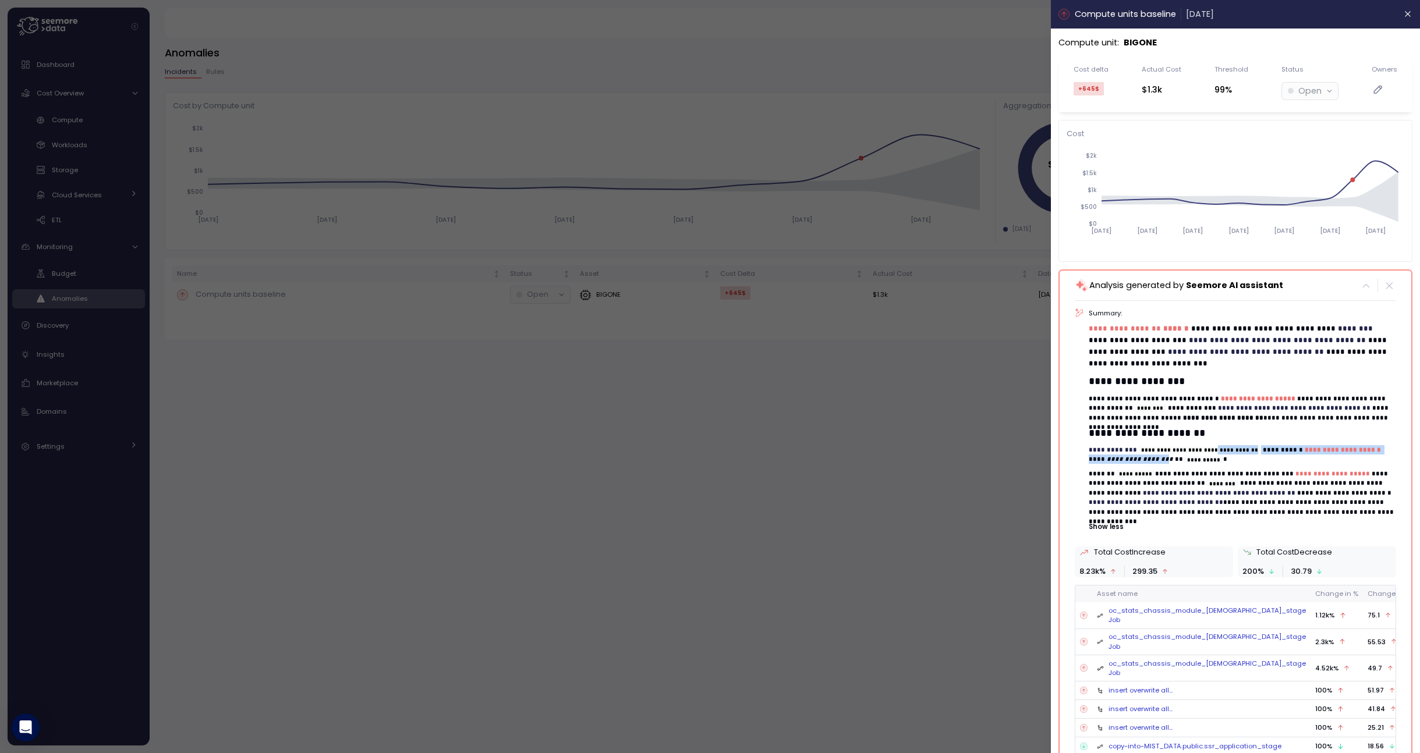
drag, startPoint x: 1142, startPoint y: 455, endPoint x: 1219, endPoint y: 454, distance: 77.4
click at [1219, 454] on p "**********" at bounding box center [1242, 454] width 307 height 19
drag, startPoint x: 1091, startPoint y: 497, endPoint x: 1141, endPoint y: 497, distance: 49.5
click at [1141, 497] on p "**********" at bounding box center [1242, 493] width 307 height 48
drag, startPoint x: 1185, startPoint y: 486, endPoint x: 1200, endPoint y: 486, distance: 15.1
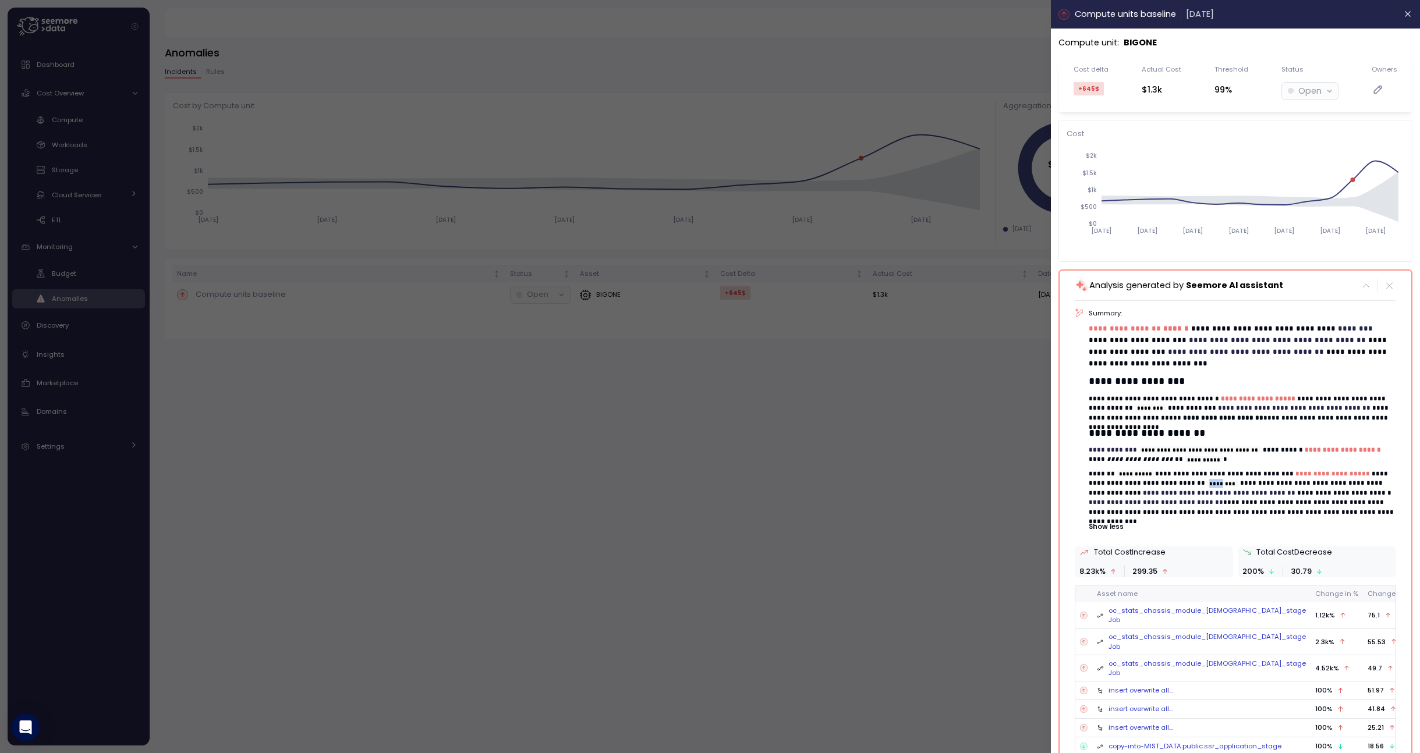
click at [1207, 486] on code "********" at bounding box center [1222, 483] width 31 height 7
click at [992, 479] on div at bounding box center [710, 376] width 1420 height 753
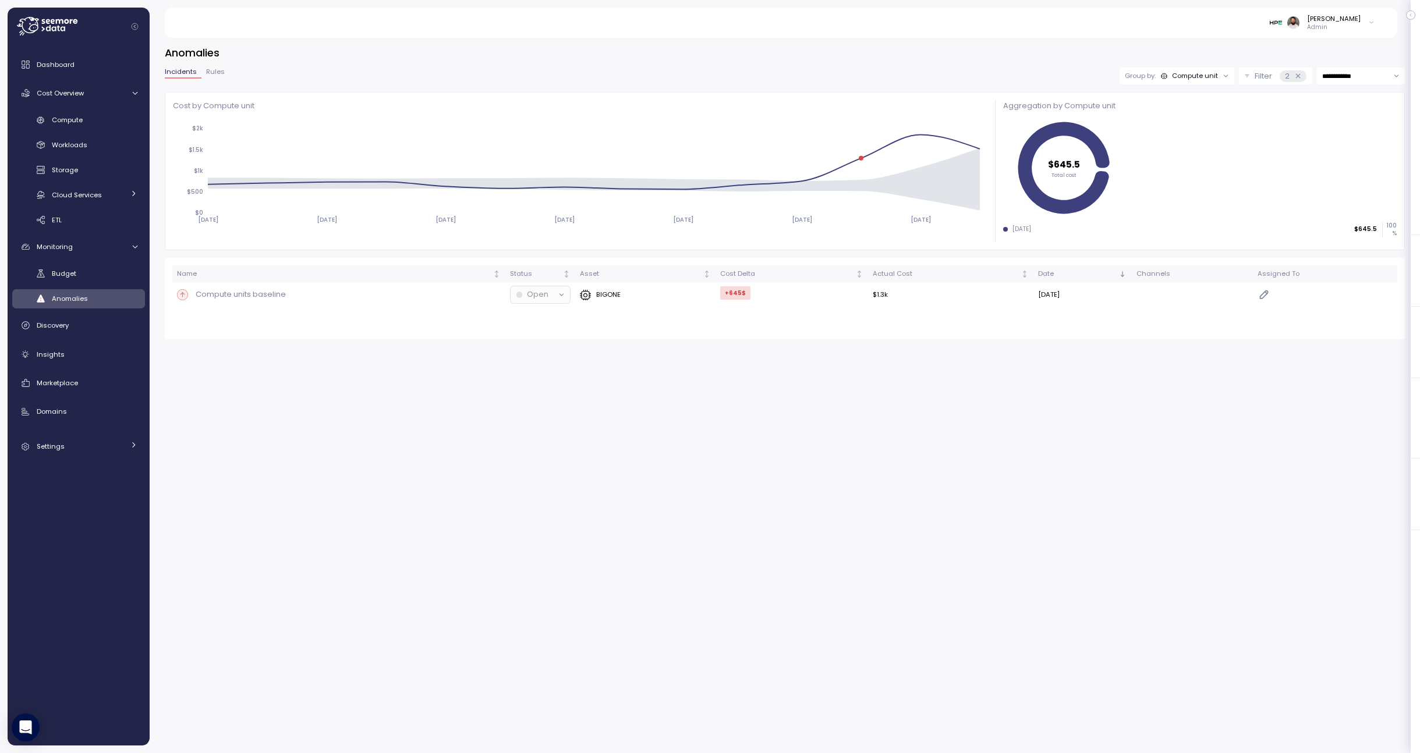
click at [1300, 78] on icon at bounding box center [1298, 76] width 8 height 8
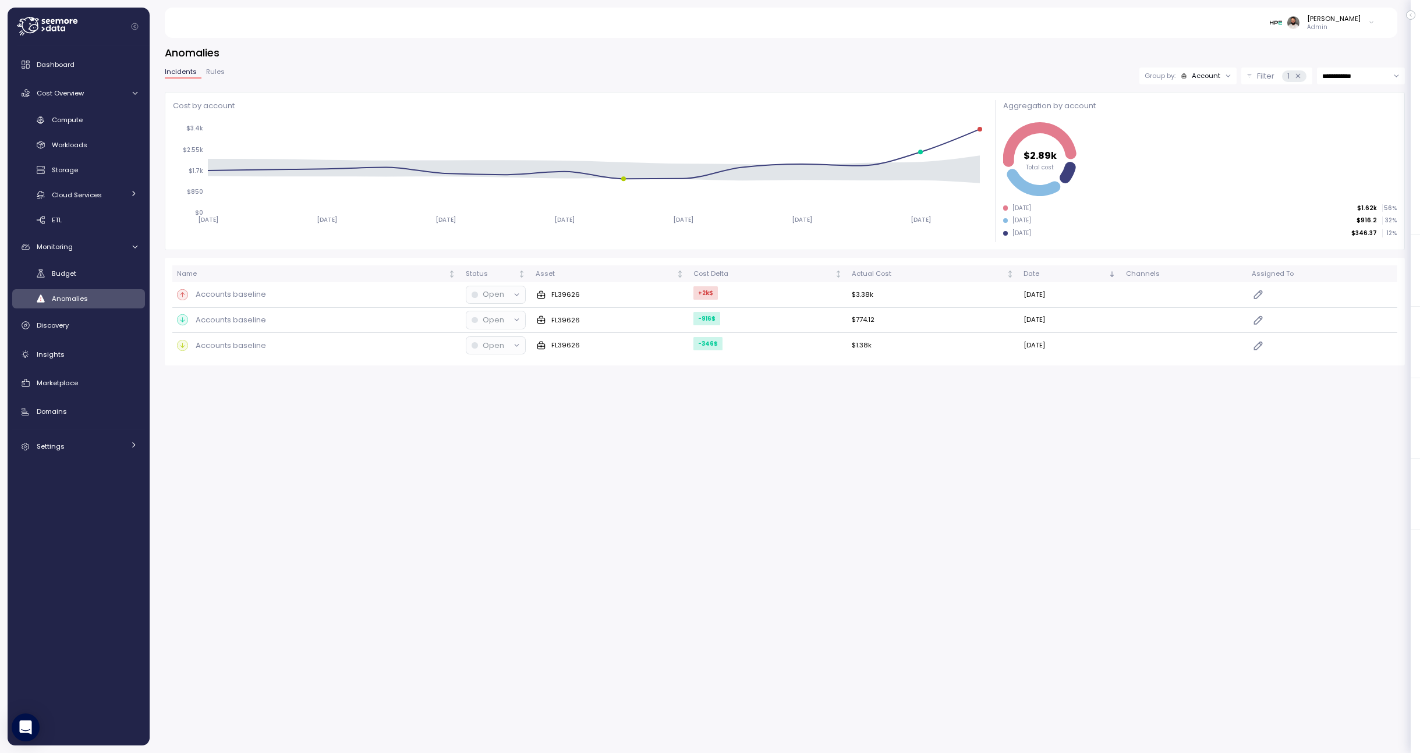
click at [1198, 75] on div "Account" at bounding box center [1206, 75] width 29 height 9
click at [1194, 119] on p "Compute unit" at bounding box center [1198, 120] width 46 height 9
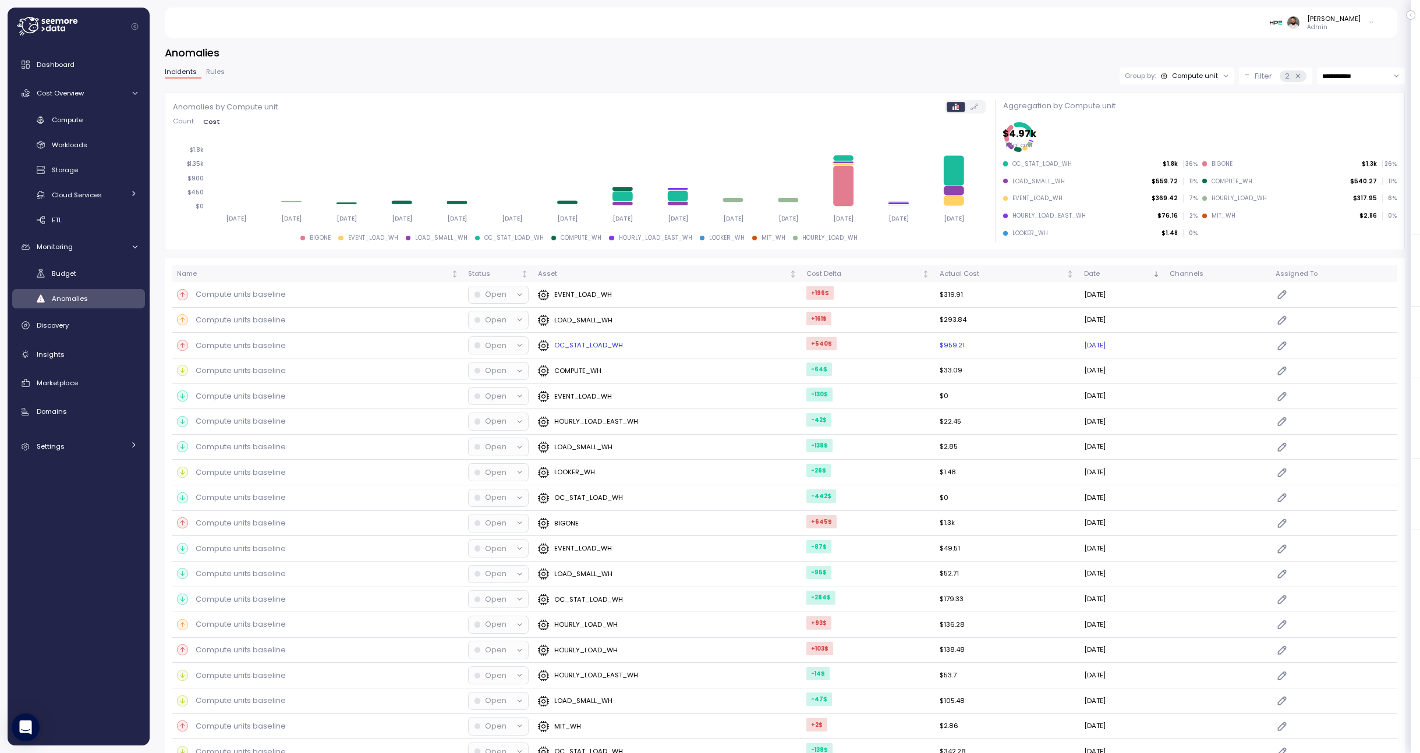
click at [660, 352] on td "OC_STAT_LOAD_WH" at bounding box center [667, 346] width 268 height 26
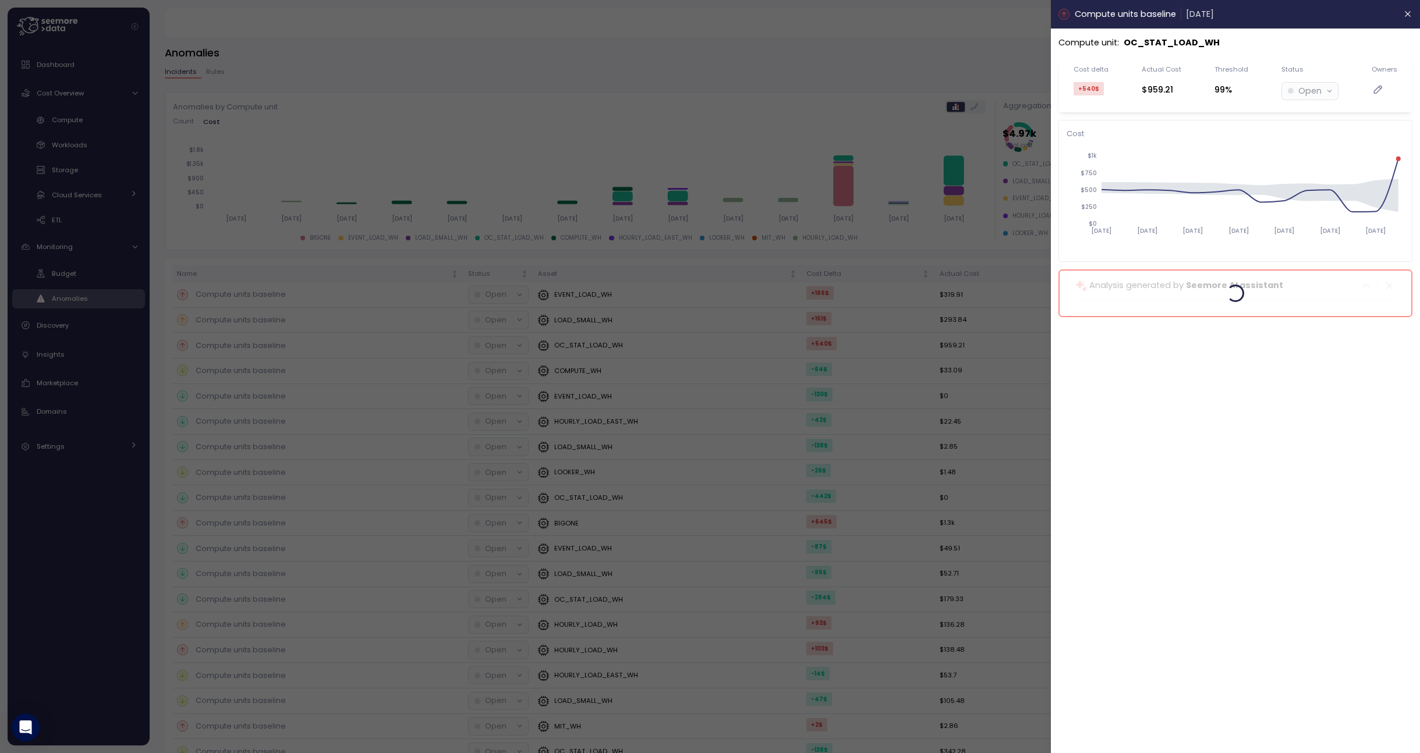
click at [1190, 43] on p "OC_STAT_LOAD_WH" at bounding box center [1172, 42] width 96 height 13
copy p "OC_STAT_LOAD_WH"
click at [1410, 14] on icon "button" at bounding box center [1408, 13] width 9 height 9
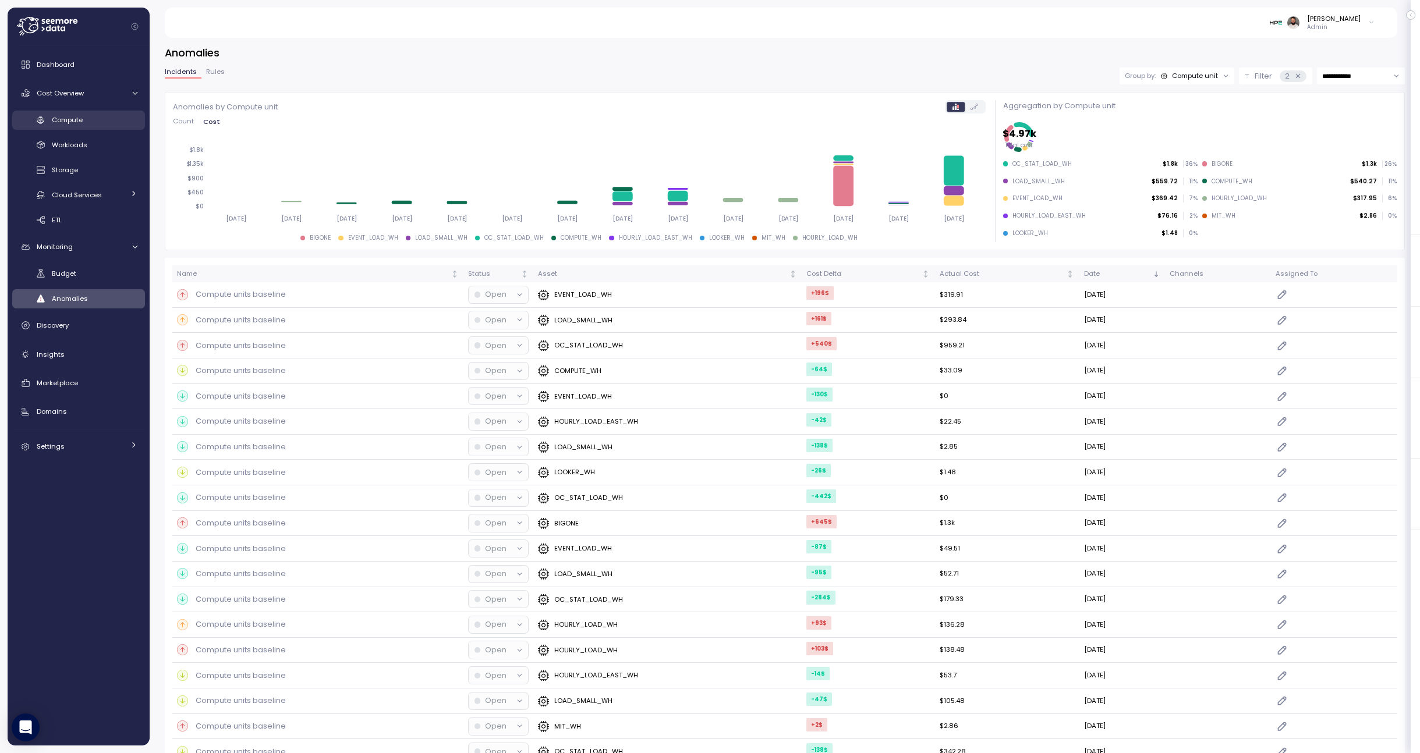
click at [89, 127] on link "Compute" at bounding box center [78, 120] width 133 height 19
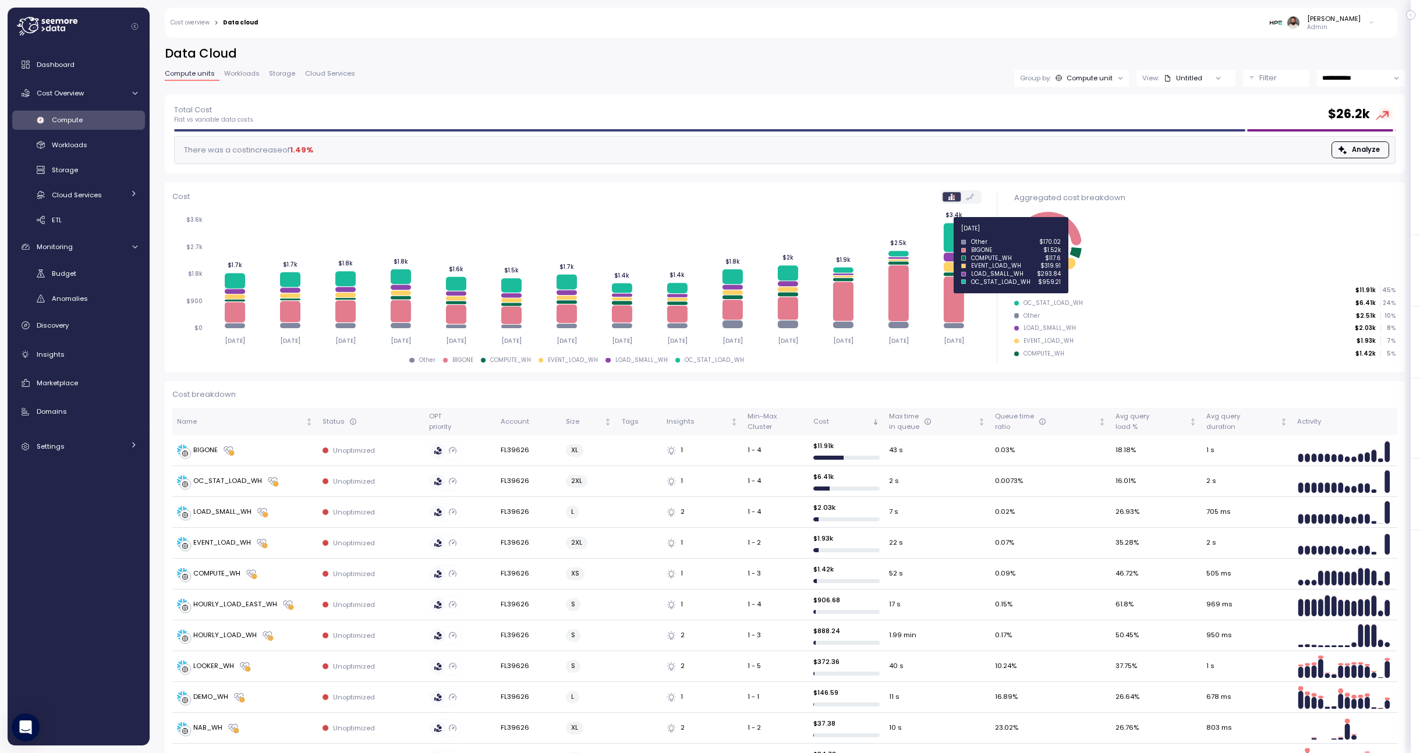
click at [958, 236] on icon at bounding box center [954, 237] width 20 height 29
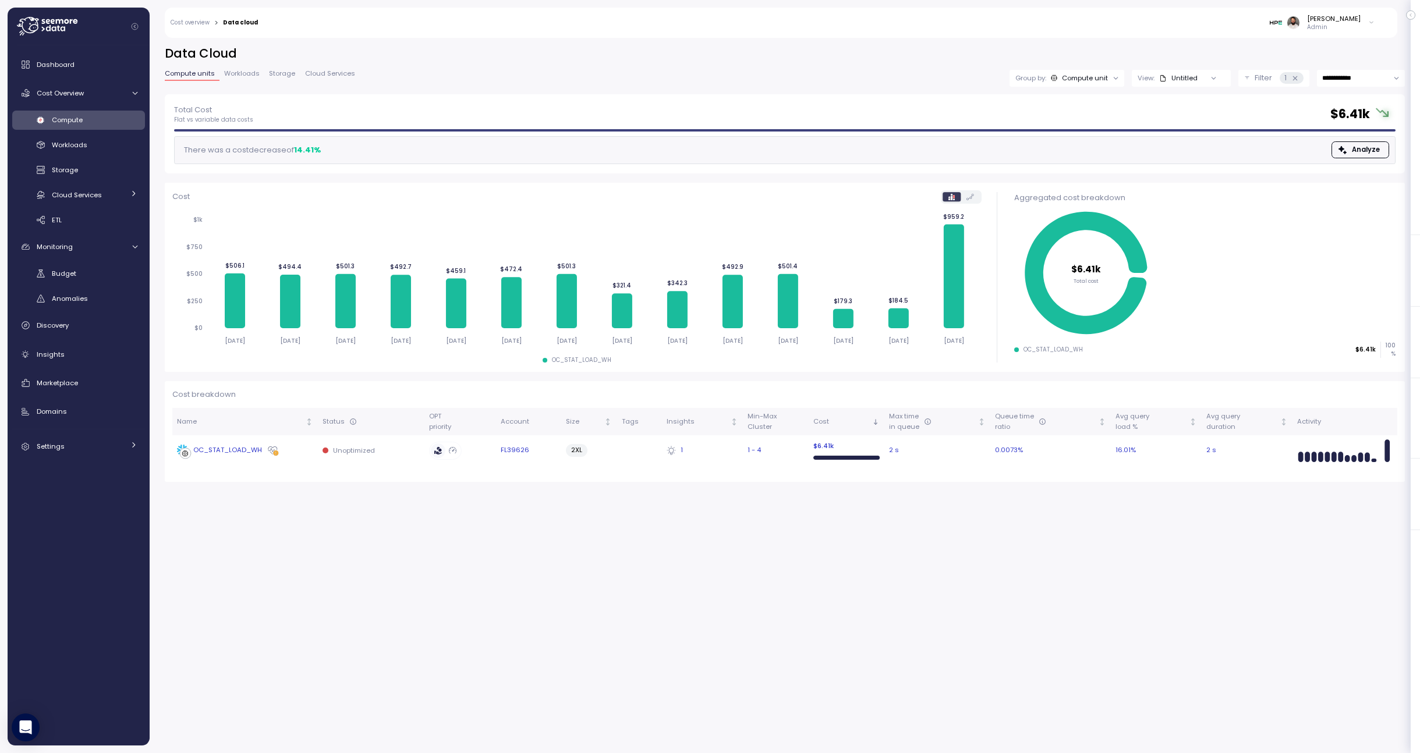
click at [291, 448] on div "OC_STAT_LOAD_WH" at bounding box center [245, 451] width 136 height 12
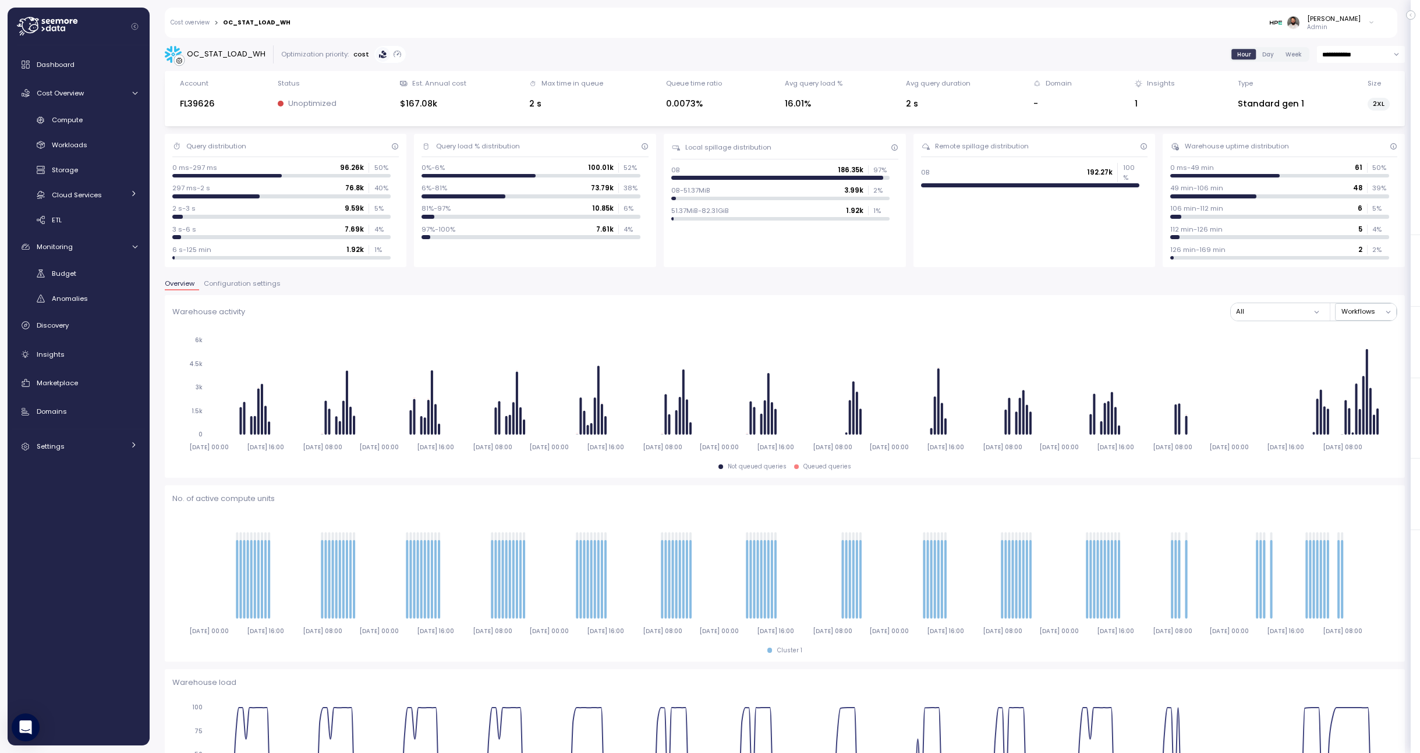
click at [246, 292] on div "Overview Configuration settings" at bounding box center [785, 288] width 1240 height 15
click at [246, 285] on span "Configuration settings" at bounding box center [242, 284] width 77 height 6
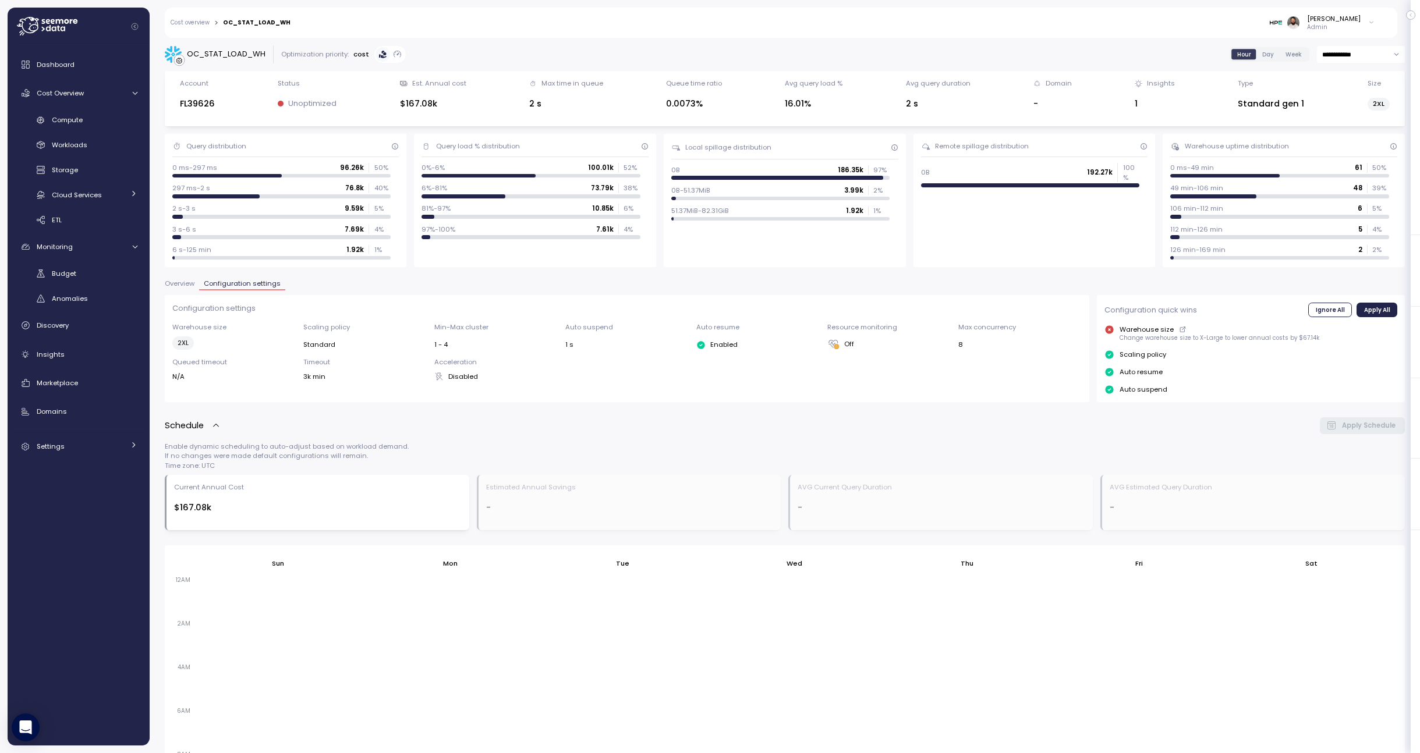
click at [225, 50] on div "OC_STAT_LOAD_WH" at bounding box center [226, 54] width 79 height 12
copy div "OC_STAT_LOAD_WH"
click at [77, 119] on span "Compute" at bounding box center [67, 119] width 31 height 9
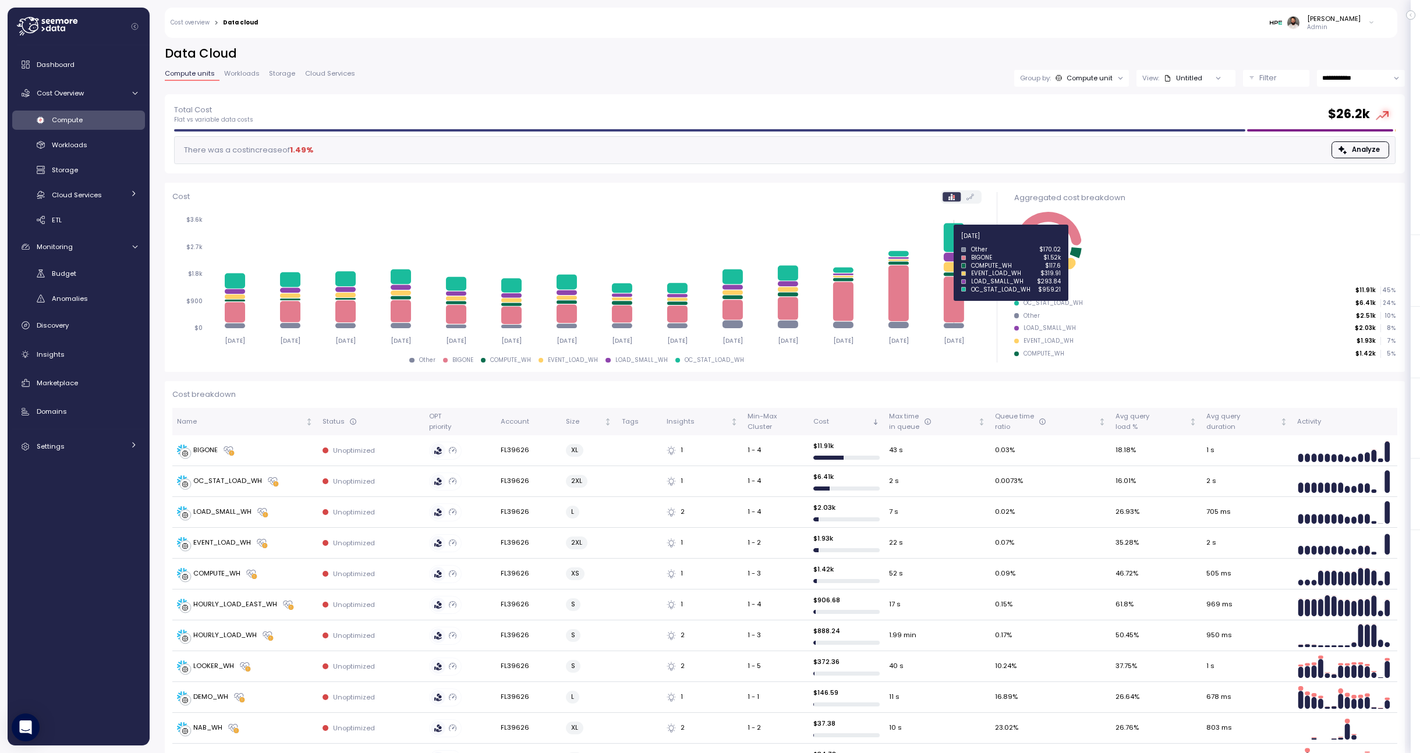
click at [959, 238] on icon at bounding box center [954, 237] width 20 height 29
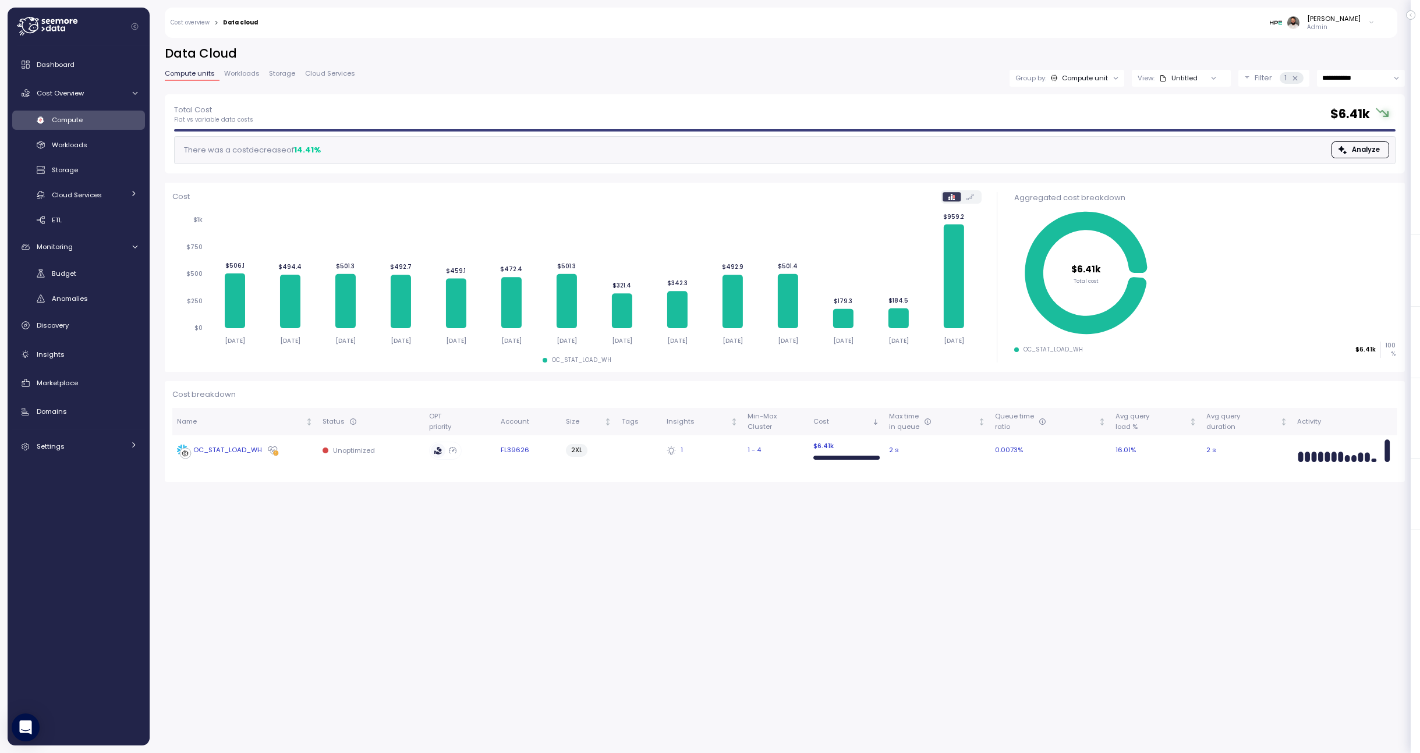
click at [296, 454] on div "OC_STAT_LOAD_WH" at bounding box center [245, 451] width 136 height 12
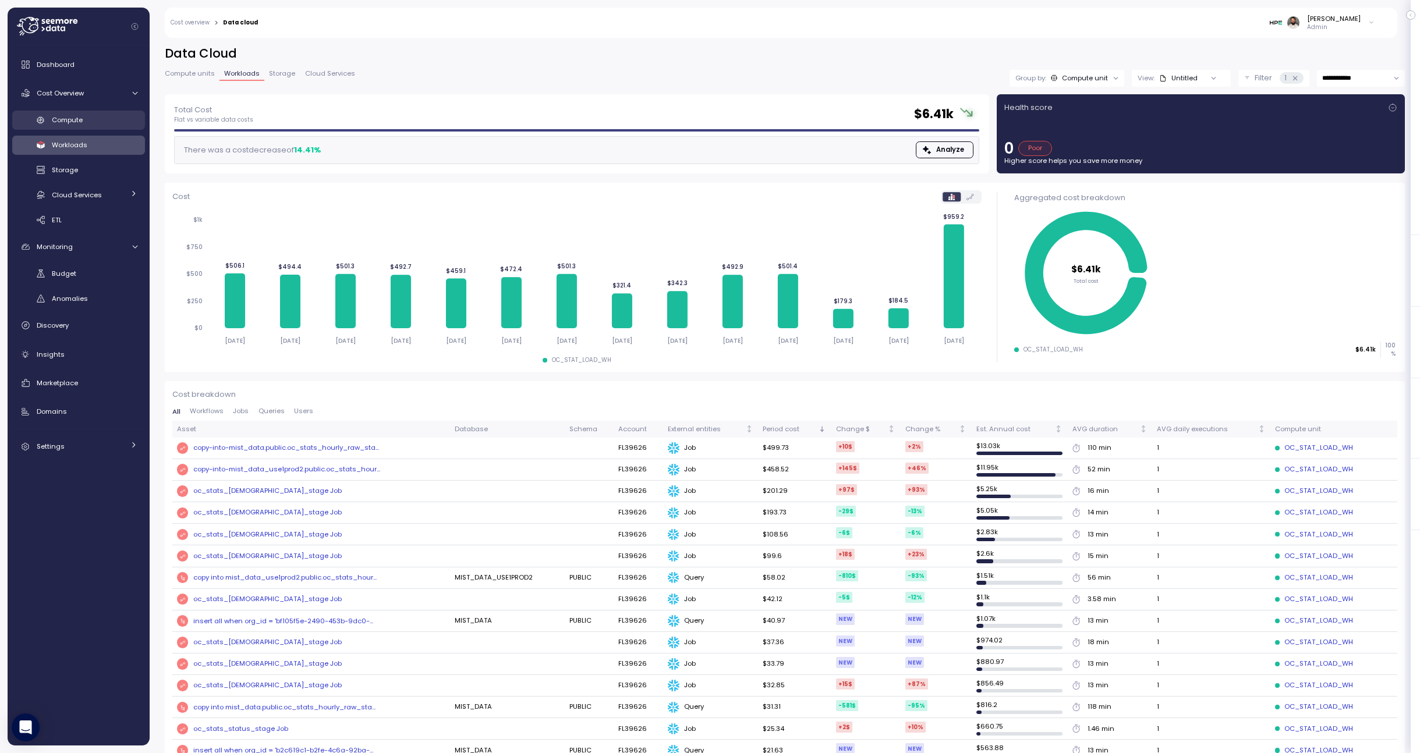
click at [107, 123] on div "Compute" at bounding box center [95, 120] width 86 height 12
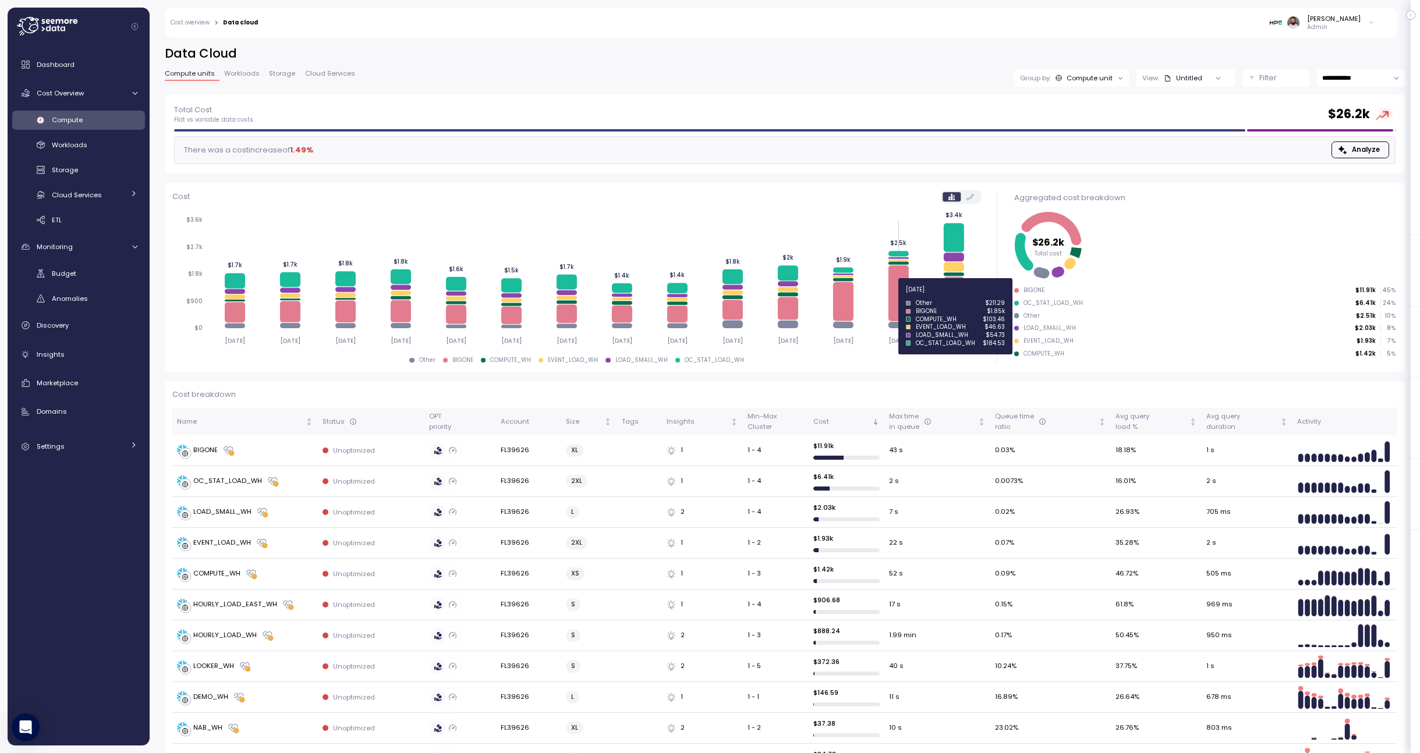
click at [902, 296] on icon at bounding box center [898, 293] width 20 height 56
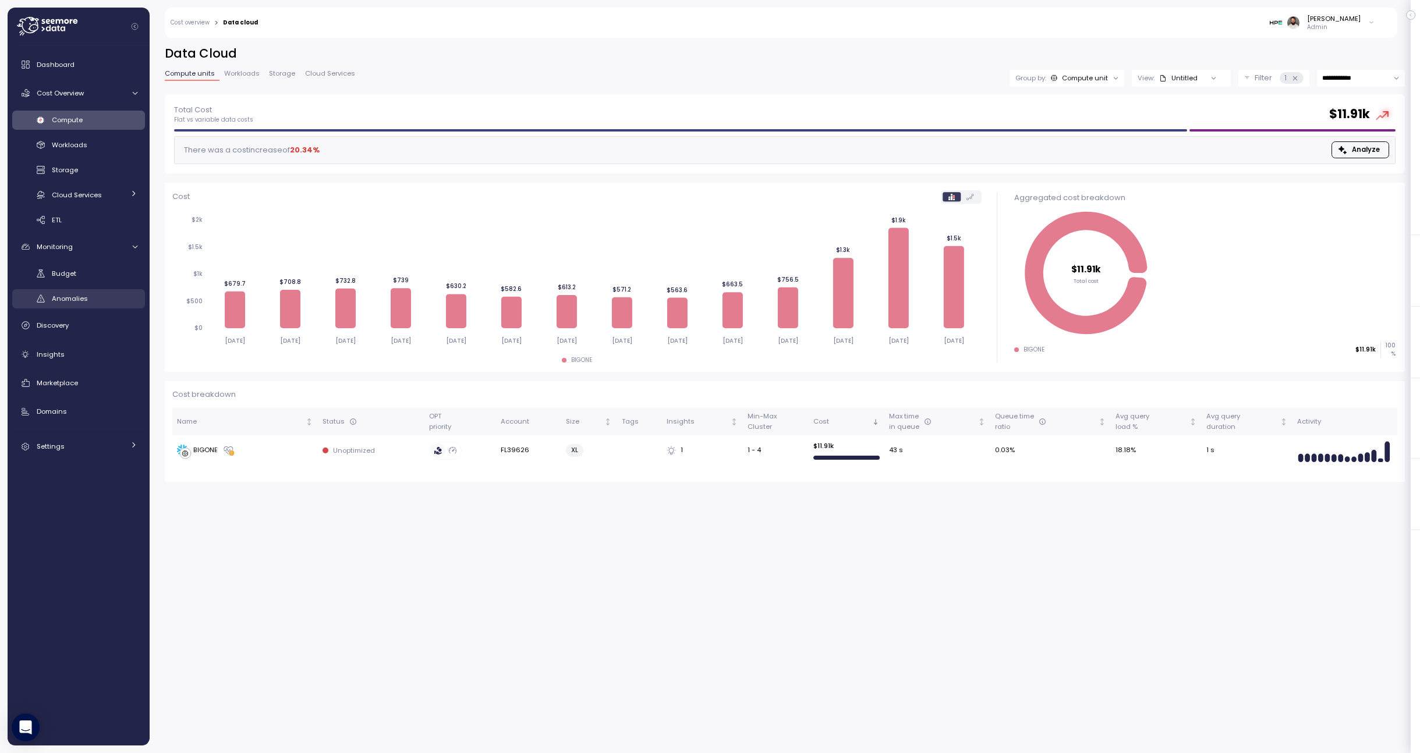
click at [75, 298] on span "Anomalies" at bounding box center [70, 298] width 36 height 9
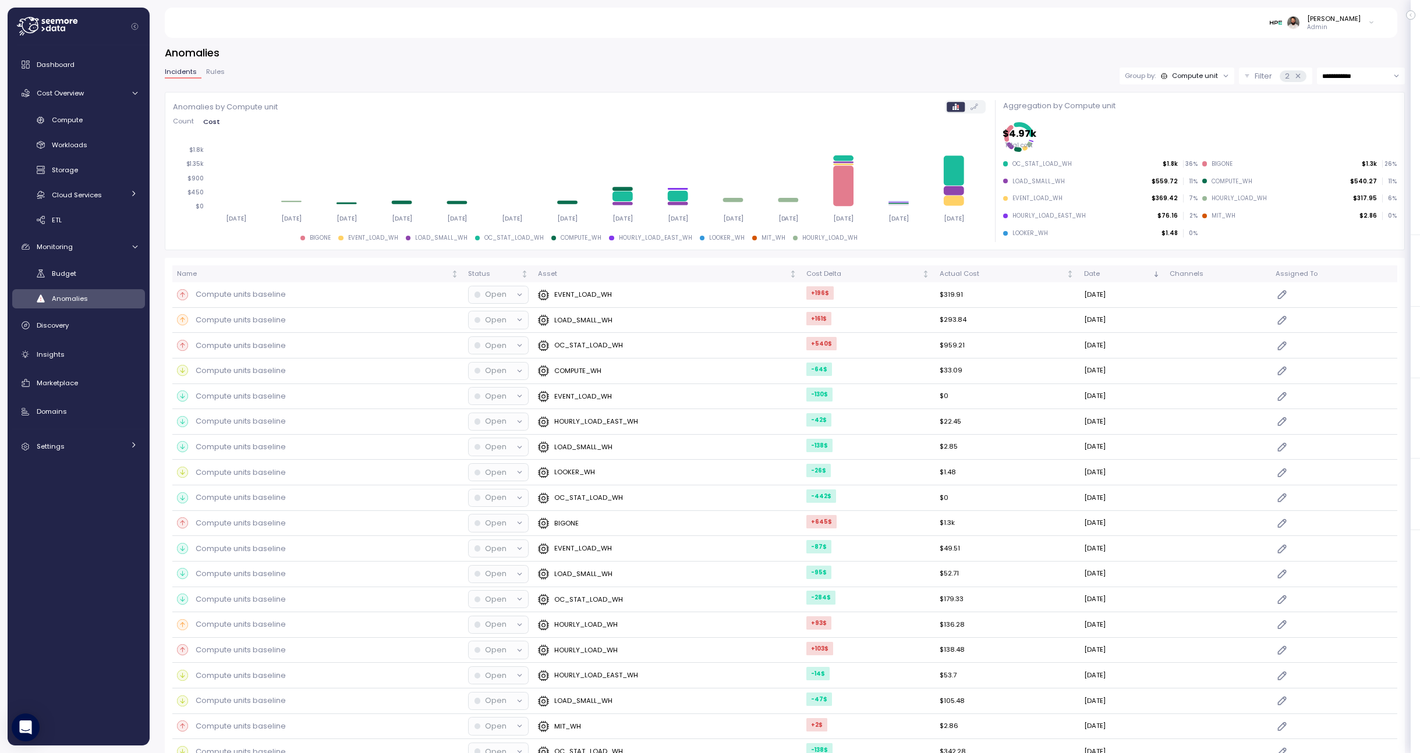
click at [1198, 70] on div "Group by: Compute unit" at bounding box center [1177, 76] width 115 height 17
click at [1191, 96] on div "Account" at bounding box center [1176, 101] width 70 height 14
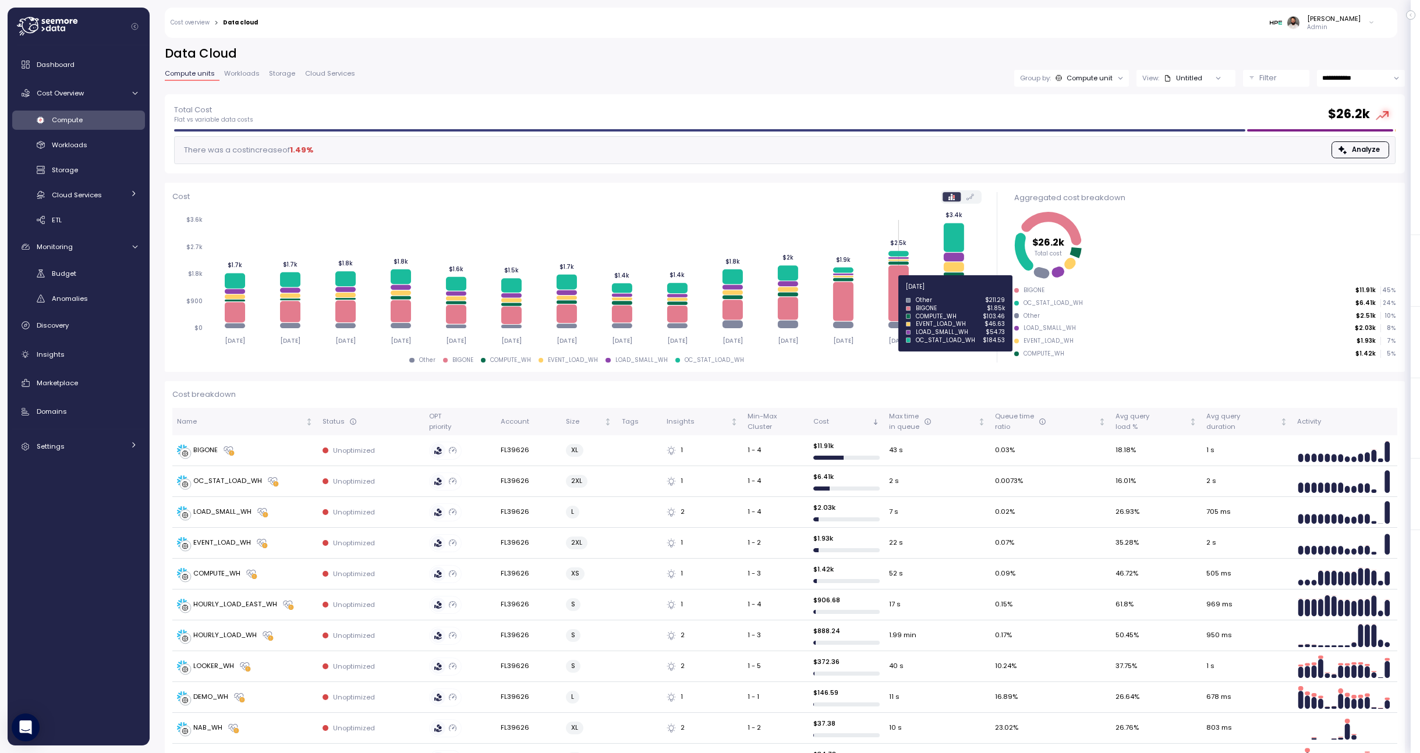
click at [899, 292] on icon at bounding box center [898, 293] width 20 height 56
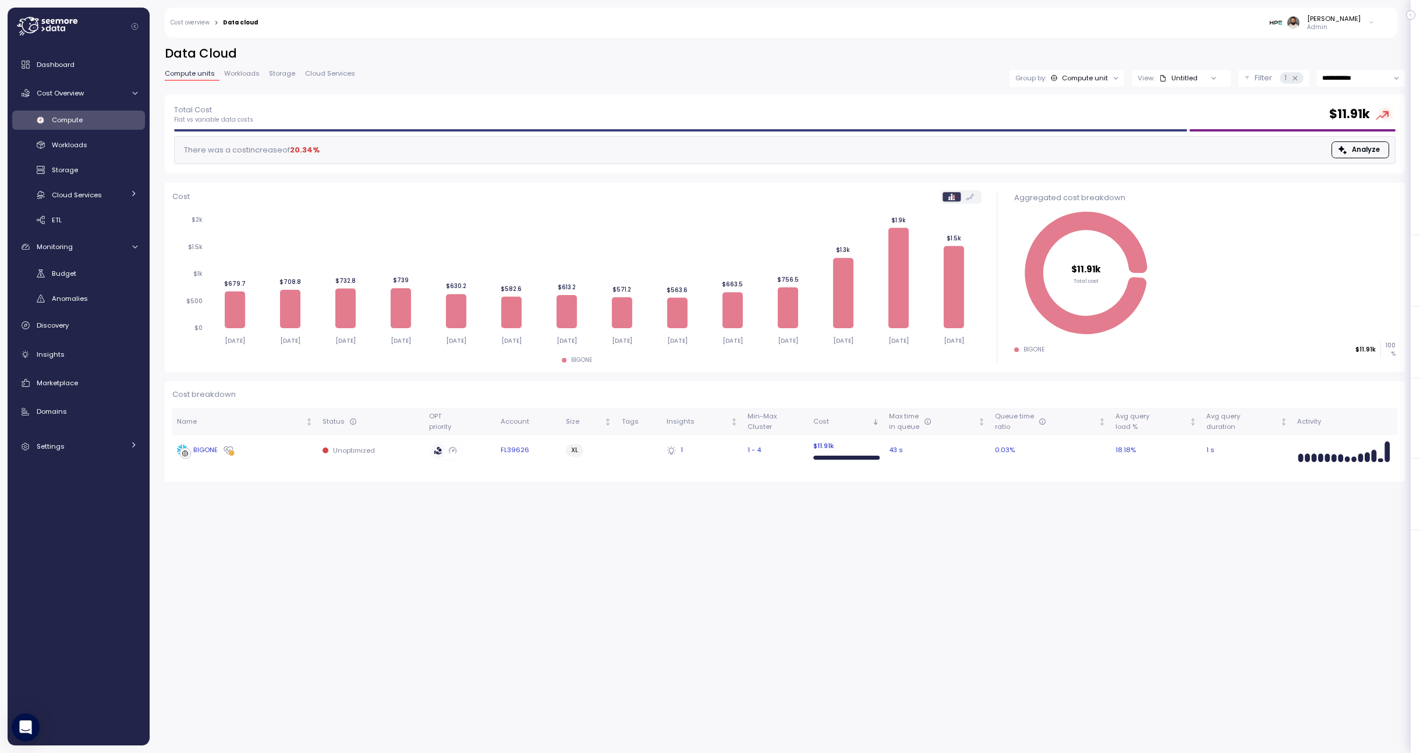
click at [282, 458] on td "BIGONE" at bounding box center [245, 450] width 146 height 30
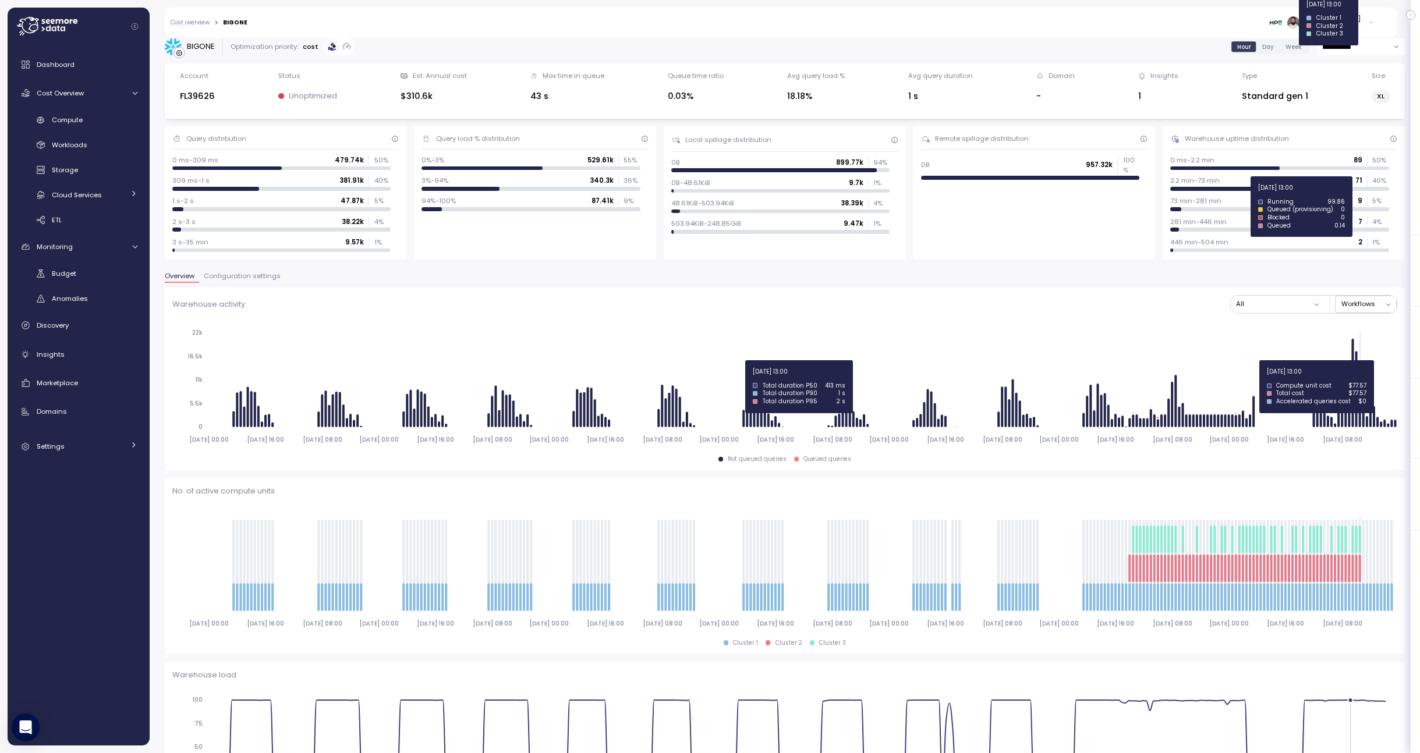
scroll to position [6, 0]
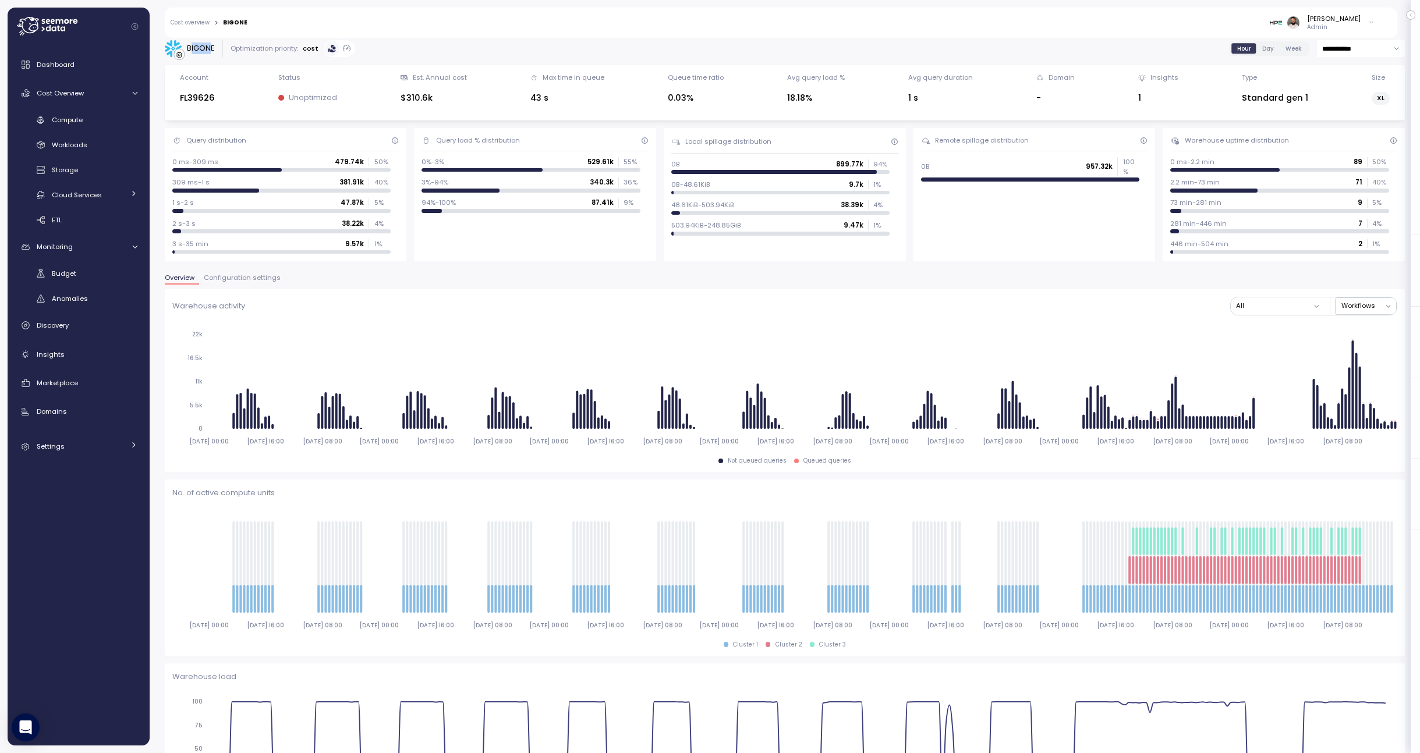
drag, startPoint x: 192, startPoint y: 49, endPoint x: 208, endPoint y: 49, distance: 16.3
click at [208, 49] on div "BIGONE" at bounding box center [201, 49] width 28 height 12
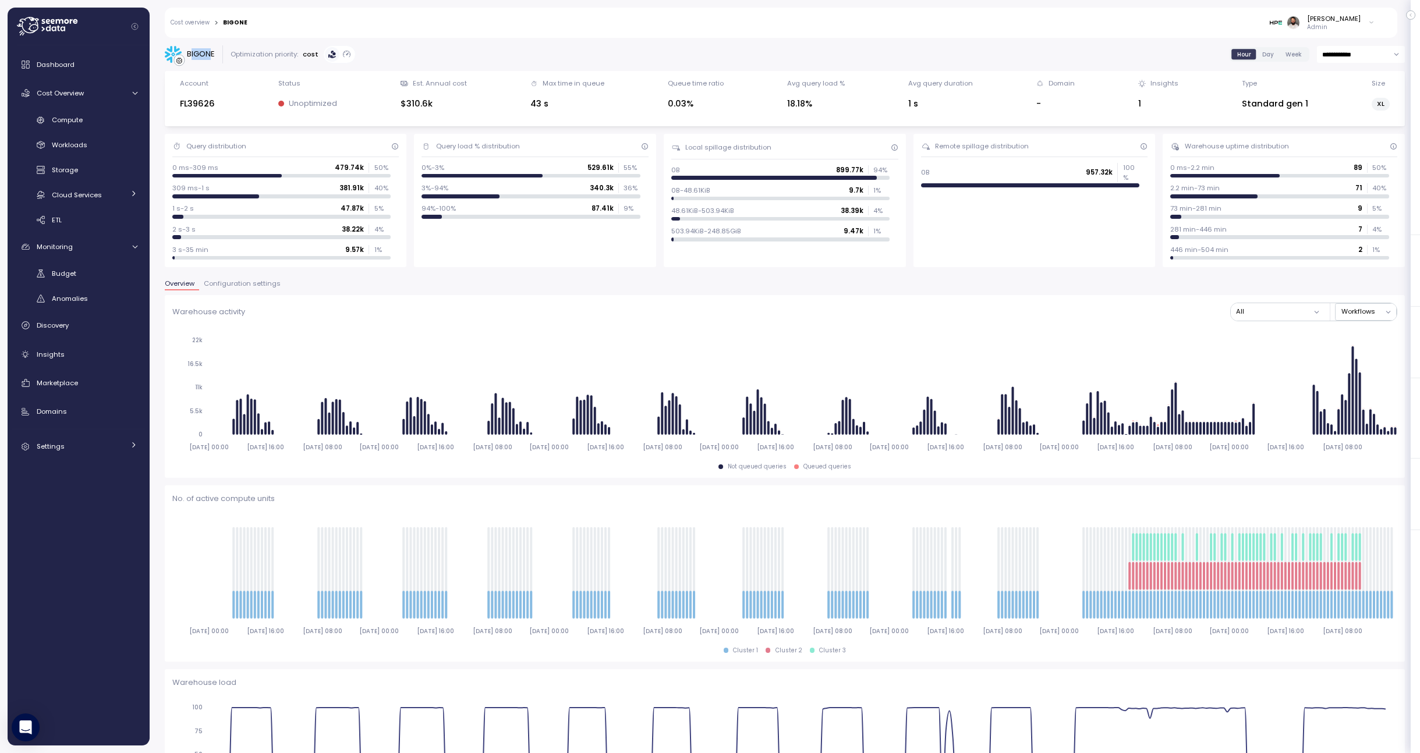
scroll to position [1, 0]
click at [250, 286] on span "Configuration settings" at bounding box center [242, 282] width 77 height 6
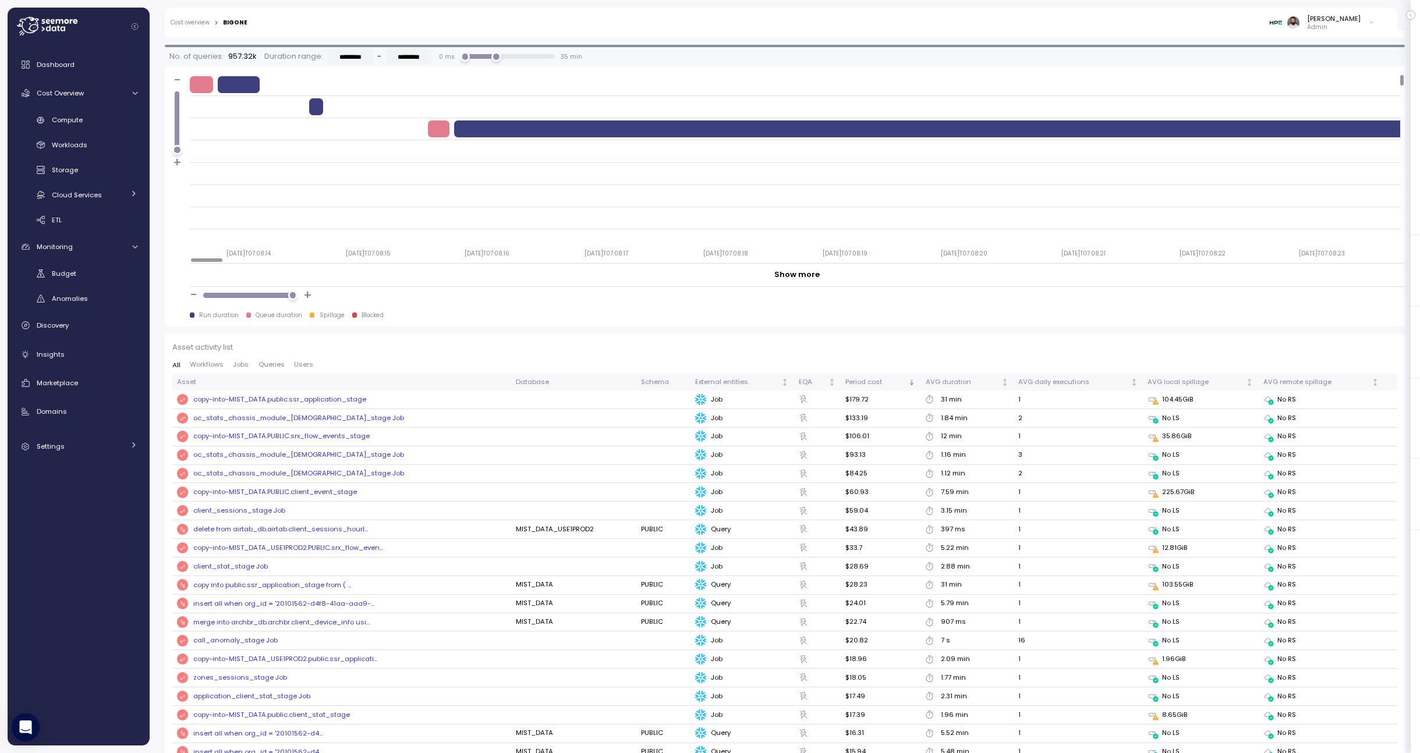
scroll to position [989, 0]
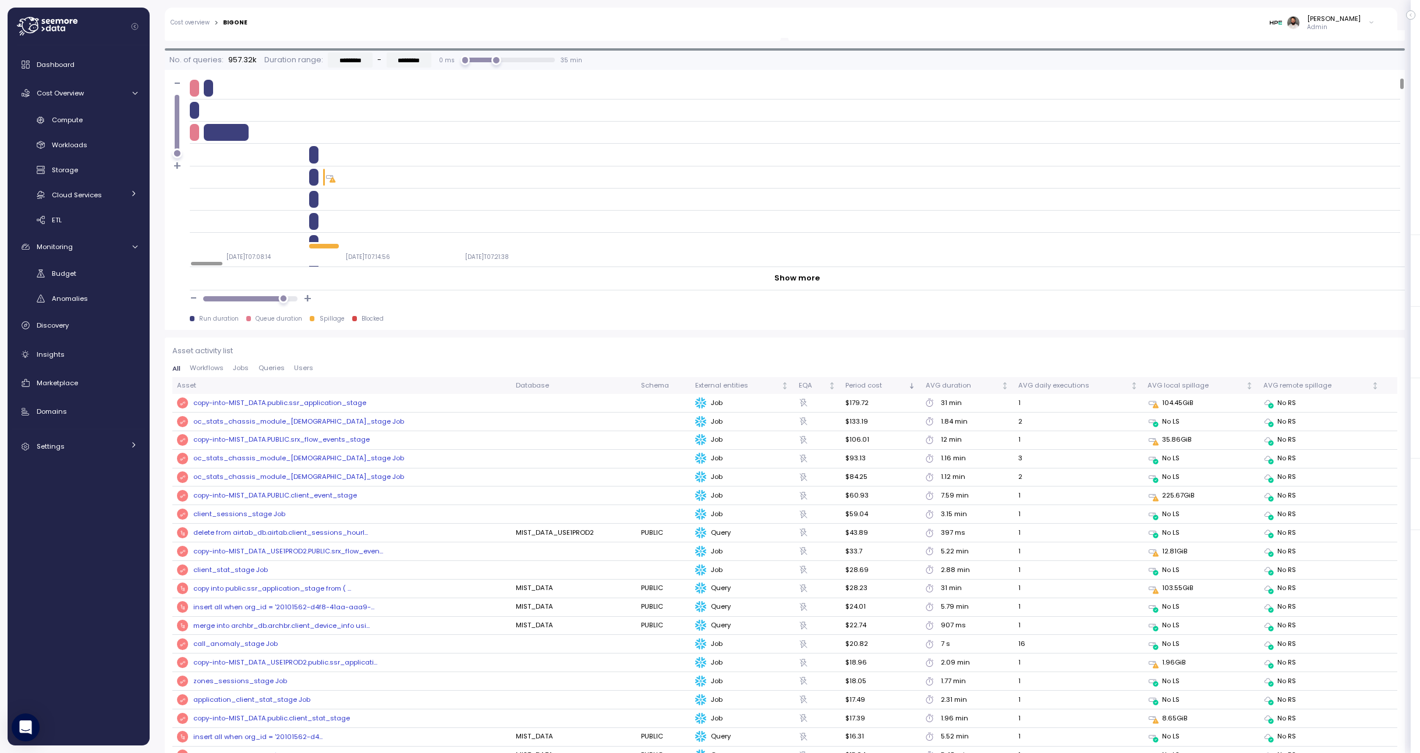
drag, startPoint x: 289, startPoint y: 300, endPoint x: 283, endPoint y: 300, distance: 6.4
click at [283, 300] on div at bounding box center [283, 299] width 10 height 10
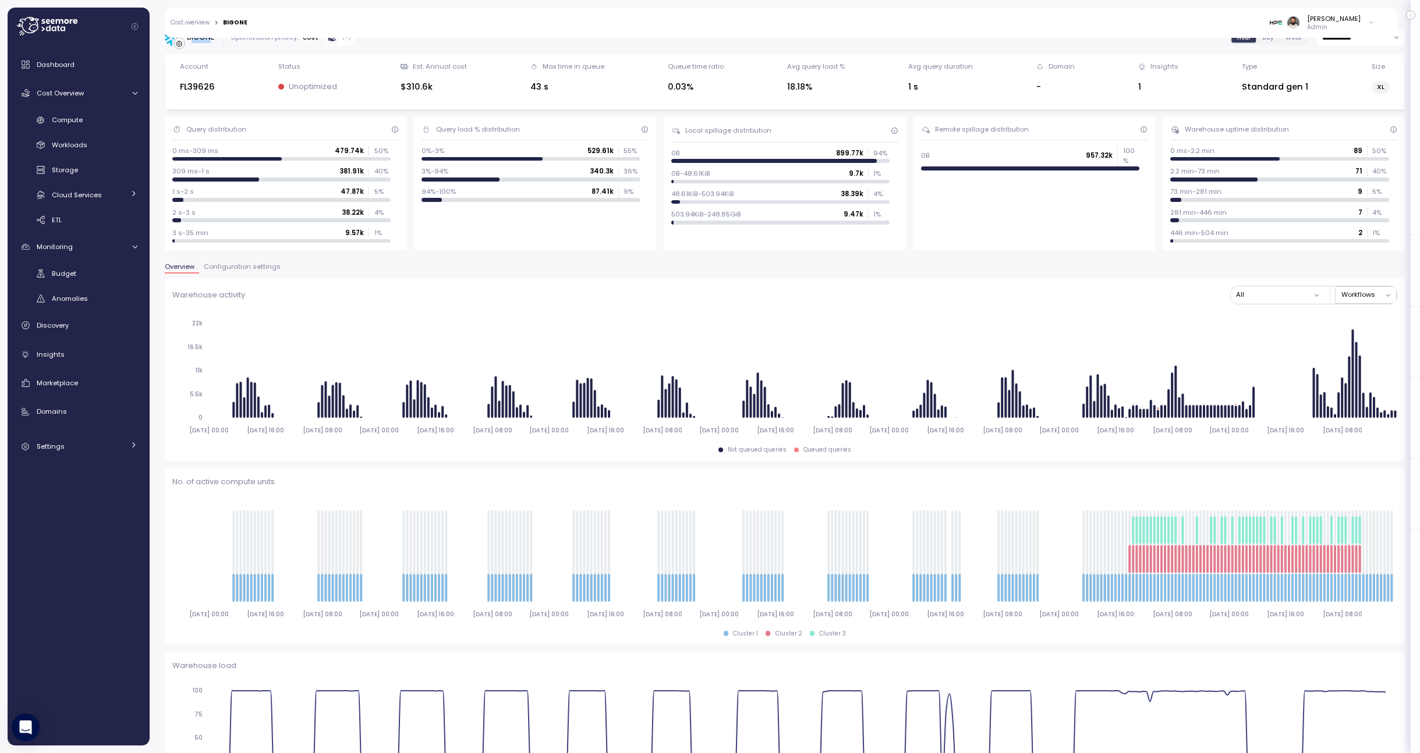
scroll to position [0, 0]
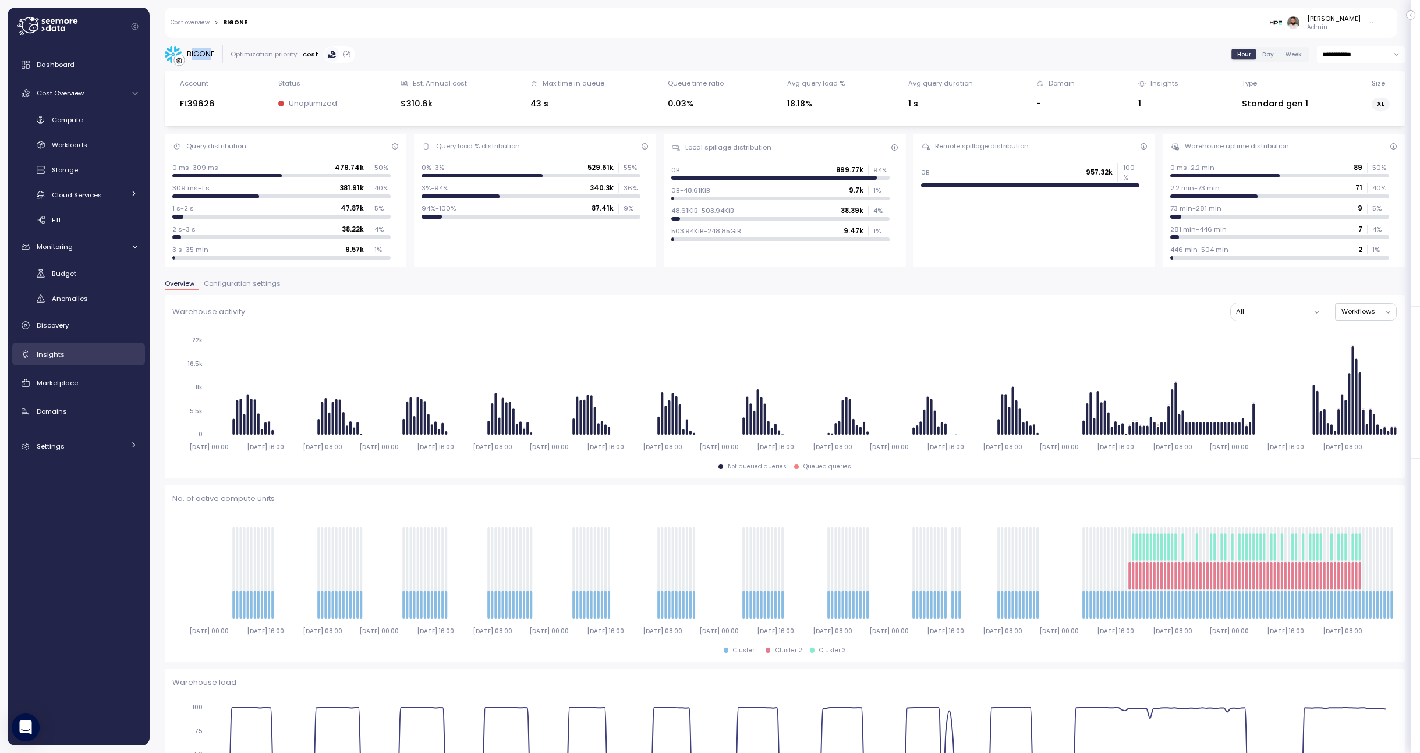
click at [80, 349] on div "Insights" at bounding box center [87, 355] width 101 height 12
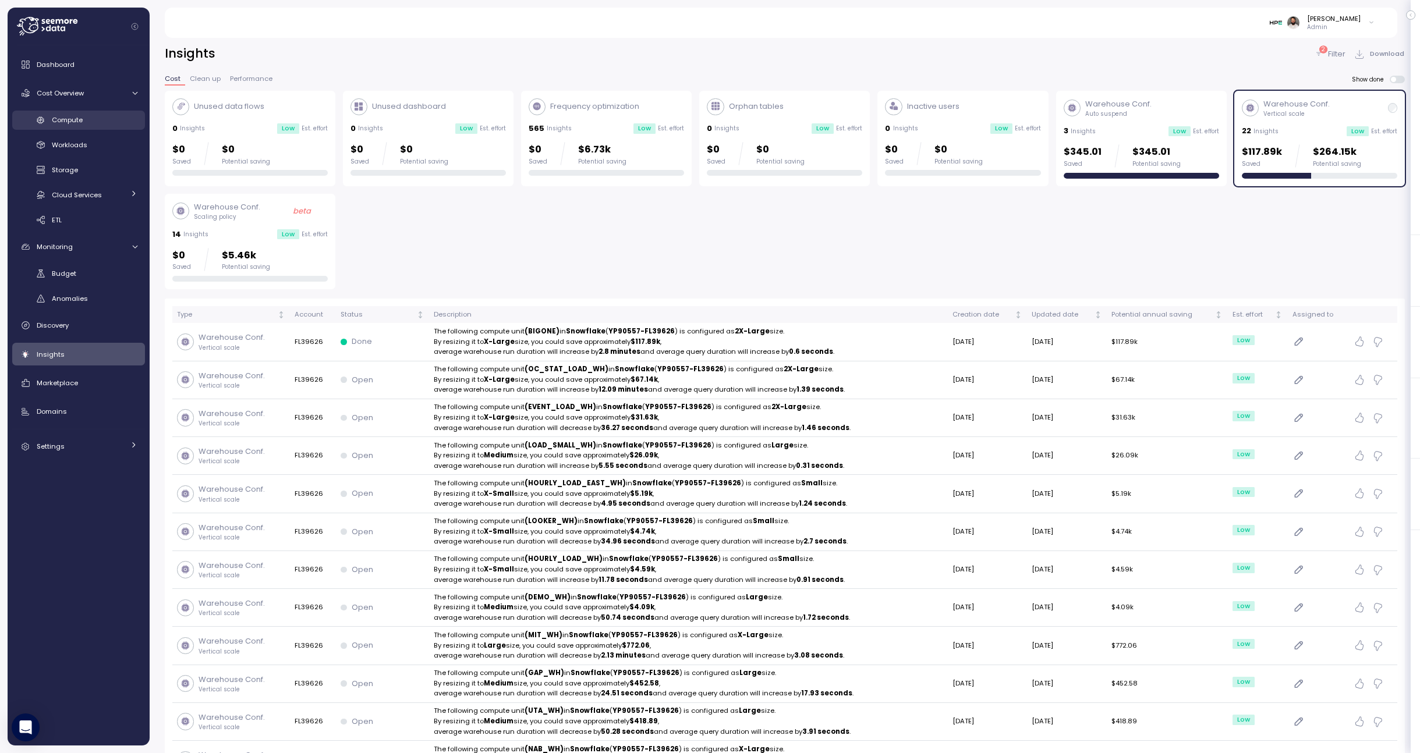
click at [94, 126] on link "Compute" at bounding box center [78, 120] width 133 height 19
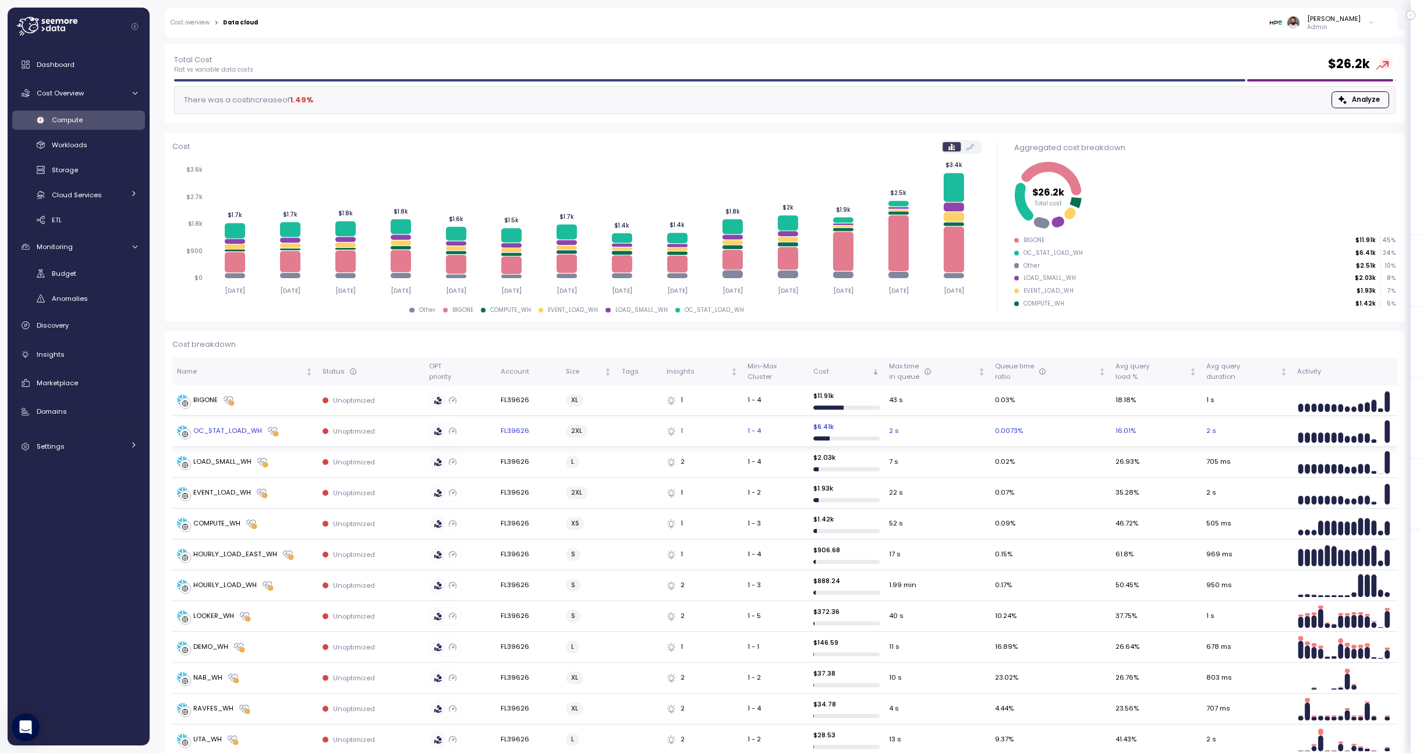
scroll to position [65, 0]
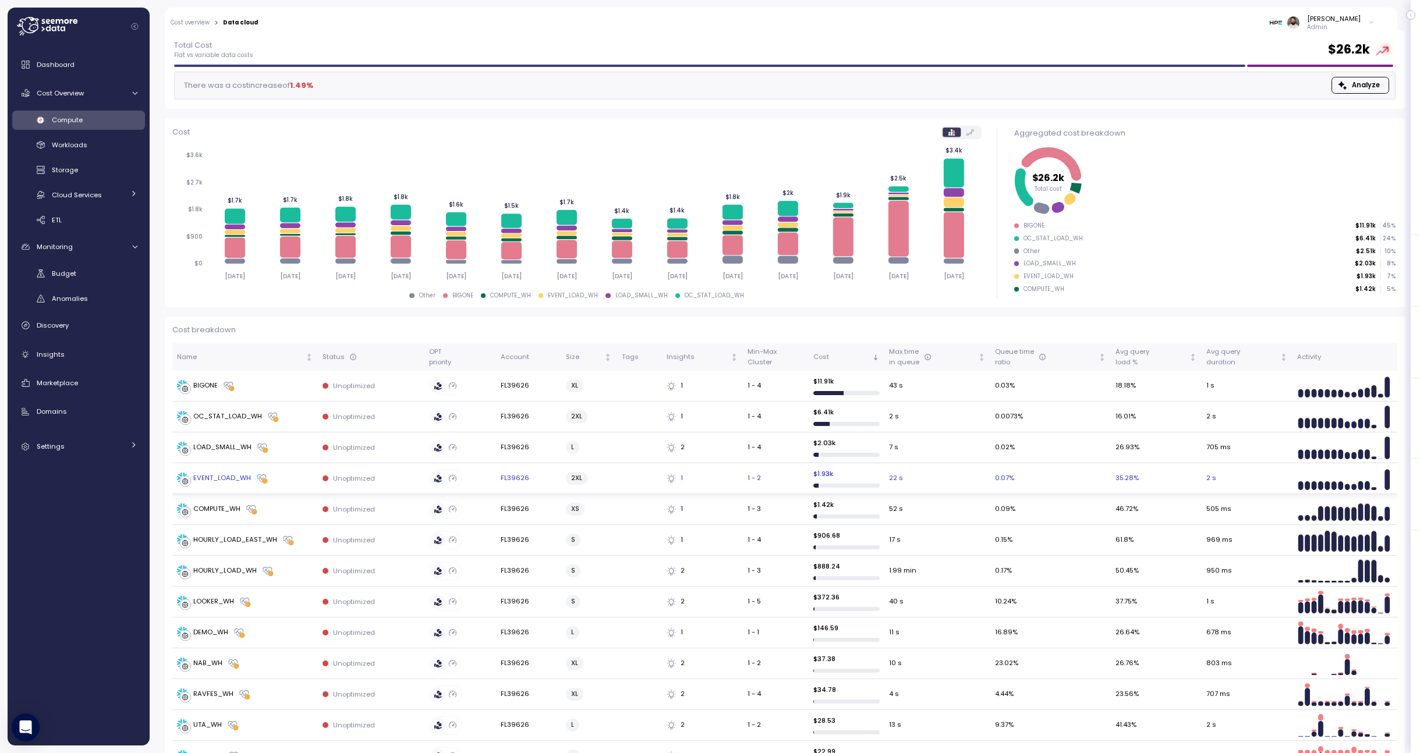
click at [281, 477] on div "EVENT_LOAD_WH" at bounding box center [245, 479] width 136 height 12
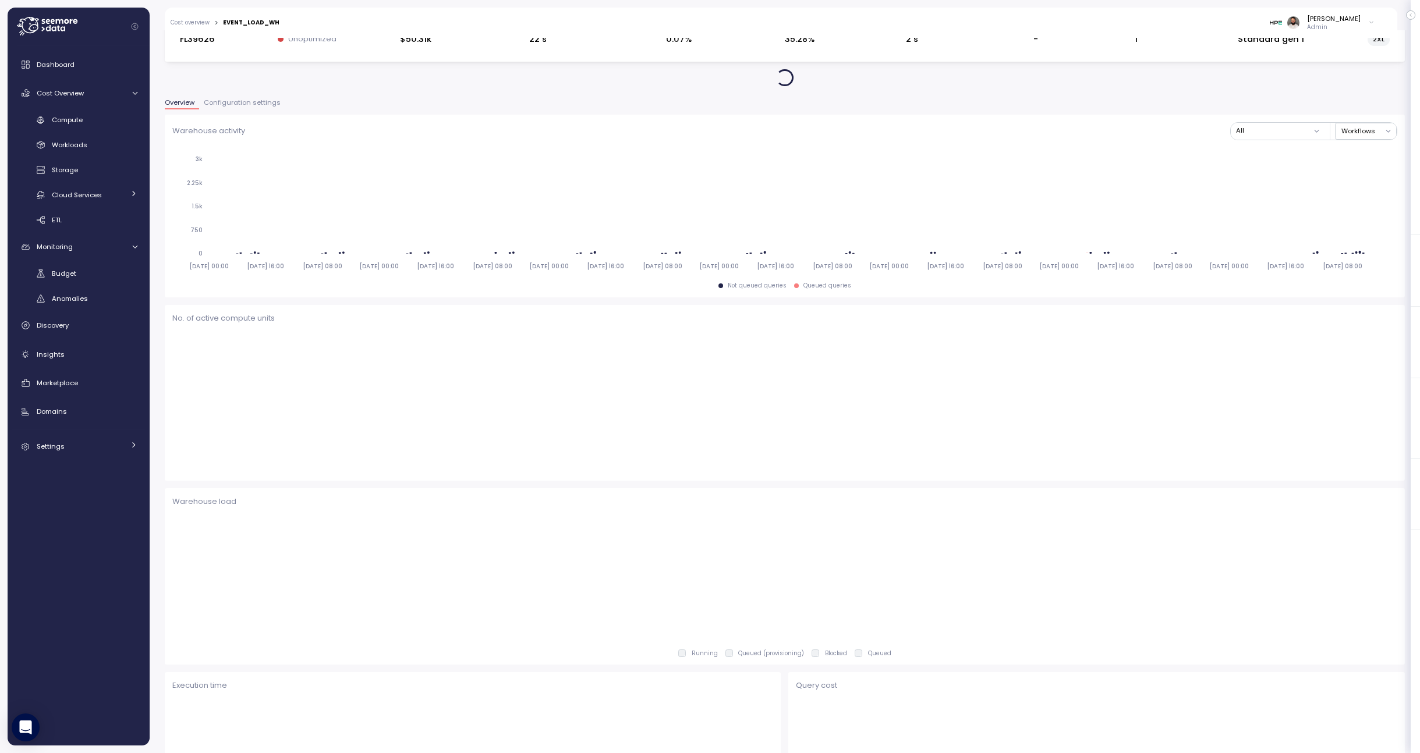
scroll to position [65, 0]
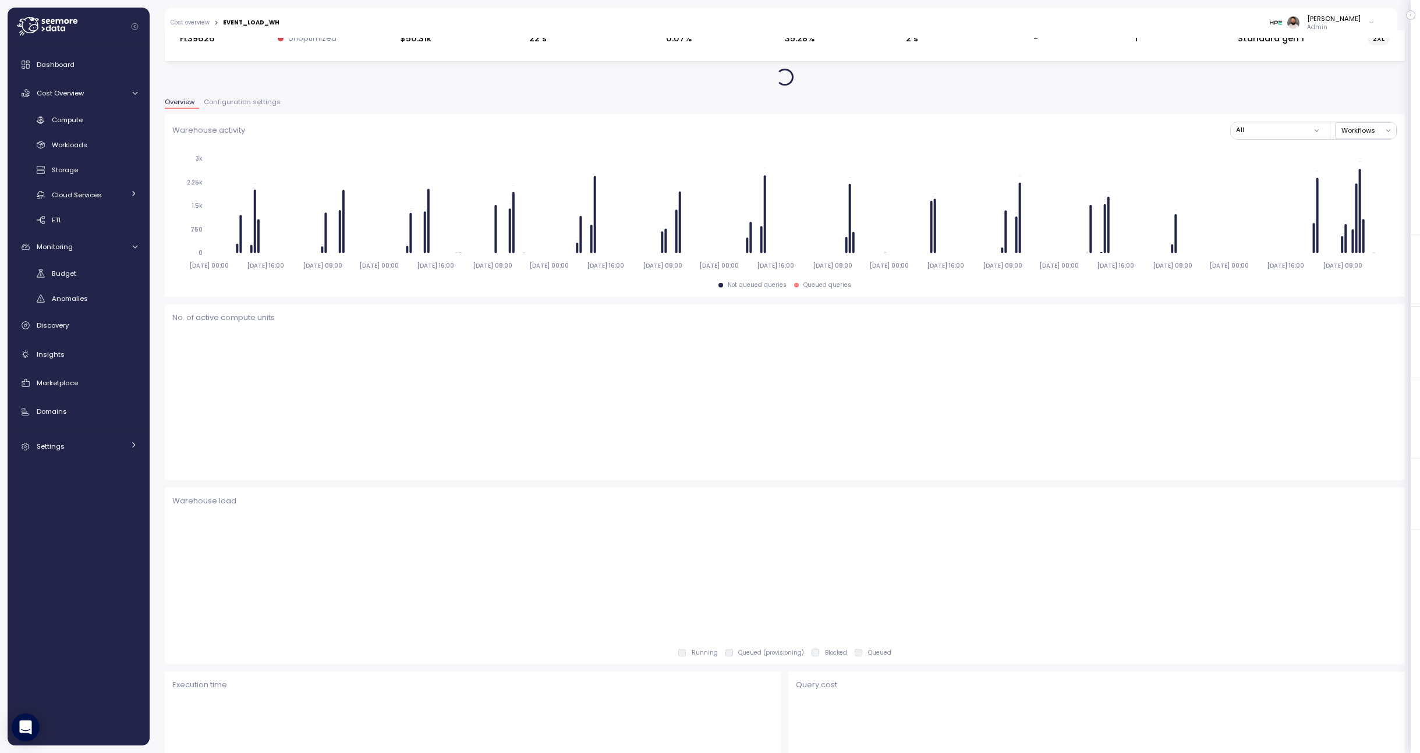
click at [247, 107] on button "Configuration settings" at bounding box center [242, 104] width 86 height 10
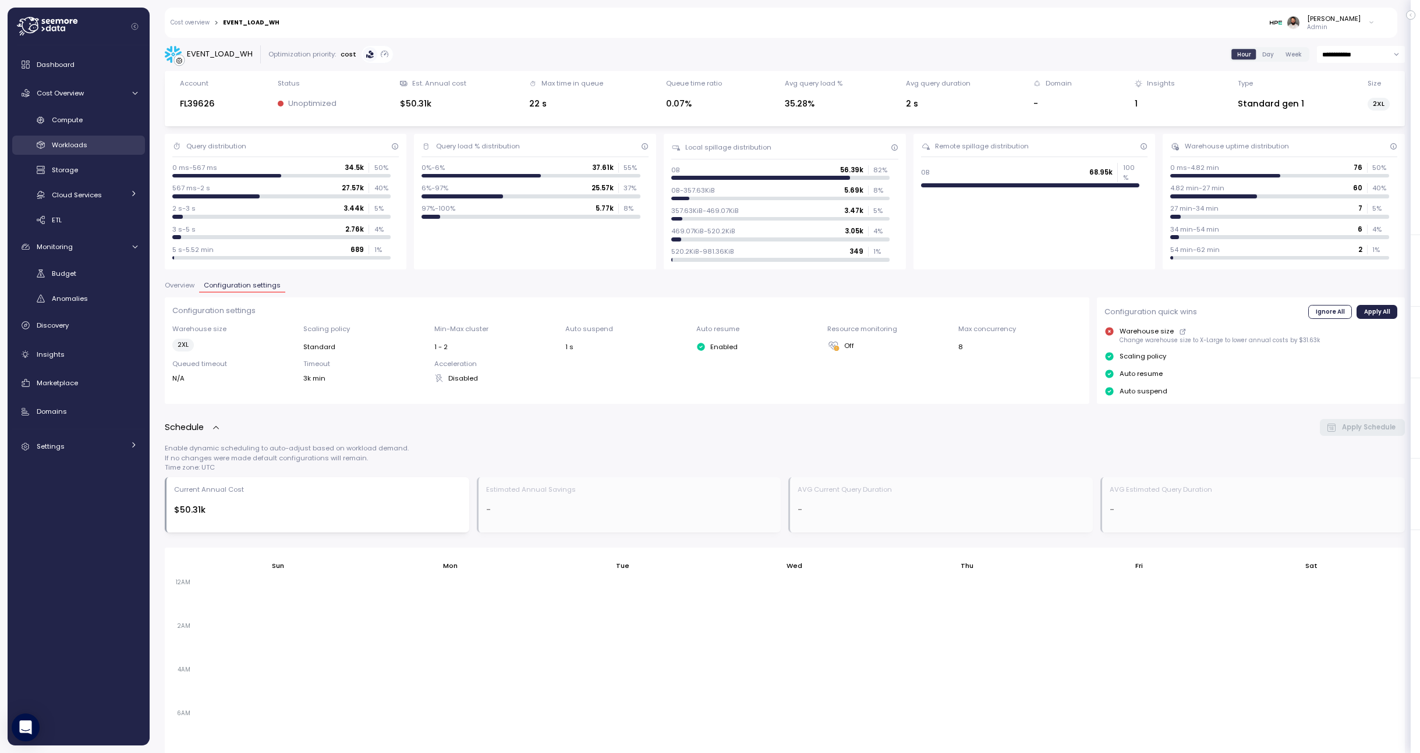
click at [89, 144] on div "Workloads" at bounding box center [95, 145] width 86 height 12
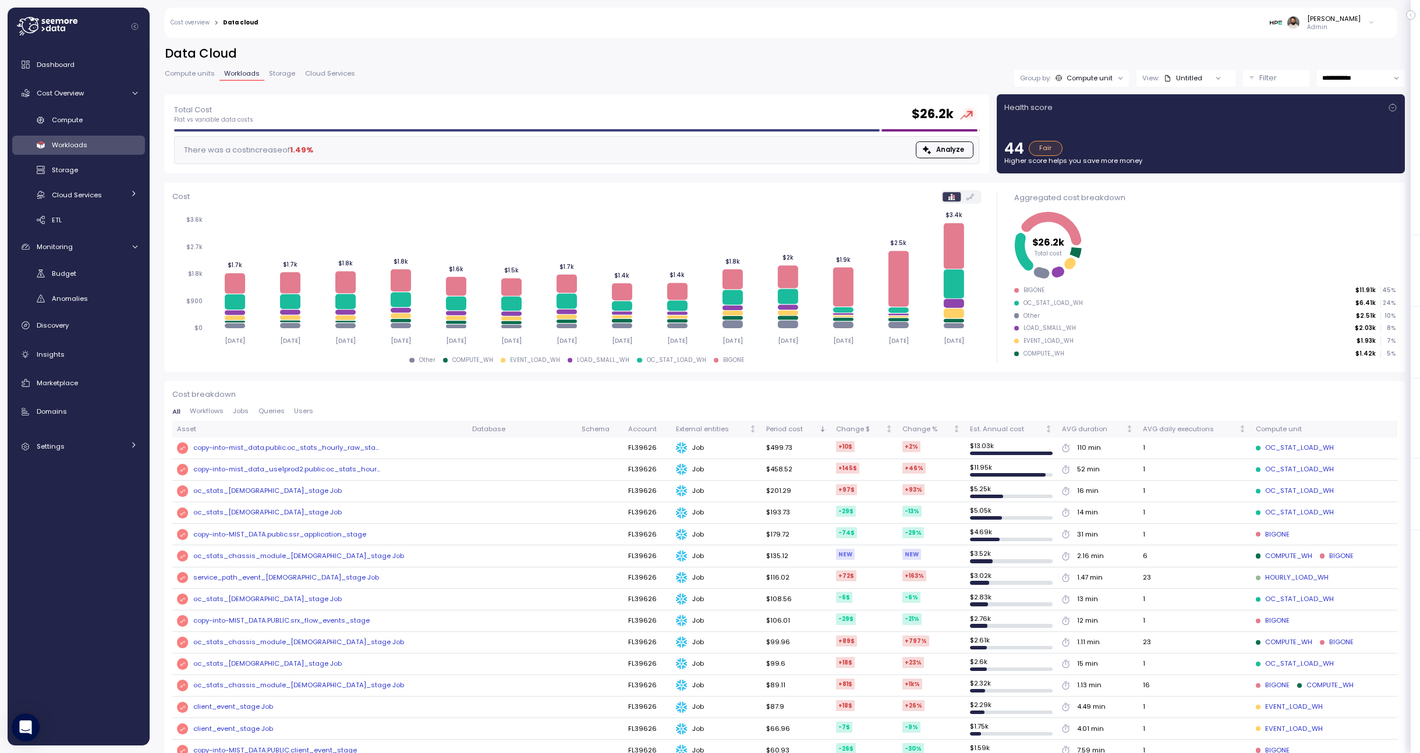
click at [1365, 76] on input "**********" at bounding box center [1361, 78] width 88 height 17
click at [1354, 136] on span "Last 7 days" at bounding box center [1342, 134] width 38 height 10
type input "**********"
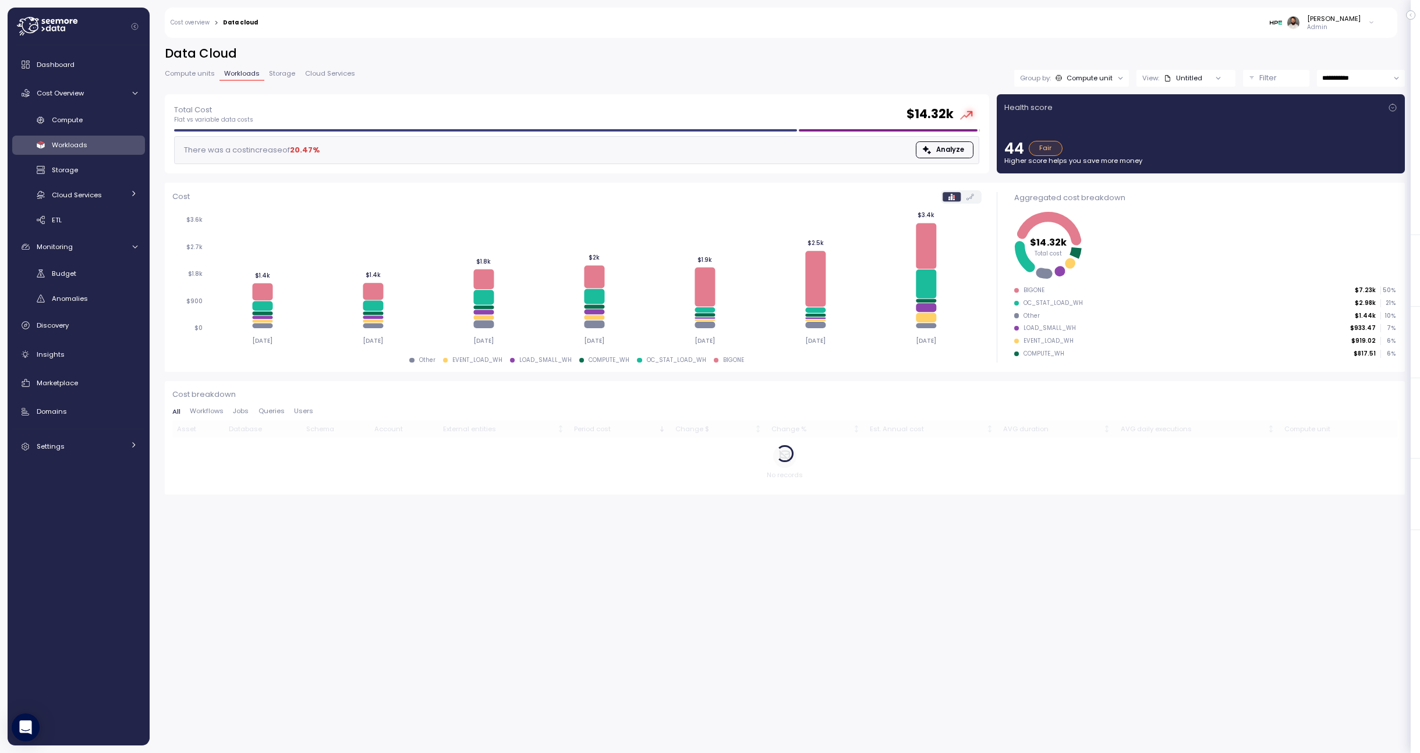
click at [965, 148] on button "Analyze" at bounding box center [945, 149] width 58 height 17
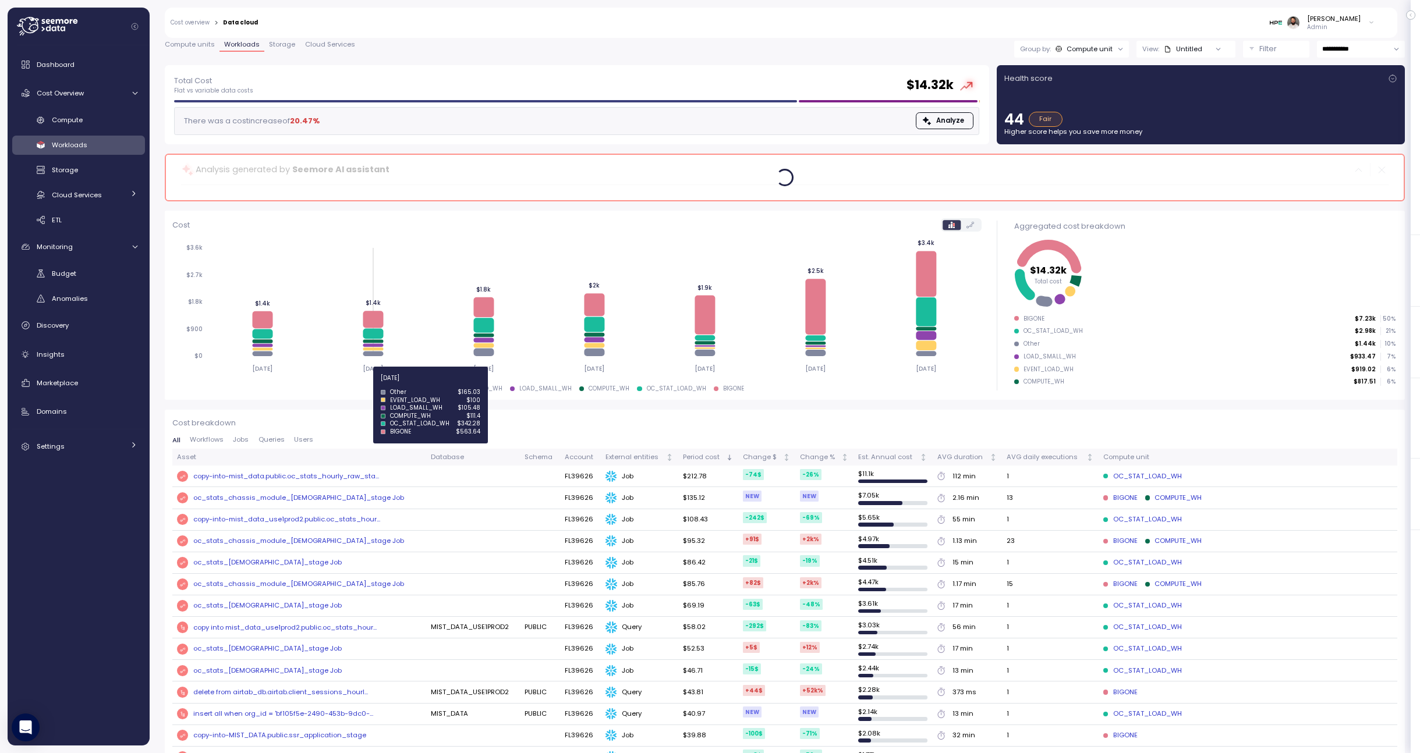
scroll to position [31, 0]
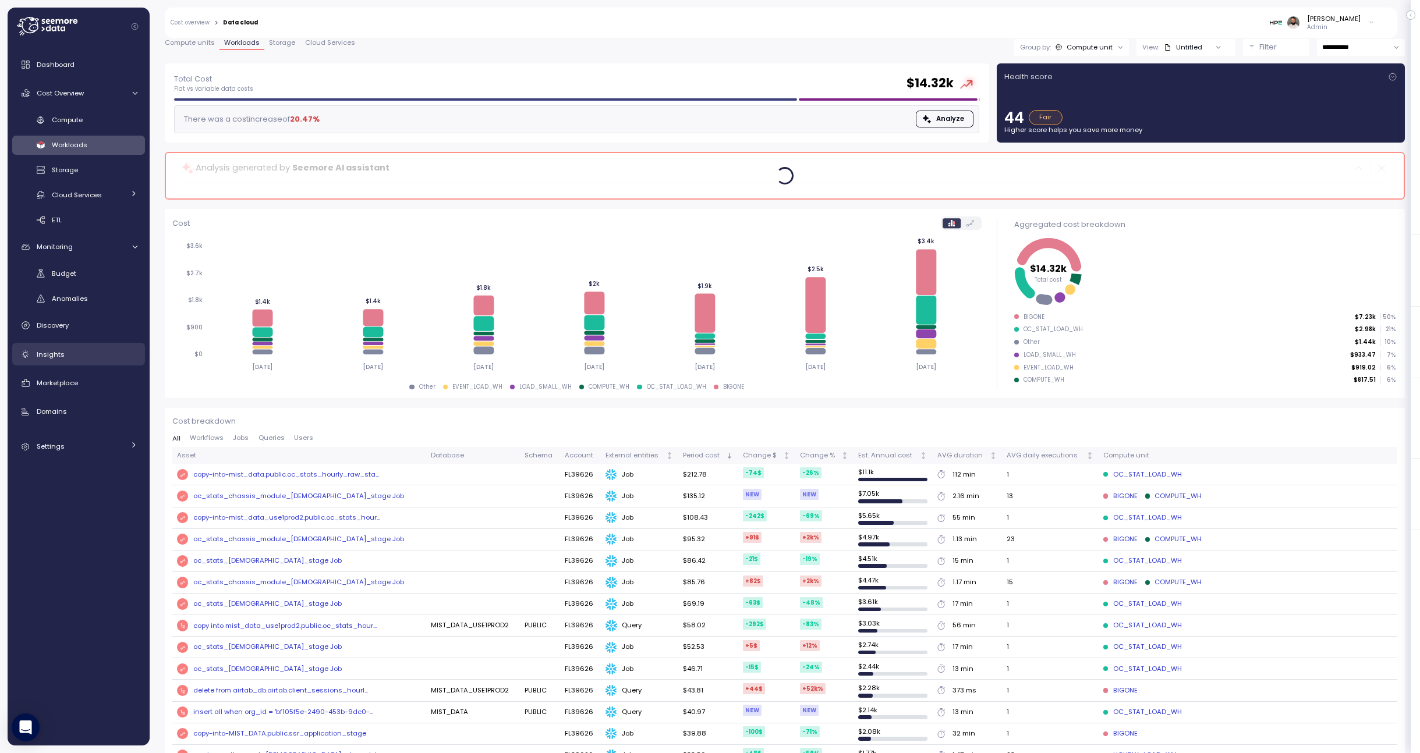
click at [79, 355] on div "Insights" at bounding box center [87, 355] width 101 height 12
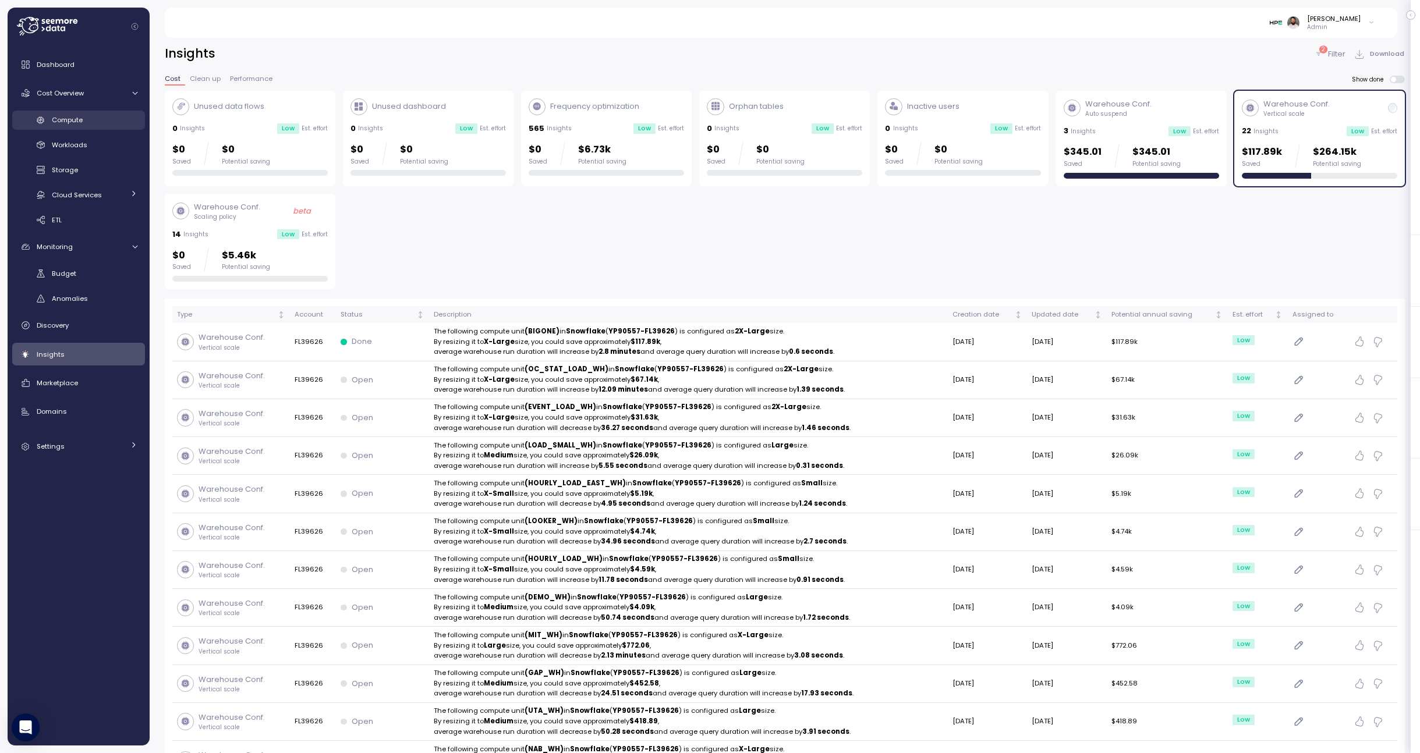
click at [88, 125] on div "Compute" at bounding box center [95, 120] width 86 height 12
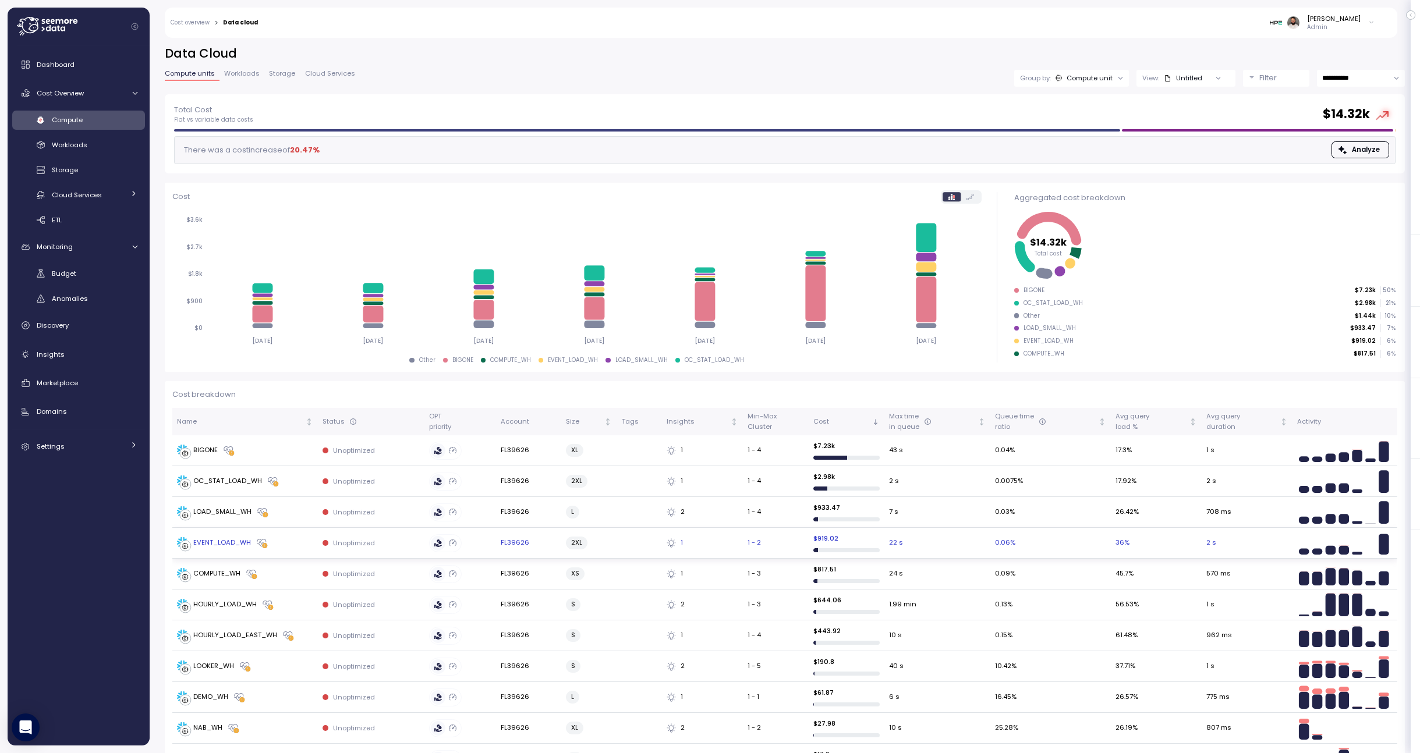
click at [284, 537] on div "EVENT_LOAD_WH" at bounding box center [245, 543] width 136 height 12
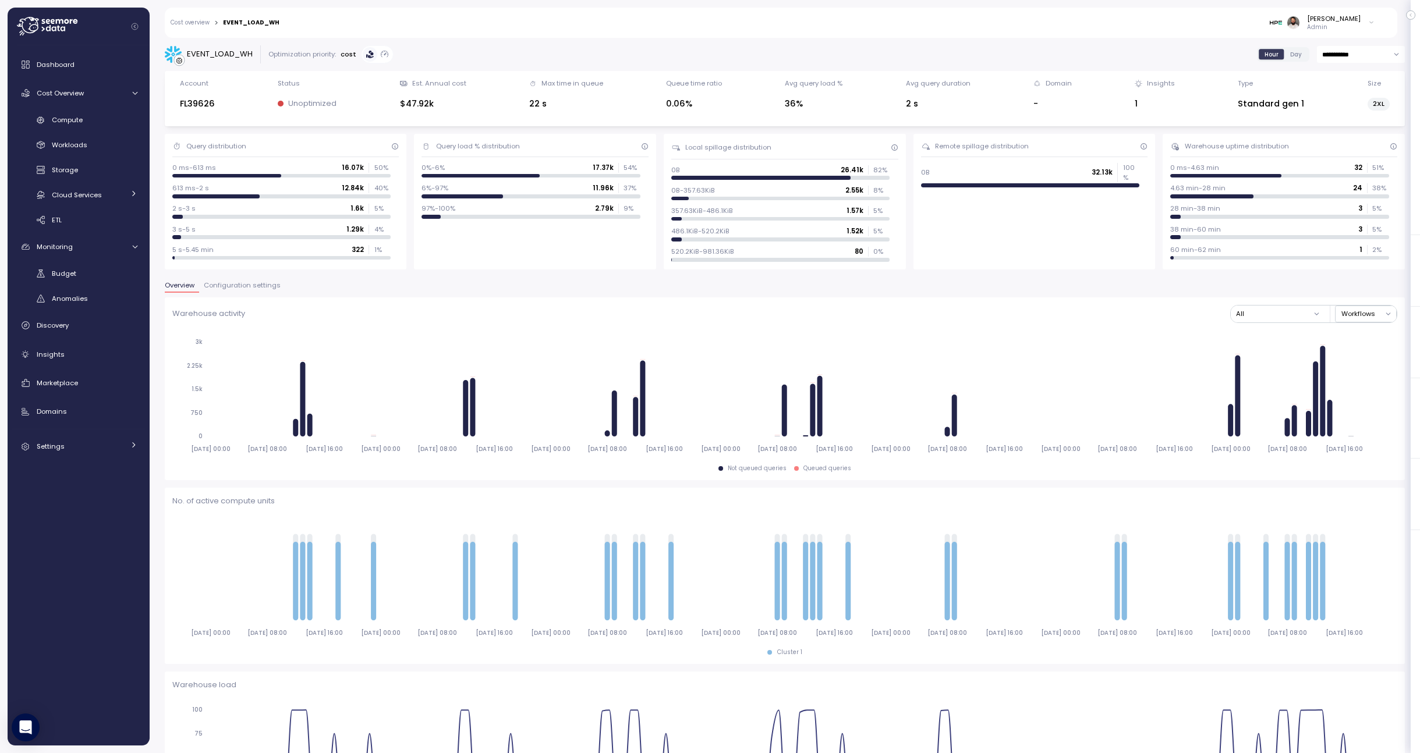
click at [243, 279] on div "**********" at bounding box center [785, 743] width 1240 height 1397
click at [243, 285] on span "Configuration settings" at bounding box center [242, 285] width 77 height 6
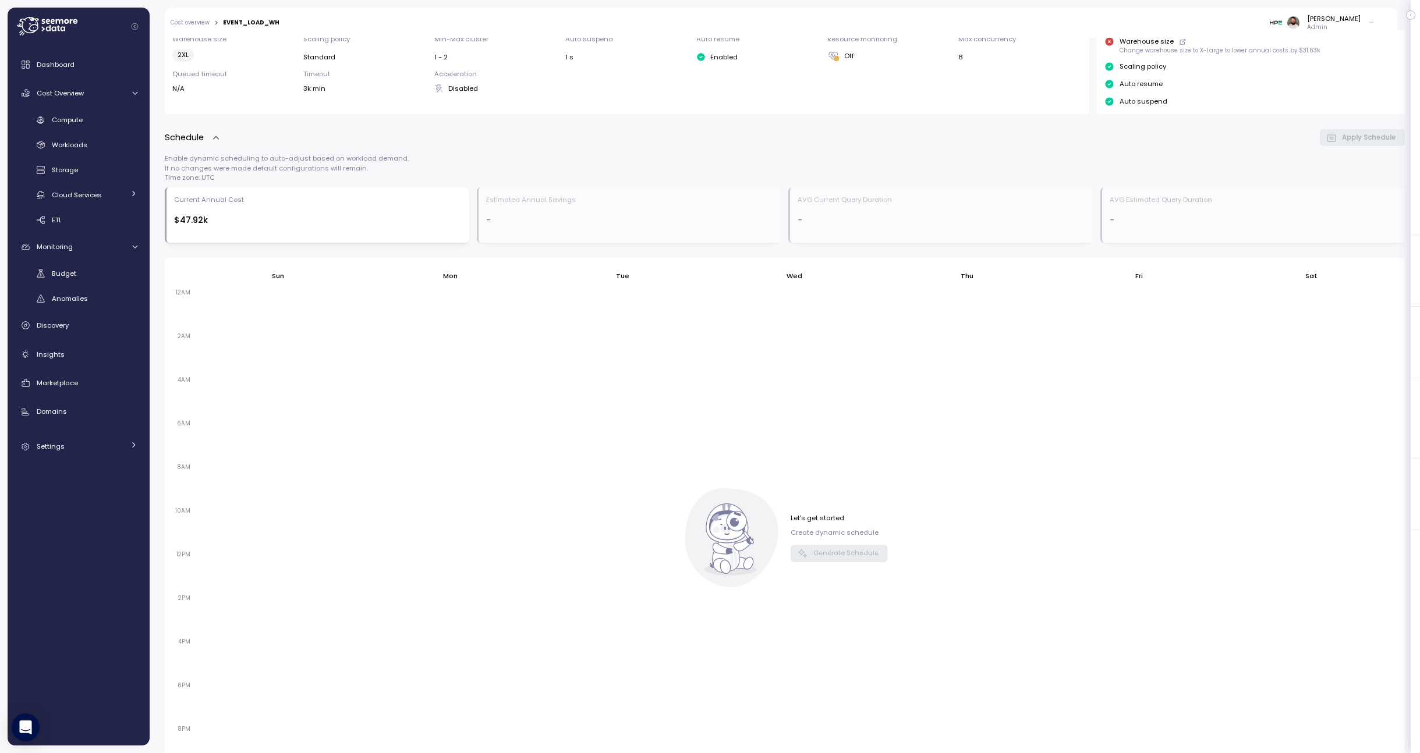
scroll to position [279, 0]
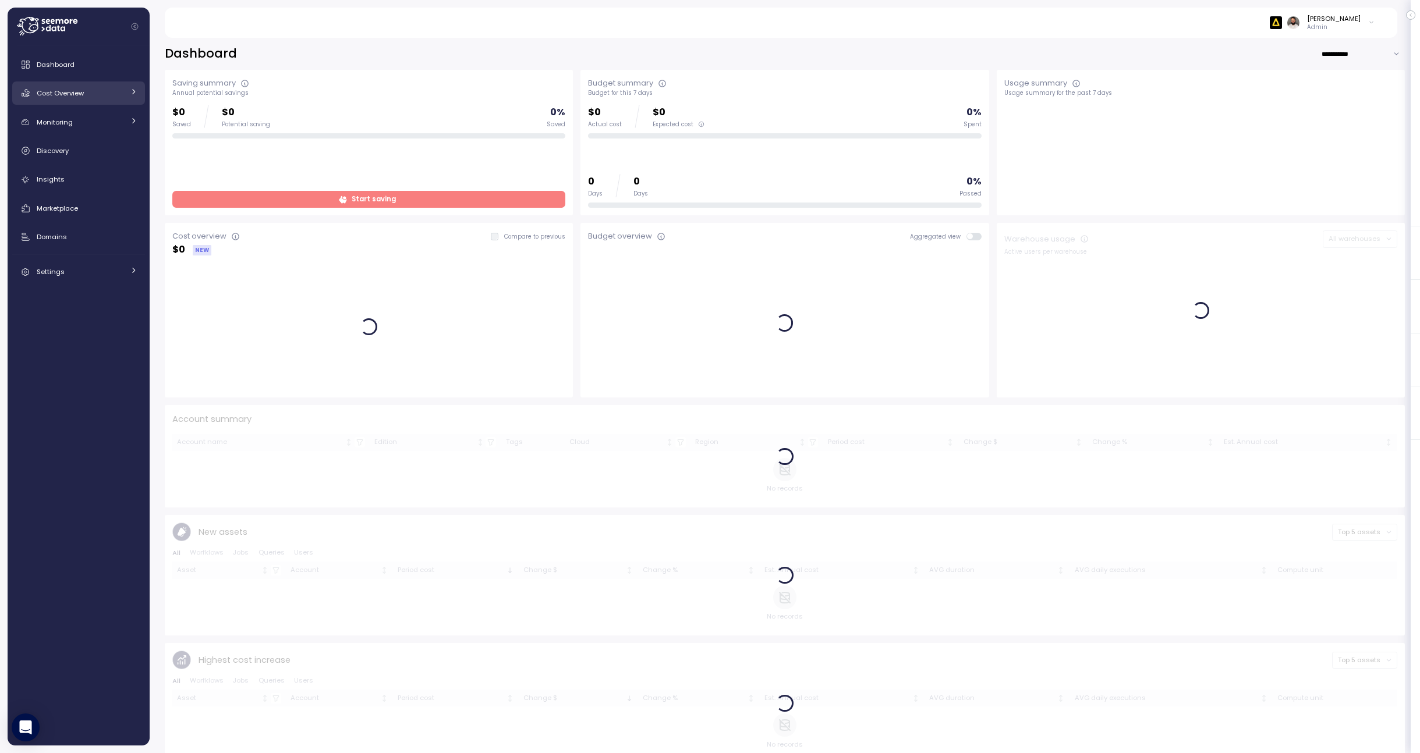
click at [112, 101] on link "Cost Overview" at bounding box center [78, 93] width 133 height 23
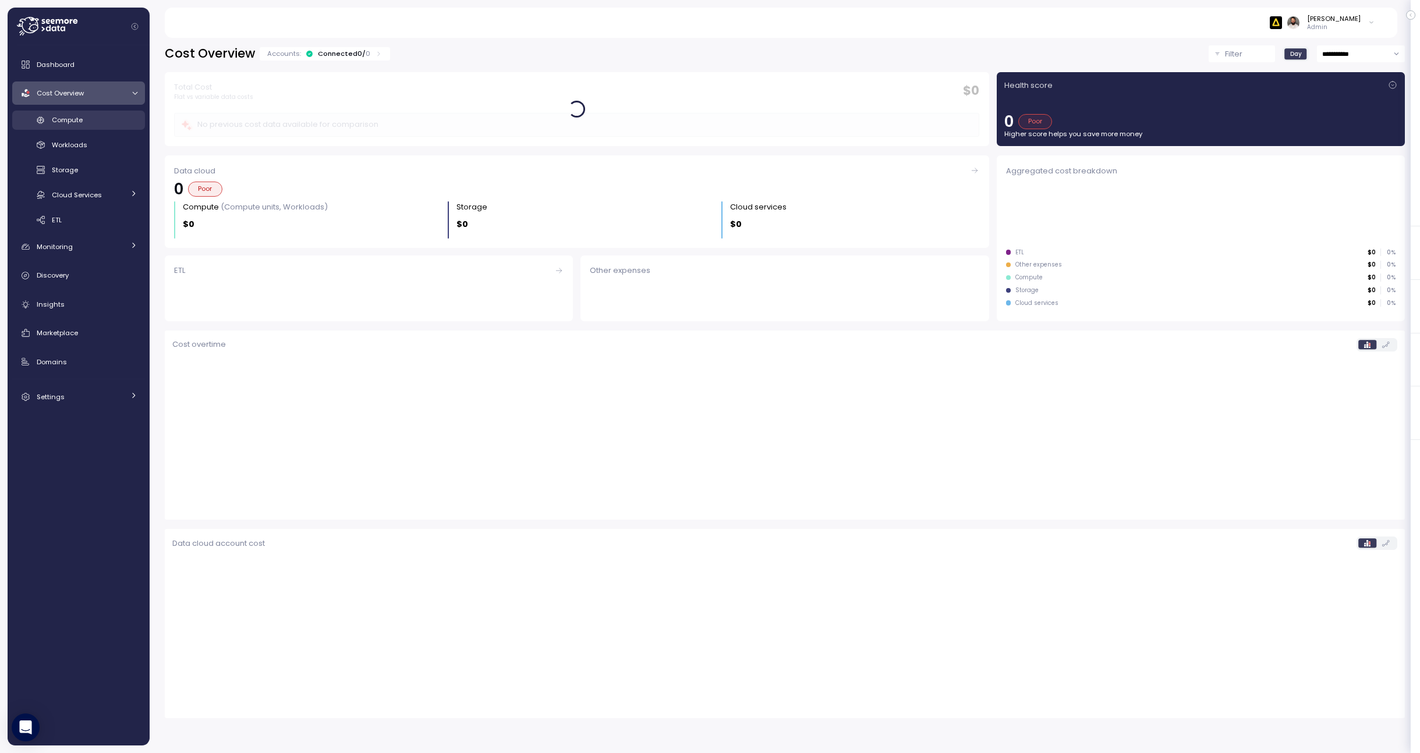
click at [110, 125] on div "Compute" at bounding box center [95, 120] width 86 height 12
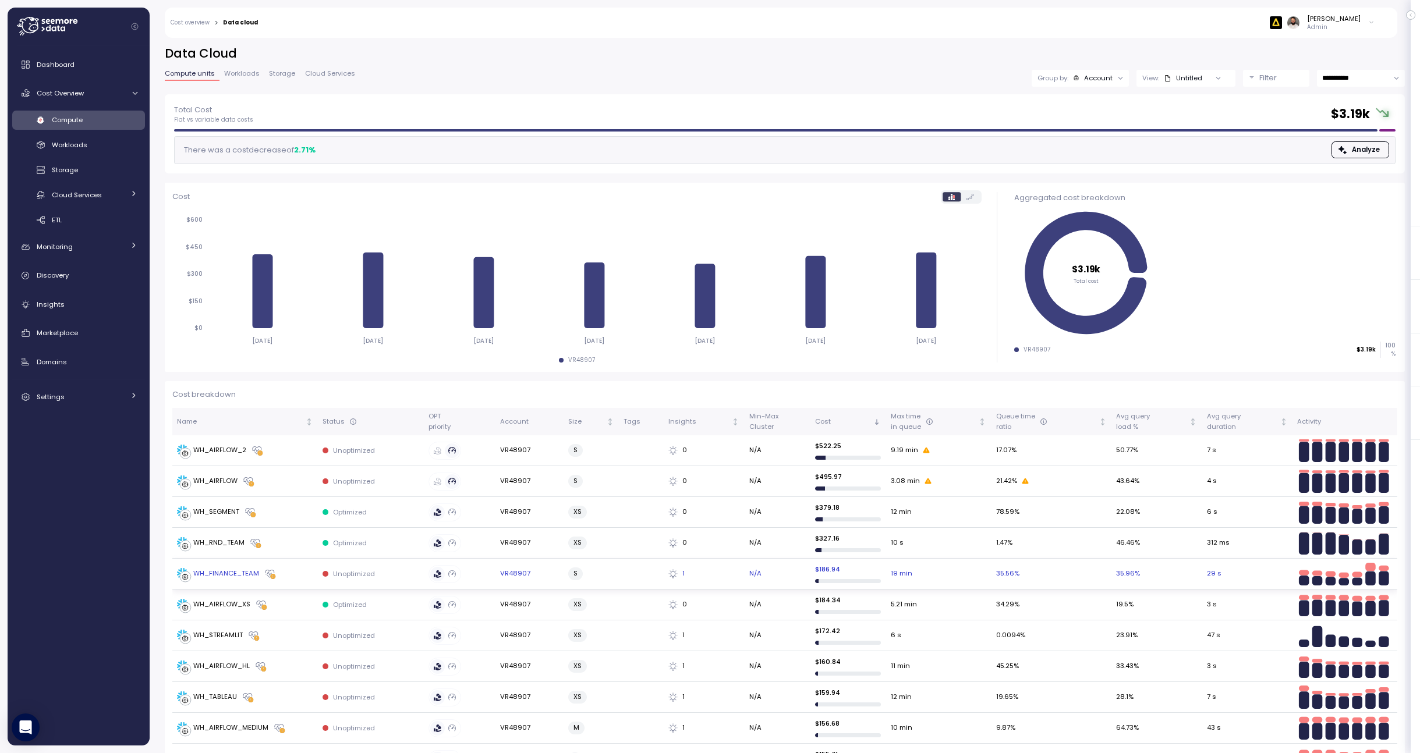
click at [275, 564] on td "WH_FINANCE_TEAM" at bounding box center [245, 574] width 146 height 31
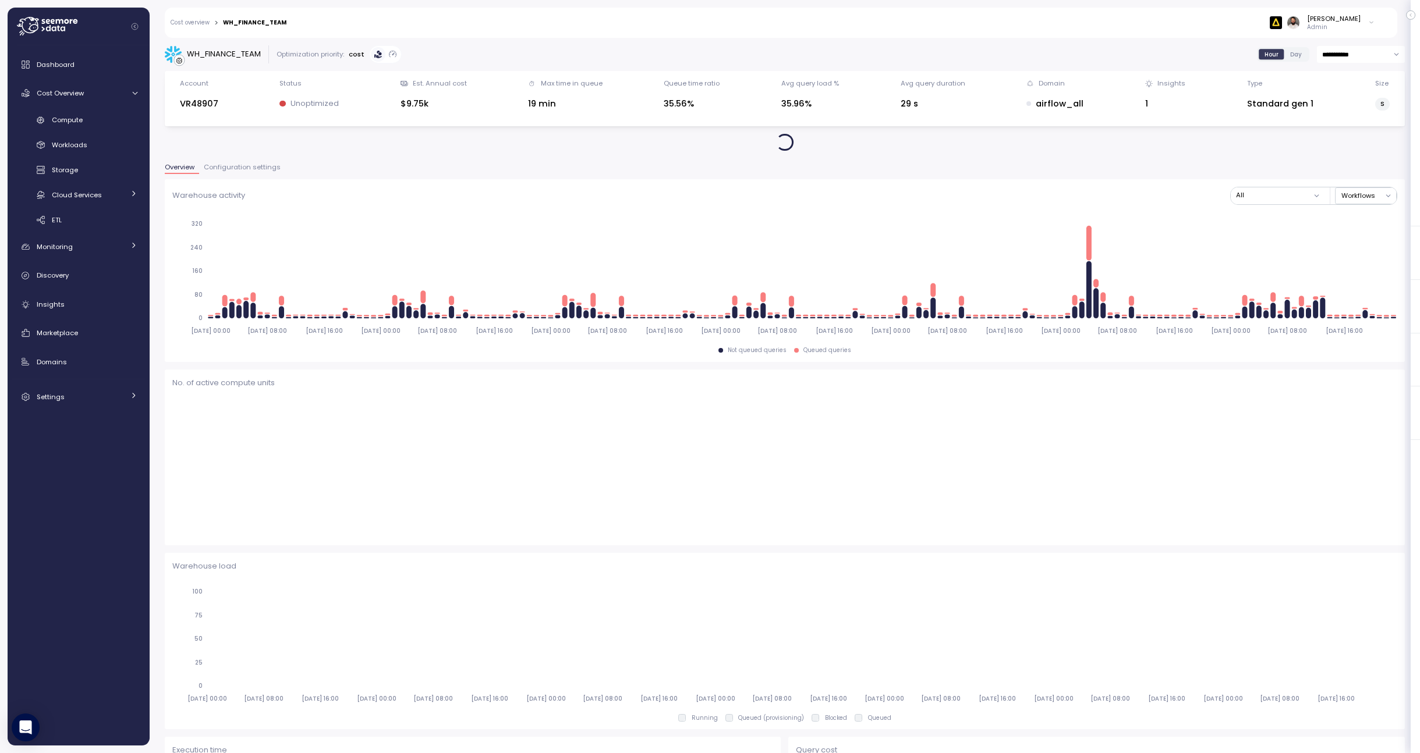
click at [245, 171] on span "Configuration settings" at bounding box center [242, 167] width 77 height 6
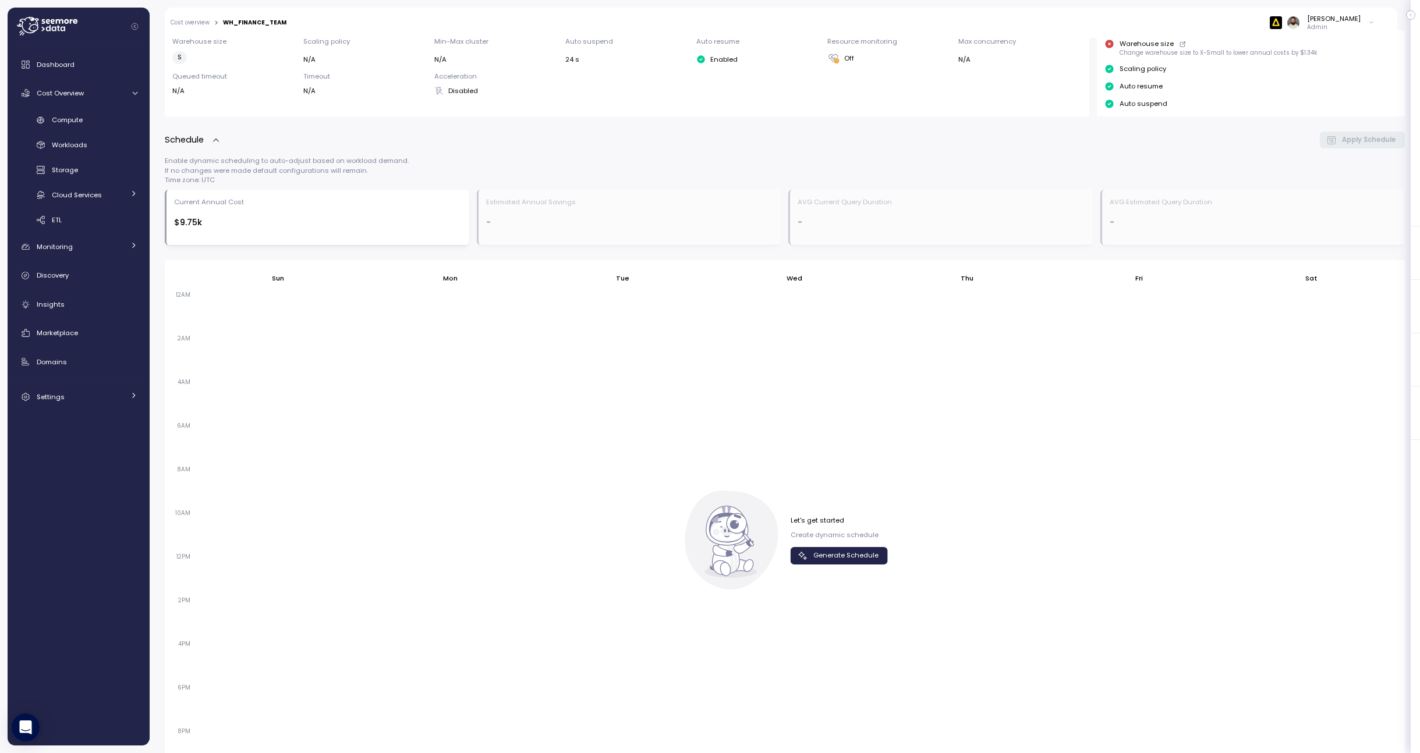
scroll to position [295, 0]
click at [836, 548] on span "Generate Schedule" at bounding box center [845, 548] width 65 height 16
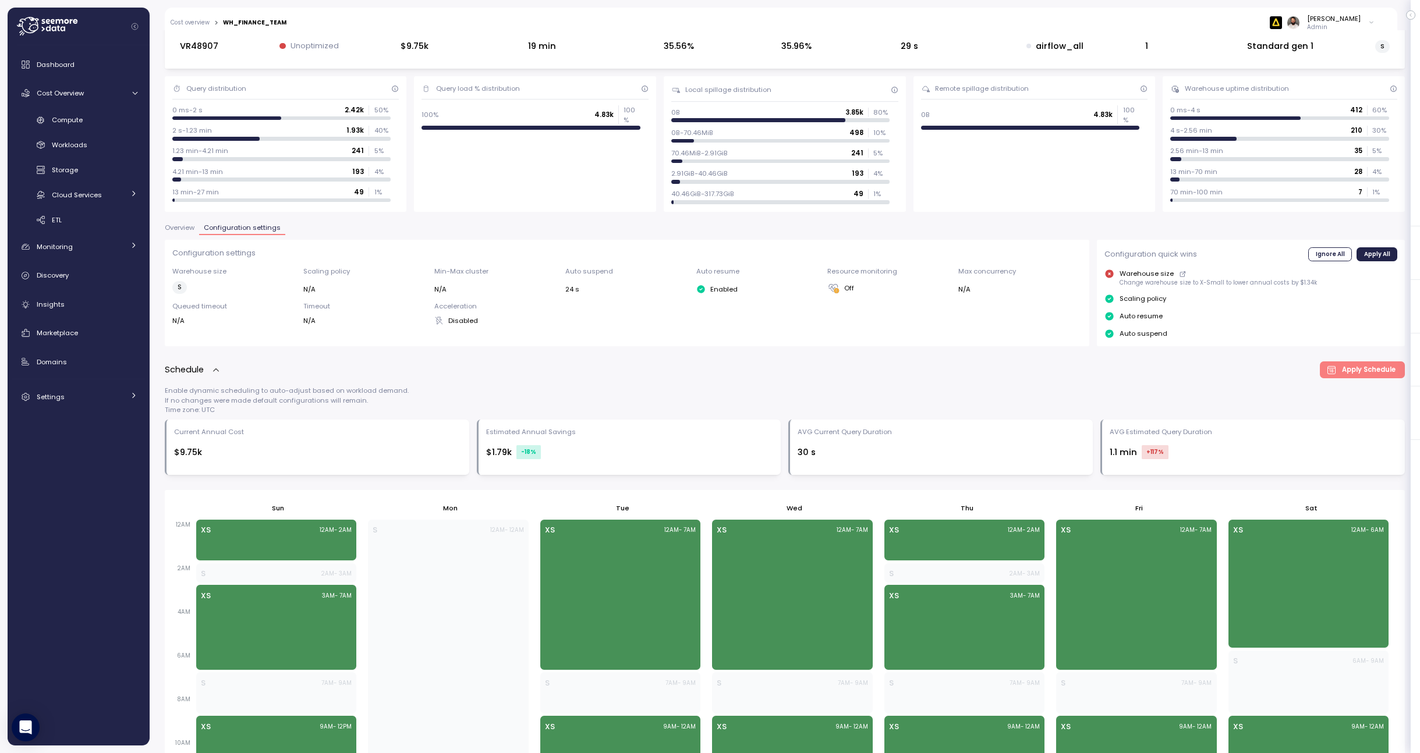
scroll to position [0, 0]
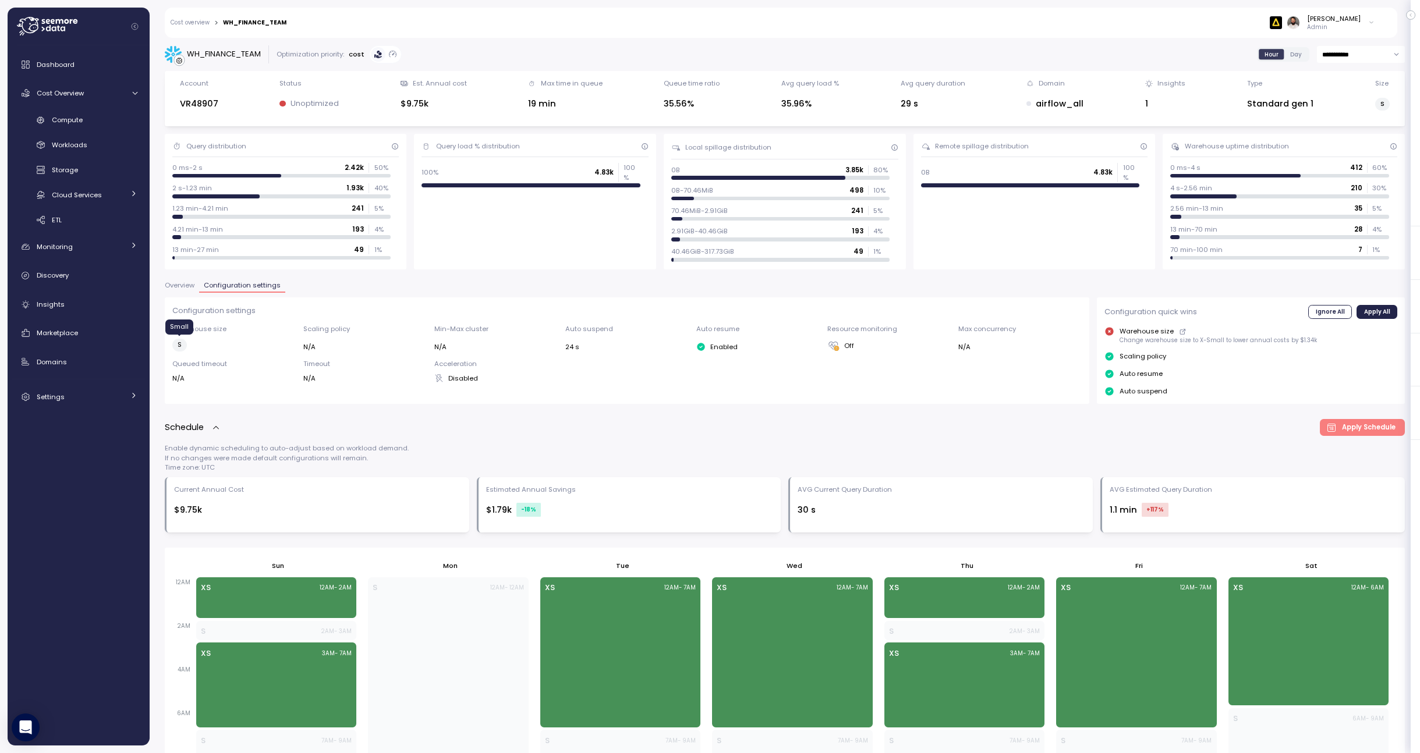
click at [180, 347] on label "S" at bounding box center [179, 345] width 15 height 13
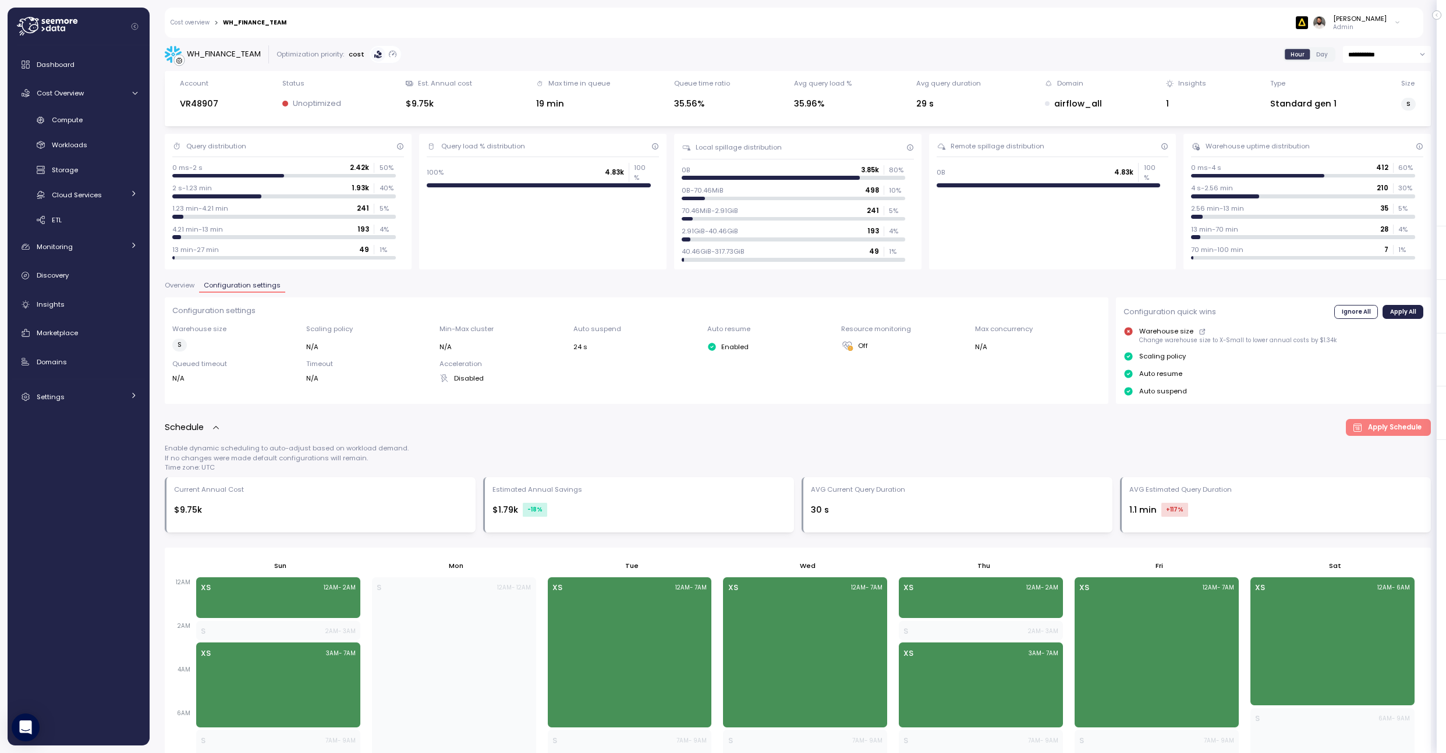
click at [180, 283] on span "Overview" at bounding box center [180, 285] width 30 height 6
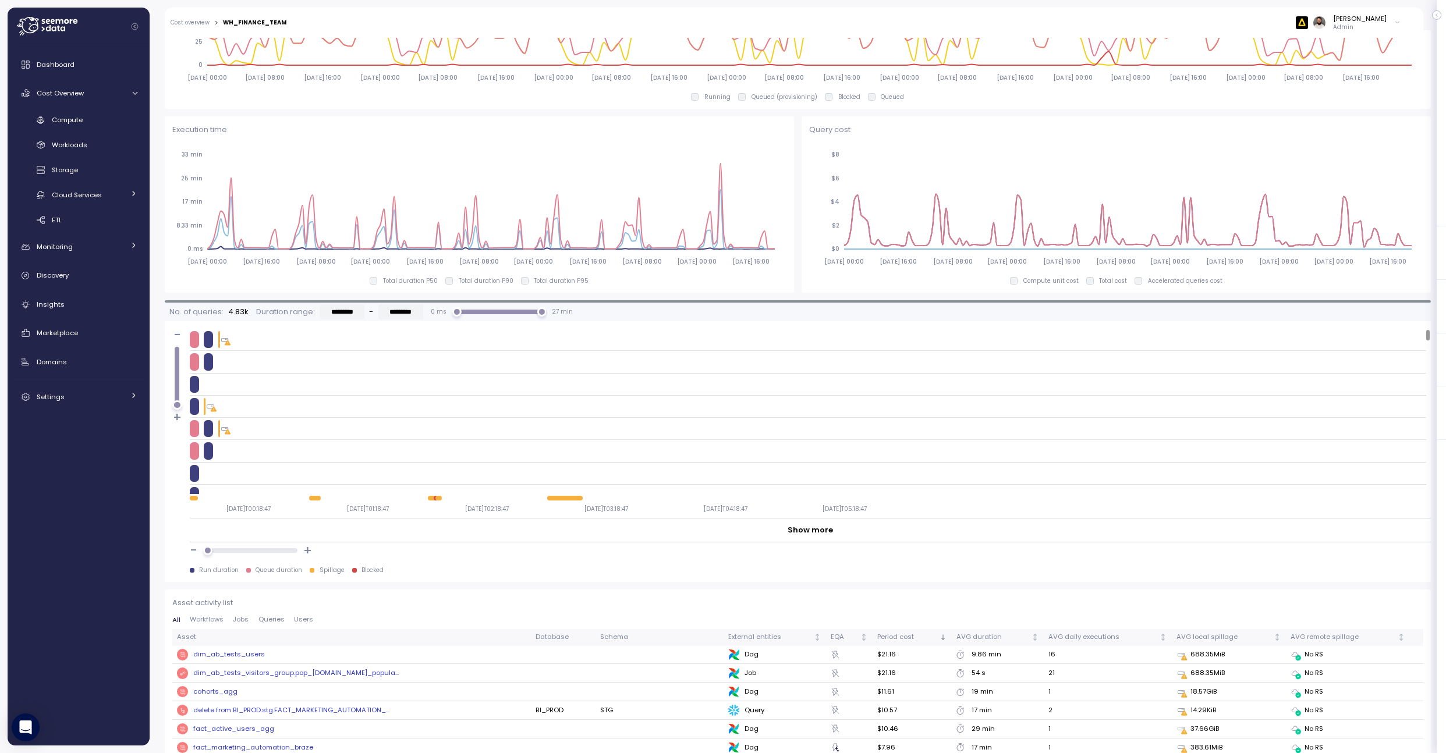
click at [259, 622] on span "Queries" at bounding box center [271, 620] width 26 height 6
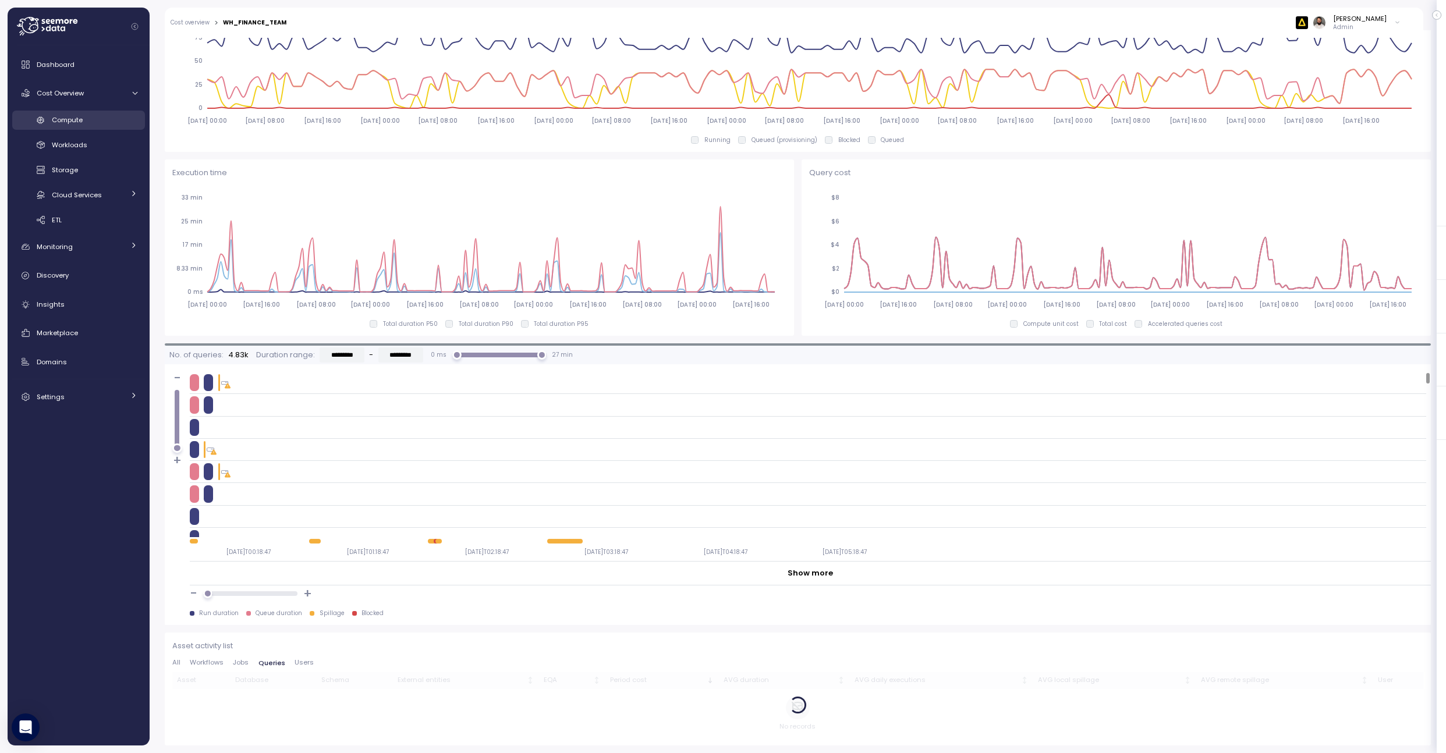
click at [112, 119] on div "Compute" at bounding box center [95, 120] width 86 height 12
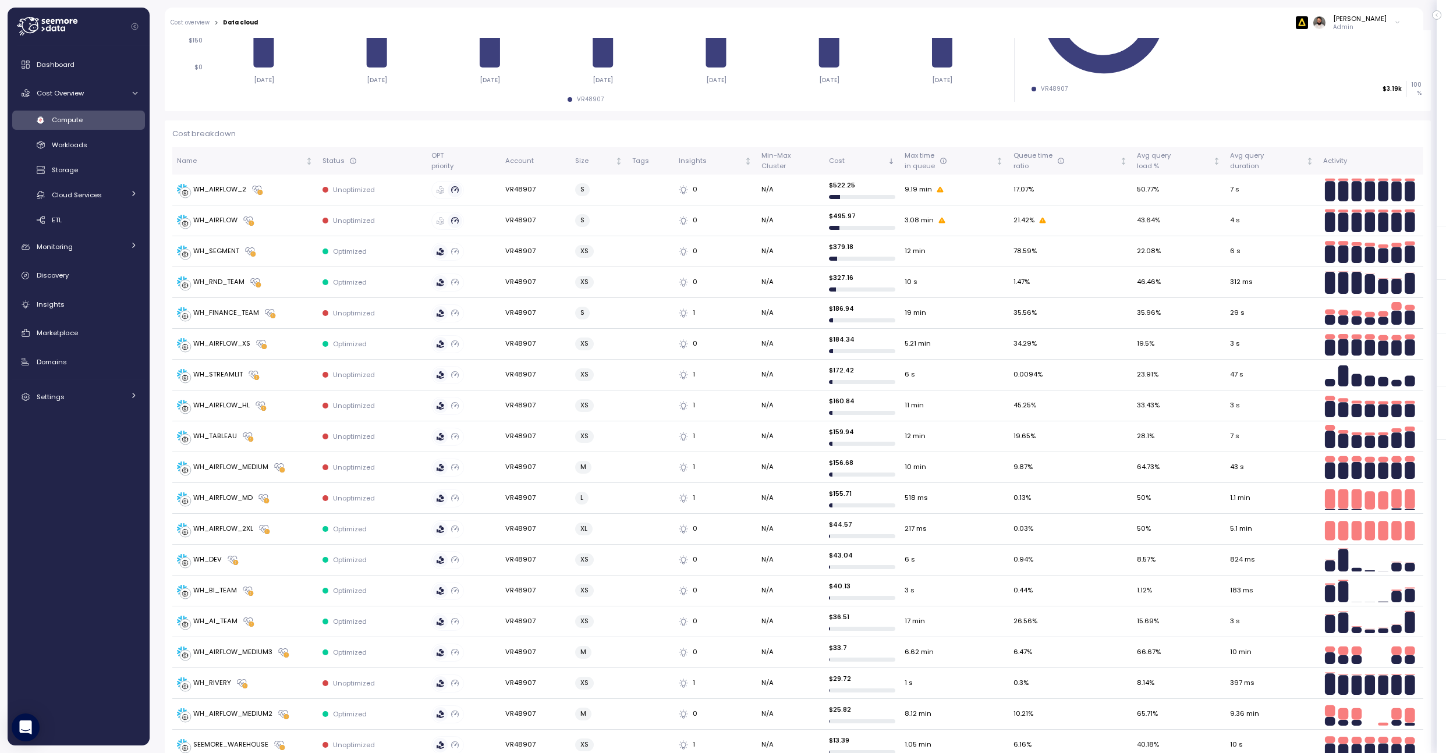
scroll to position [274, 0]
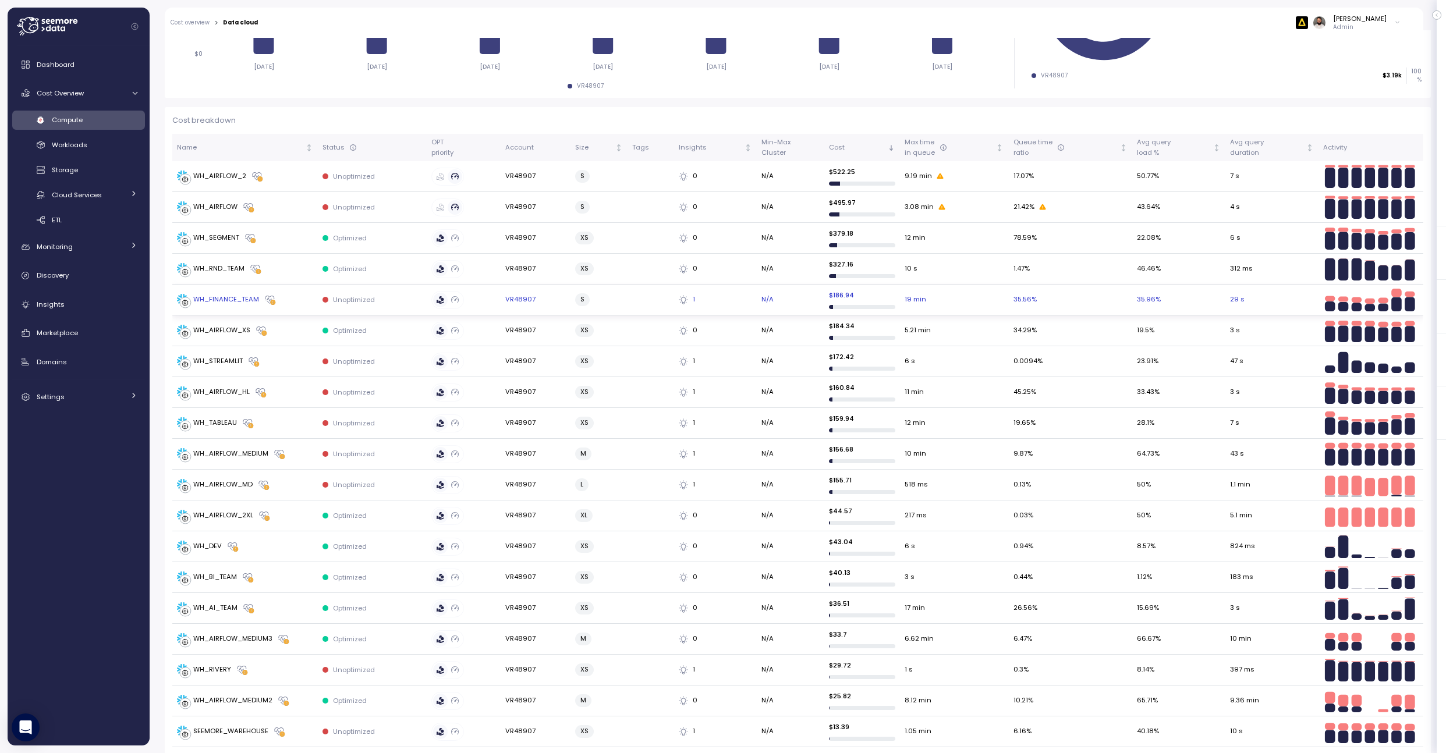
click at [290, 298] on div "WH_FINANCE_TEAM" at bounding box center [245, 300] width 136 height 12
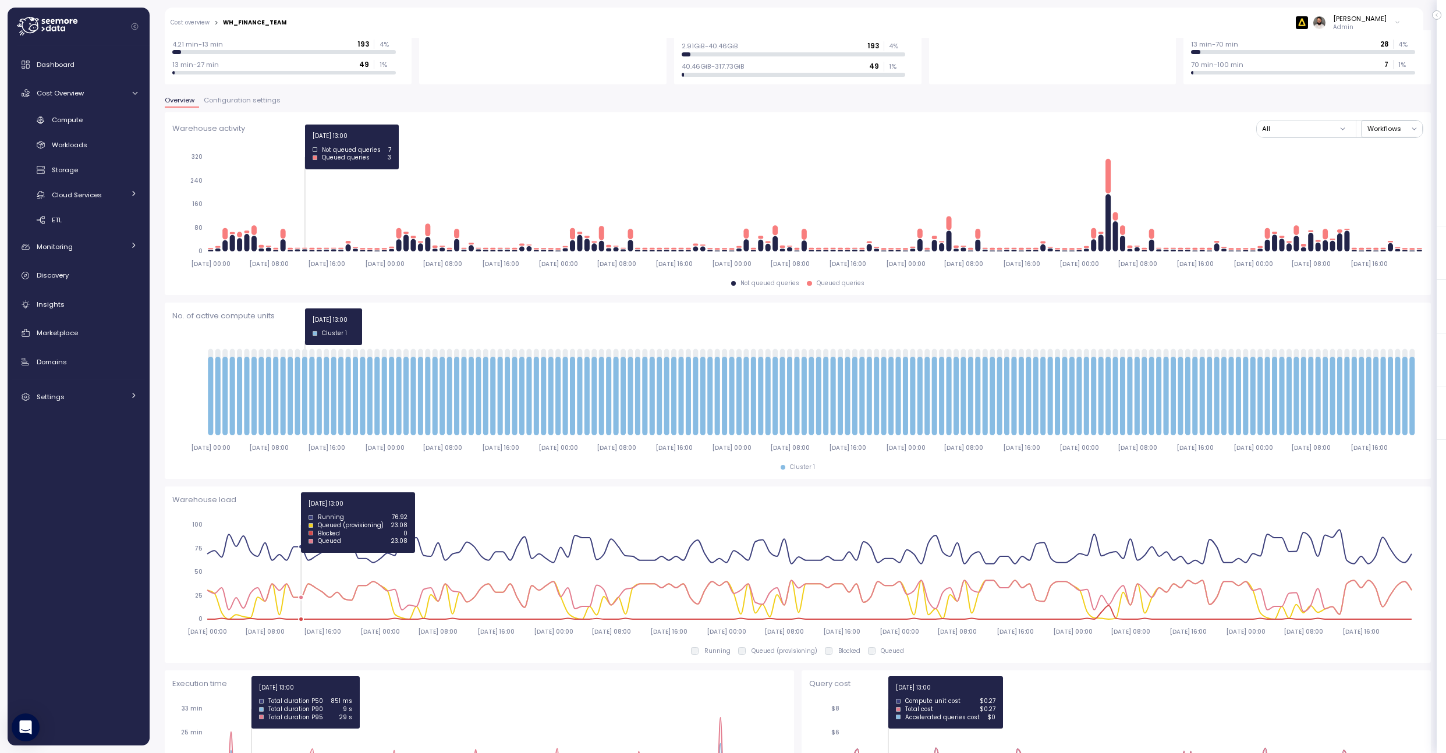
scroll to position [118, 0]
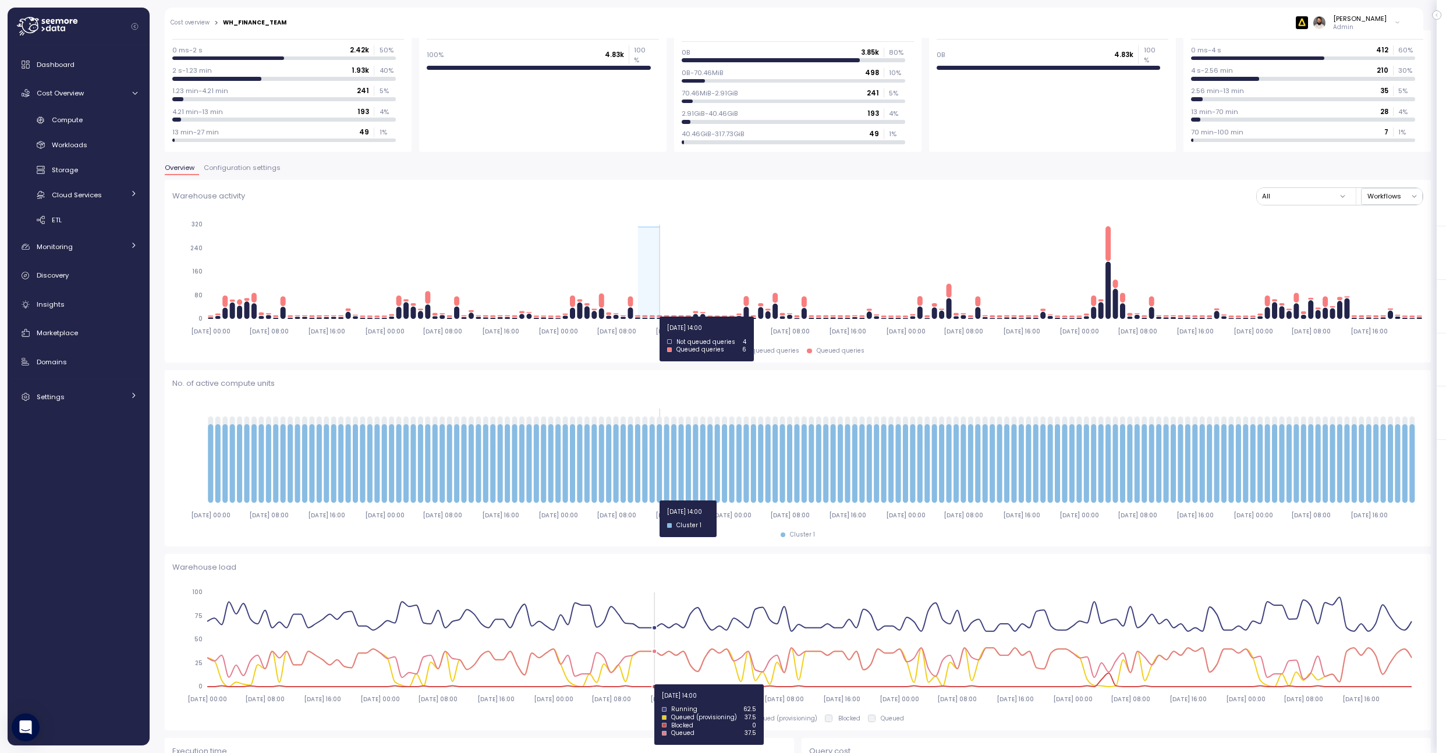
drag, startPoint x: 641, startPoint y: 317, endPoint x: 658, endPoint y: 317, distance: 17.5
click at [658, 317] on icon "2025-08-05 00:00 2025-08-05 08:00 2025-08-05 16:00 2025-08-06 00:00 2025-08-06 …" at bounding box center [797, 277] width 1251 height 129
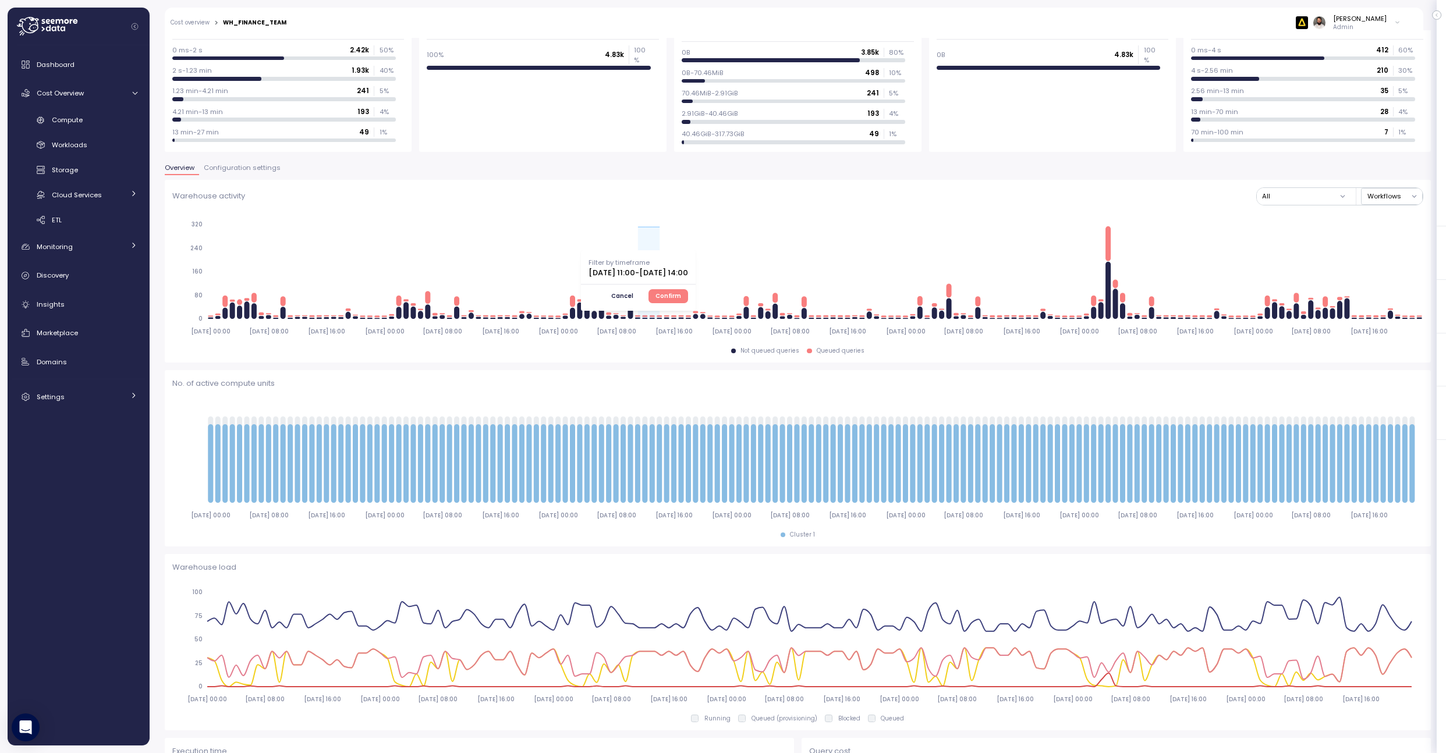
click at [681, 299] on span "Confirm" at bounding box center [669, 296] width 26 height 13
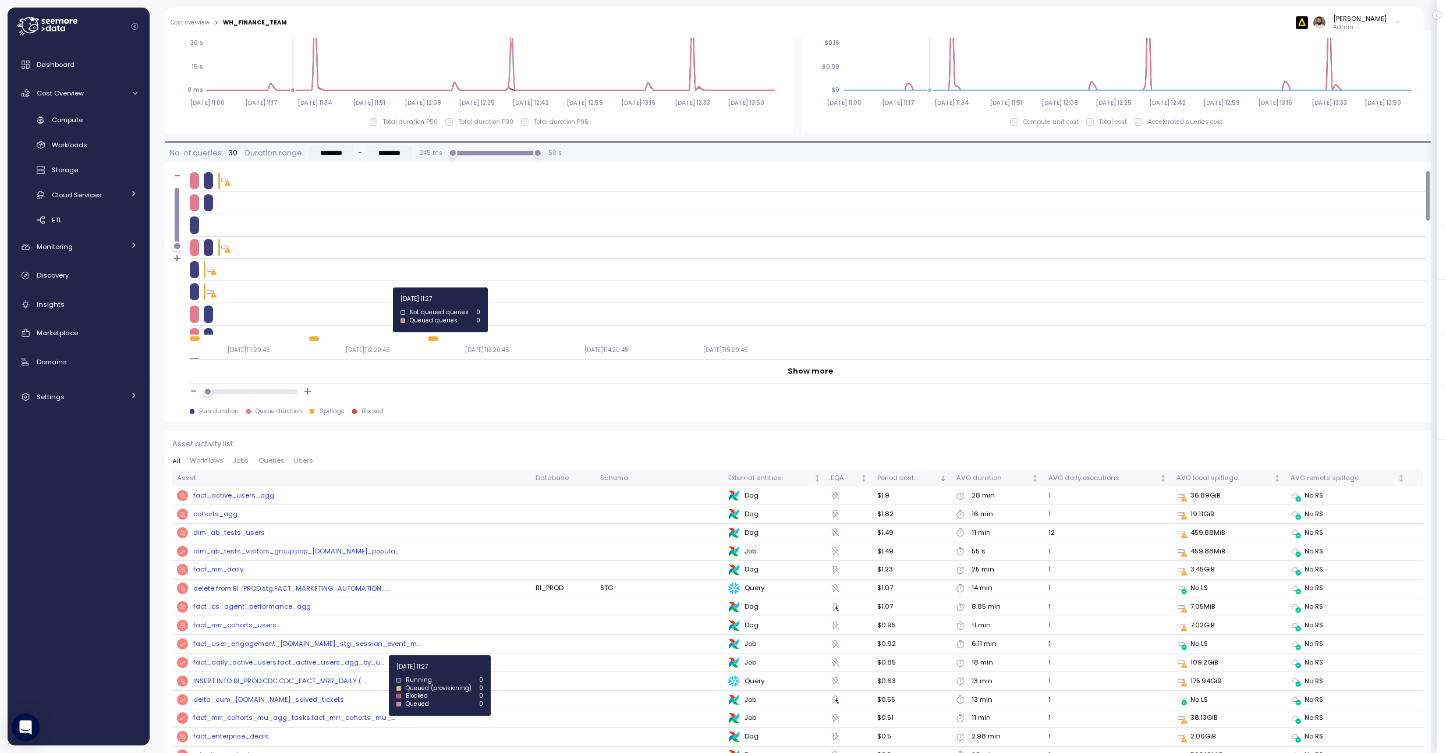
scroll to position [1017, 0]
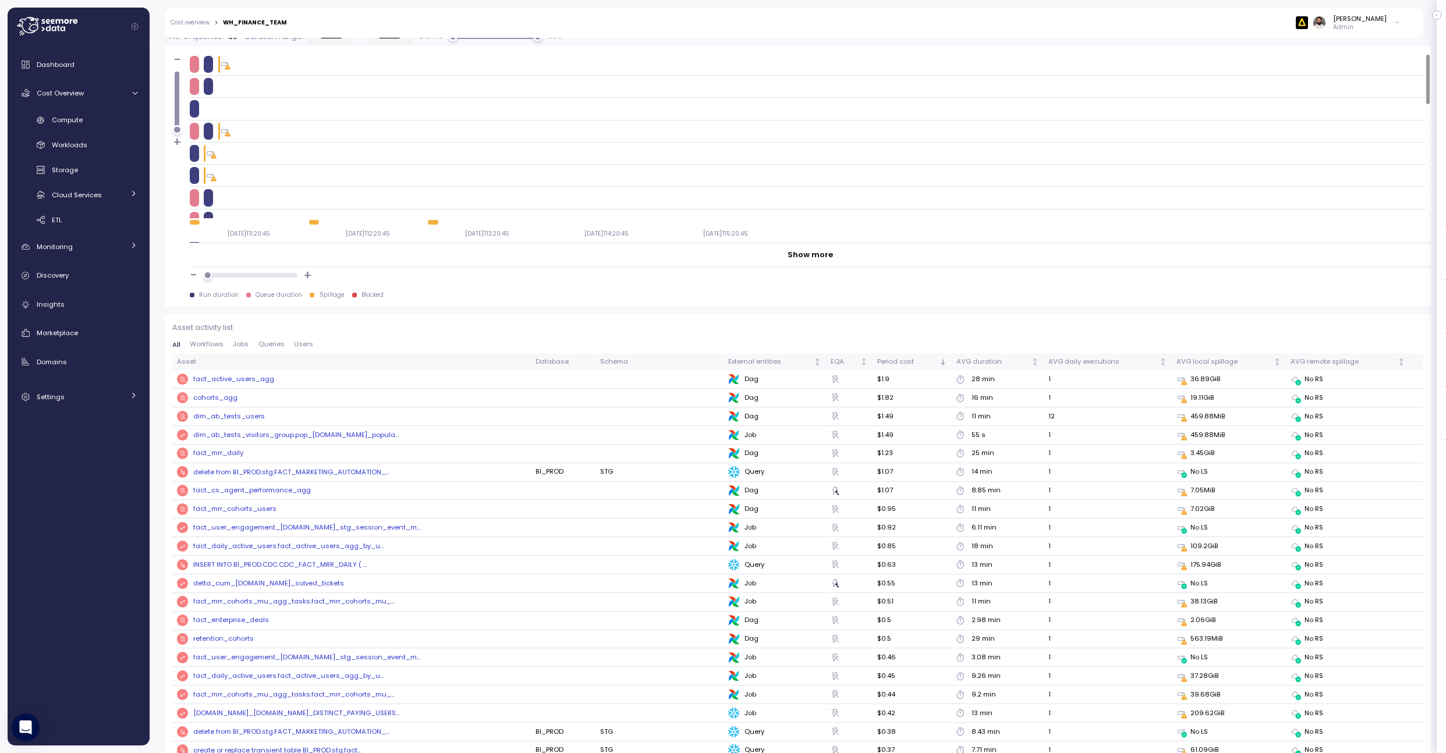
click at [268, 346] on span "Queries" at bounding box center [271, 344] width 26 height 6
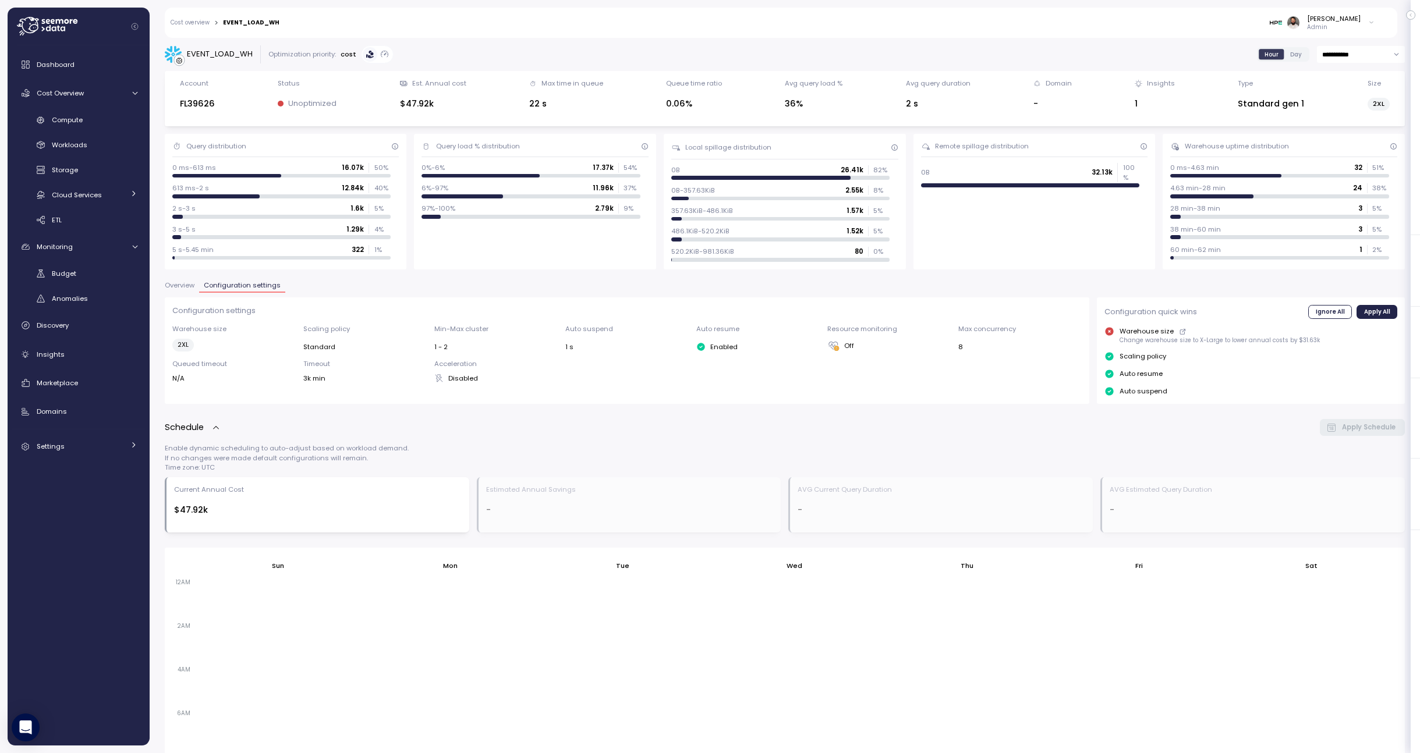
scroll to position [279, 0]
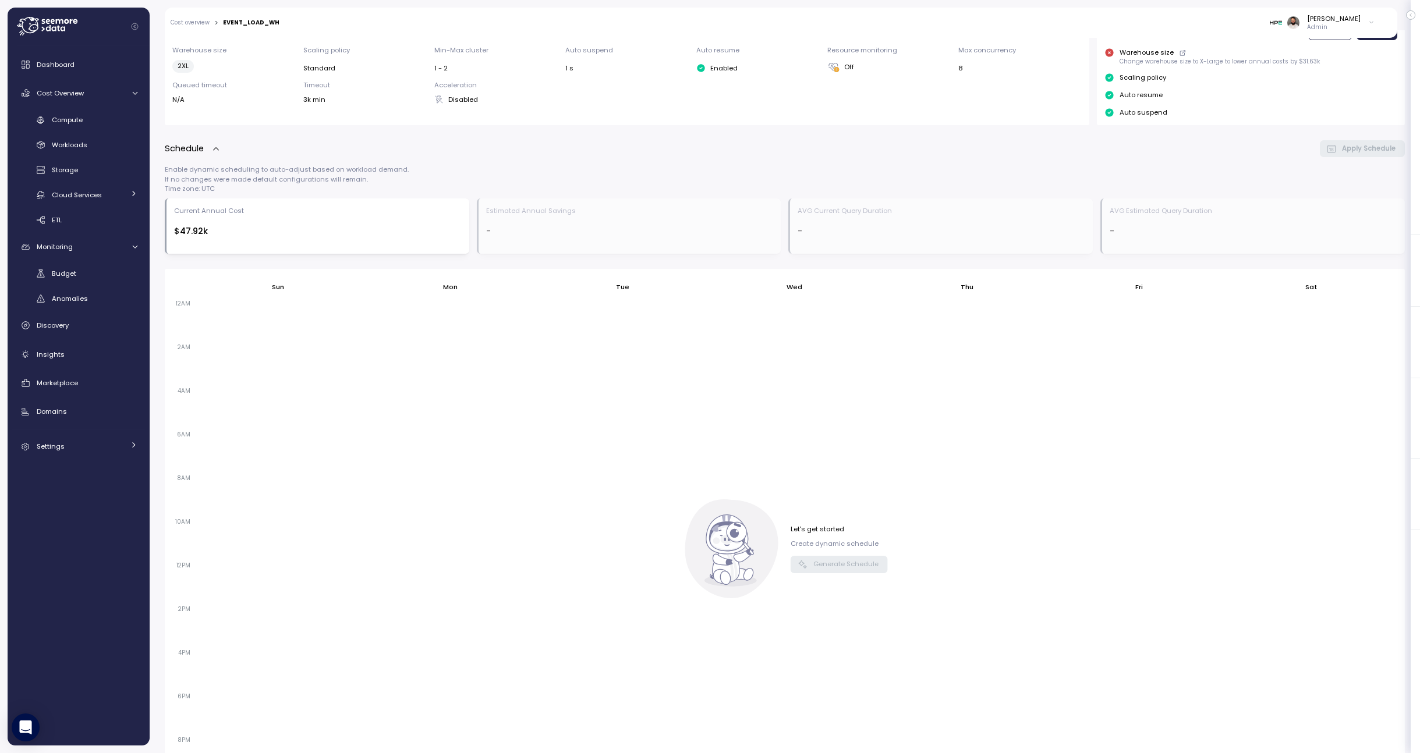
click at [105, 122] on div "Compute" at bounding box center [95, 120] width 86 height 12
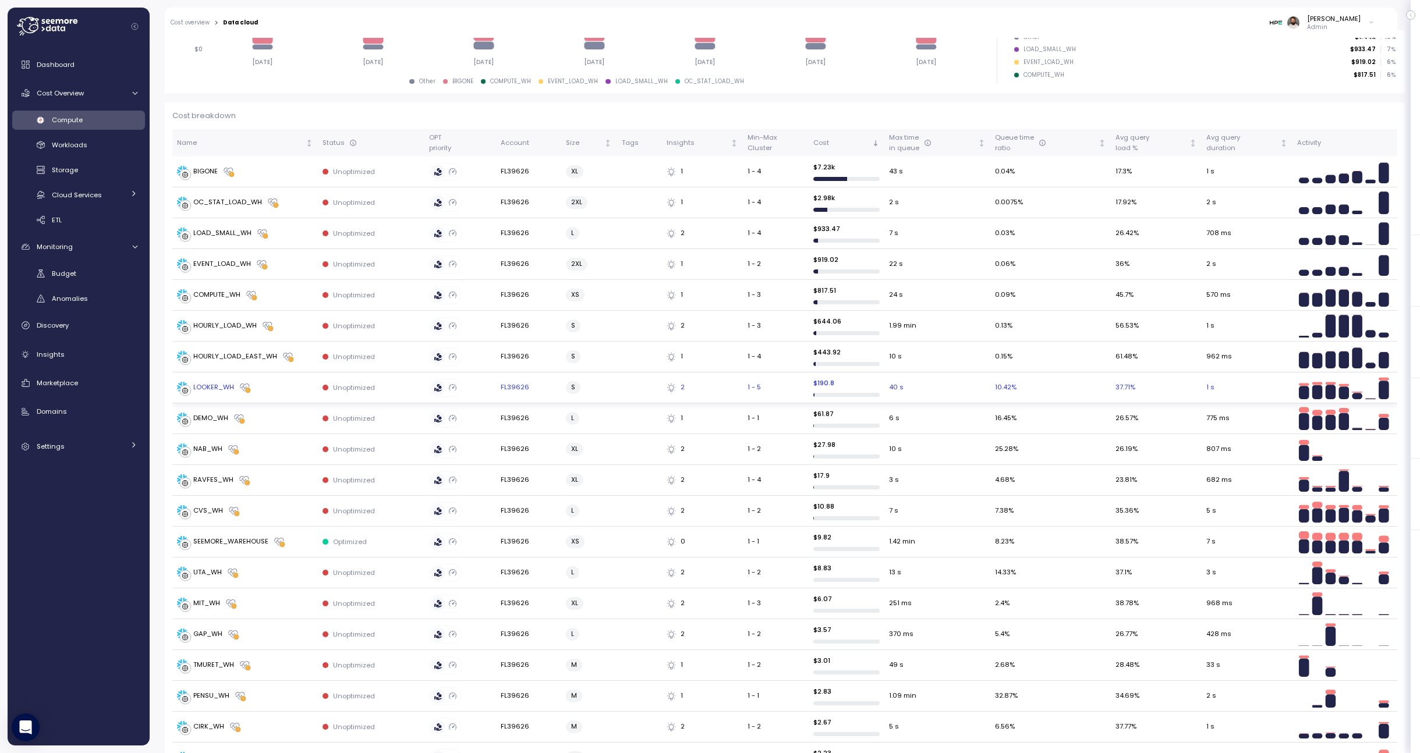
click at [287, 385] on div "LOOKER_WH" at bounding box center [245, 388] width 136 height 12
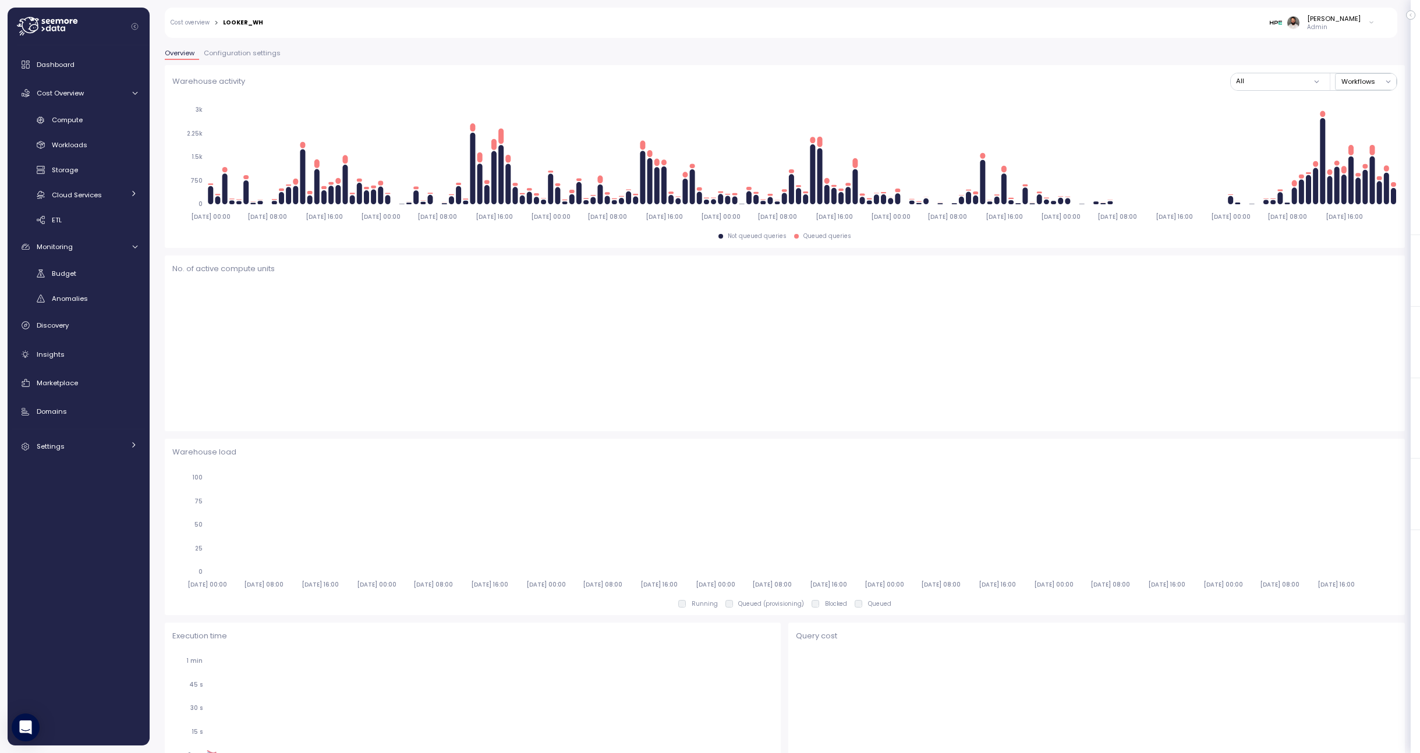
scroll to position [93, 0]
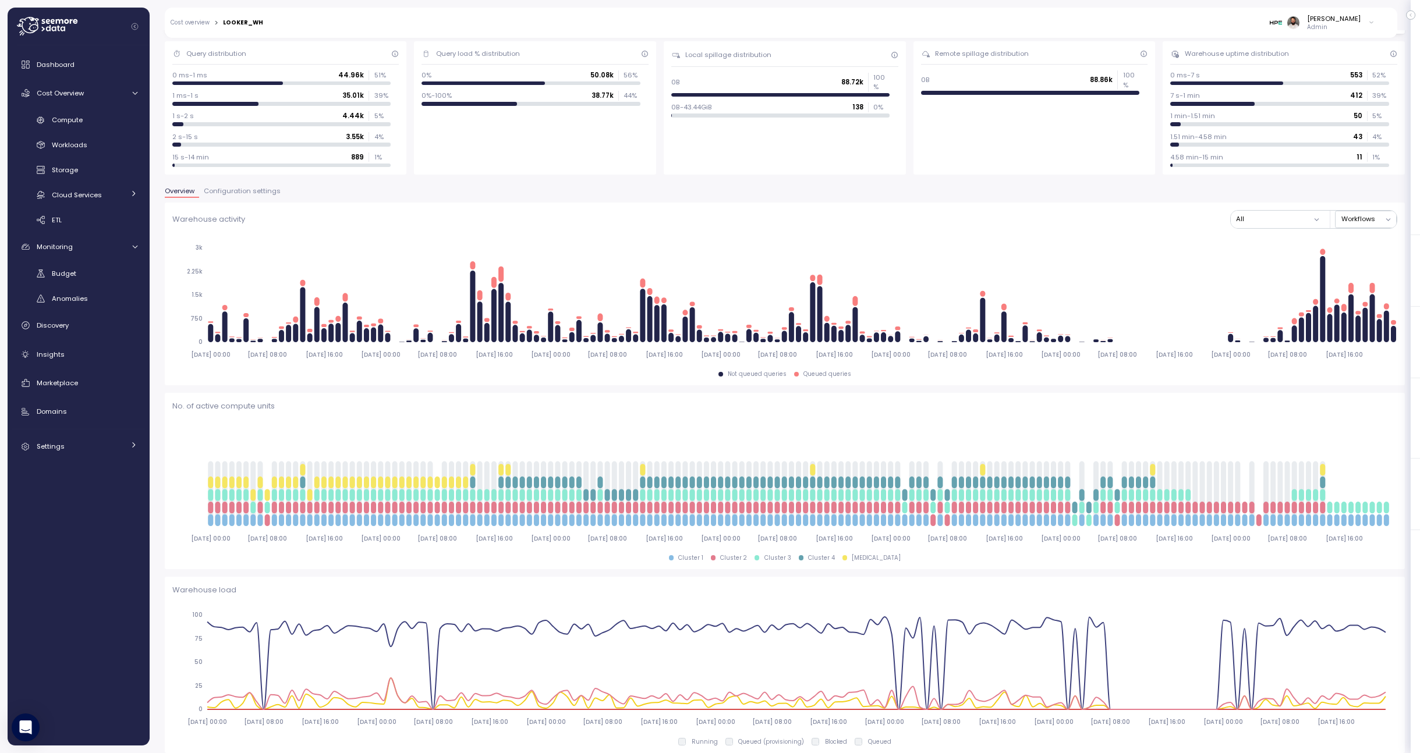
click at [237, 197] on button "Configuration settings" at bounding box center [242, 193] width 86 height 10
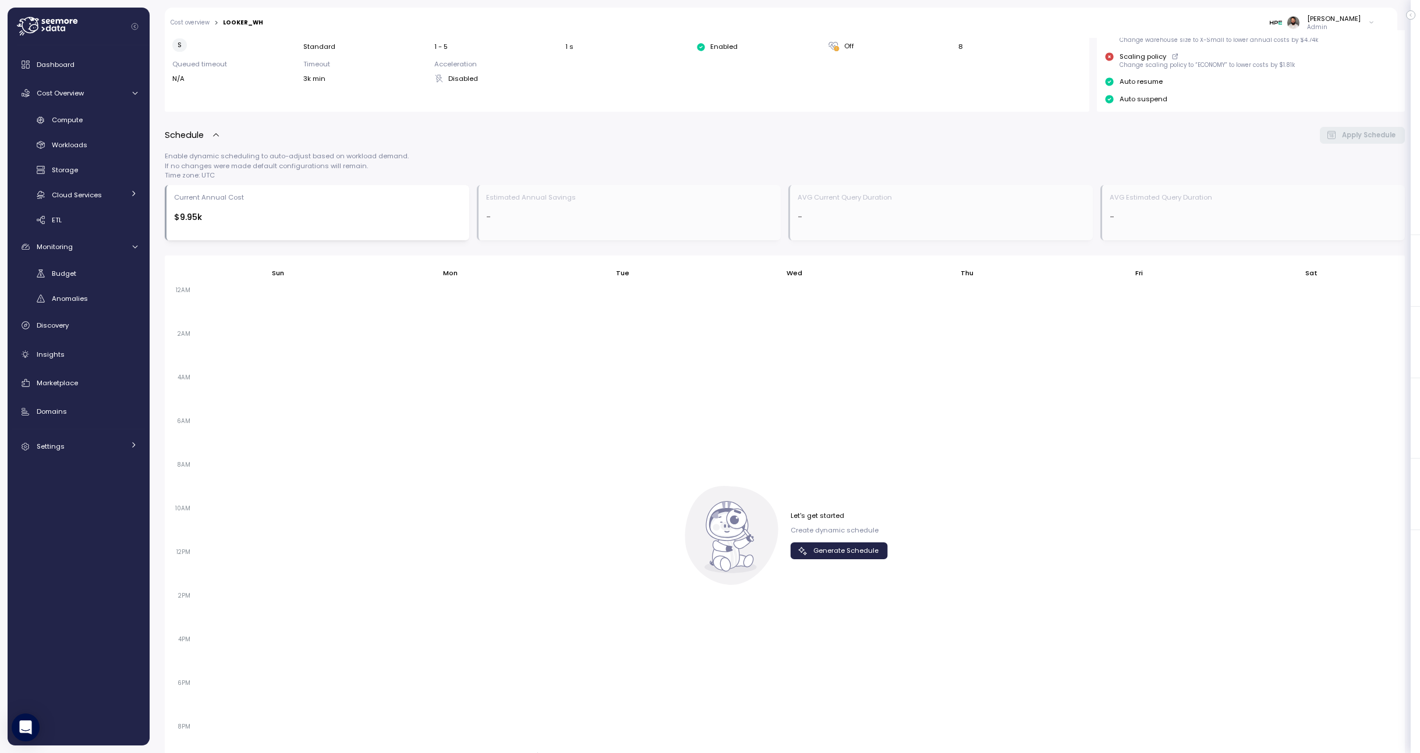
scroll to position [330, 0]
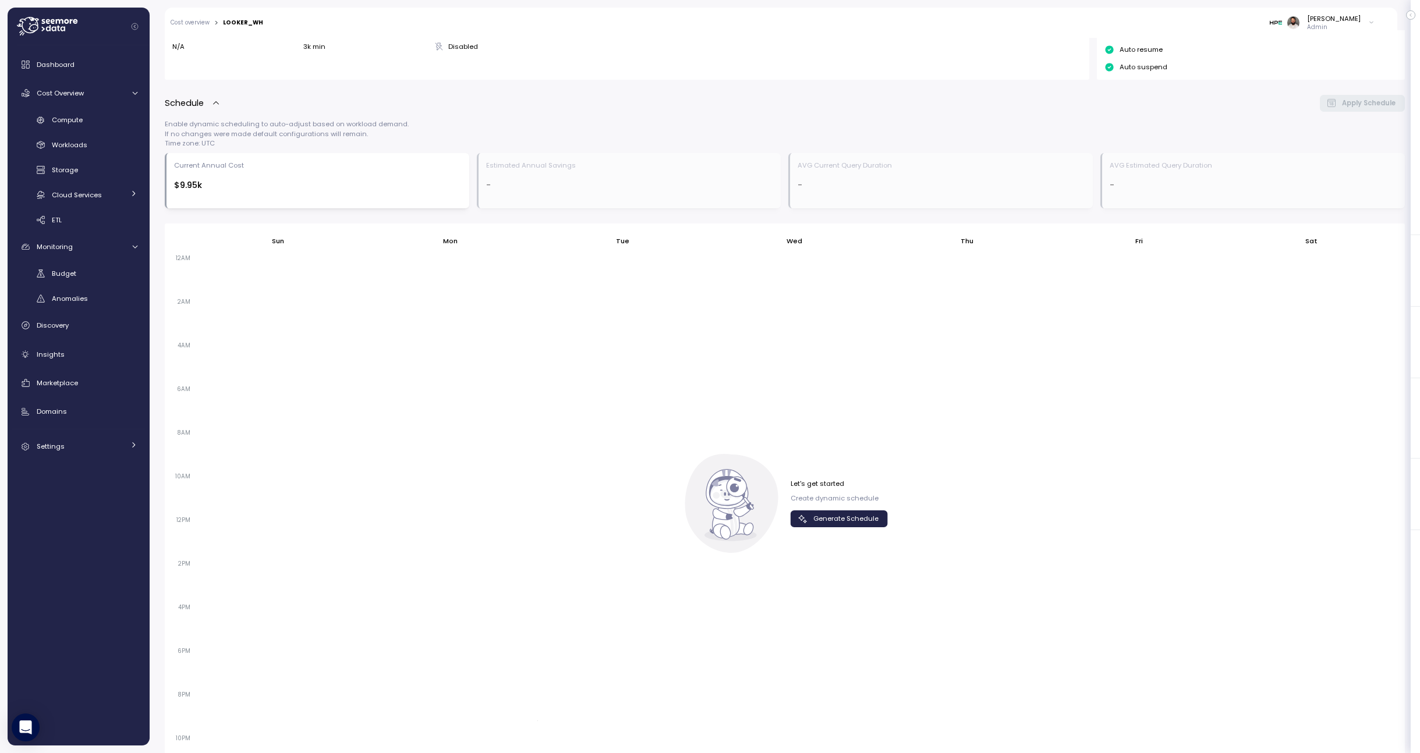
click at [826, 521] on span "Generate Schedule" at bounding box center [845, 519] width 65 height 16
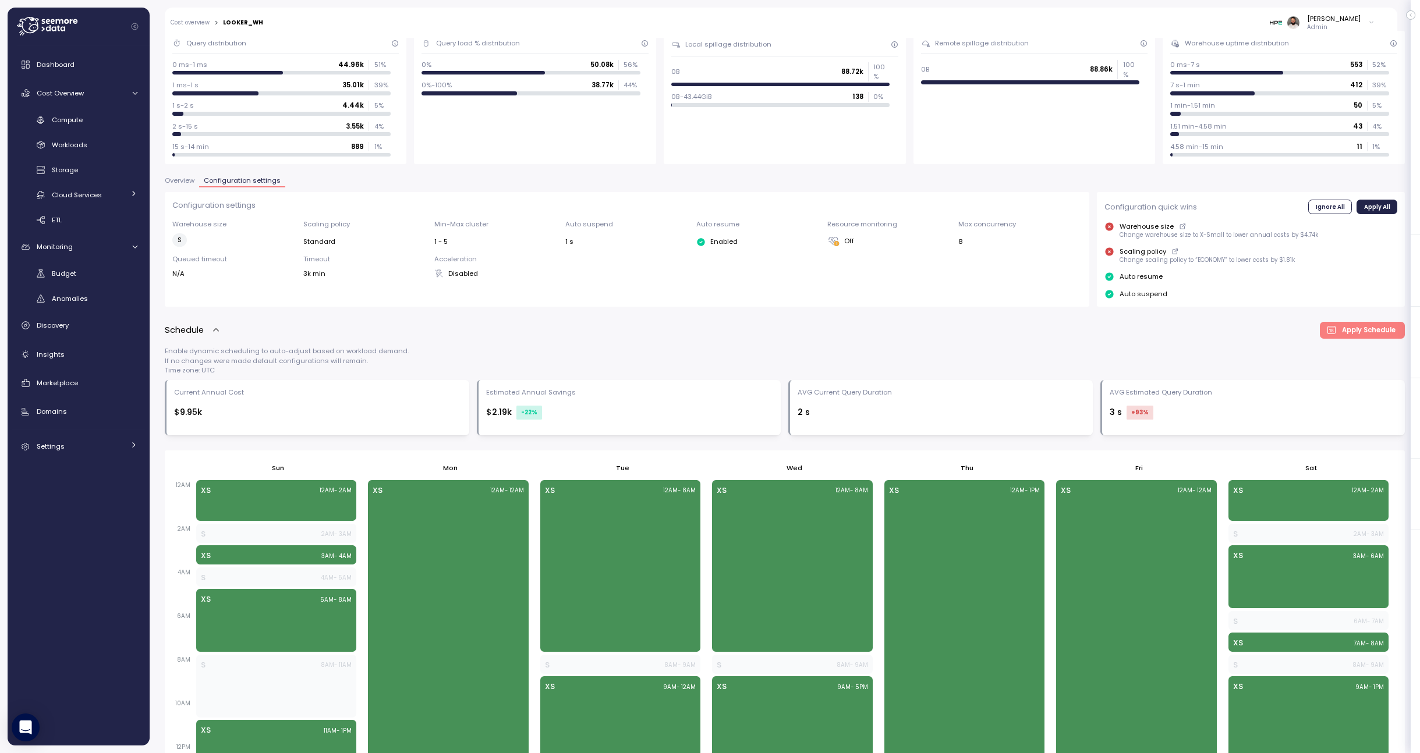
scroll to position [0, 0]
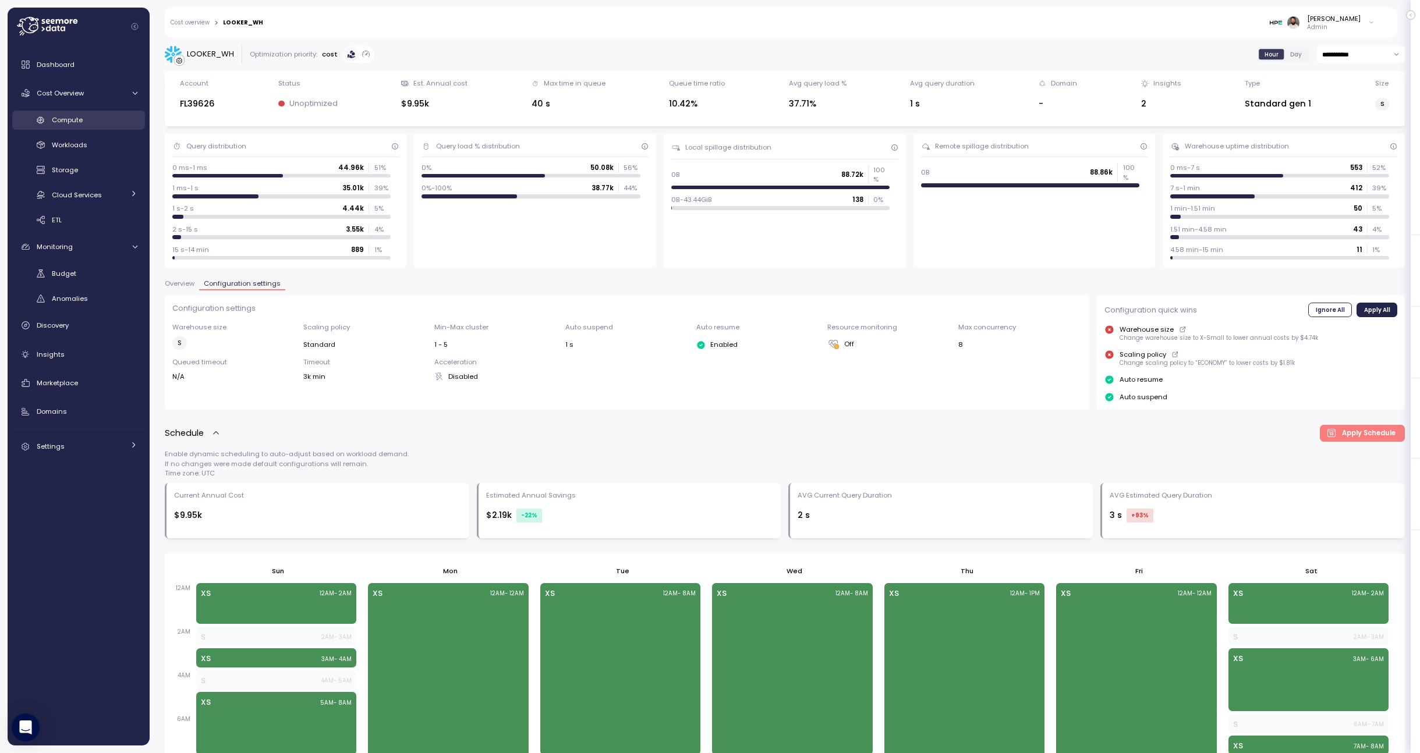
click at [90, 128] on link "Compute" at bounding box center [78, 120] width 133 height 19
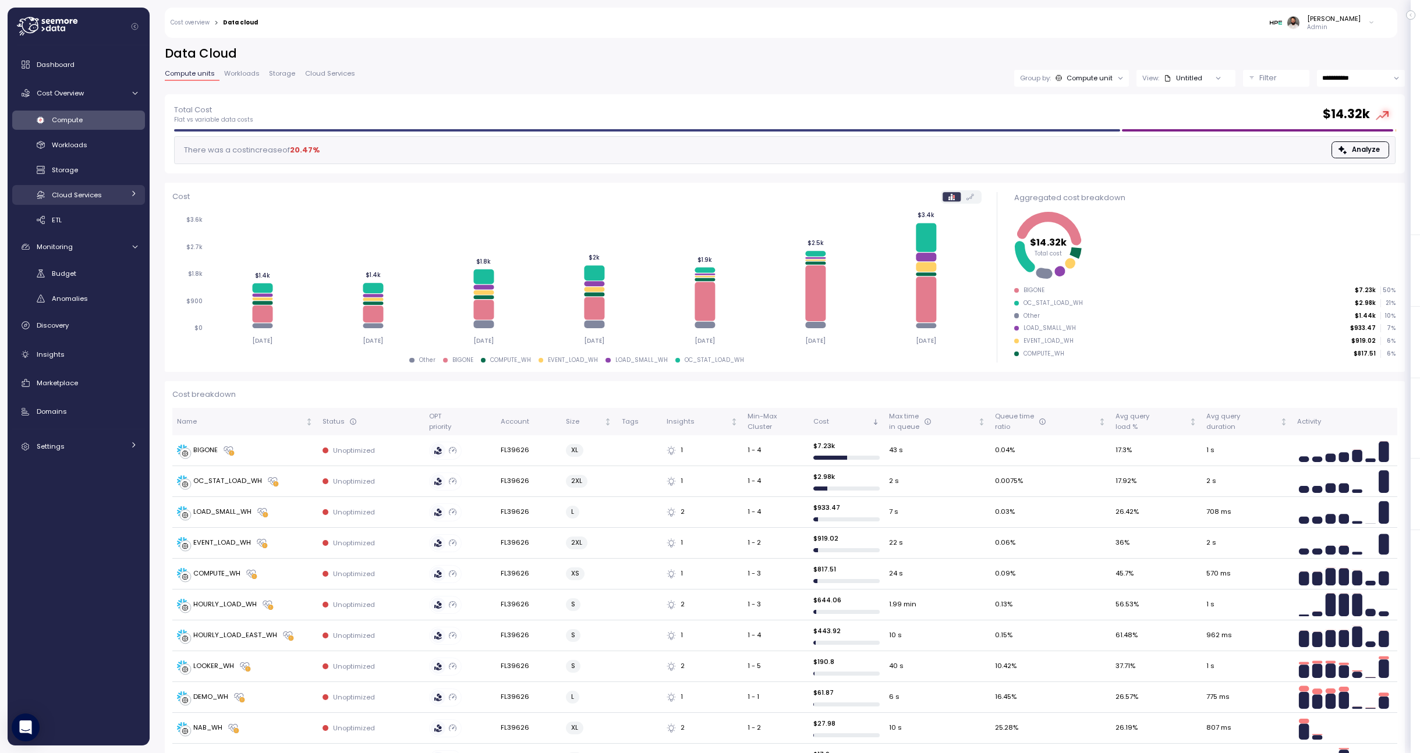
click at [106, 194] on div "Cloud Services" at bounding box center [88, 195] width 72 height 12
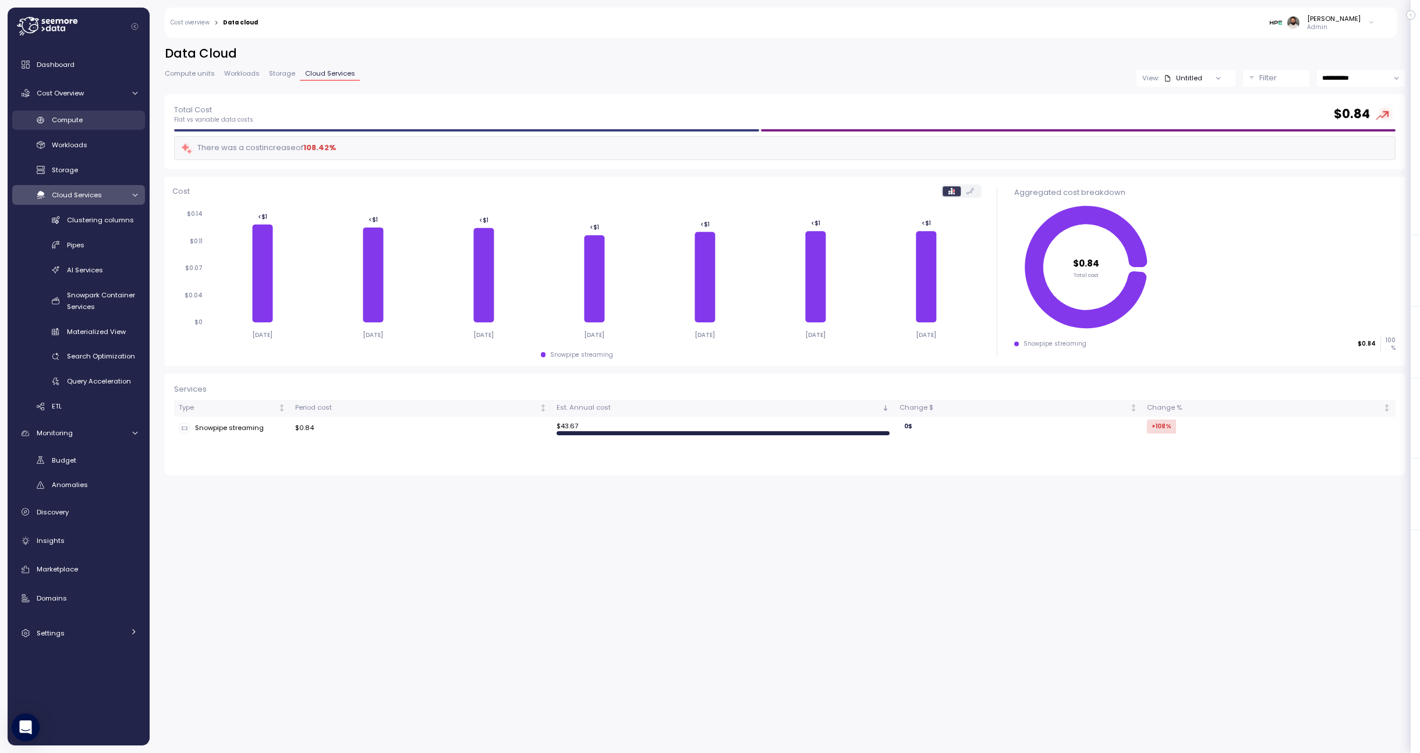
click at [88, 128] on link "Compute" at bounding box center [78, 120] width 133 height 19
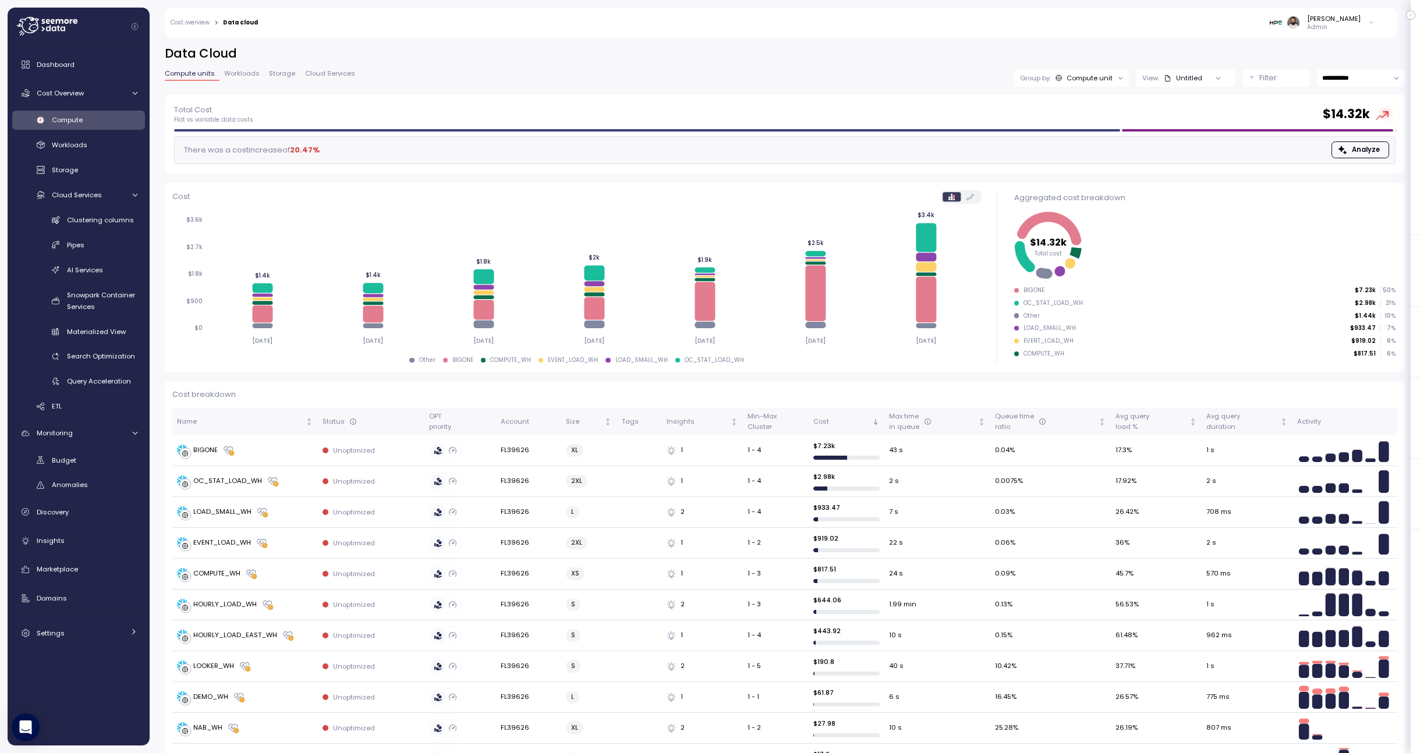
click at [1361, 82] on input "**********" at bounding box center [1361, 78] width 88 height 17
click at [1375, 179] on div "Last 6 months" at bounding box center [1360, 181] width 84 height 16
type input "**********"
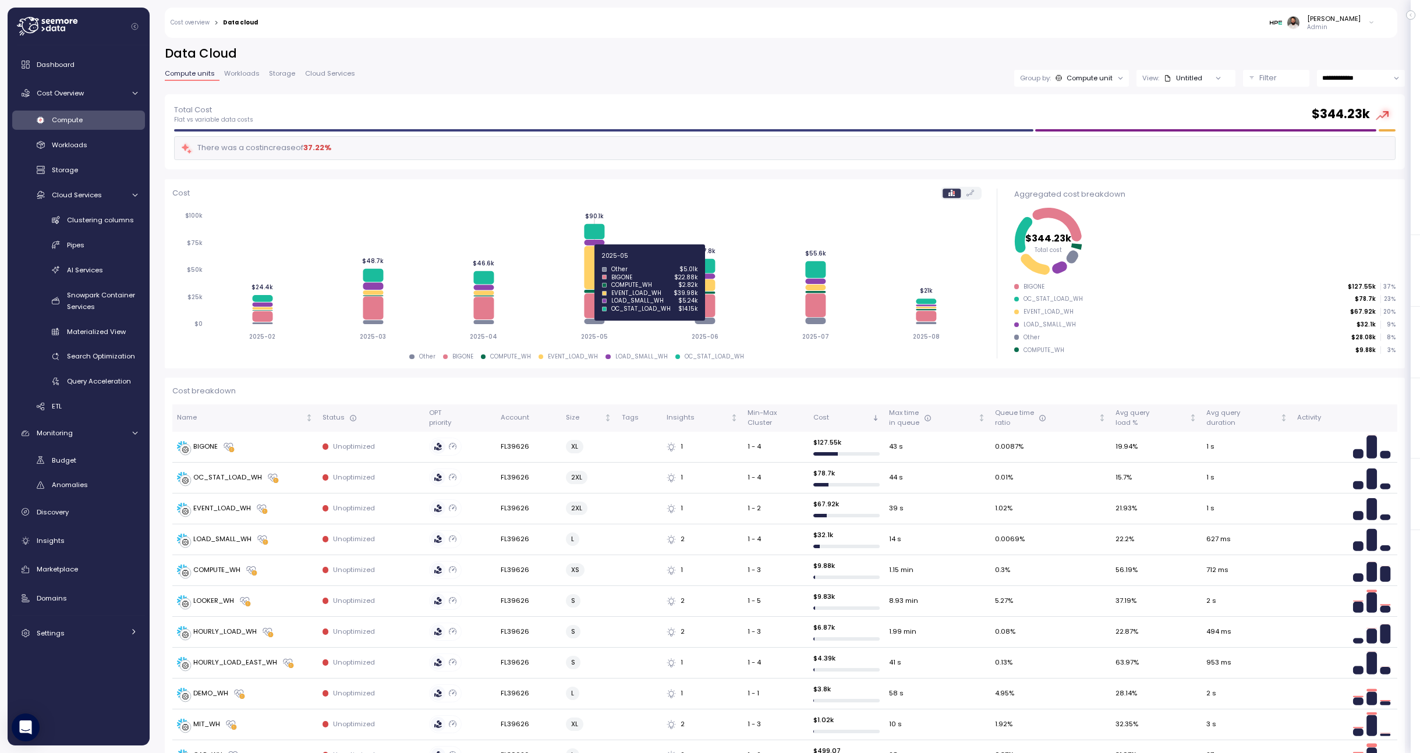
click at [599, 262] on icon at bounding box center [594, 267] width 20 height 43
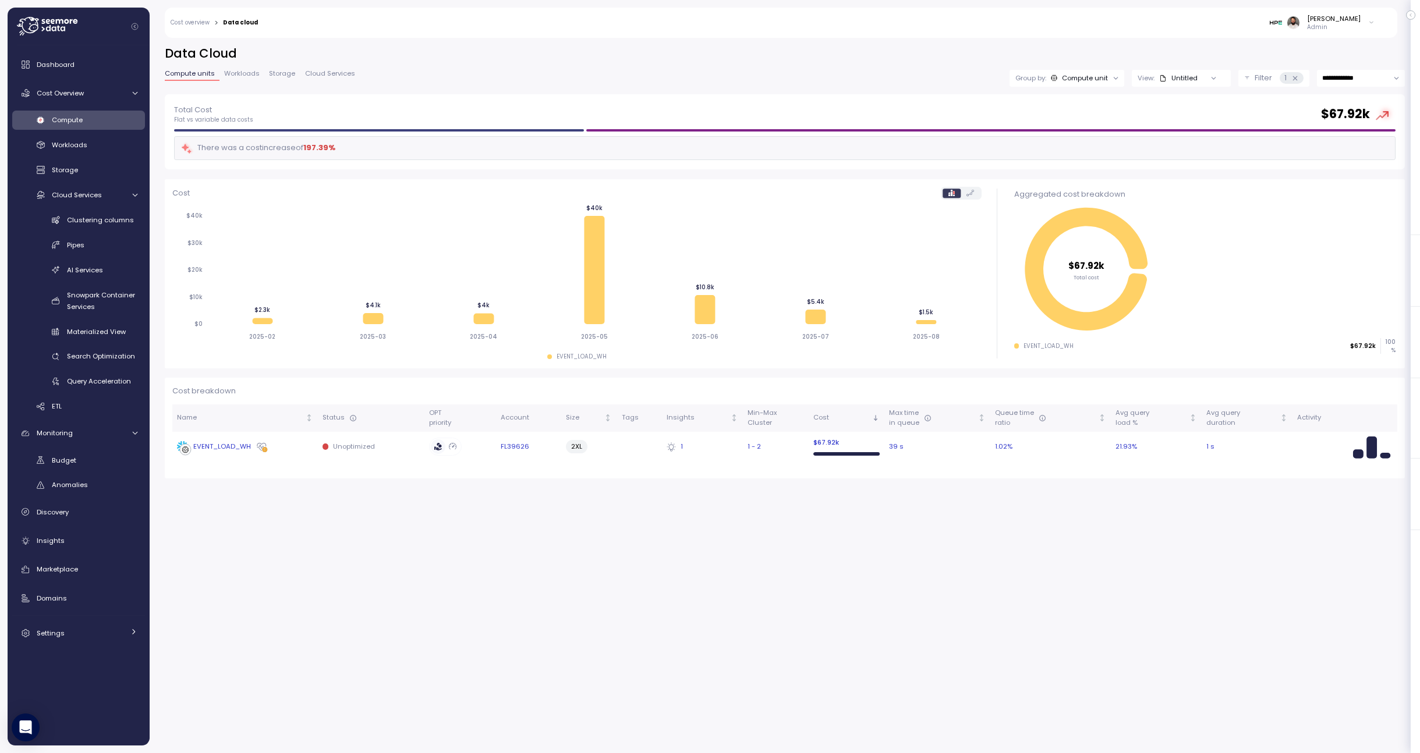
click at [273, 447] on div "EVENT_LOAD_WH" at bounding box center [245, 447] width 136 height 12
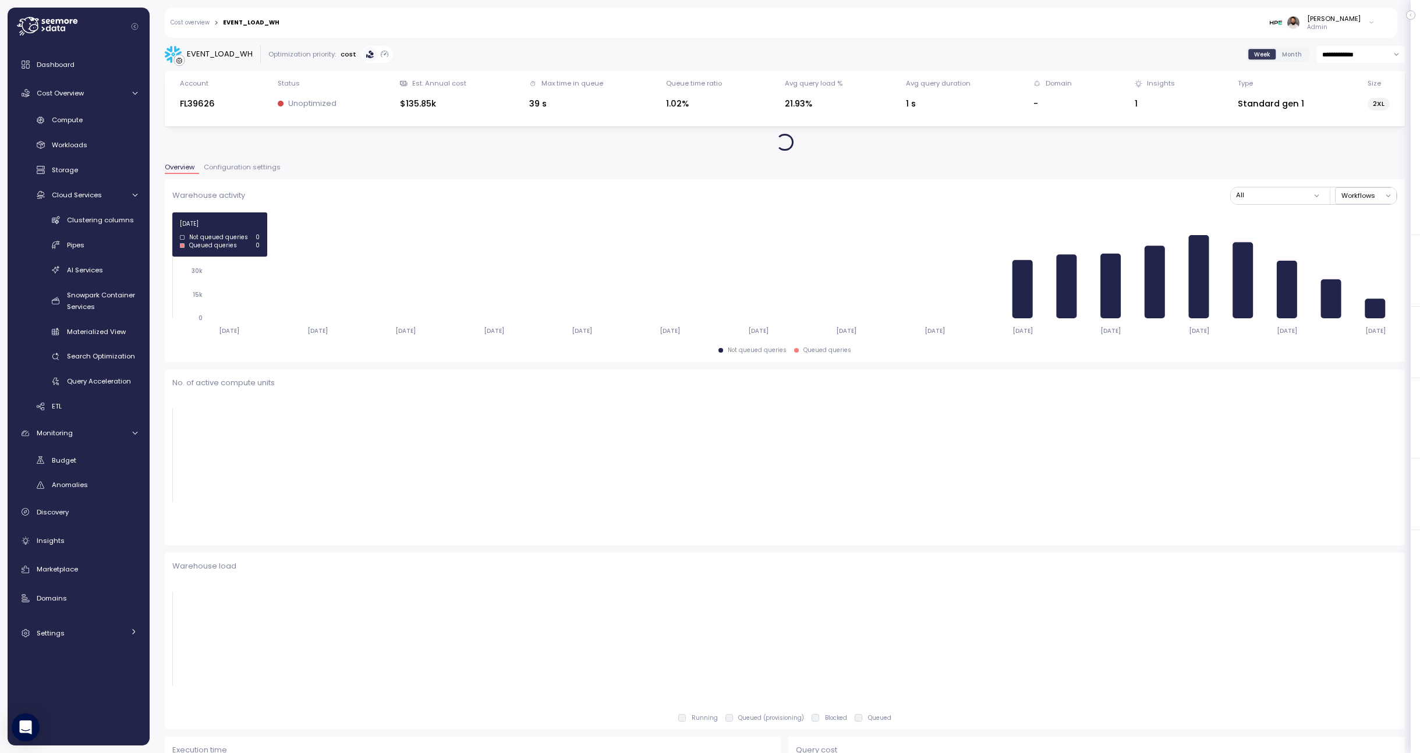
type input "*********"
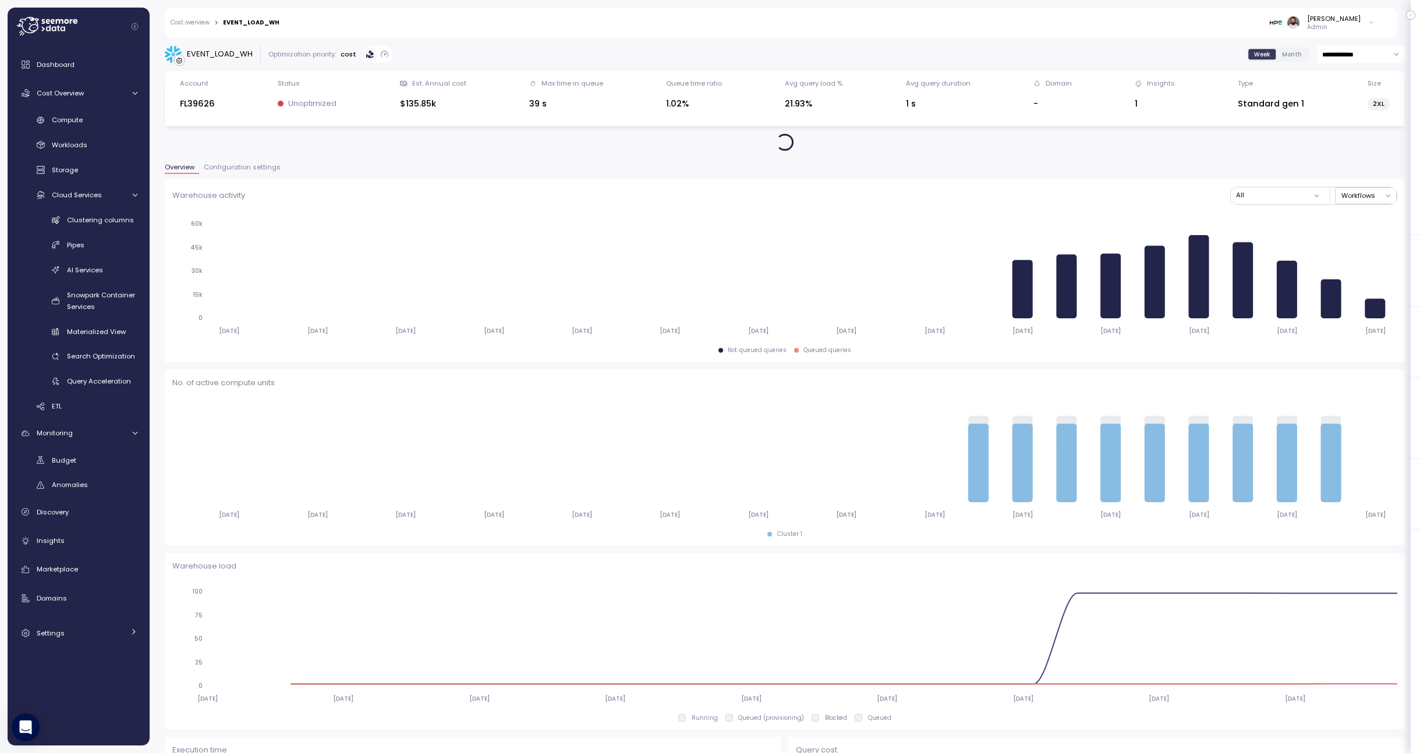
click at [1372, 56] on input "**********" at bounding box center [1361, 54] width 88 height 17
click at [1362, 105] on div "Last 7 days" at bounding box center [1360, 110] width 84 height 16
type input "**********"
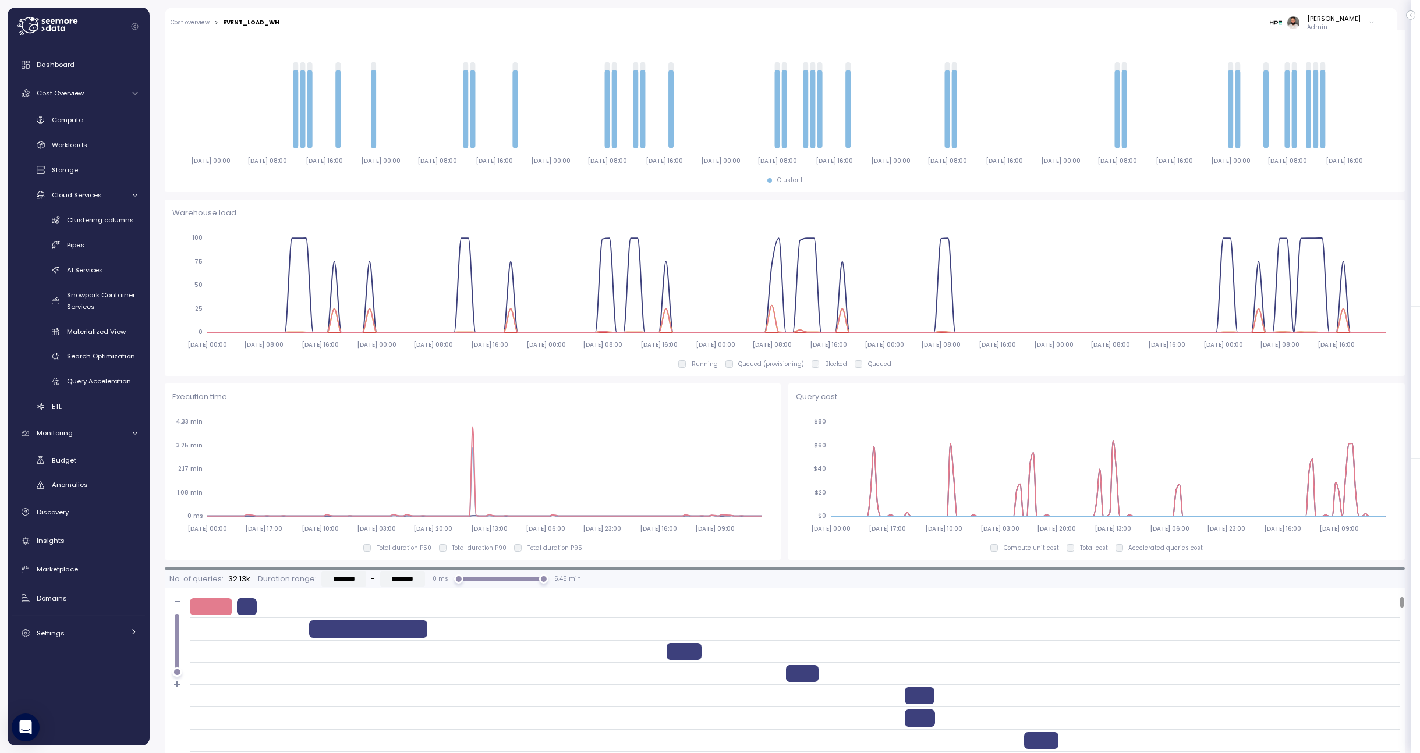
scroll to position [64, 0]
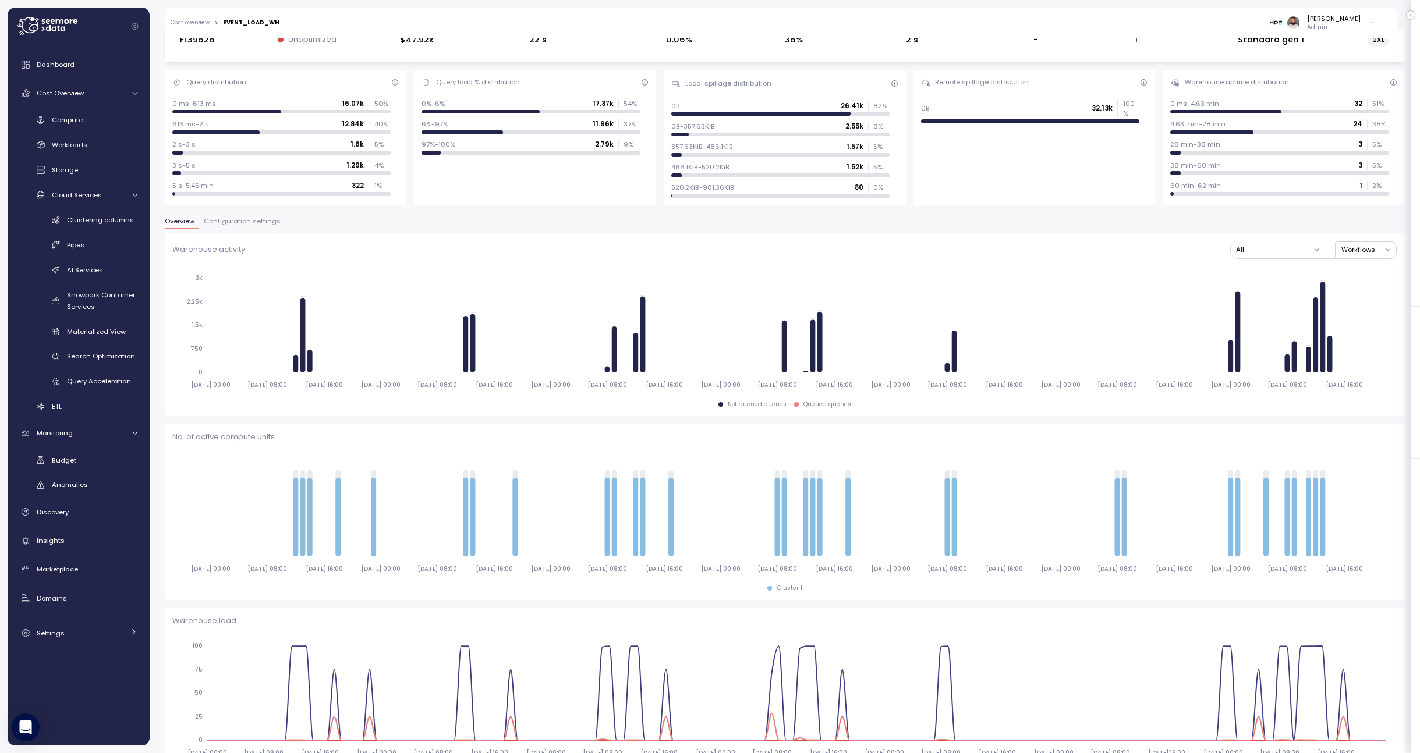
click at [249, 220] on span "Configuration settings" at bounding box center [242, 221] width 77 height 6
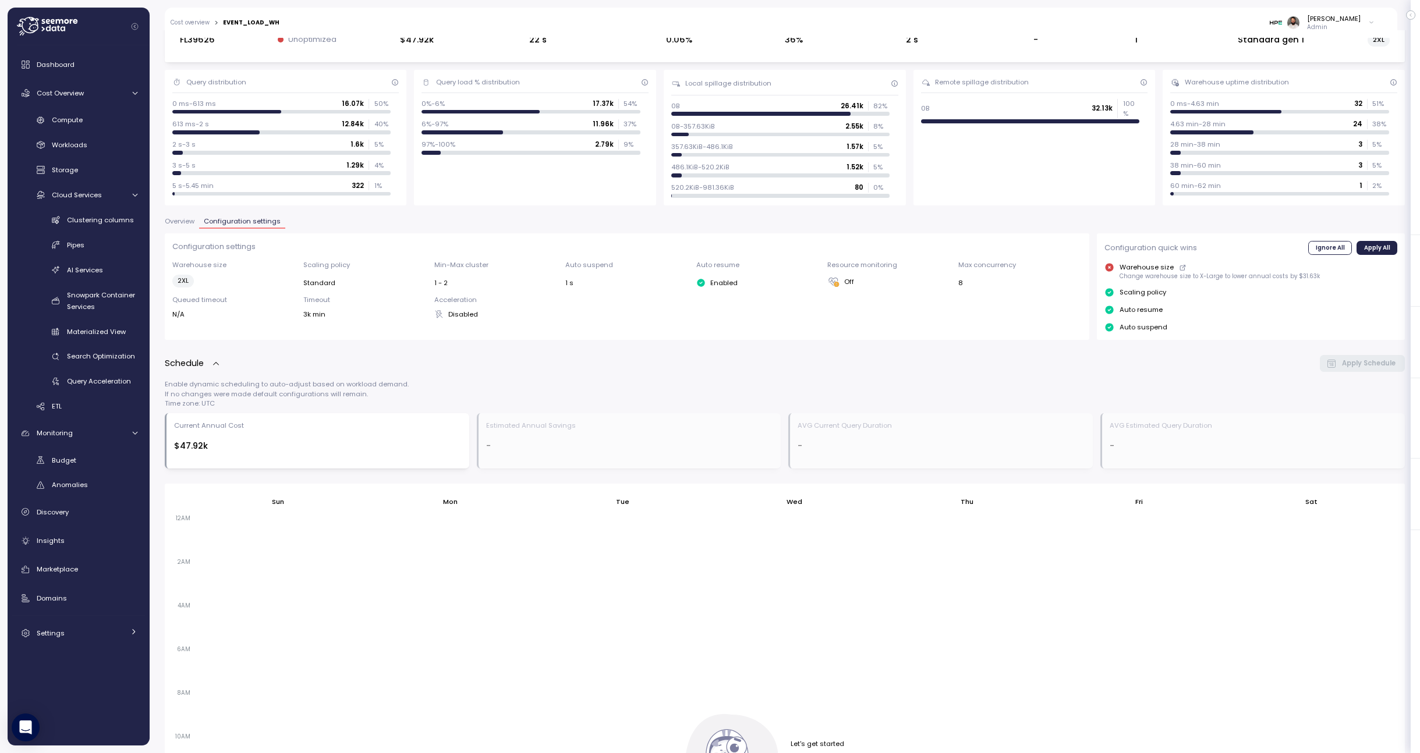
click at [190, 222] on span "Overview" at bounding box center [180, 221] width 30 height 6
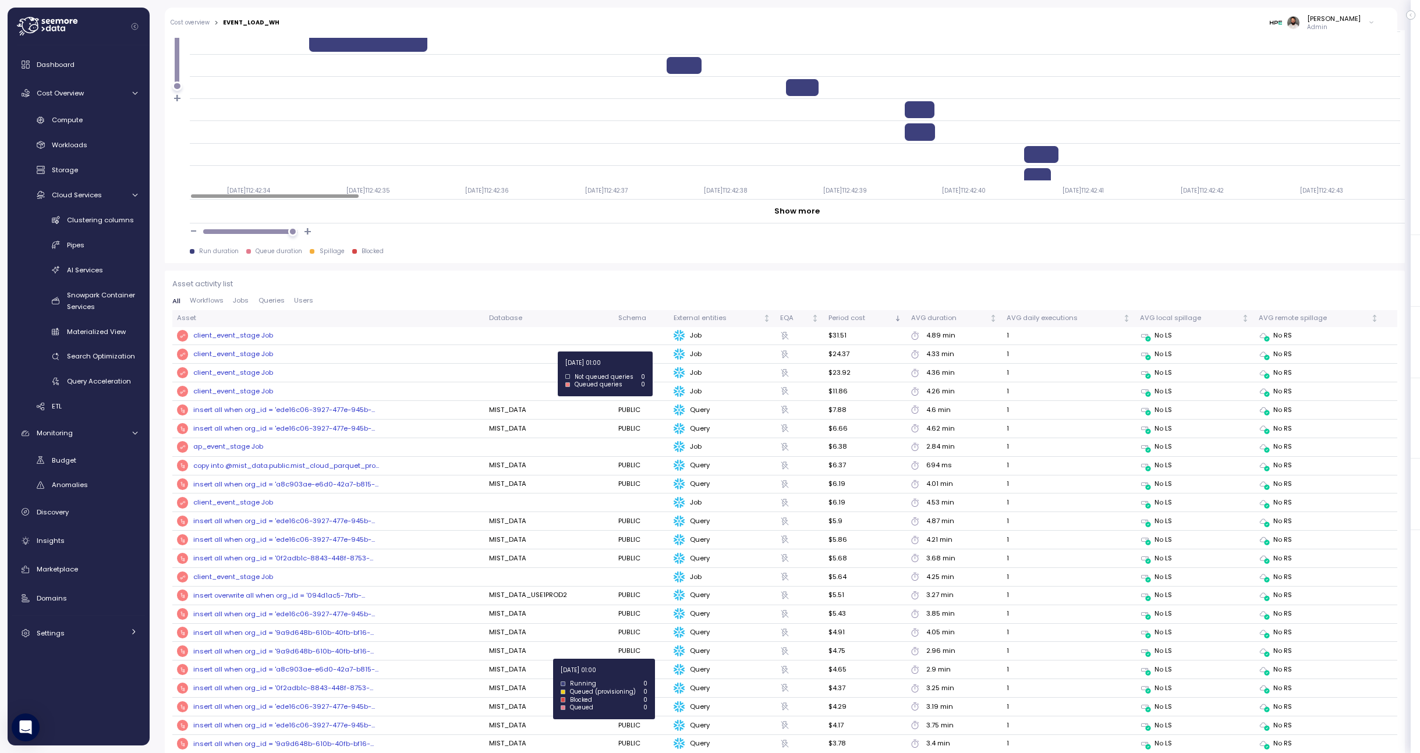
scroll to position [1067, 0]
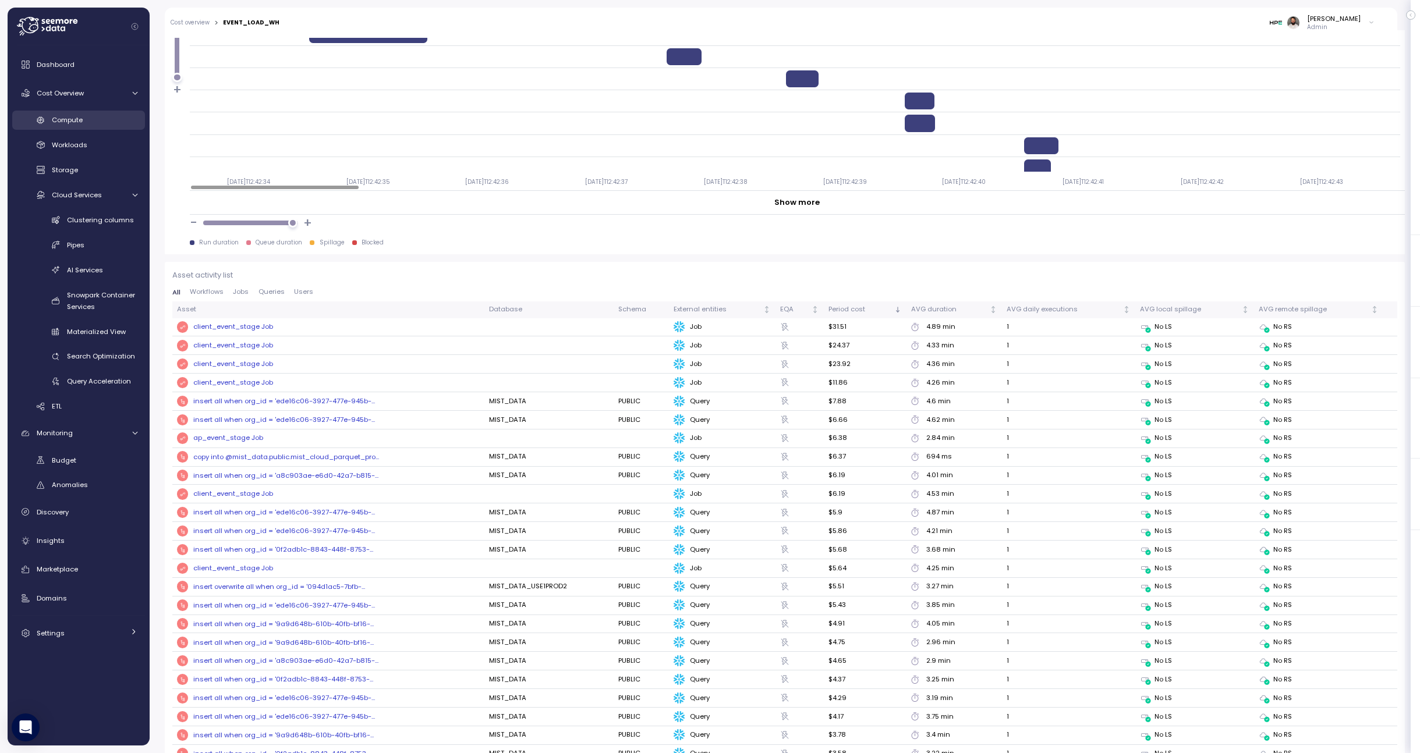
click at [75, 119] on span "Compute" at bounding box center [67, 119] width 31 height 9
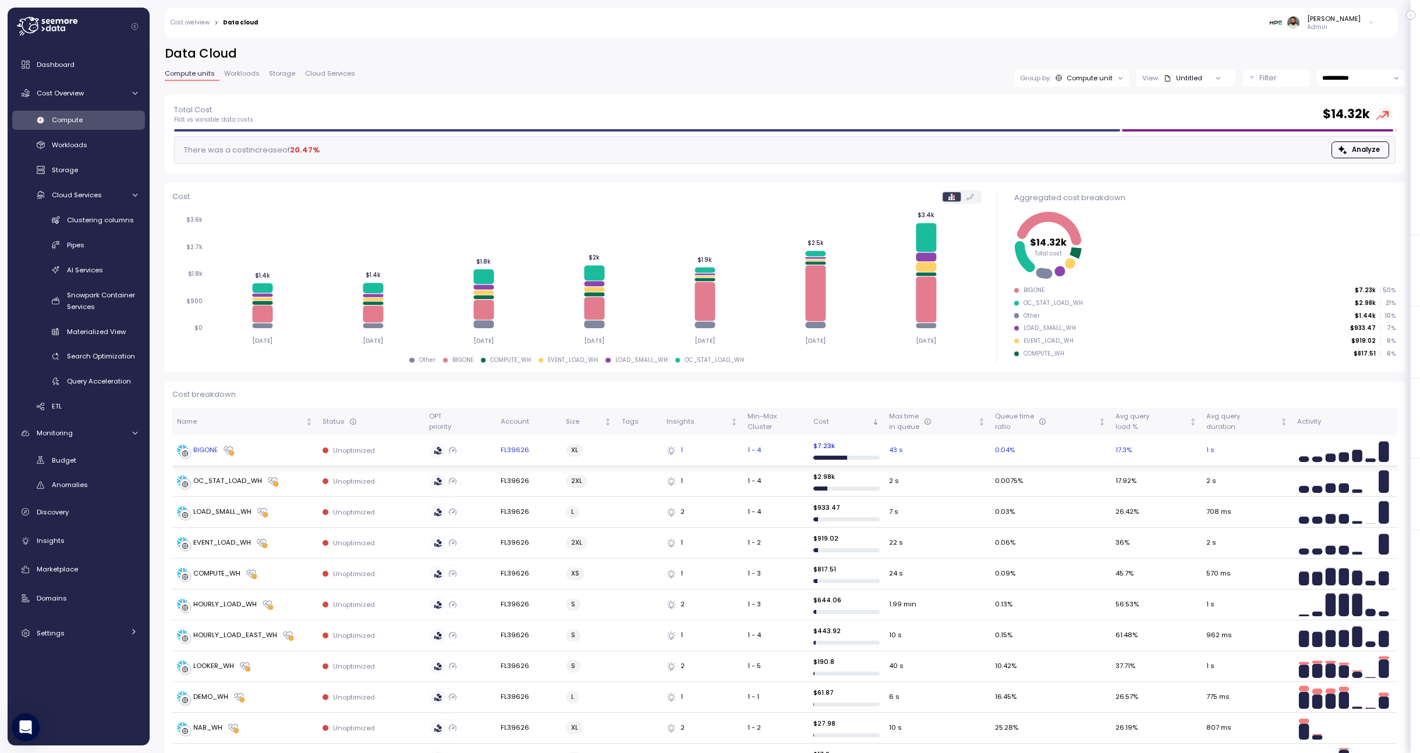
click at [272, 457] on td "BIGONE" at bounding box center [245, 450] width 146 height 31
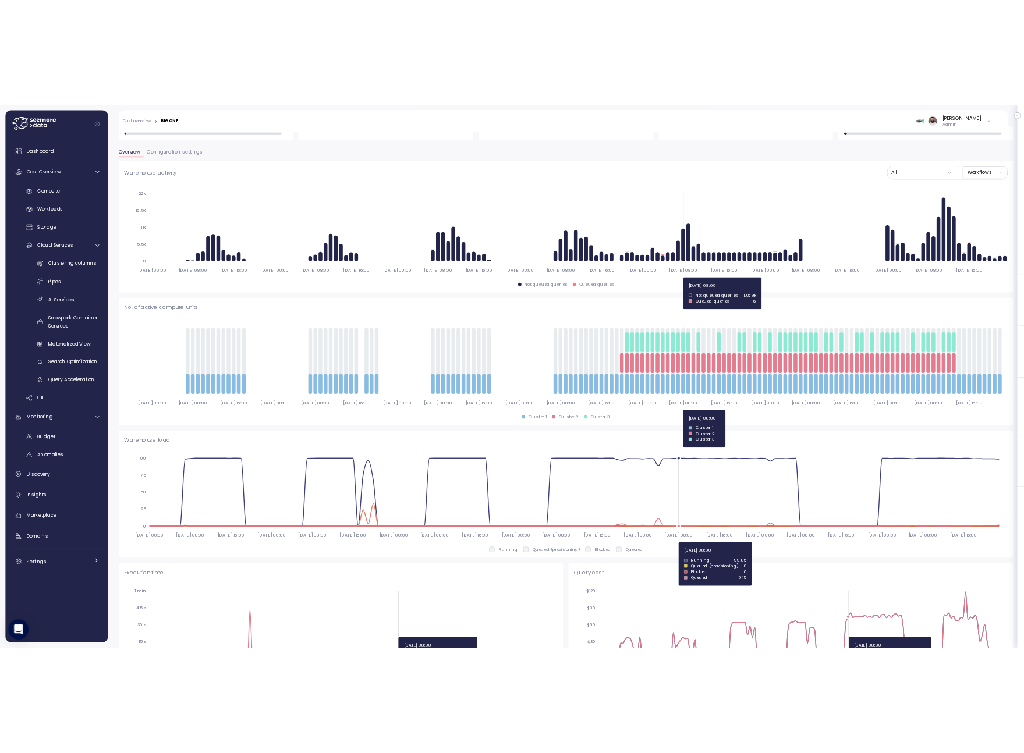
scroll to position [108, 0]
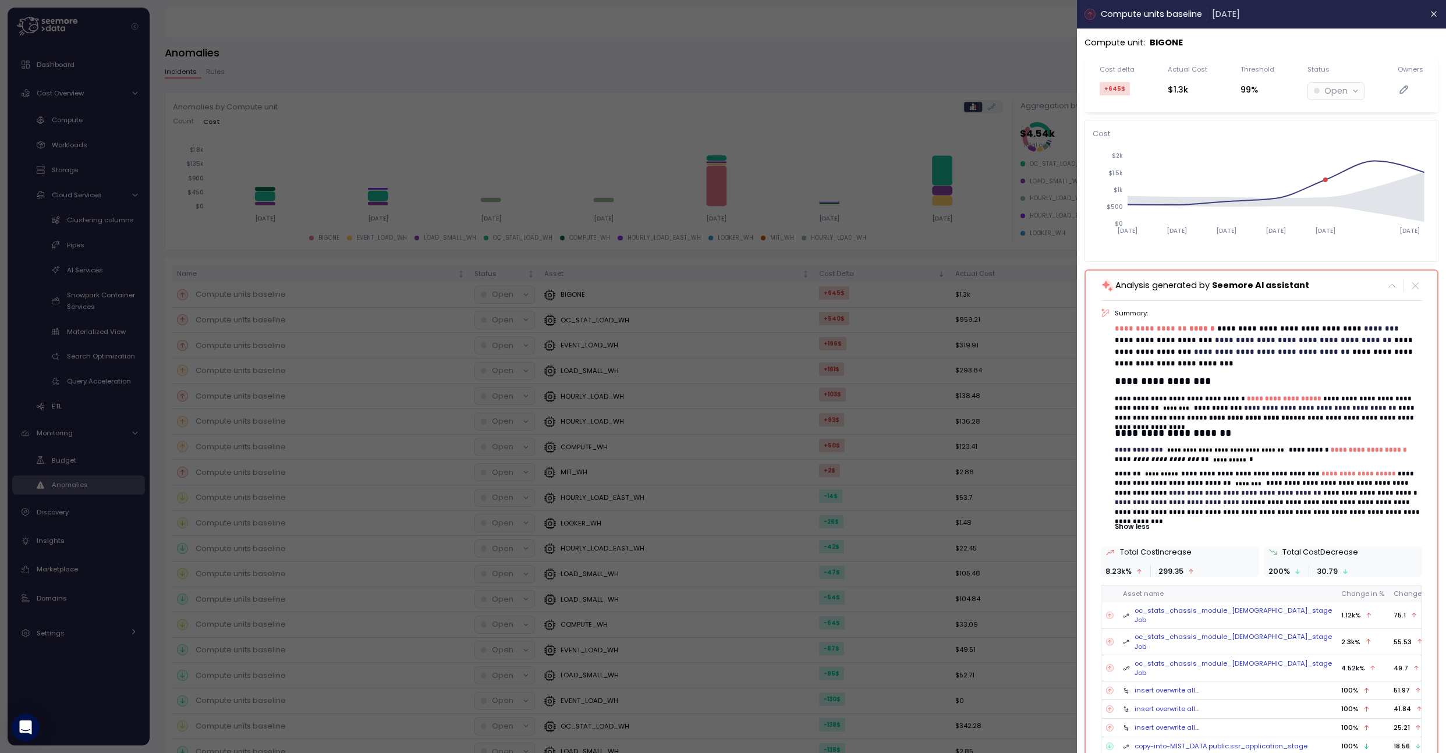
scroll to position [33, 0]
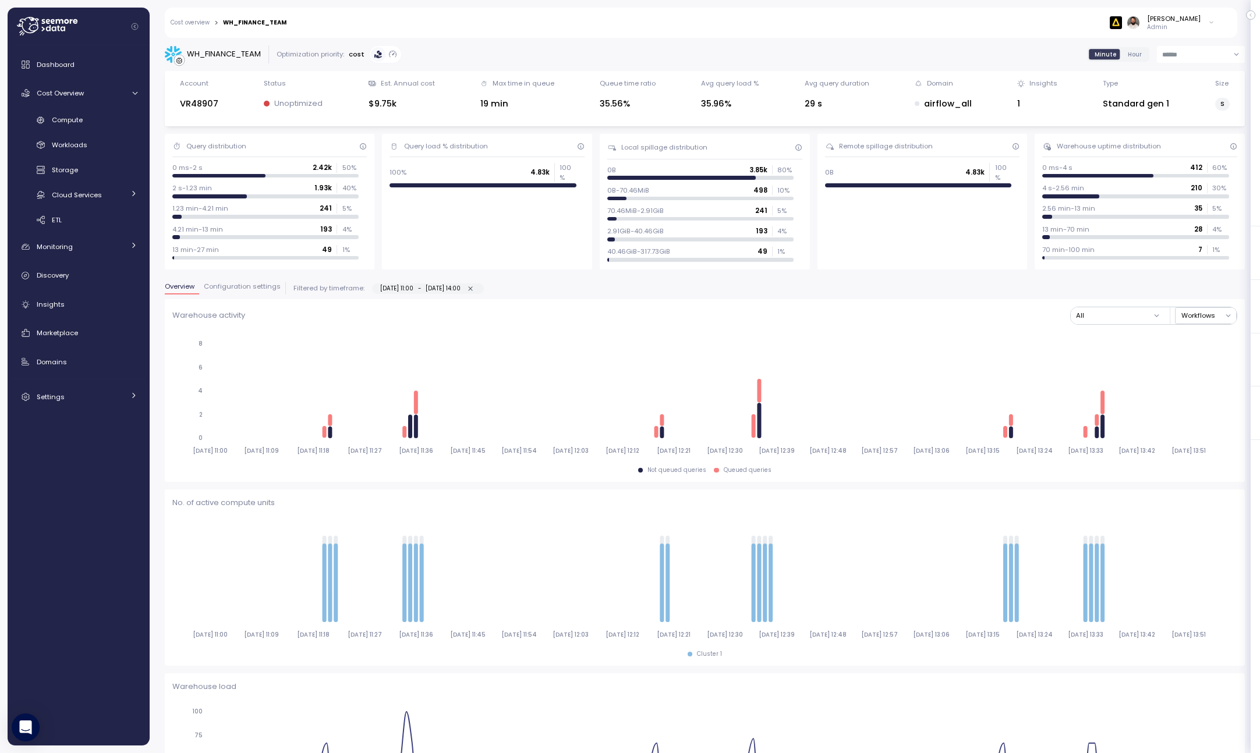
click at [246, 288] on span "Configuration settings" at bounding box center [242, 287] width 77 height 6
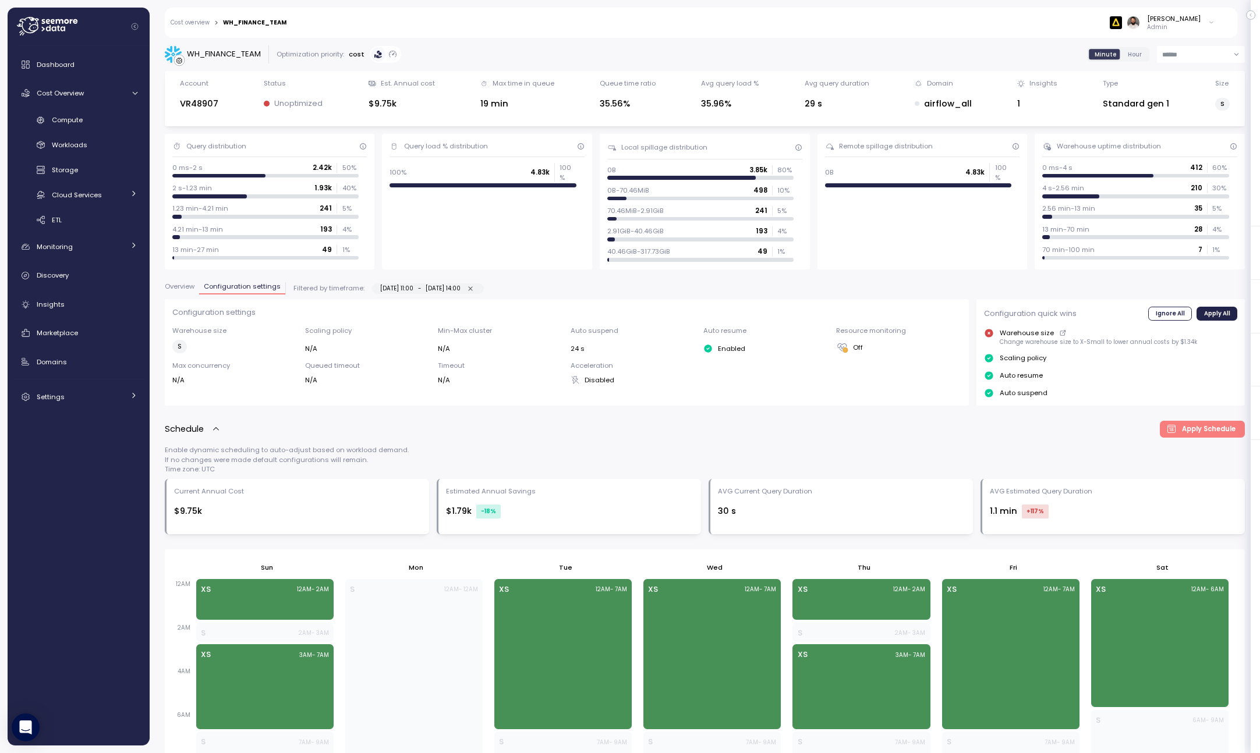
scroll to position [364, 0]
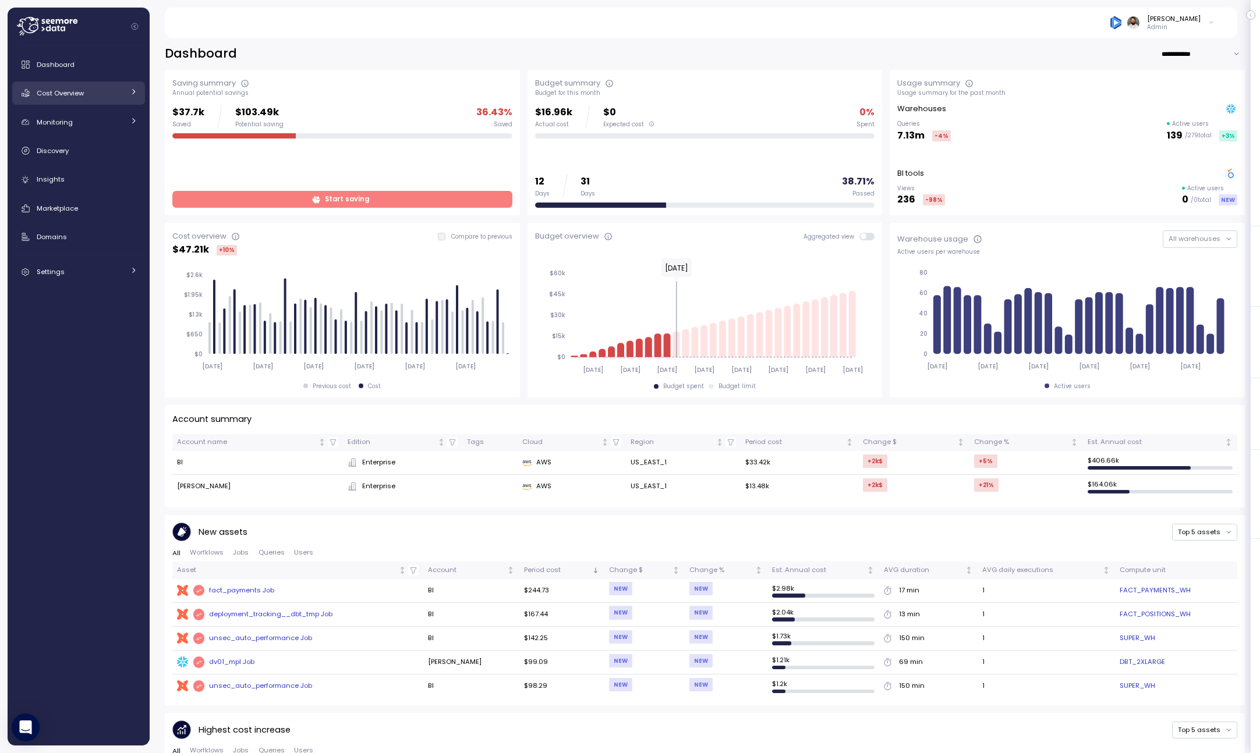
click at [109, 95] on div "Cost Overview" at bounding box center [80, 93] width 87 height 12
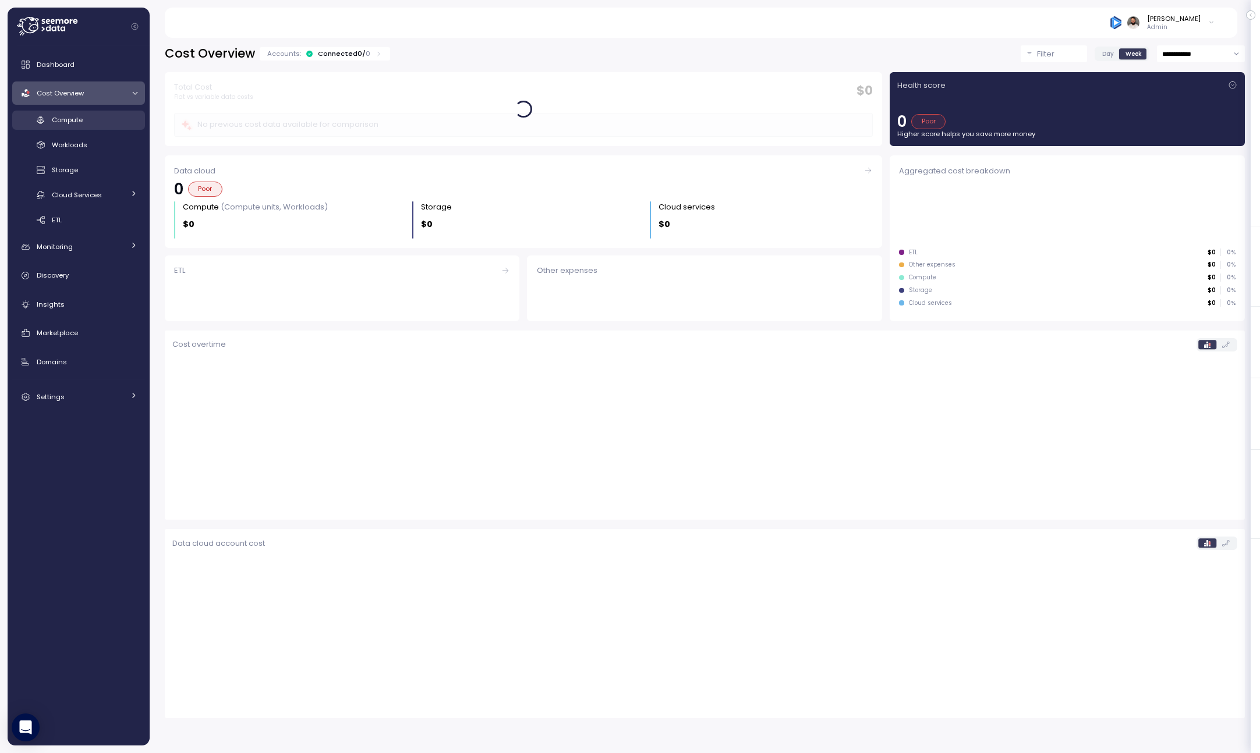
click at [100, 124] on div "Compute" at bounding box center [95, 120] width 86 height 12
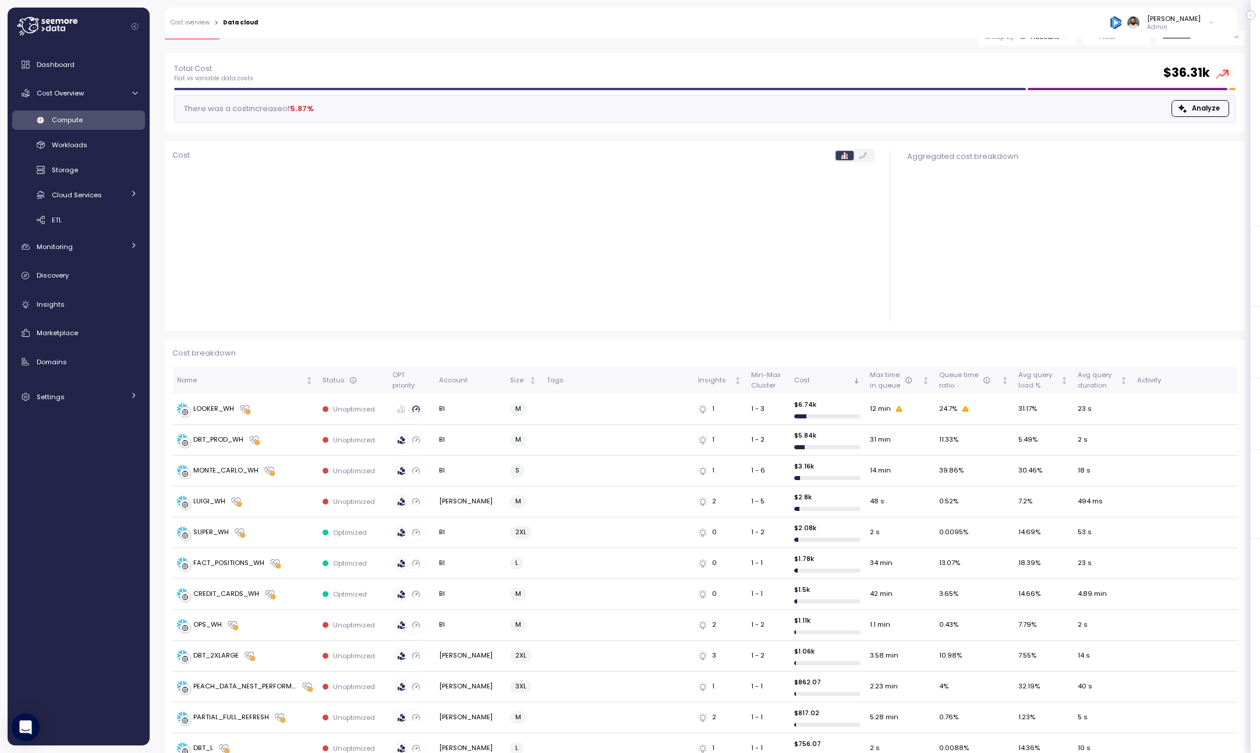
scroll to position [42, 0]
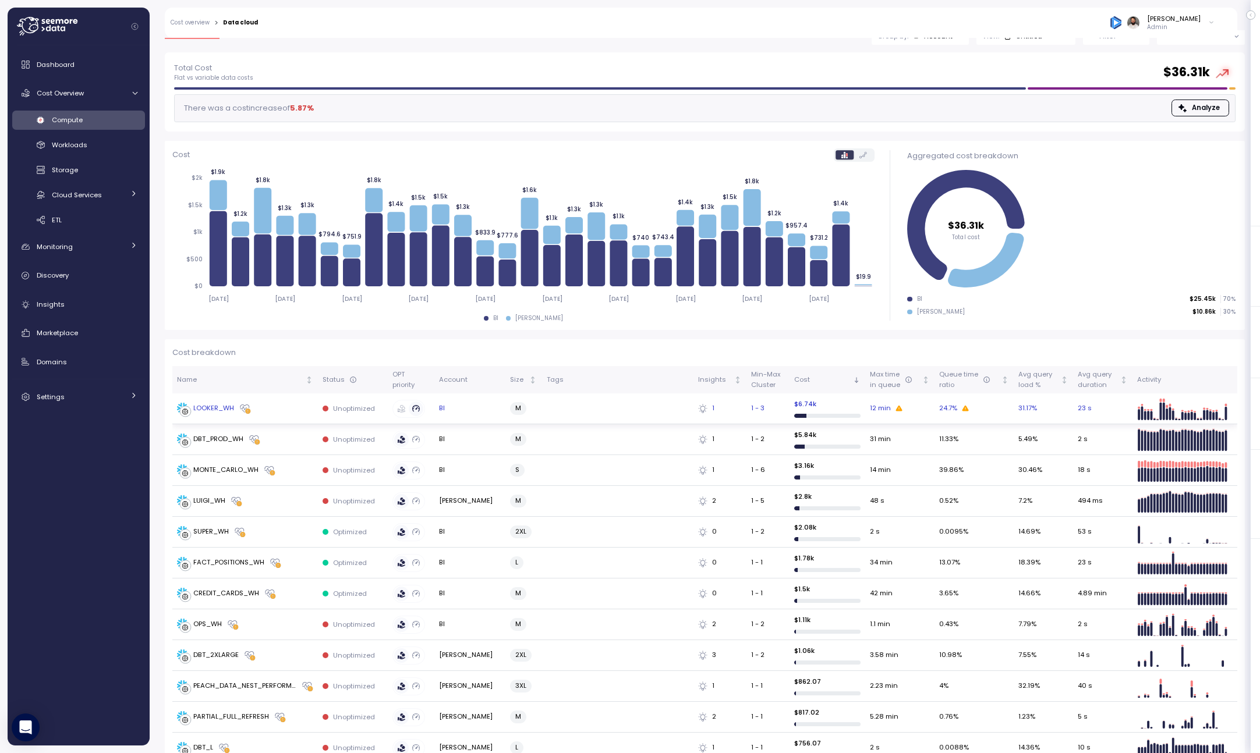
click at [643, 406] on td at bounding box center [617, 409] width 151 height 31
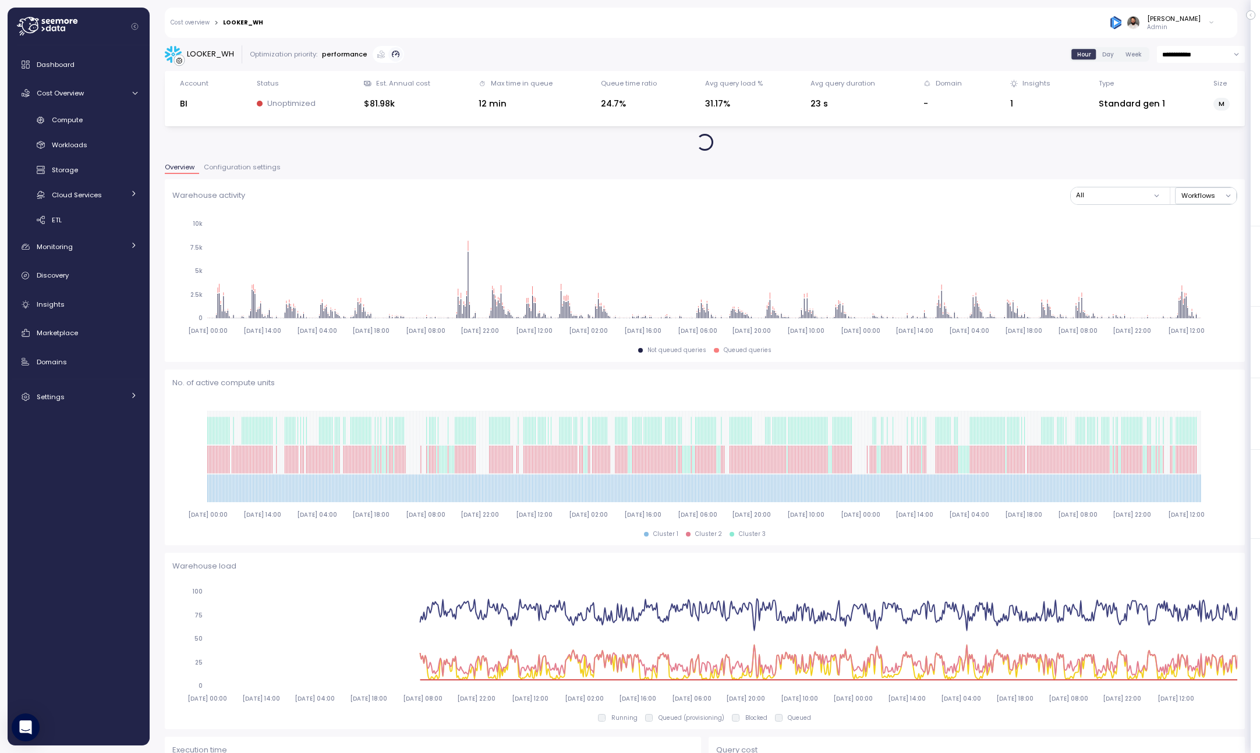
click at [1191, 51] on input "**********" at bounding box center [1201, 54] width 88 height 17
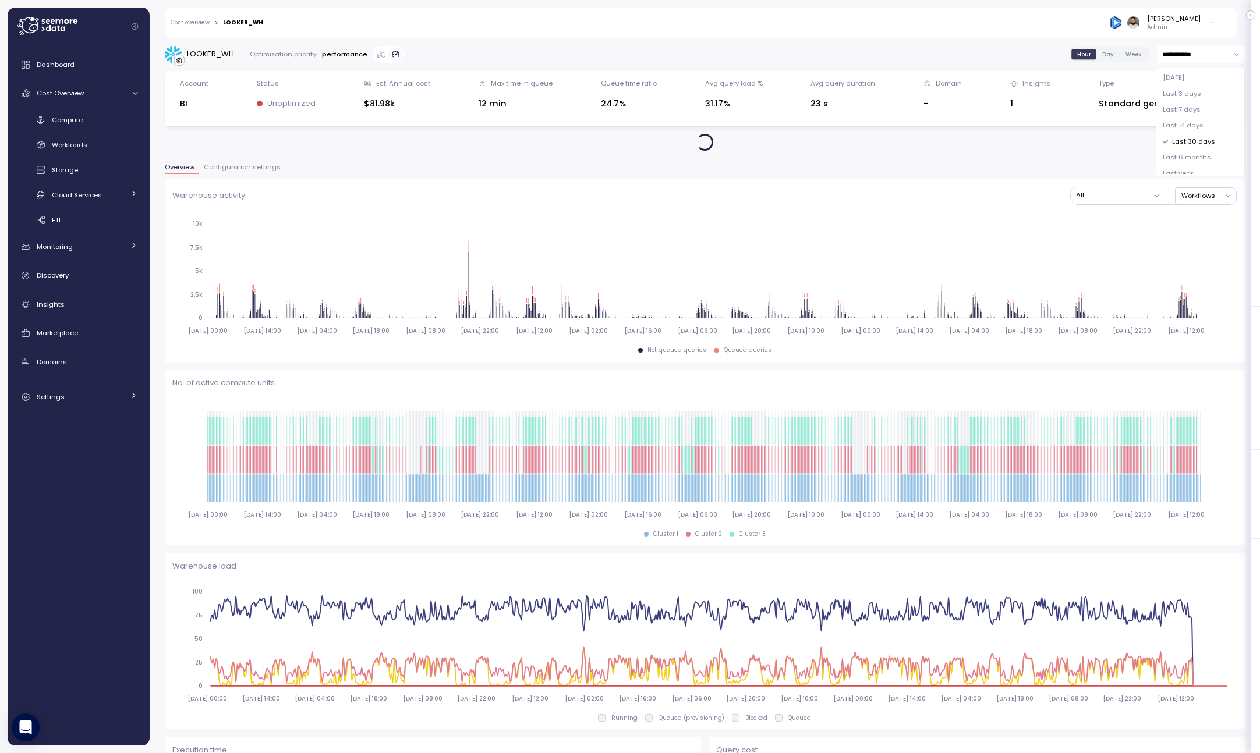
click at [1187, 114] on span "Last 7 days" at bounding box center [1182, 110] width 38 height 10
type input "**********"
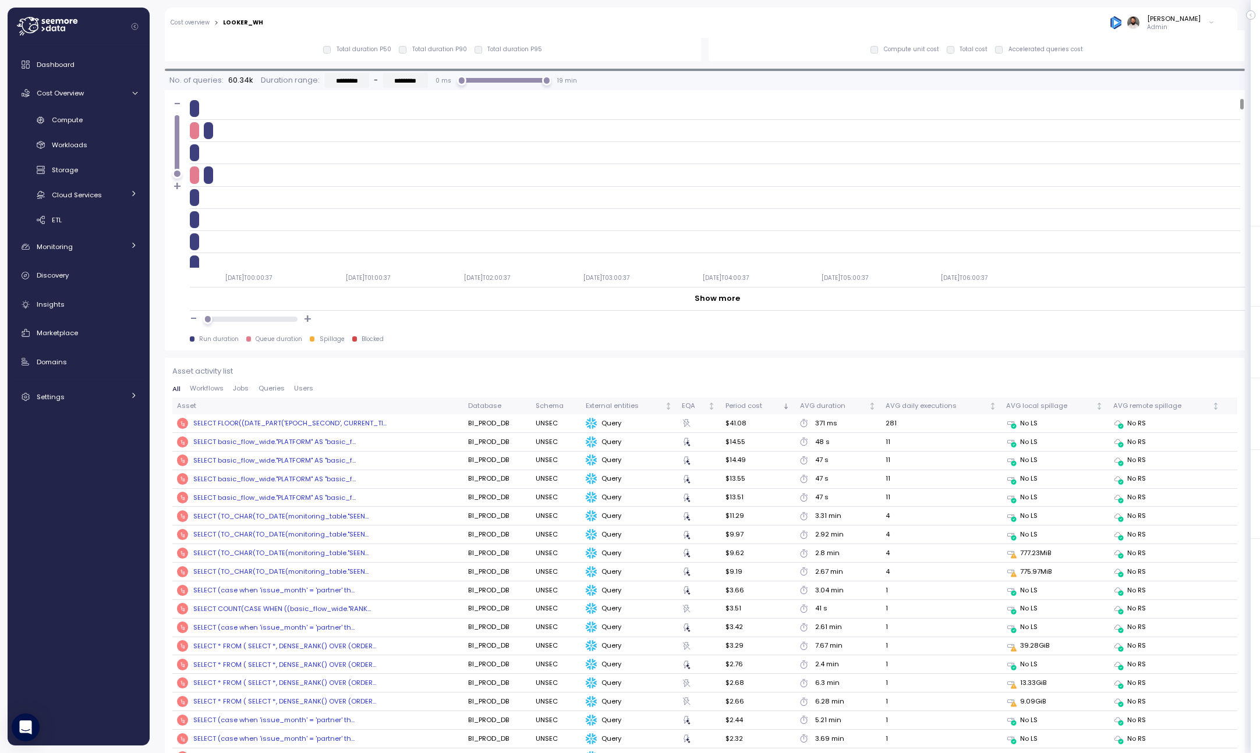
scroll to position [1016, 0]
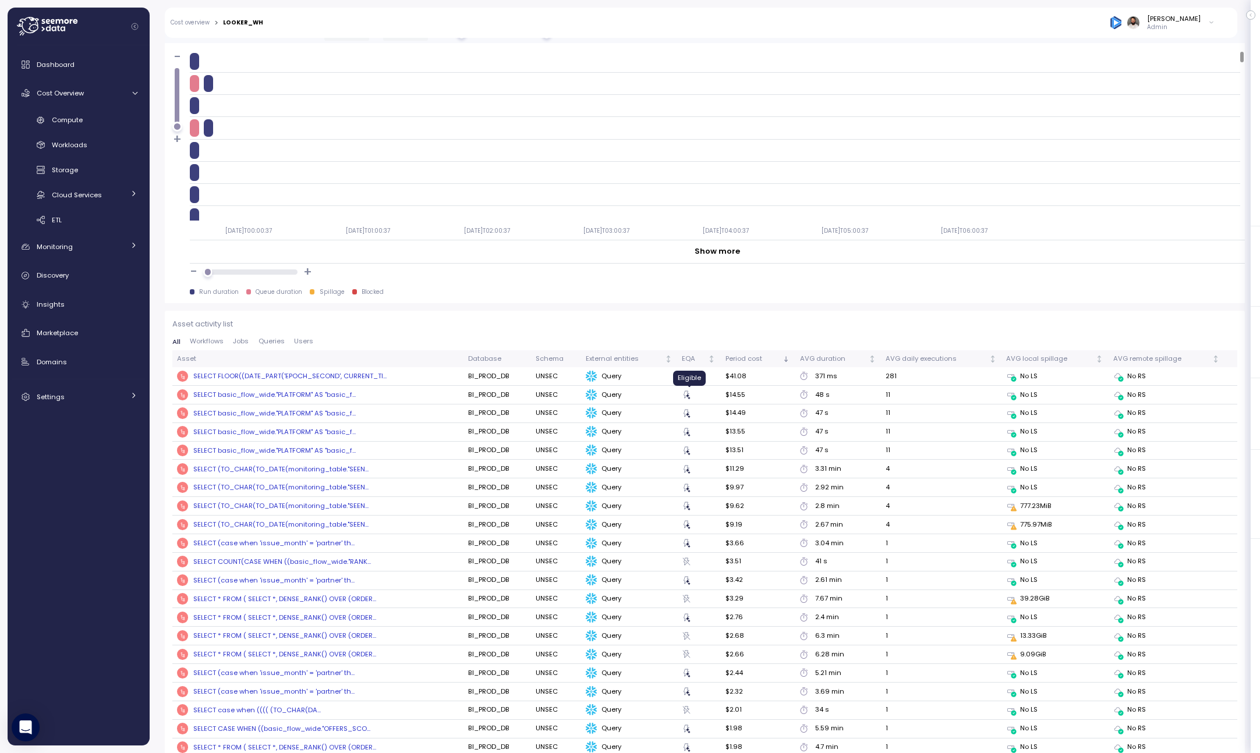
click at [691, 399] on icon at bounding box center [686, 394] width 9 height 9
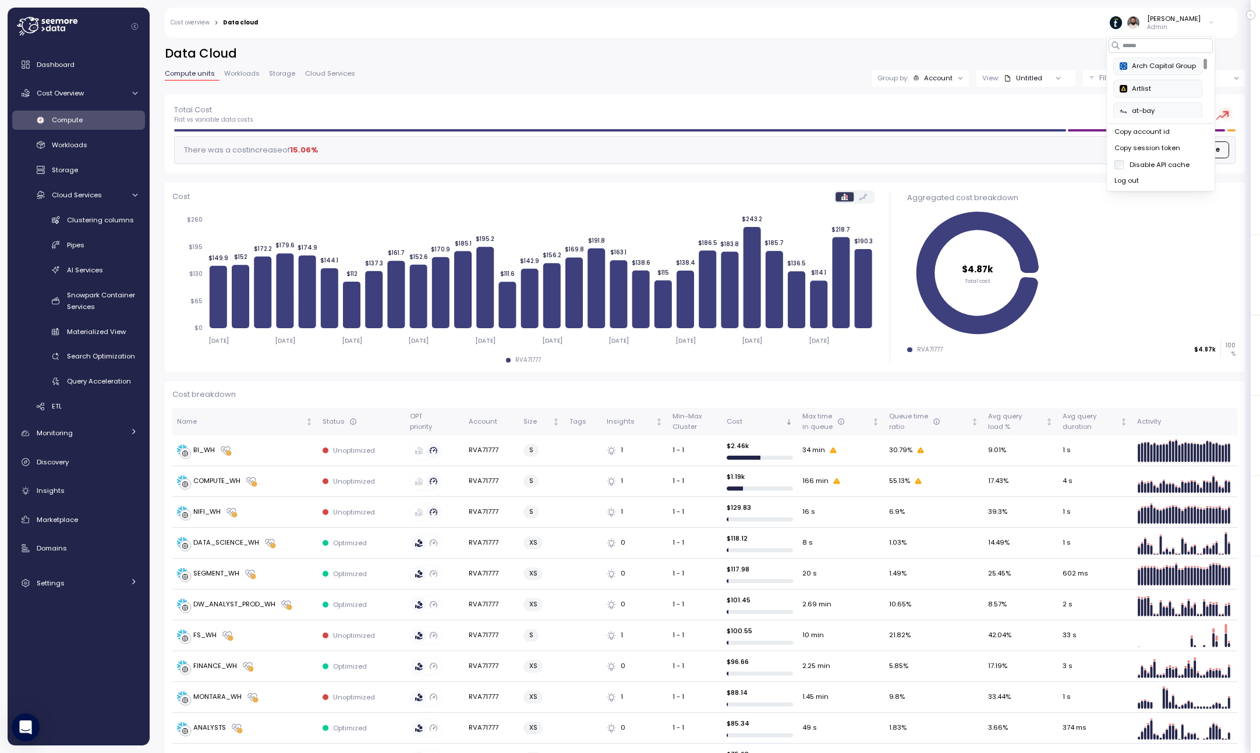
click at [1099, 48] on h2 "Data Cloud" at bounding box center [705, 53] width 1080 height 17
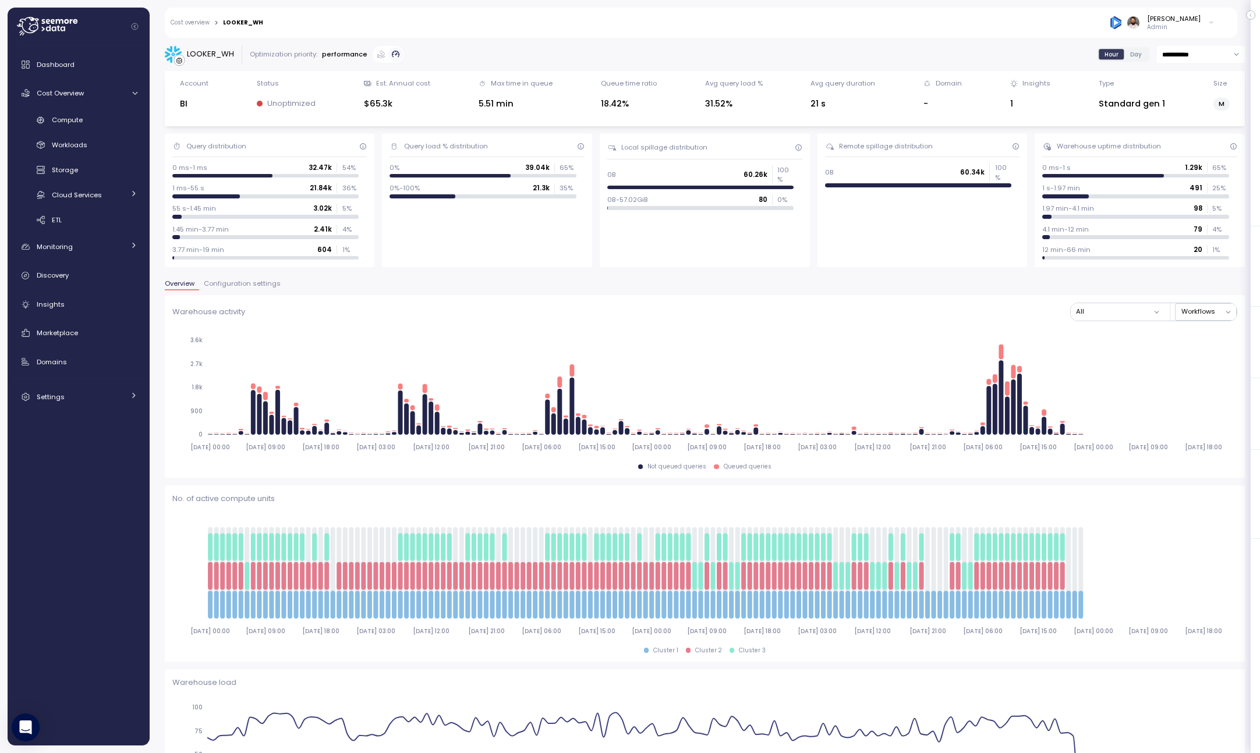
scroll to position [1016, 0]
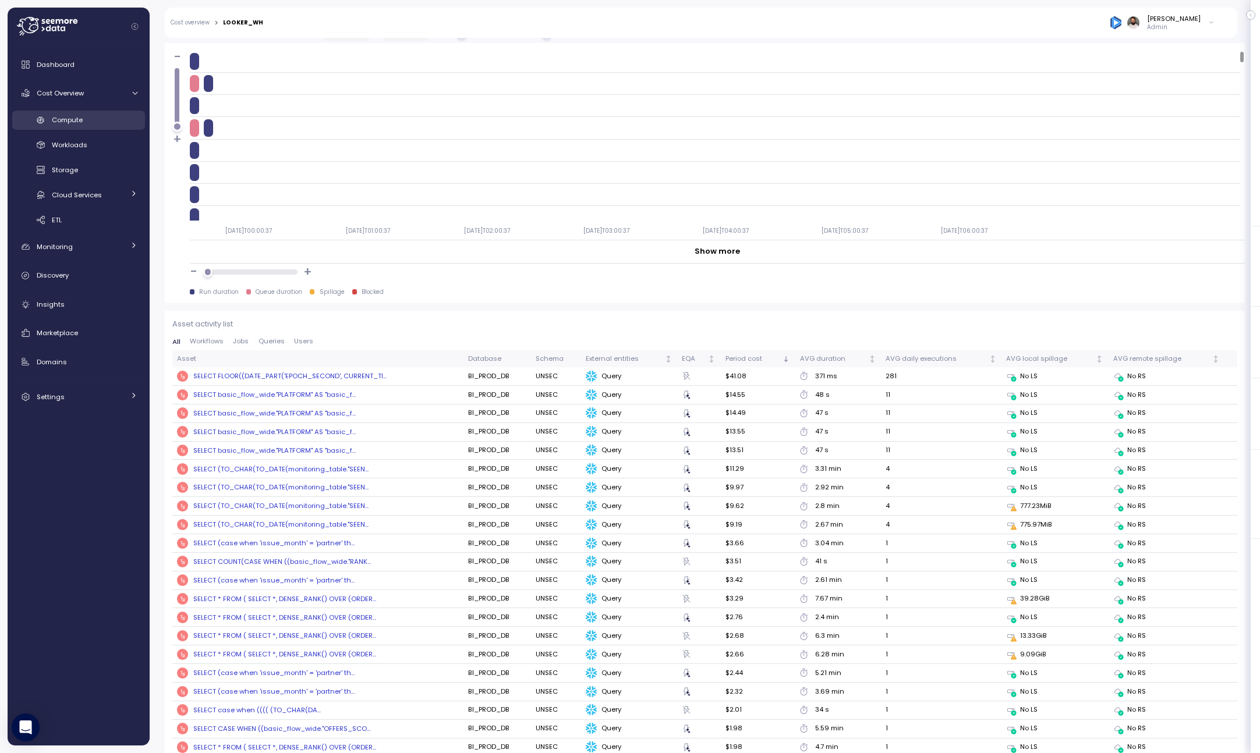
click at [107, 125] on div "Compute" at bounding box center [95, 120] width 86 height 12
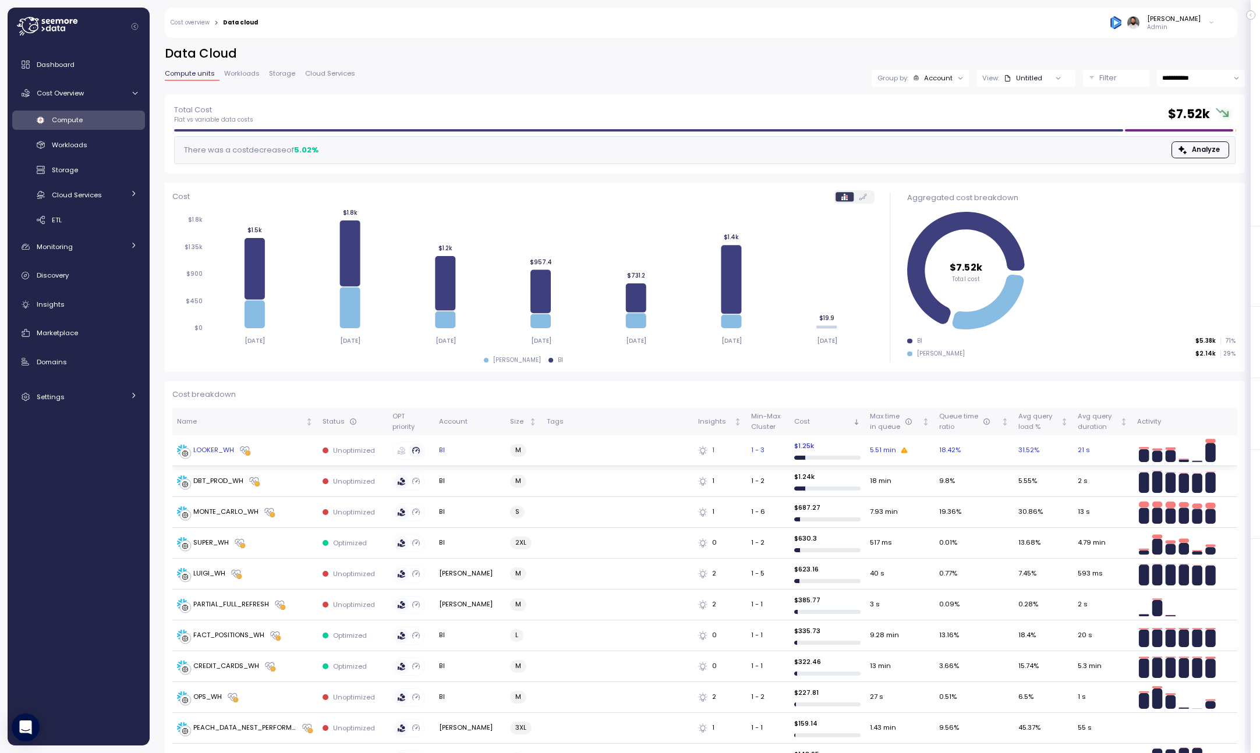
click at [277, 457] on td "LOOKER_WH" at bounding box center [245, 450] width 146 height 31
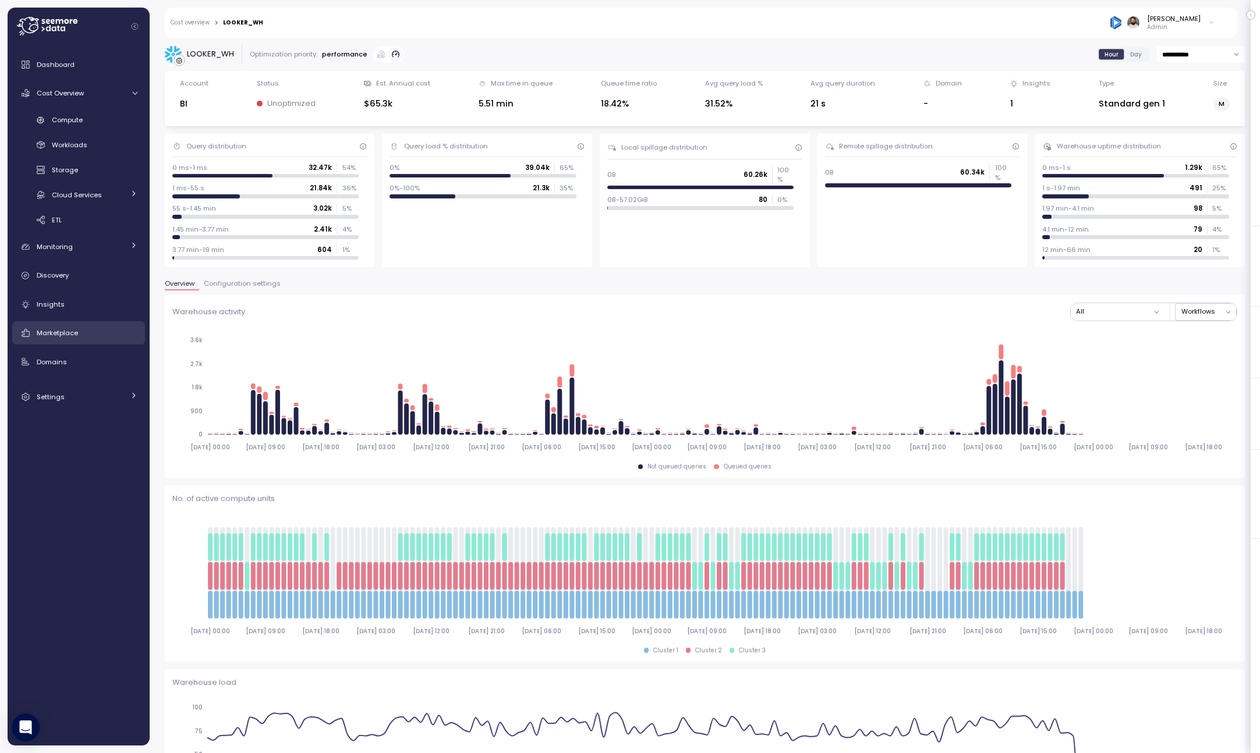
click at [89, 330] on div "Marketplace" at bounding box center [87, 333] width 101 height 12
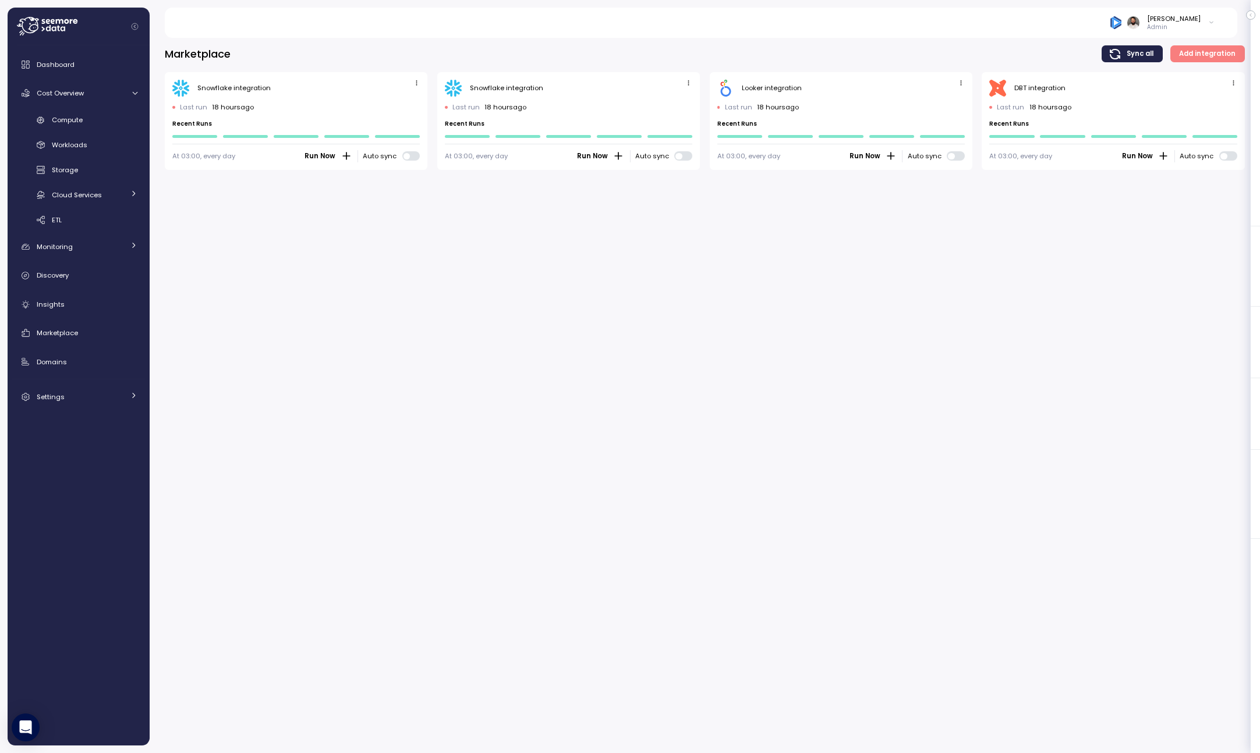
click at [423, 87] on div "Snowflake integration Last run 18 hours ago Recent Runs At 03:00, every day Run…" at bounding box center [296, 121] width 263 height 98
click at [419, 80] on icon "button" at bounding box center [417, 83] width 8 height 8
click at [413, 104] on div "Edit" at bounding box center [404, 105] width 21 height 10
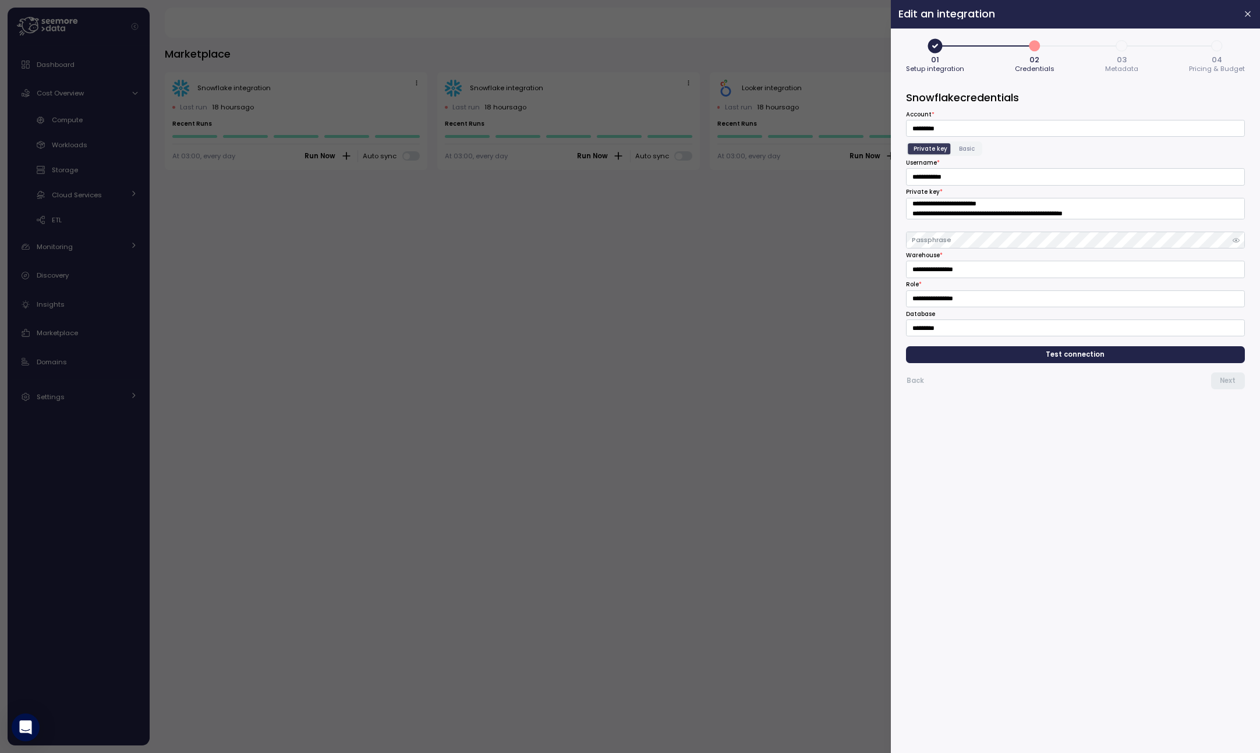
click at [1061, 353] on span "Test connection" at bounding box center [1075, 355] width 59 height 16
